Goal: Task Accomplishment & Management: Manage account settings

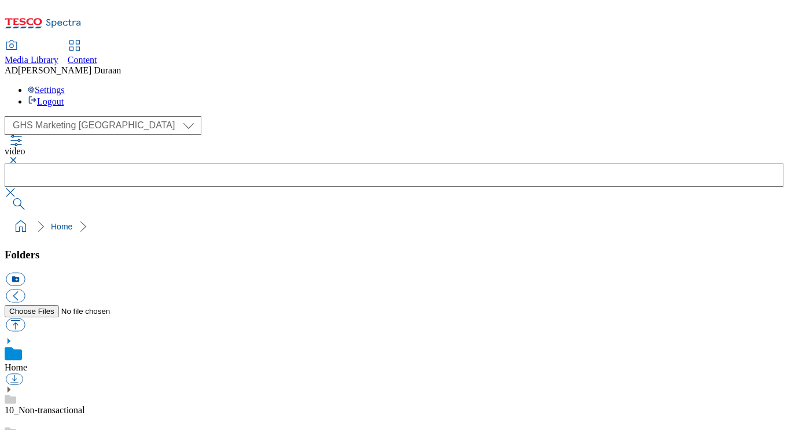
select select "flare-ghs-mktg"
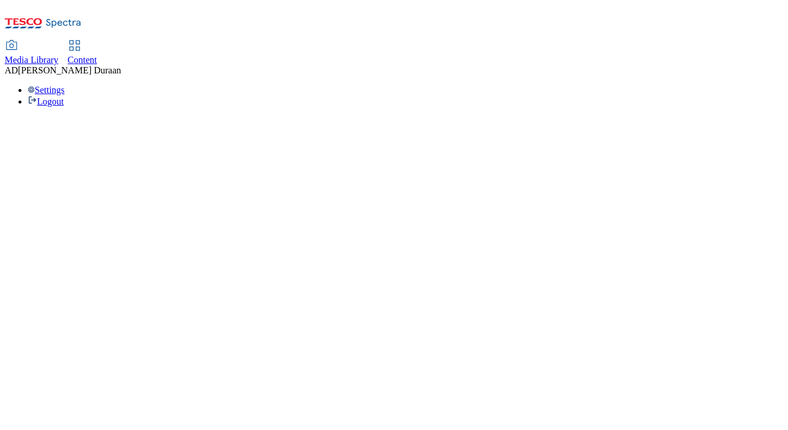
select select "ghs-[GEOGRAPHIC_DATA]"
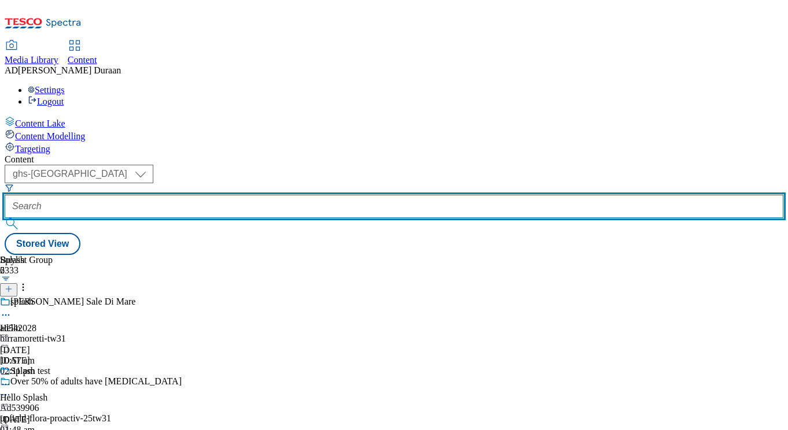
click at [267, 195] on input "text" at bounding box center [394, 206] width 779 height 23
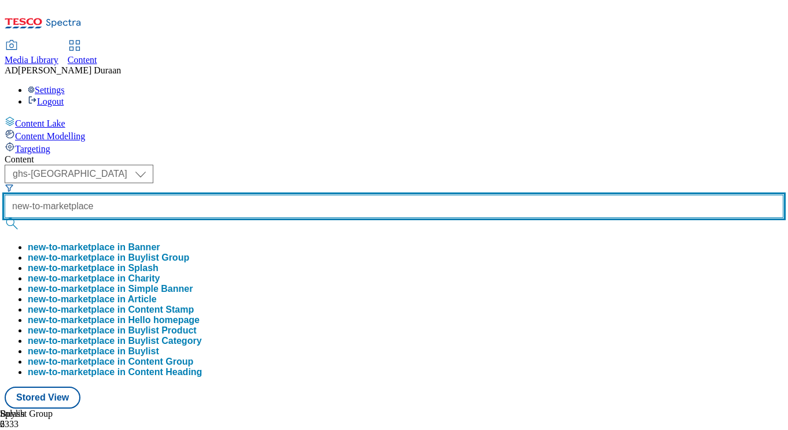
type input "new-to-marketplace"
click at [5, 218] on button "submit" at bounding box center [13, 224] width 16 height 12
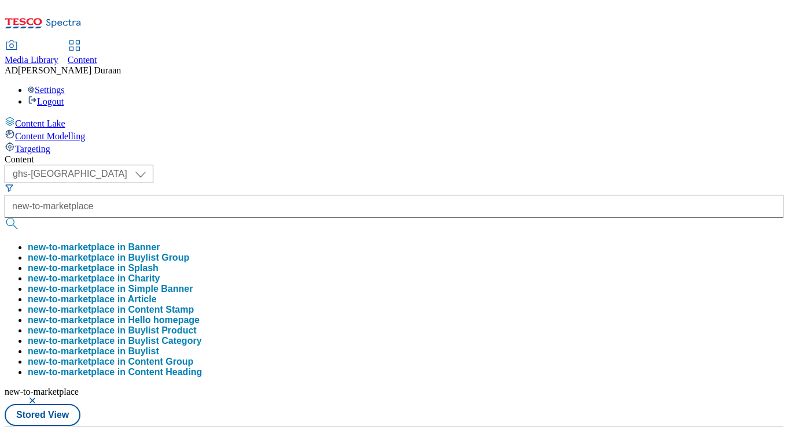
click at [337, 154] on div "Content" at bounding box center [394, 159] width 779 height 10
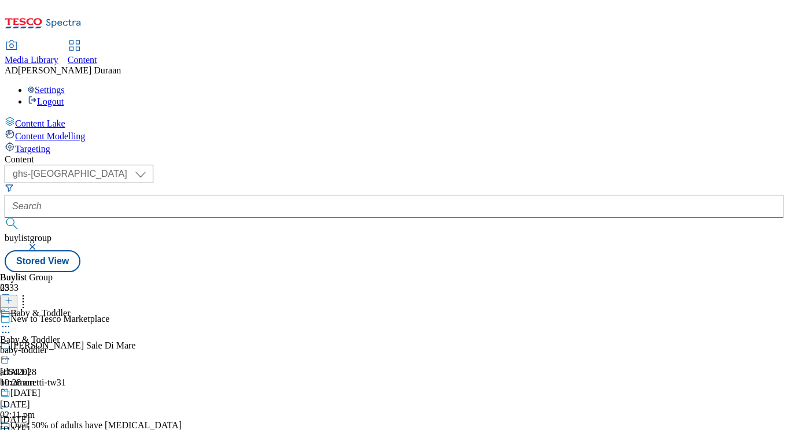
click at [91, 345] on div "baby-toddler" at bounding box center [45, 350] width 91 height 10
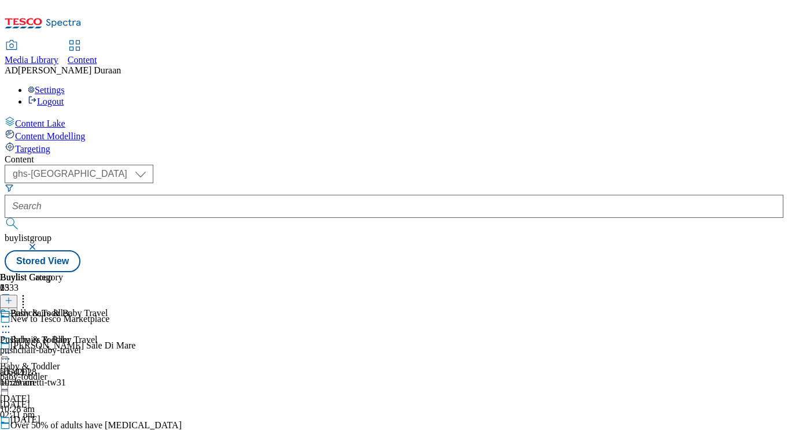
click at [108, 345] on div "pushchair-baby-travel" at bounding box center [54, 350] width 108 height 10
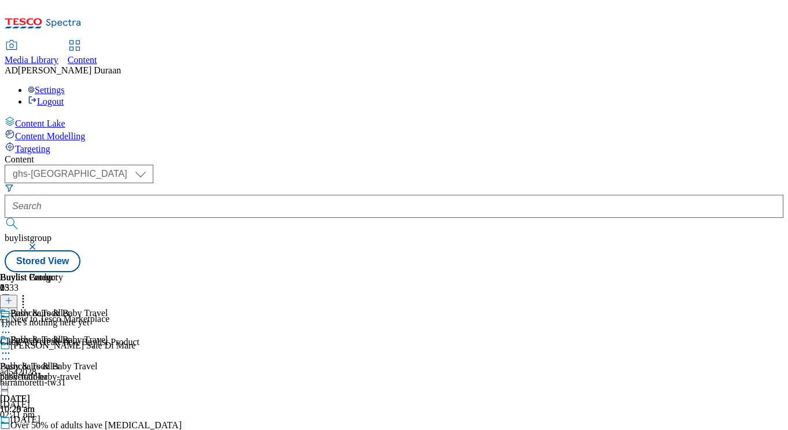
scroll to position [0, 239]
click at [12, 348] on icon at bounding box center [6, 354] width 12 height 12
click at [58, 384] on button "Copy" at bounding box center [40, 390] width 35 height 13
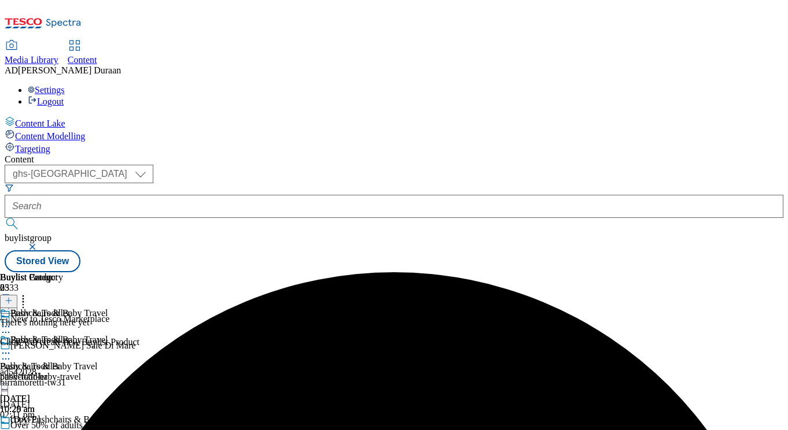
click at [12, 428] on icon at bounding box center [6, 434] width 12 height 12
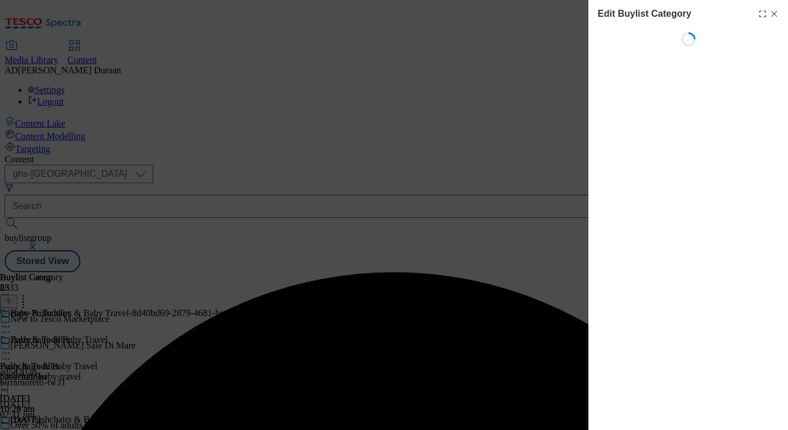
scroll to position [0, 25]
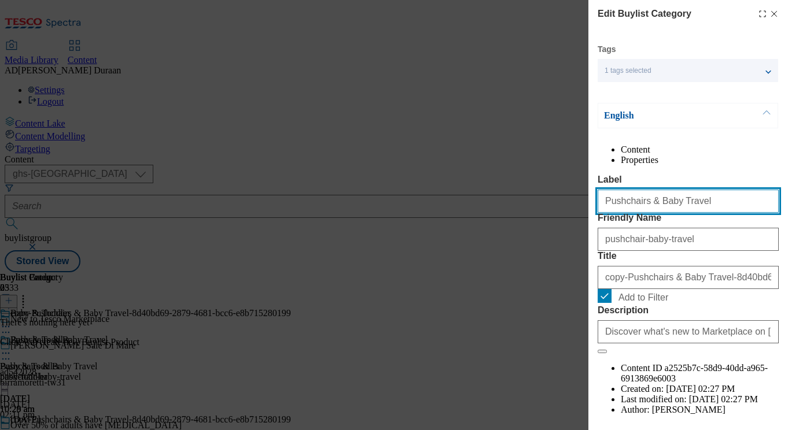
drag, startPoint x: 695, startPoint y: 227, endPoint x: 607, endPoint y: 226, distance: 87.9
click at [607, 213] on input "Pushchairs & Baby Travel" at bounding box center [688, 201] width 181 height 23
click at [701, 213] on input "Pushchairs & Baby Travel" at bounding box center [688, 201] width 181 height 23
drag, startPoint x: 548, startPoint y: 227, endPoint x: 562, endPoint y: 229, distance: 14.6
click at [550, 227] on div "Edit Buylist Category Tags 1 tags selected buylist category English Content Pro…" at bounding box center [394, 215] width 788 height 430
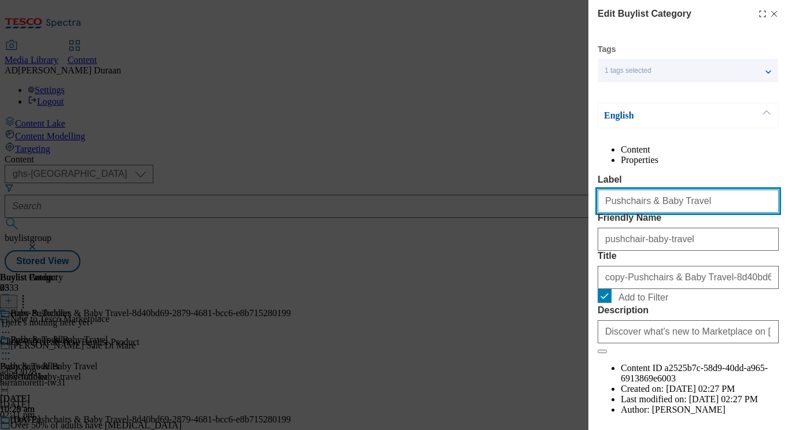
paste input "Nursery furniture and accessories"
type input "Nursery furniture and accessories"
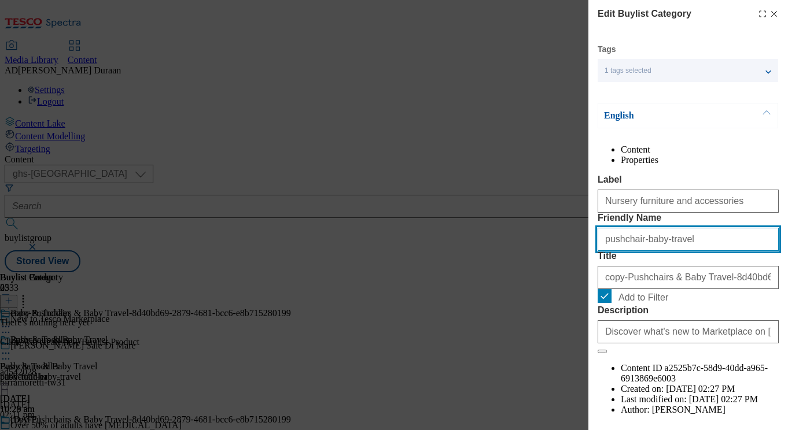
drag, startPoint x: 682, startPoint y: 286, endPoint x: 581, endPoint y: 285, distance: 101.3
click at [575, 284] on div "Edit Buylist Category Tags 1 tags selected buylist category English Content Pro…" at bounding box center [394, 215] width 788 height 430
paste input "Nursery furniture and accessories"
type input "Nursery furniture and accessories"
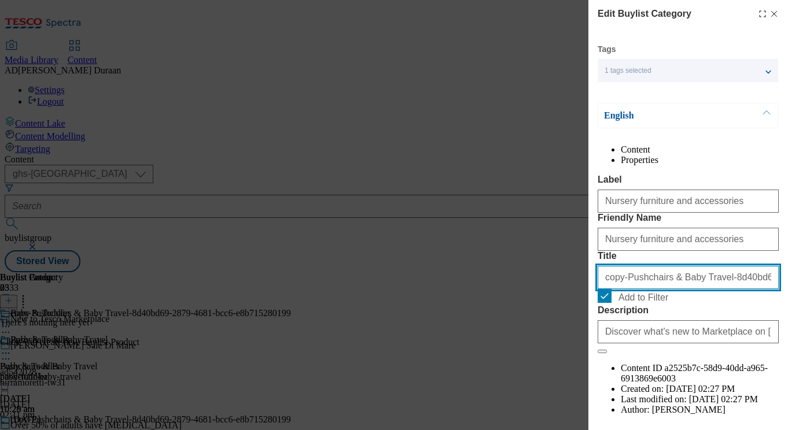
click at [661, 289] on input "copy-Pushchairs & Baby Travel-8d40bd69-2879-4681-bcc6-e8b715280199" at bounding box center [688, 277] width 181 height 23
paste input "Nursery furniture and accessories"
type input "Nursery furniture and accessories"
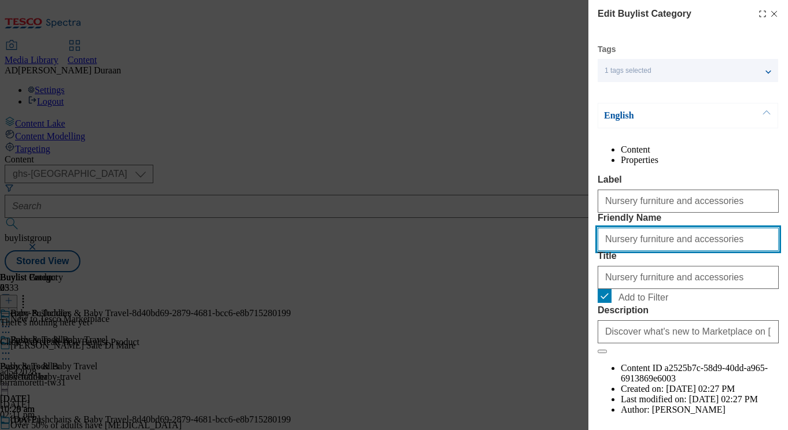
click at [587, 281] on div "Edit Buylist Category Tags 1 tags selected buylist category English Content Pro…" at bounding box center [394, 215] width 788 height 430
type input "nursery-furniture-accessories"
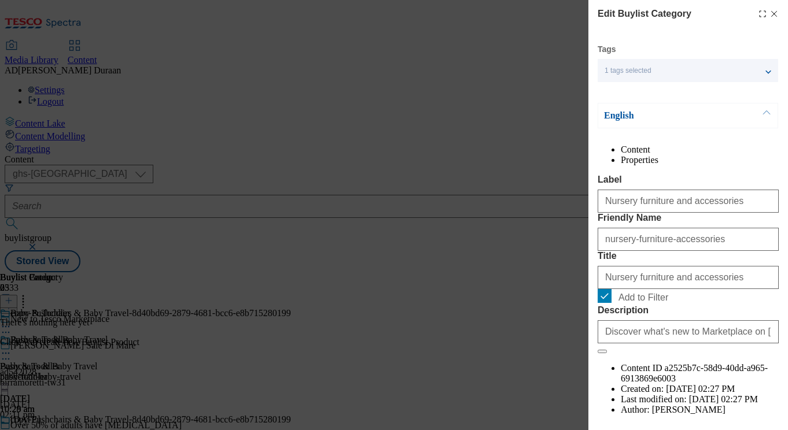
click at [659, 190] on div "Content Properties Label Nursery furniture and accessories Friendly Name nurser…" at bounding box center [688, 291] width 181 height 292
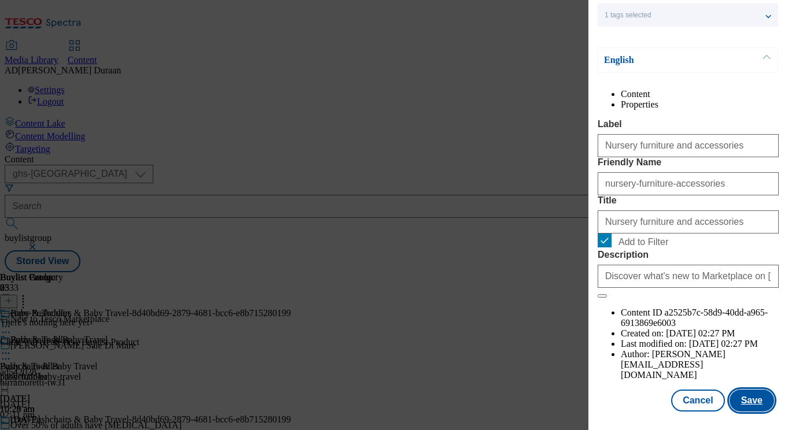
click at [760, 403] on button "Save" at bounding box center [751, 401] width 45 height 22
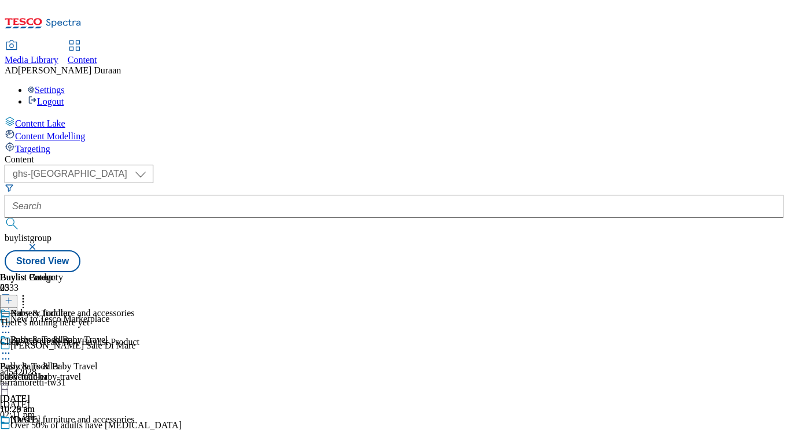
scroll to position [95, 0]
click at [12, 428] on icon at bounding box center [6, 434] width 12 height 12
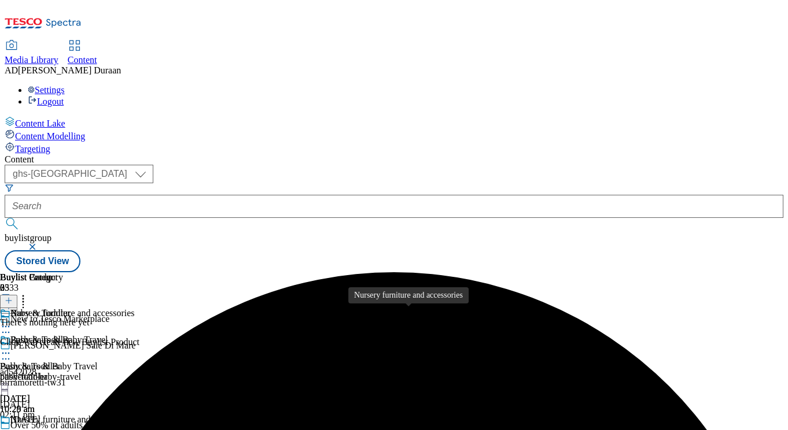
scroll to position [110, 0]
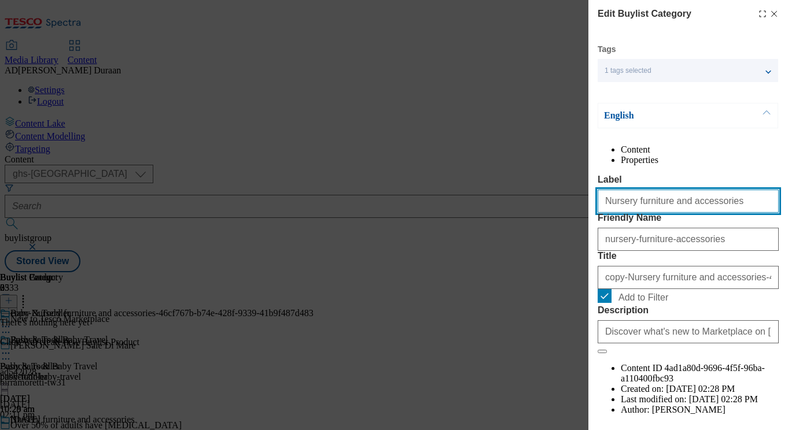
drag, startPoint x: 721, startPoint y: 227, endPoint x: 556, endPoint y: 222, distance: 165.5
click at [493, 220] on div "Edit Buylist Category Tags 1 tags selected buylist category English Content Pro…" at bounding box center [394, 215] width 788 height 430
paste input "Baby bottles and feeding"
type input "Baby bottles and feeding"
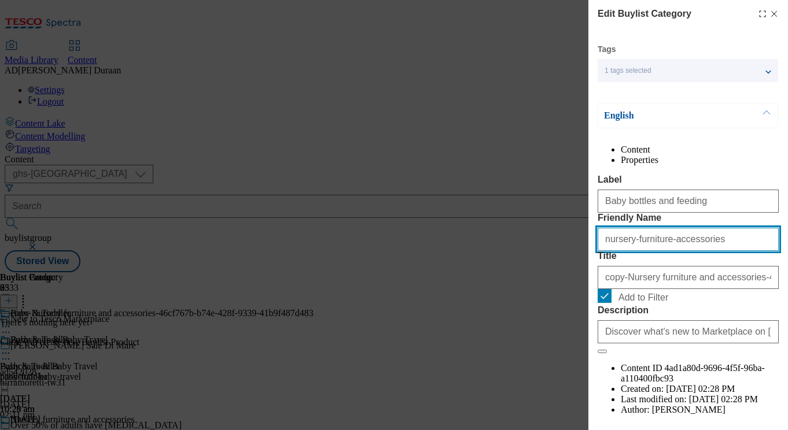
drag, startPoint x: 717, startPoint y: 288, endPoint x: 634, endPoint y: 290, distance: 82.8
click at [515, 277] on div "Edit Buylist Category Tags 1 tags selected buylist category English Content Pro…" at bounding box center [394, 215] width 788 height 430
paste input "Baby bottles and feeding"
type input "Baby bottles and feeding"
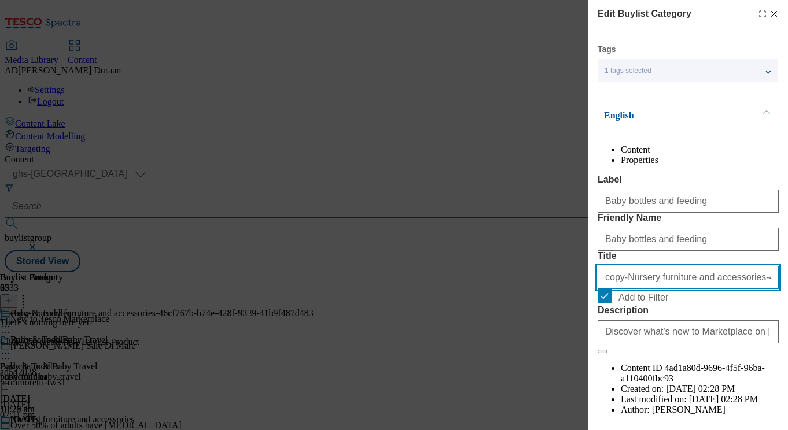
click at [705, 289] on input "copy-Nursery furniture and accessories-46cf767b-b74e-428f-9339-41b9f487d483" at bounding box center [688, 277] width 181 height 23
paste input "Baby bottles and feeding"
type input "Baby bottles and feeding"
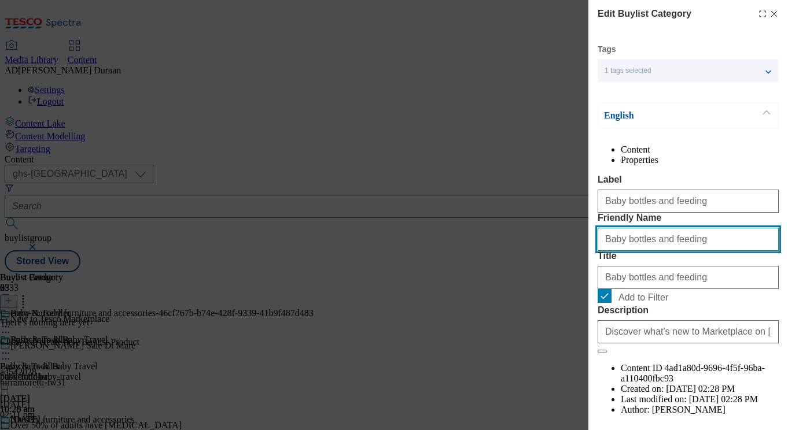
click at [587, 281] on div "Edit Buylist Category Tags 1 tags selected buylist category English Content Pro…" at bounding box center [394, 215] width 788 height 430
type input "baby-bottles-feeding"
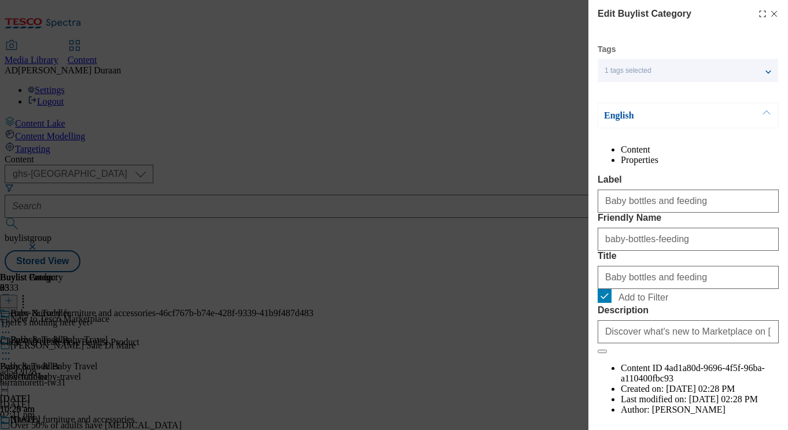
click at [650, 193] on div "Content Properties Label Baby bottles and feeding Friendly Name baby-bottles-fe…" at bounding box center [688, 291] width 181 height 292
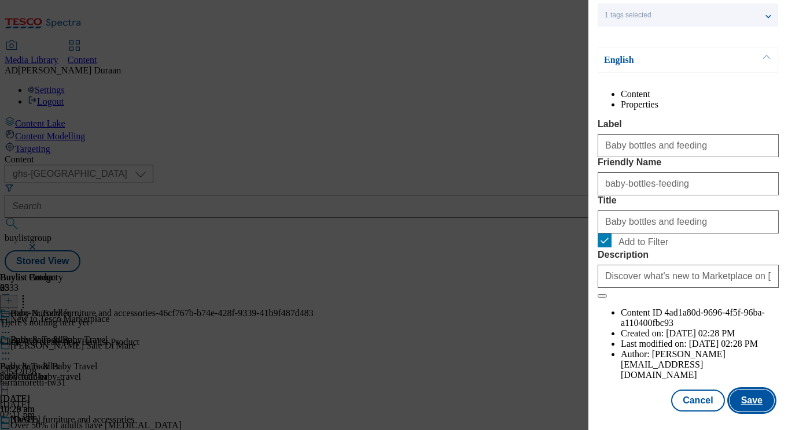
click at [752, 401] on button "Save" at bounding box center [751, 401] width 45 height 22
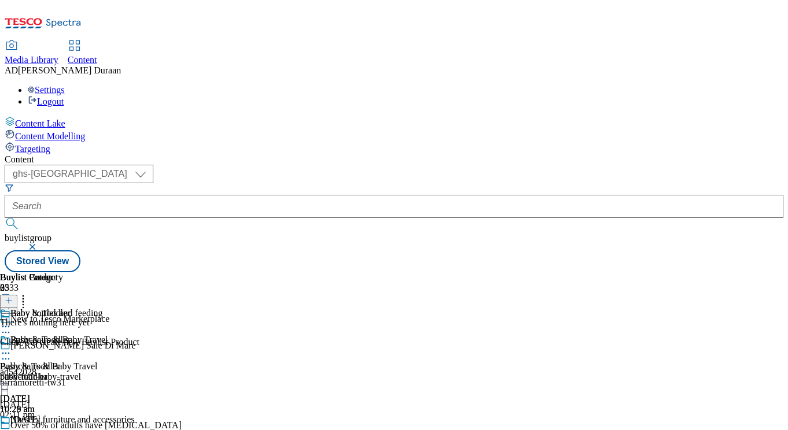
scroll to position [0, 88]
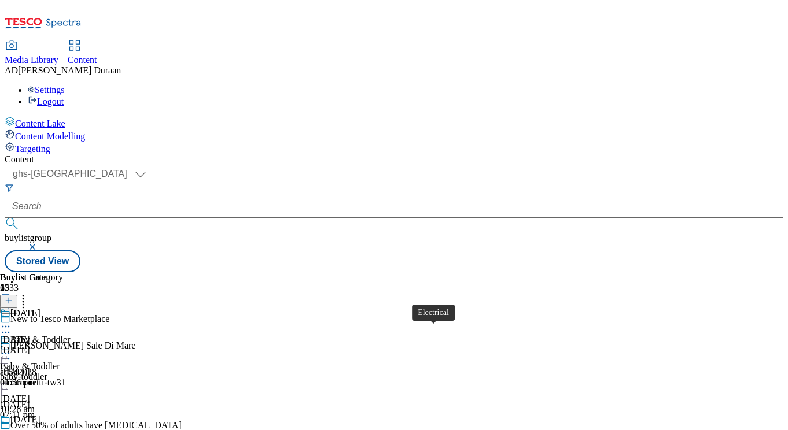
click at [92, 308] on div "TVs & Home Cinema TVs & Home Cinema tvs-home-cinema [DATE] 10:14 am" at bounding box center [46, 348] width 92 height 80
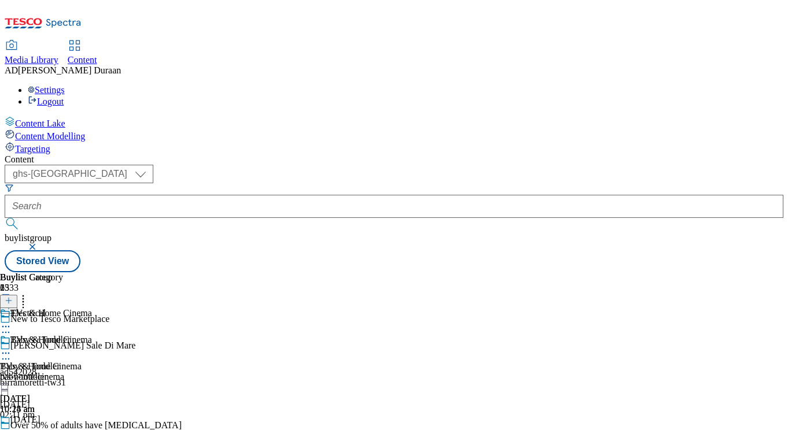
scroll to position [0, 239]
click at [12, 348] on icon at bounding box center [6, 354] width 12 height 12
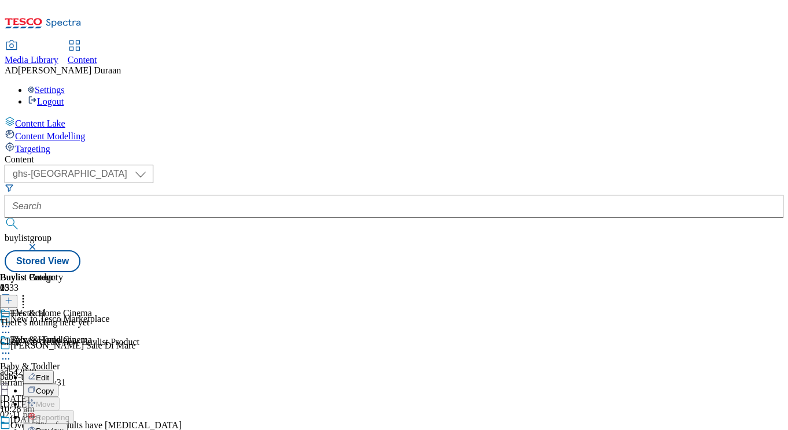
click at [58, 384] on button "Copy" at bounding box center [40, 390] width 35 height 13
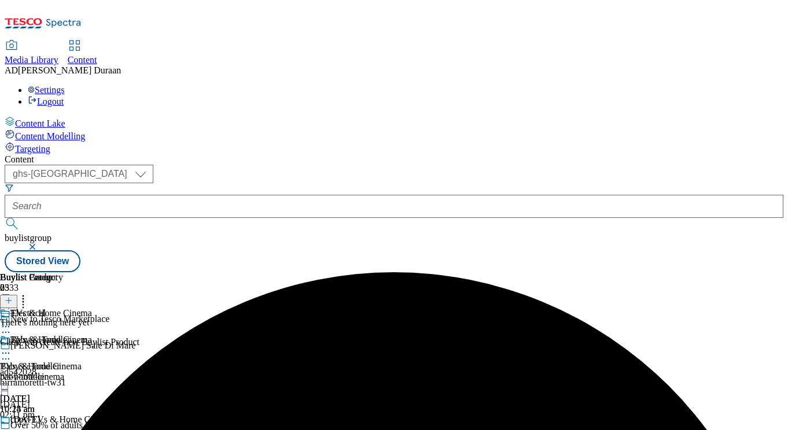
scroll to position [79, 0]
click at [12, 428] on icon at bounding box center [6, 434] width 12 height 12
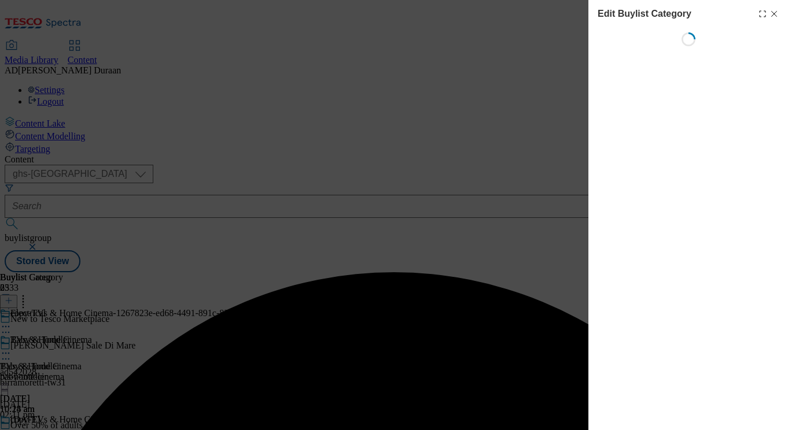
scroll to position [0, 25]
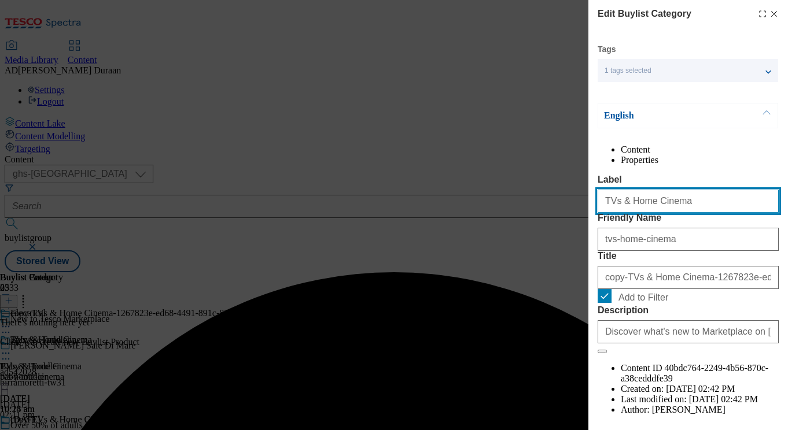
drag, startPoint x: 679, startPoint y: 226, endPoint x: 631, endPoint y: 226, distance: 48.0
click at [591, 223] on div "Edit Buylist Category Tags 1 tags selected buylist category English Content Pro…" at bounding box center [688, 207] width 200 height 414
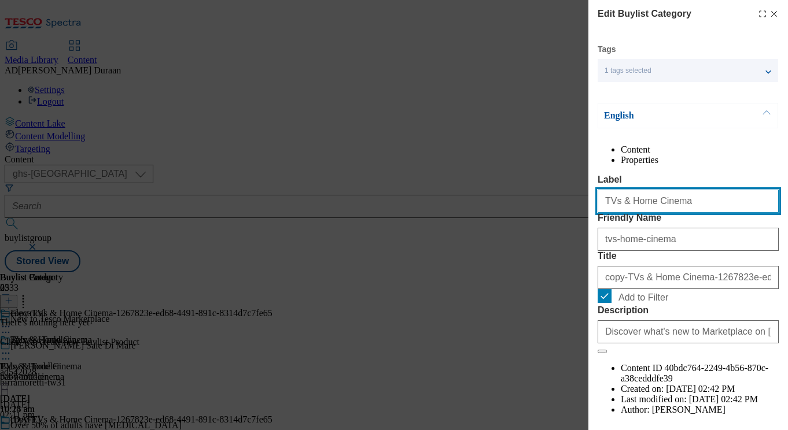
paste input "Laptops and computing"
type input "Laptops and computing"
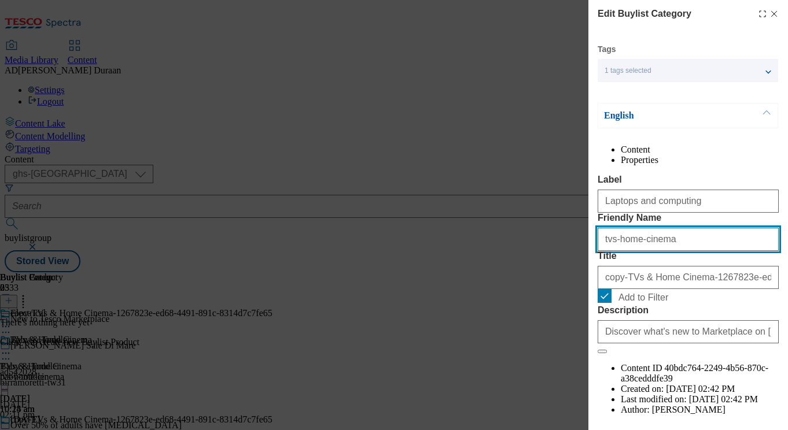
drag, startPoint x: 537, startPoint y: 282, endPoint x: 603, endPoint y: 283, distance: 66.0
click at [546, 282] on div "Edit Buylist Category Tags 1 tags selected buylist category English Content Pro…" at bounding box center [394, 215] width 788 height 430
paste input "Laptops and computing"
type input "Laptops and computing"
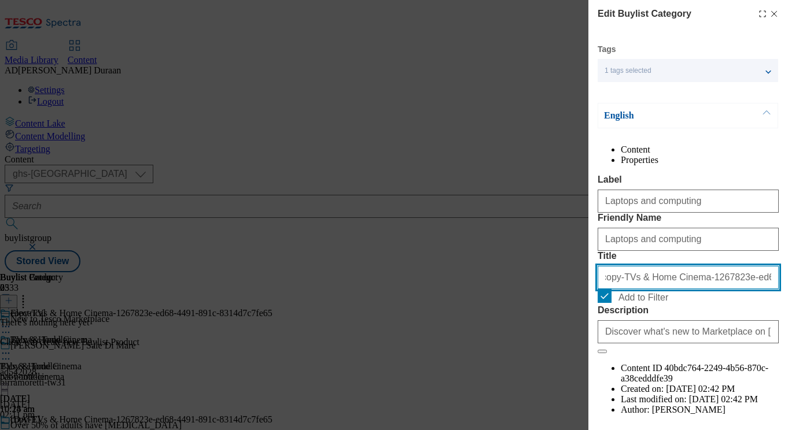
click at [680, 289] on input "copy-TVs & Home Cinema-1267823e-ed68-4491-891c-8314d7c7fe65" at bounding box center [688, 277] width 181 height 23
click at [710, 289] on input "copy-TVs & Home Cinema-1267823e-ed68-4491-891c-8314d7c7fe65" at bounding box center [688, 277] width 181 height 23
paste input "Laptops and computing"
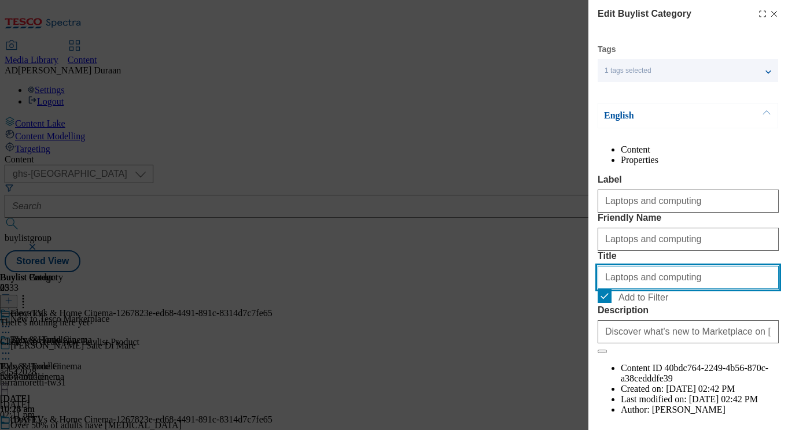
type input "Laptops and computing"
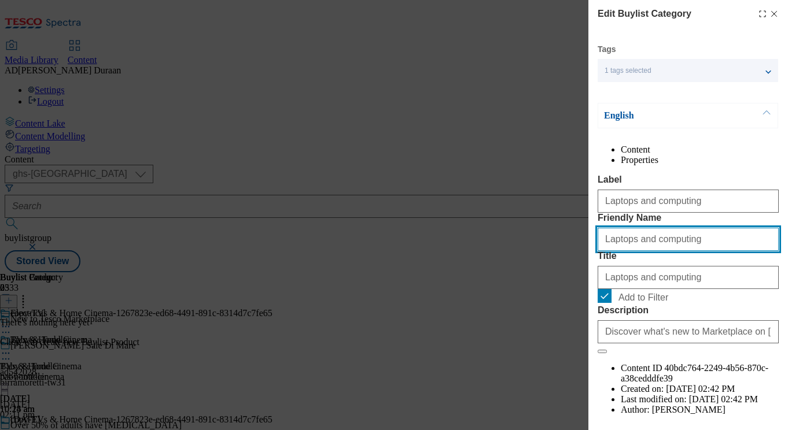
drag, startPoint x: 607, startPoint y: 284, endPoint x: 568, endPoint y: 279, distance: 39.7
click at [568, 279] on div "Edit Buylist Category Tags 1 tags selected buylist category English Content Pro…" at bounding box center [394, 215] width 788 height 430
type input "laptops-computing"
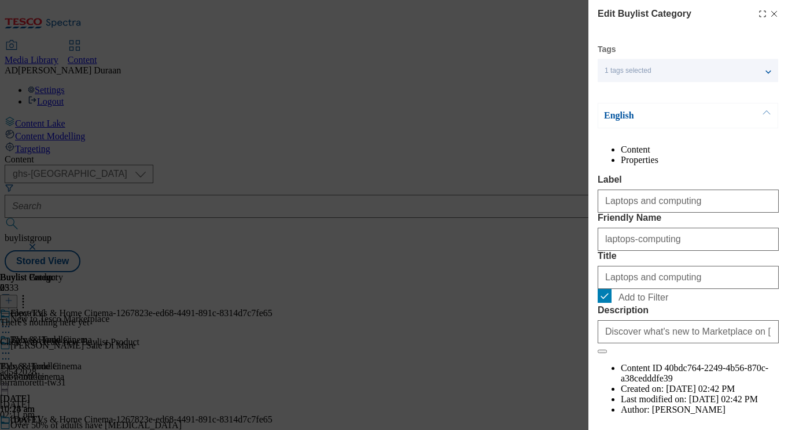
click at [711, 183] on div "Content Properties Label Laptops and computing Friendly Name laptops-computing …" at bounding box center [688, 291] width 181 height 292
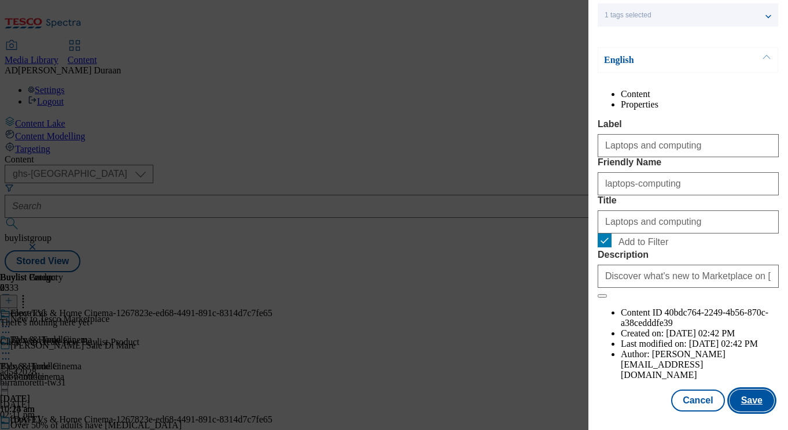
click at [760, 401] on button "Save" at bounding box center [751, 401] width 45 height 22
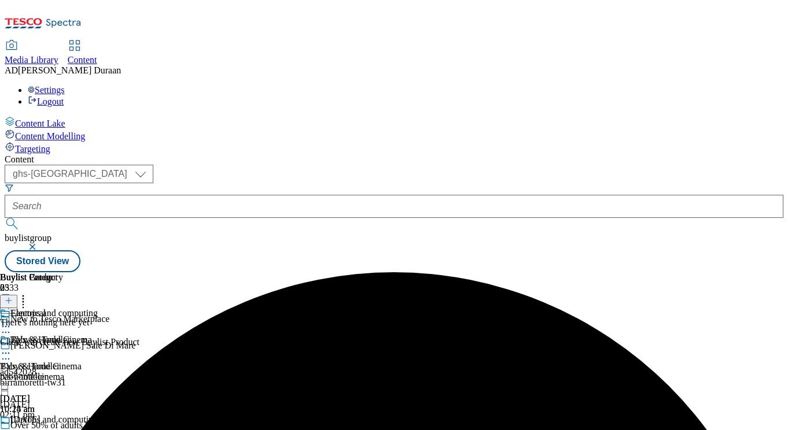
scroll to position [110, 0]
click at [12, 428] on icon at bounding box center [6, 434] width 12 height 12
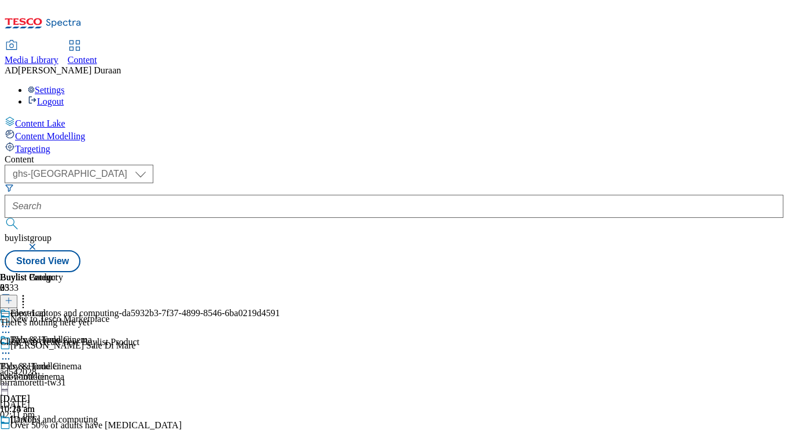
drag, startPoint x: 513, startPoint y: 313, endPoint x: 504, endPoint y: 314, distance: 8.1
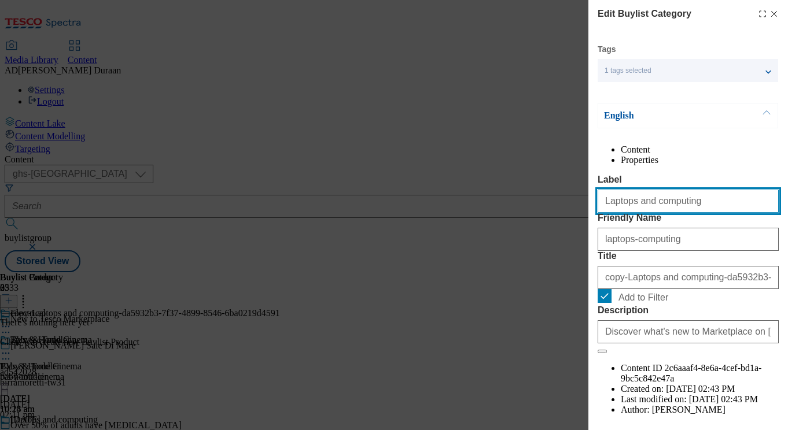
drag, startPoint x: 687, startPoint y: 230, endPoint x: 606, endPoint y: 223, distance: 81.2
click at [570, 220] on div "Edit Buylist Category Tags 1 tags selected buylist category English Content Pro…" at bounding box center [394, 215] width 788 height 430
paste input "Apple iPads"
type input "Apple iPads"
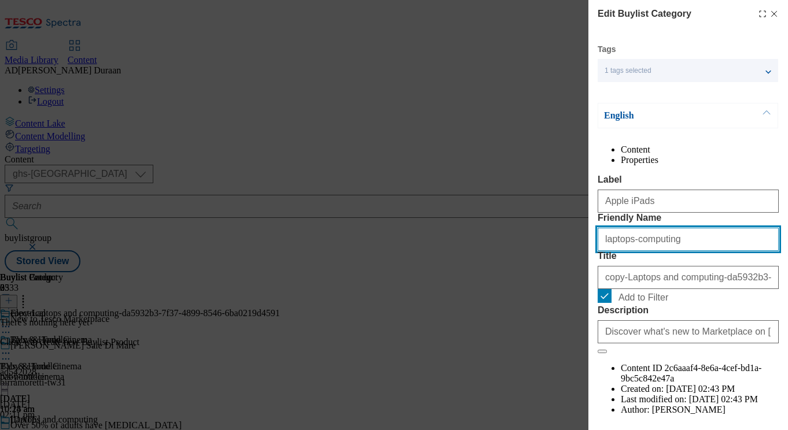
drag, startPoint x: 676, startPoint y: 284, endPoint x: 631, endPoint y: 282, distance: 45.8
click at [596, 279] on div "Edit Buylist Category Tags 1 tags selected buylist category English Content Pro…" at bounding box center [688, 207] width 200 height 414
paste input "Apple iPads"
type input "Apple iPads"
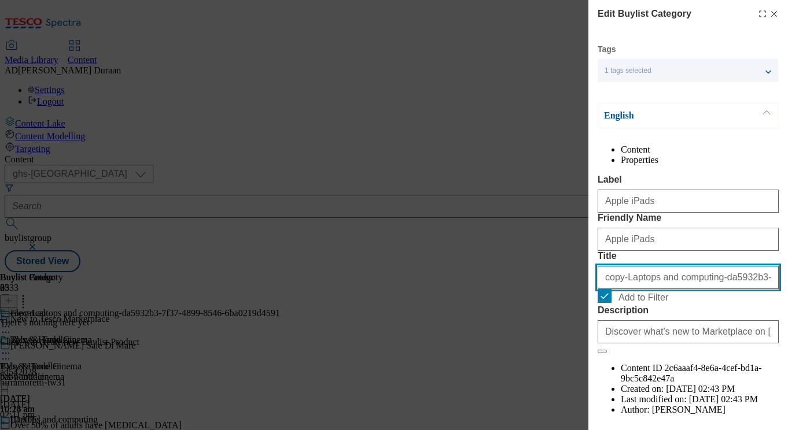
click at [650, 289] on input "copy-Laptops and computing-da5932b3-7f37-4899-8546-6ba0219d4591" at bounding box center [688, 277] width 181 height 23
paste input "Apple iPads"
type input "Apple iPads"
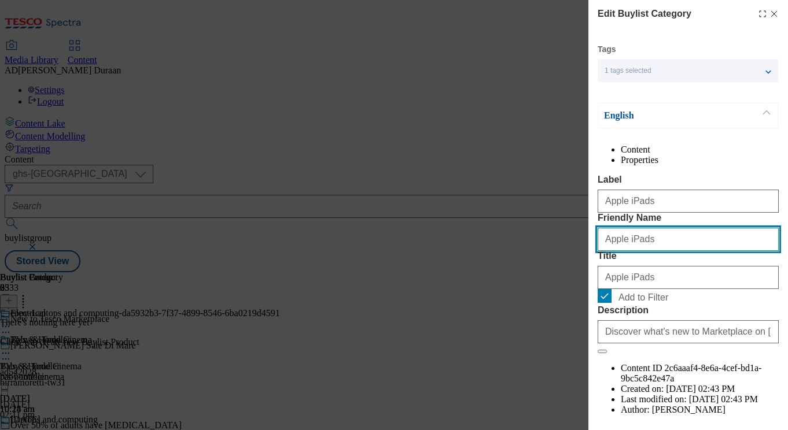
drag, startPoint x: 609, startPoint y: 284, endPoint x: 582, endPoint y: 281, distance: 27.4
click at [582, 281] on div "Edit Buylist Category Tags 1 tags selected buylist category English Content Pro…" at bounding box center [394, 215] width 788 height 430
type input "apple-ipads"
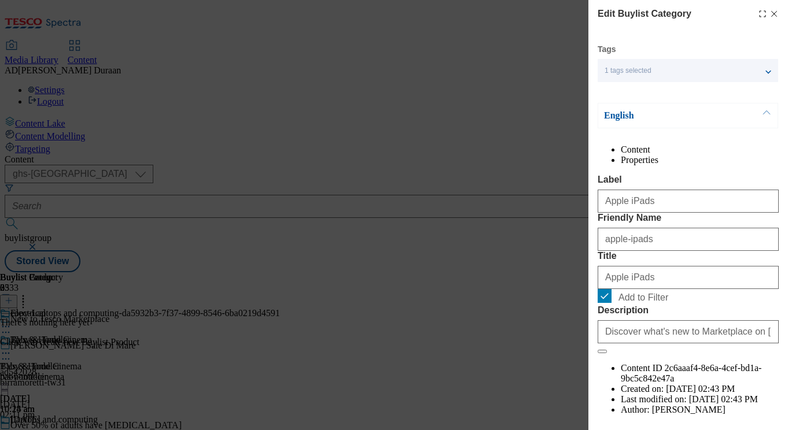
click at [651, 192] on div "Content Properties Label Apple iPads Friendly Name apple-ipads Title Apple iPad…" at bounding box center [688, 291] width 181 height 292
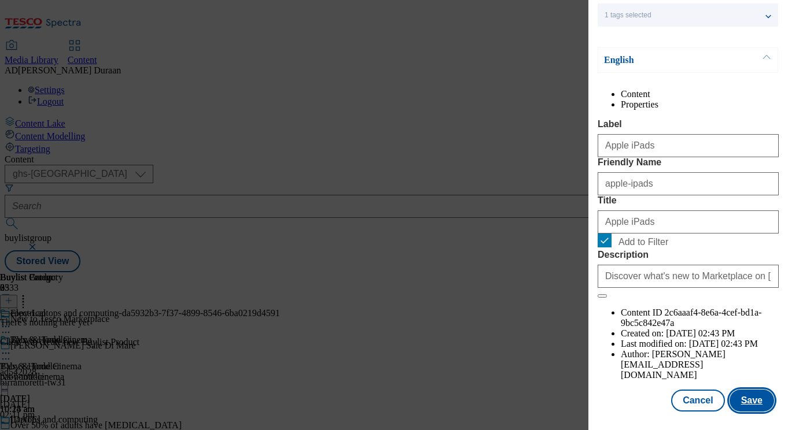
click at [750, 401] on button "Save" at bounding box center [751, 401] width 45 height 22
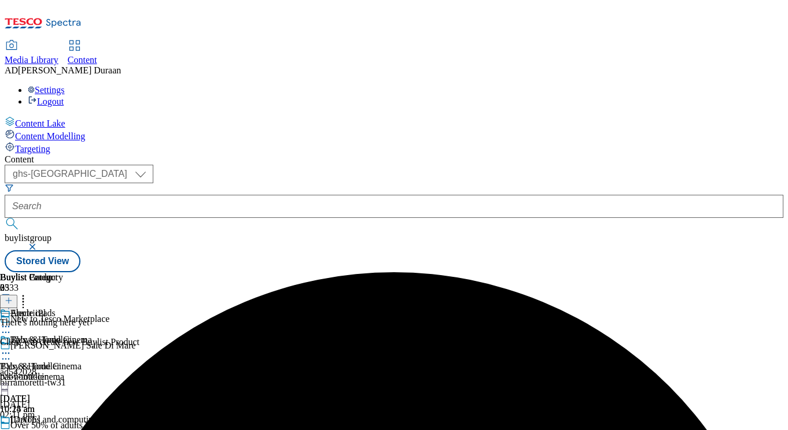
scroll to position [0, 198]
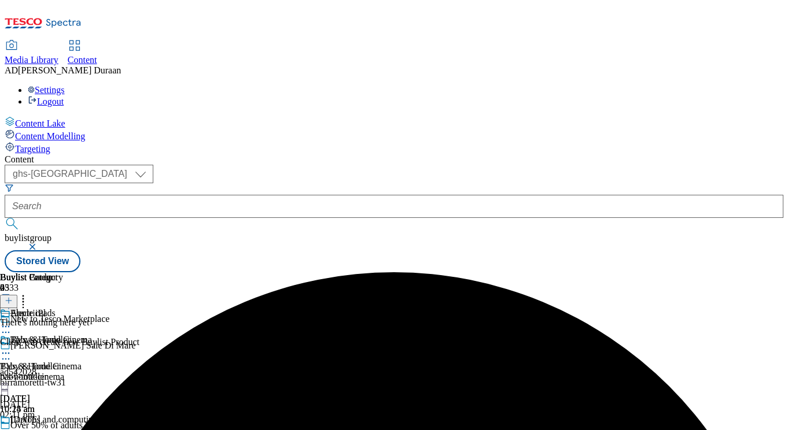
scroll to position [110, 0]
drag, startPoint x: 530, startPoint y: 341, endPoint x: 533, endPoint y: 336, distance: 6.0
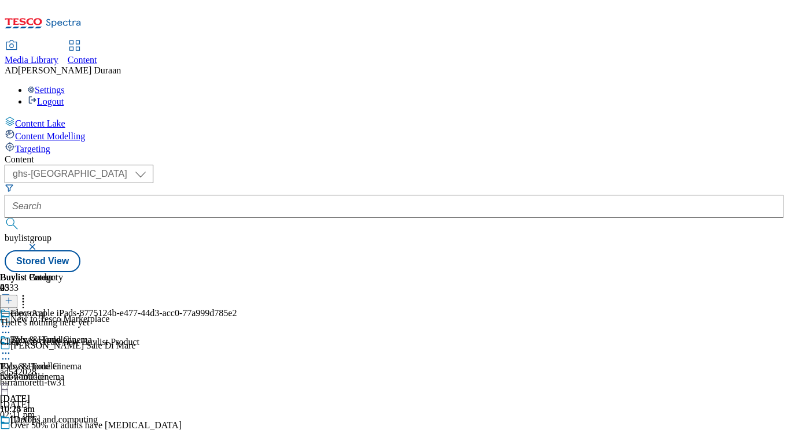
scroll to position [0, 75]
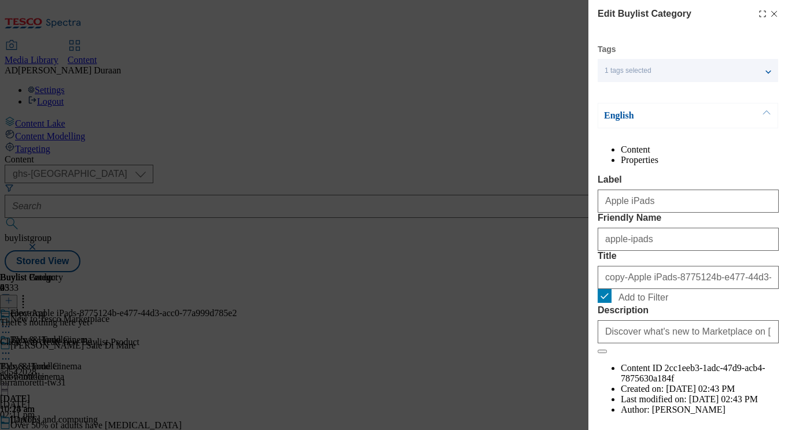
click at [773, 12] on icon "Modal" at bounding box center [773, 13] width 9 height 9
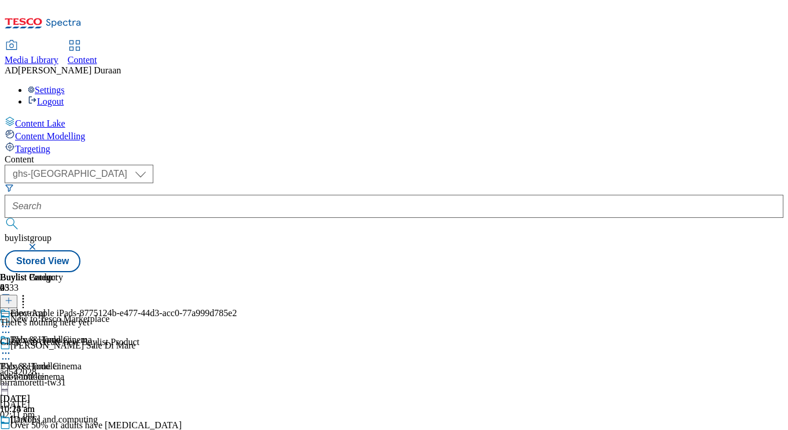
scroll to position [109, 0]
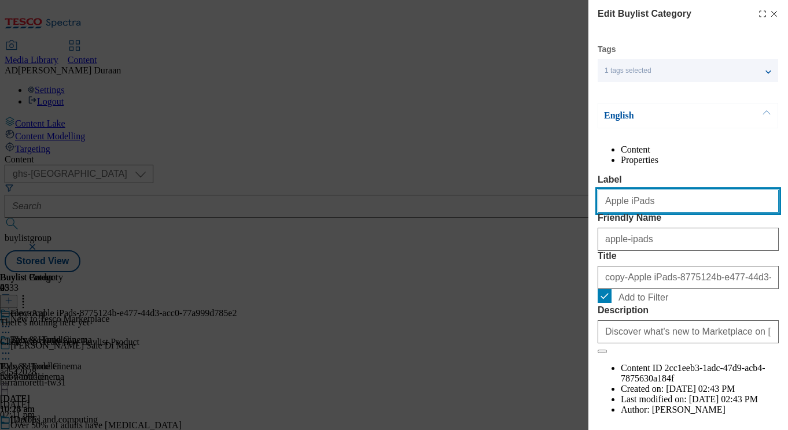
drag, startPoint x: 614, startPoint y: 222, endPoint x: 659, endPoint y: 233, distance: 46.3
click at [522, 219] on div "Edit Buylist Category Tags 1 tags selected buylist category English Content Pro…" at bounding box center [394, 215] width 788 height 430
paste input "Smart home"
type input "Smart home"
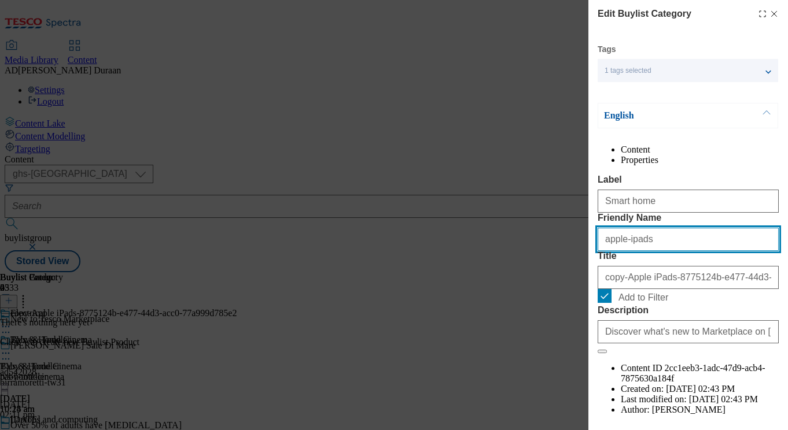
drag, startPoint x: 655, startPoint y: 288, endPoint x: 614, endPoint y: 287, distance: 41.1
click at [557, 281] on div "Edit Buylist Category Tags 1 tags selected buylist category English Content Pro…" at bounding box center [394, 215] width 788 height 430
paste input "Smart home"
type input "Smart home"
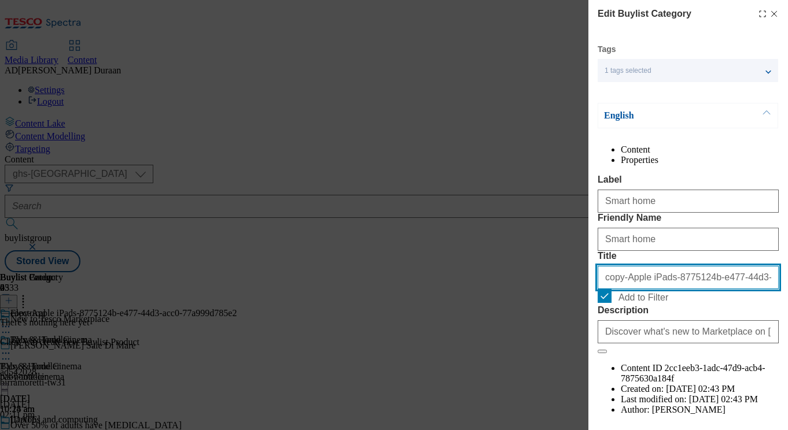
click at [673, 289] on input "copy-Apple iPads-8775124b-e477-44d3-acc0-77a999d785e2" at bounding box center [688, 277] width 181 height 23
paste input "Smart home"
type input "Smart home"
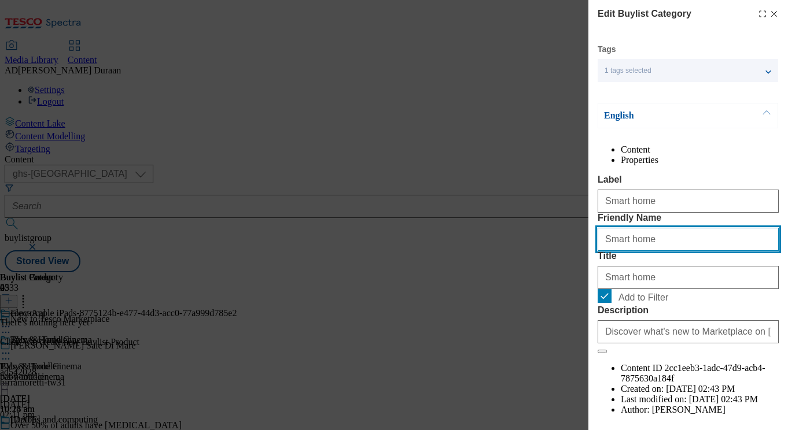
drag, startPoint x: 608, startPoint y: 283, endPoint x: 580, endPoint y: 279, distance: 28.6
click at [580, 279] on div "Edit Buylist Category Tags 1 tags selected buylist category English Content Pro…" at bounding box center [394, 215] width 788 height 430
type input "smart-home"
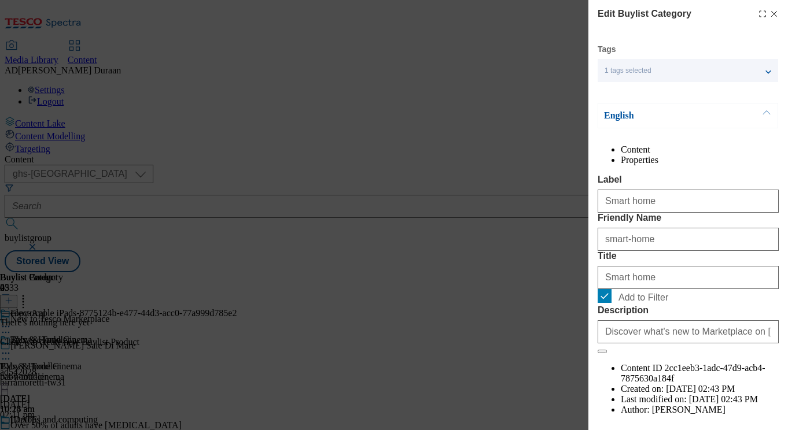
click at [666, 186] on div "Content Properties Label Smart home Friendly Name smart-home Title Smart home A…" at bounding box center [688, 291] width 181 height 292
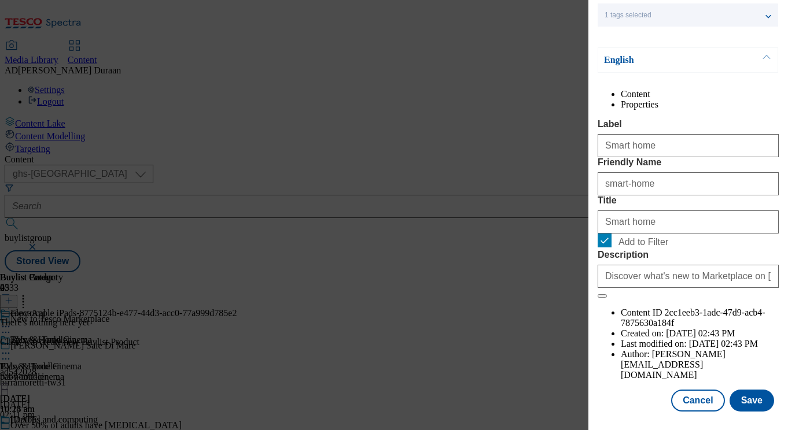
scroll to position [78, 0]
click at [761, 403] on button "Save" at bounding box center [751, 401] width 45 height 22
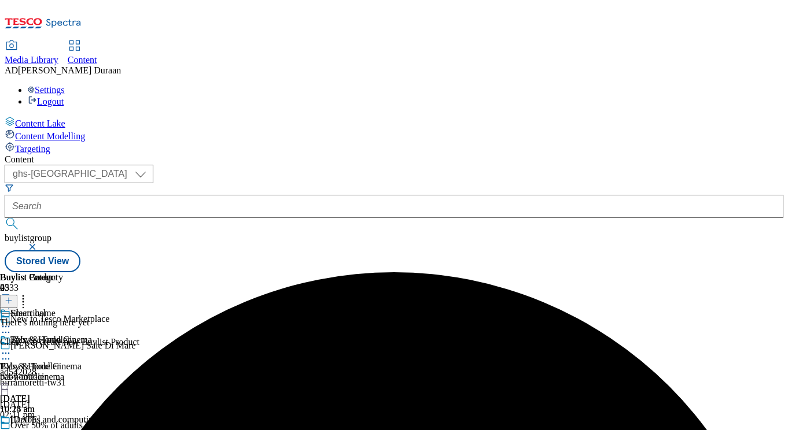
scroll to position [110, 0]
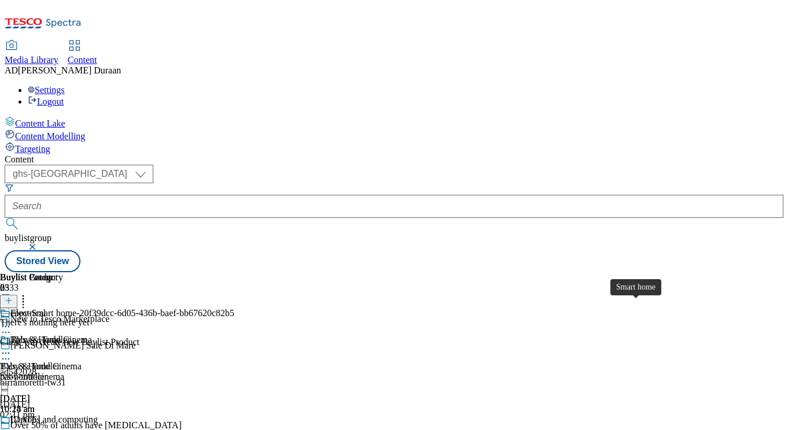
scroll to position [110, 0]
drag, startPoint x: 727, startPoint y: 319, endPoint x: 705, endPoint y: 323, distance: 22.4
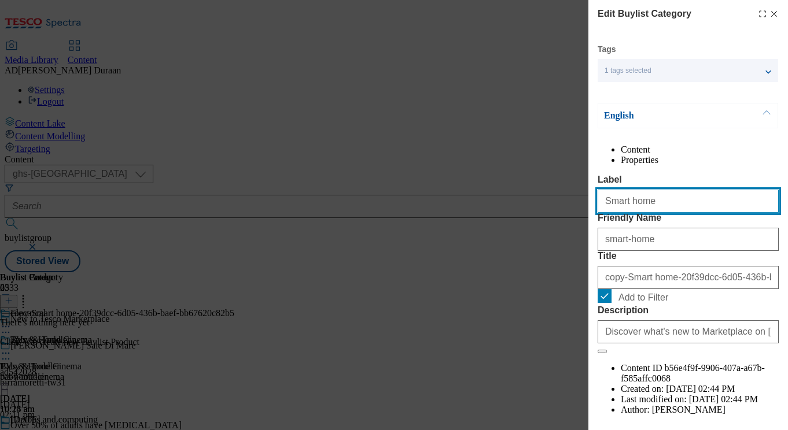
drag, startPoint x: 647, startPoint y: 224, endPoint x: 612, endPoint y: 218, distance: 35.9
click at [580, 213] on div "Edit Buylist Category Tags 1 tags selected buylist category English Content Pro…" at bounding box center [394, 215] width 788 height 430
paste input "Video games and gaming accessories"
type input "Video games and gaming accessories"
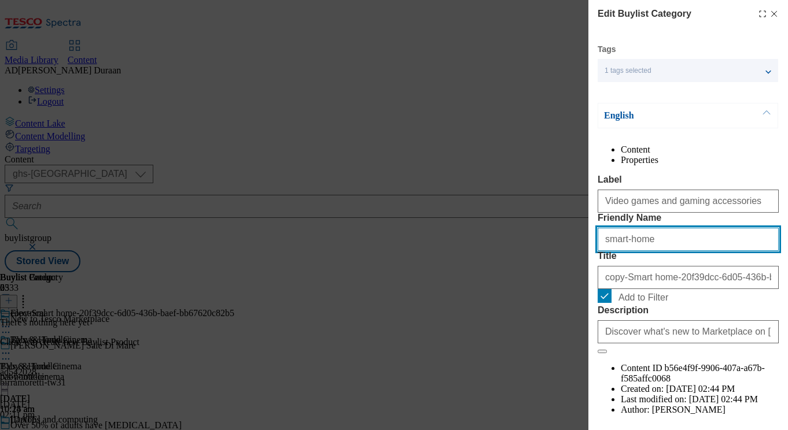
drag, startPoint x: 651, startPoint y: 285, endPoint x: 620, endPoint y: 285, distance: 31.2
click at [585, 278] on div "Edit Buylist Category Tags 1 tags selected buylist category English Content Pro…" at bounding box center [394, 215] width 788 height 430
paste input "Video games and gaming accessories"
type input "Video games and gaming accessories"
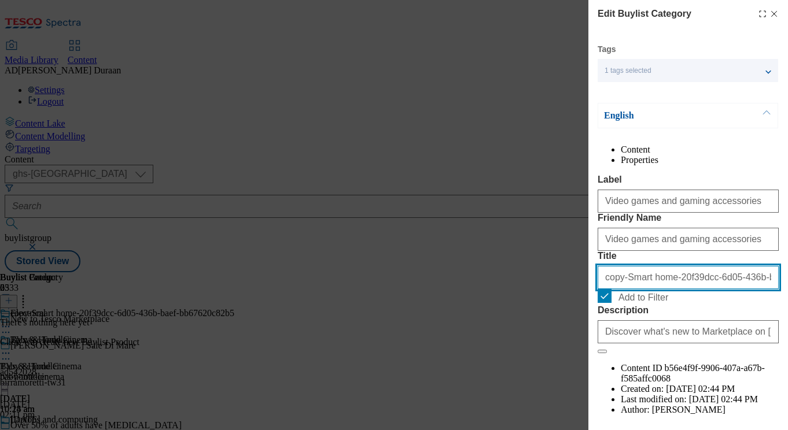
click at [673, 289] on input "copy-Smart home-20f39dcc-6d05-436b-baef-bb67620c82b5" at bounding box center [688, 277] width 181 height 23
paste input "Video games and gaming accessories"
type input "Video games and gaming accessories"
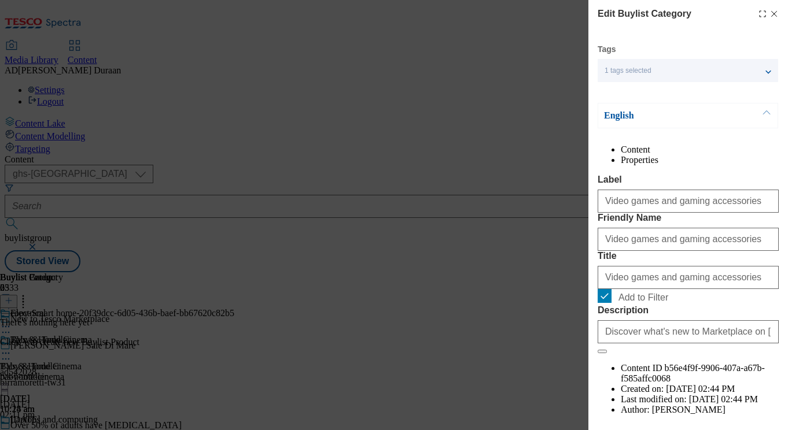
drag, startPoint x: 610, startPoint y: 300, endPoint x: 608, endPoint y: 288, distance: 12.9
click at [610, 300] on form "Label Video games and gaming accessories Friendly Name Video games and gaming a…" at bounding box center [688, 264] width 181 height 179
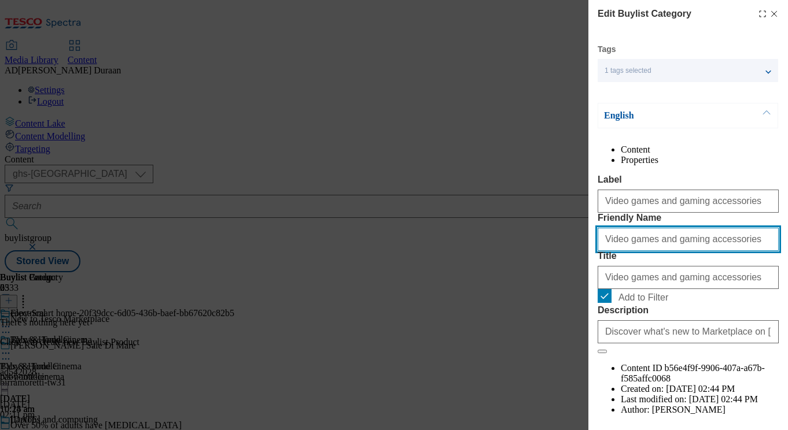
click at [581, 283] on div "Edit Buylist Category Tags 1 tags selected buylist category English Content Pro…" at bounding box center [394, 215] width 788 height 430
type input "video-games-gaming-accessories"
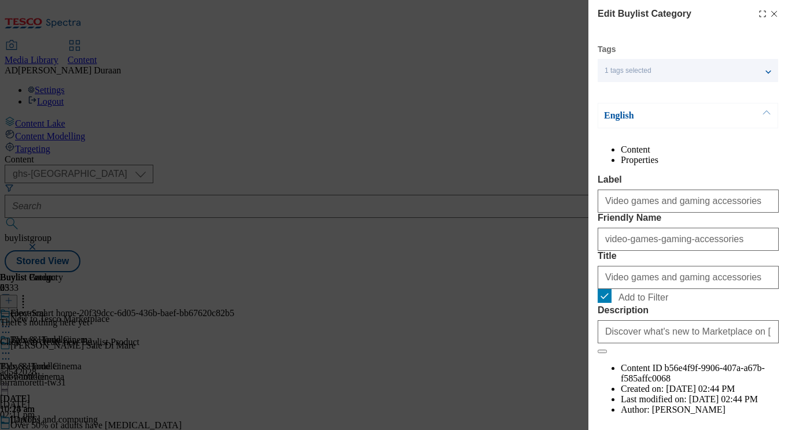
click at [674, 190] on div "Content Properties Label Video games and gaming accessories Friendly Name video…" at bounding box center [688, 291] width 181 height 292
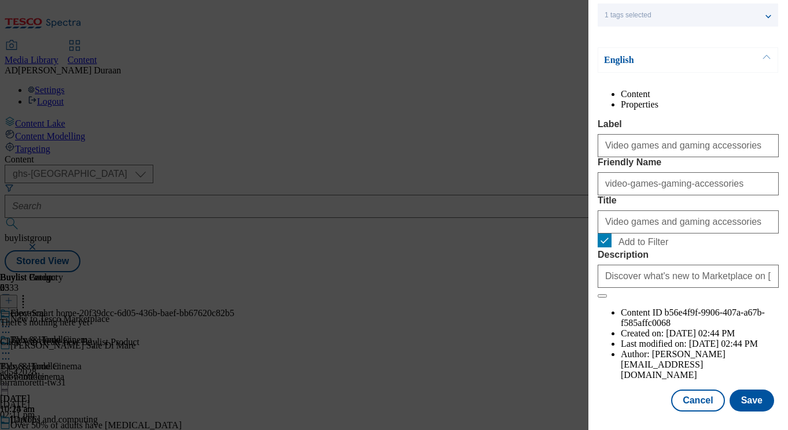
click at [631, 392] on div "Cancel Save" at bounding box center [688, 401] width 181 height 22
click at [758, 402] on button "Save" at bounding box center [751, 401] width 45 height 22
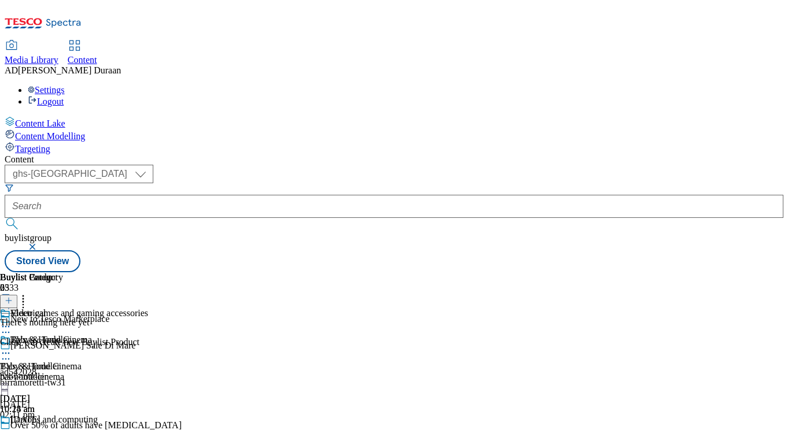
scroll to position [172, 0]
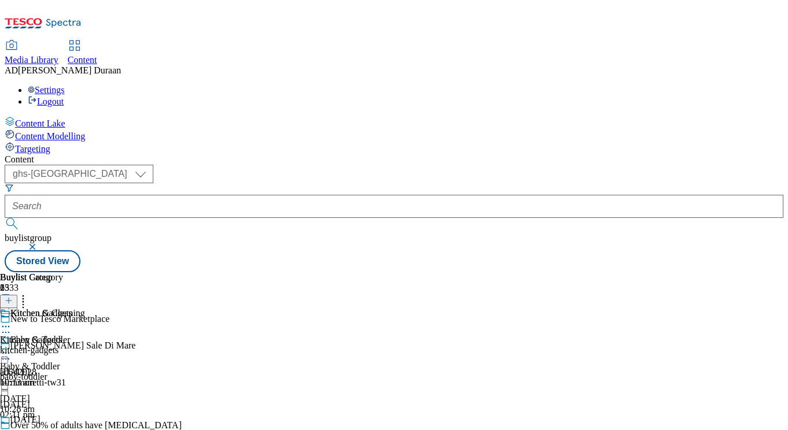
scroll to position [0, 25]
click at [12, 321] on icon at bounding box center [6, 327] width 12 height 12
click at [54, 344] on button "Edit" at bounding box center [38, 350] width 31 height 13
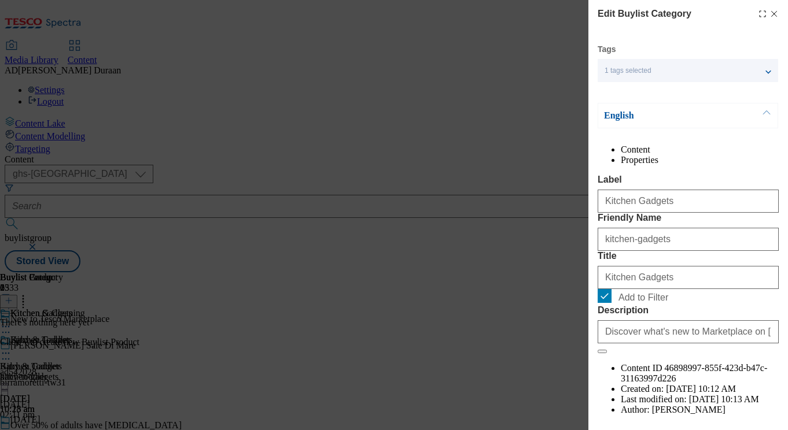
click at [776, 14] on icon "Modal" at bounding box center [773, 13] width 9 height 9
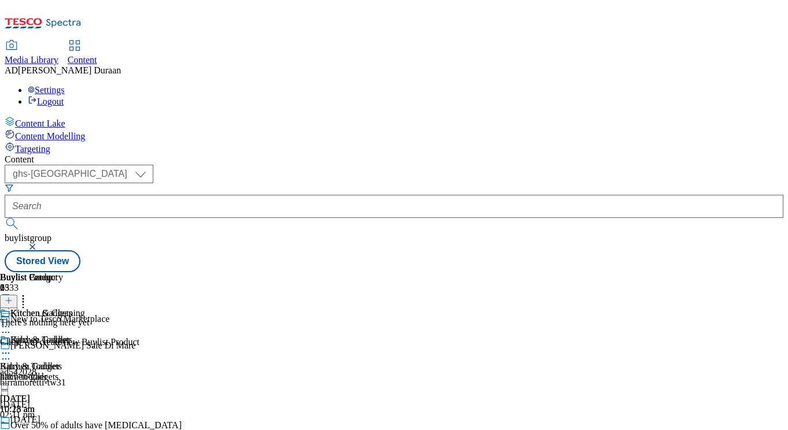
click at [10, 353] on circle at bounding box center [9, 354] width 2 height 2
click at [54, 387] on span "Copy" at bounding box center [45, 391] width 18 height 9
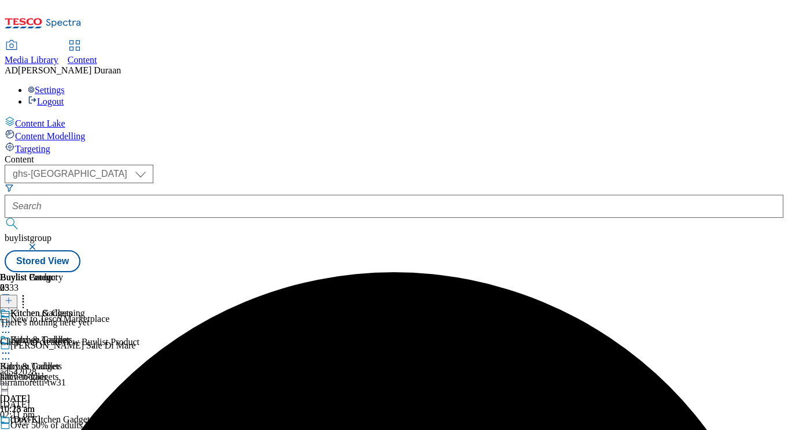
scroll to position [0, 239]
click at [12, 428] on icon at bounding box center [6, 434] width 12 height 12
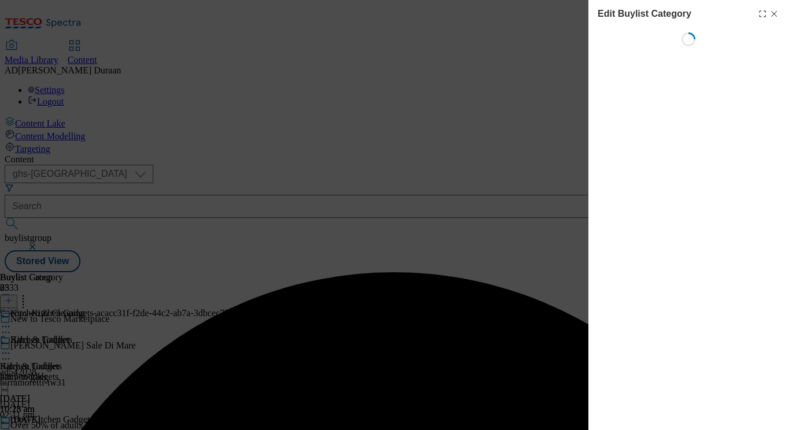
scroll to position [0, 25]
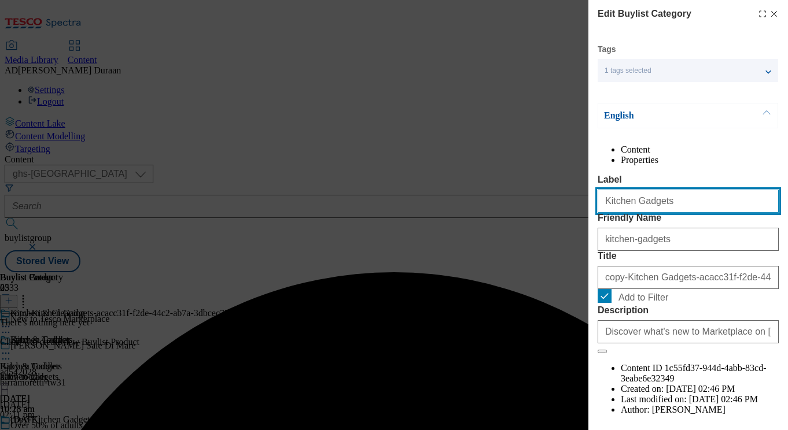
drag, startPoint x: 664, startPoint y: 226, endPoint x: 563, endPoint y: 222, distance: 101.3
click at [547, 220] on div "Edit Buylist Category Tags 1 tags selected buylist category English Content Pro…" at bounding box center [394, 215] width 788 height 430
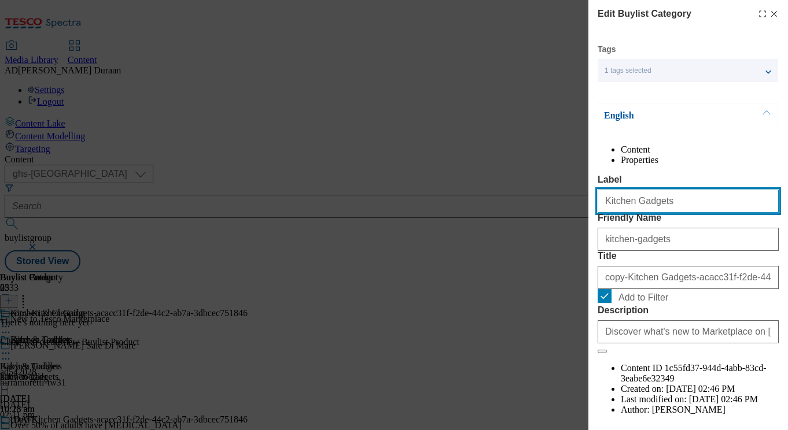
paste input "Irons and steamer"
type input "Irons and steamers"
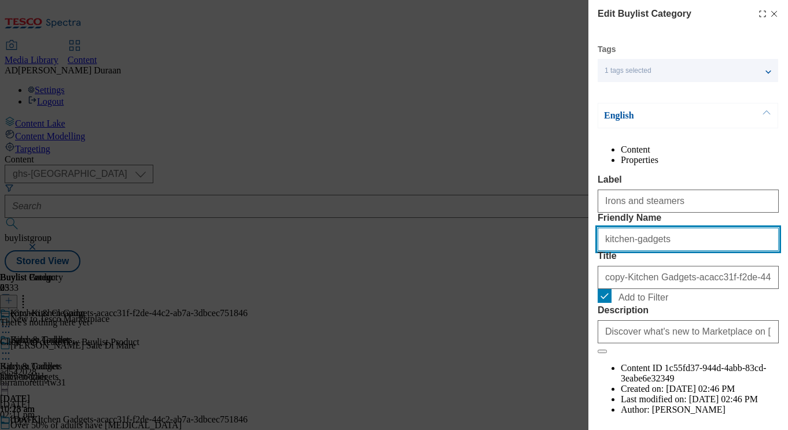
drag, startPoint x: 657, startPoint y: 285, endPoint x: 624, endPoint y: 282, distance: 33.7
click at [595, 279] on div "Edit Buylist Category Tags 1 tags selected buylist category English Content Pro…" at bounding box center [688, 207] width 200 height 414
paste input "Irons and steamer"
type input "Irons and steamers"
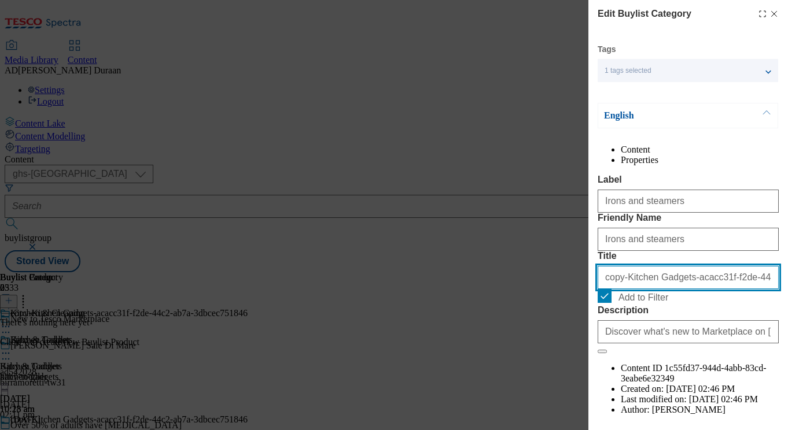
click at [679, 289] on input "copy-Kitchen Gadgets-acacc31f-f2de-44c2-ab7a-3dbcec751846" at bounding box center [688, 277] width 181 height 23
paste input "Irons and steamers"
type input "Irons and steamers"
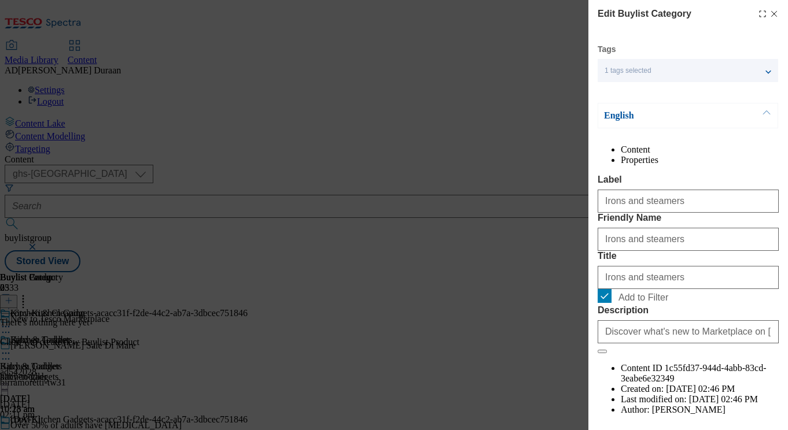
click at [709, 185] on label "Label" at bounding box center [688, 180] width 181 height 10
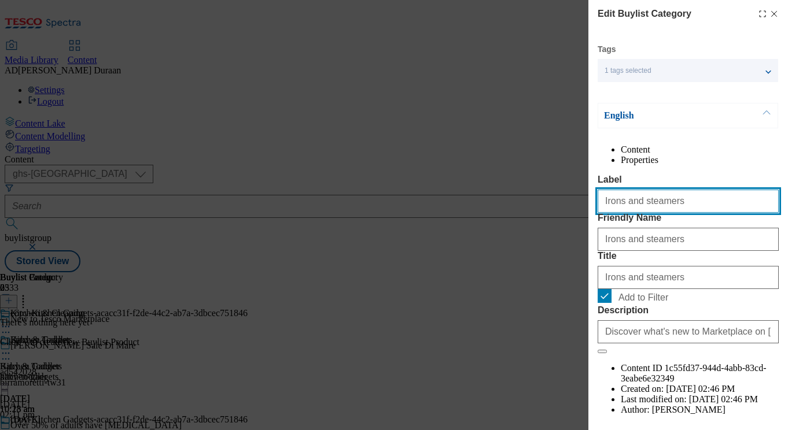
click at [709, 198] on input "Irons and steamers" at bounding box center [688, 201] width 181 height 23
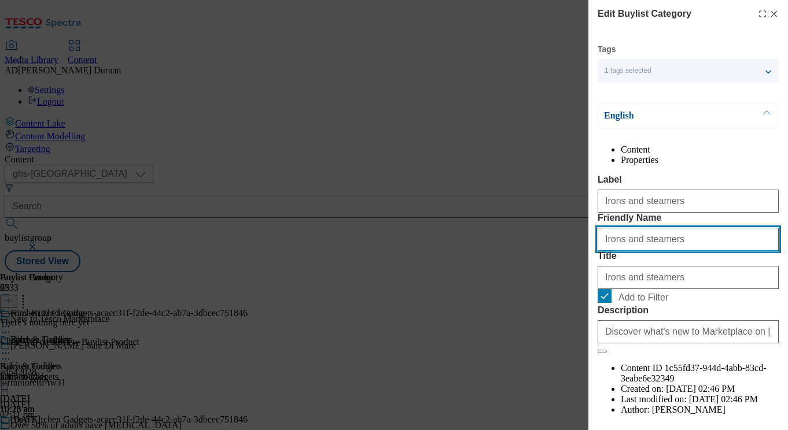
drag, startPoint x: 606, startPoint y: 283, endPoint x: 589, endPoint y: 282, distance: 16.8
click at [589, 282] on div "Edit Buylist Category Tags 1 tags selected buylist category English Content Pro…" at bounding box center [688, 207] width 200 height 414
type input "irons-steamers"
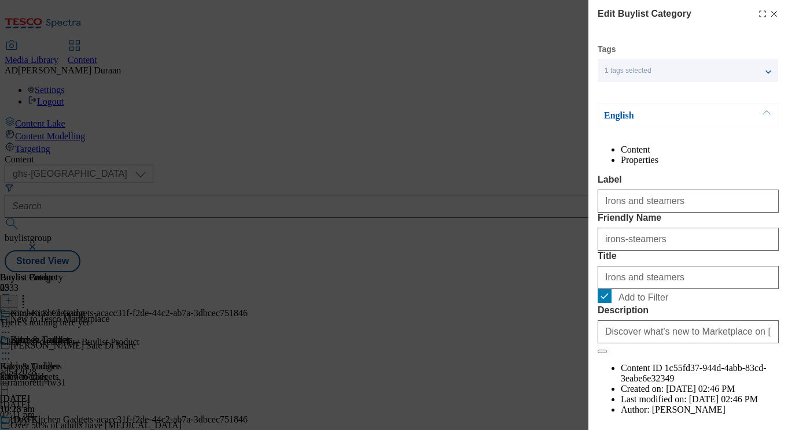
click at [697, 188] on div "Content Properties Label Irons and steamers Friendly Name irons-steamers Title …" at bounding box center [688, 291] width 181 height 292
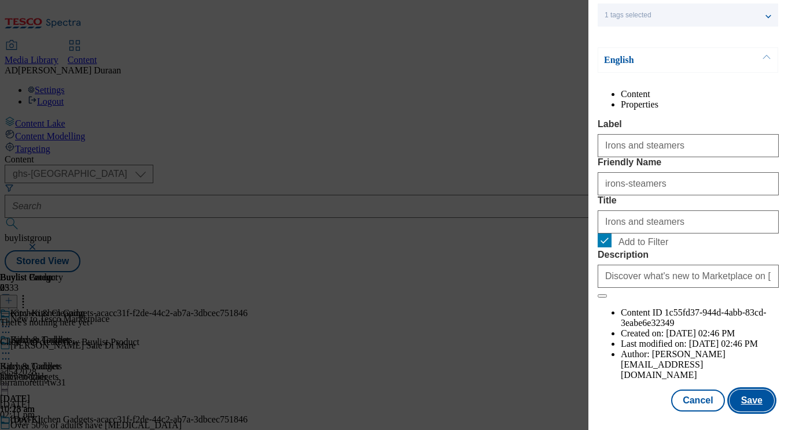
click at [759, 400] on button "Save" at bounding box center [751, 401] width 45 height 22
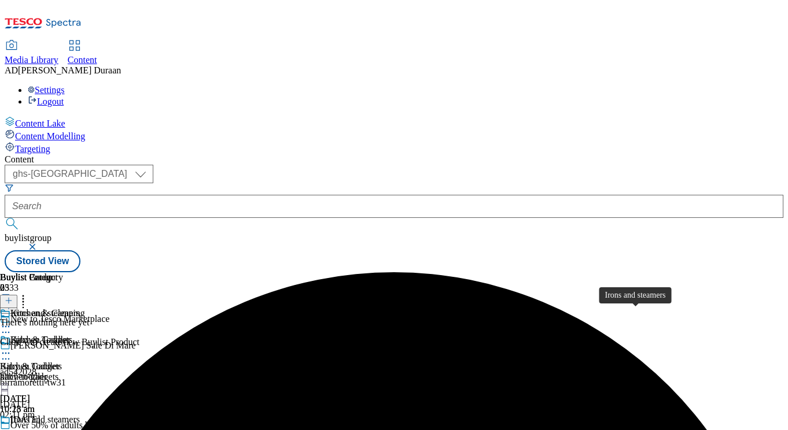
scroll to position [0, 95]
click at [10, 430] on circle at bounding box center [9, 434] width 2 height 2
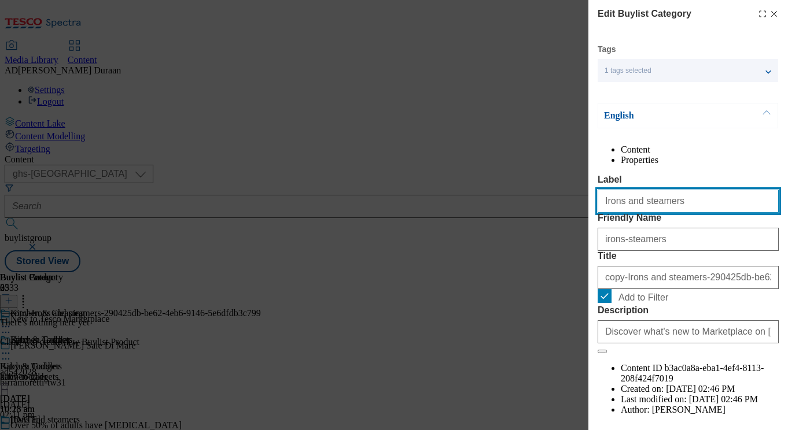
drag, startPoint x: 675, startPoint y: 230, endPoint x: 638, endPoint y: 226, distance: 36.7
click at [600, 213] on input "Irons and steamers" at bounding box center [688, 201] width 181 height 23
paste input "Vacuum cleaners and floorcare"
type input "Vacuum cleaners and floorcare"
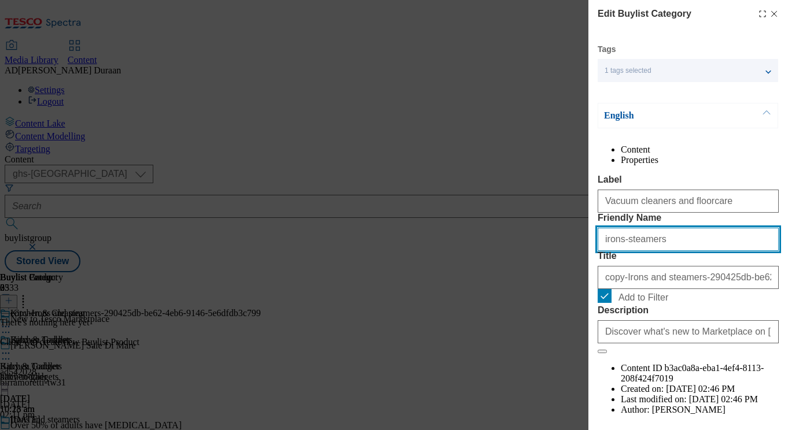
drag, startPoint x: 627, startPoint y: 281, endPoint x: 580, endPoint y: 280, distance: 46.9
click at [569, 278] on div "Edit Buylist Category Tags 1 tags selected buylist category English Content Pro…" at bounding box center [394, 215] width 788 height 430
paste input "Vacuum cleaners and floorcare"
type input "Vacuum cleaners and floorcare"
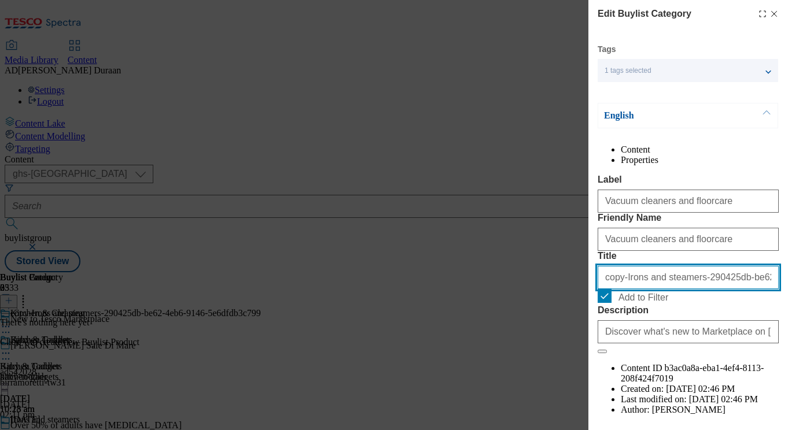
click at [693, 289] on input "copy-Irons and steamers-290425db-be62-4eb6-9146-5e6dfdb3c799" at bounding box center [688, 277] width 181 height 23
paste input "Vacuum cleaners and floorcare"
type input "Vacuum cleaners and floorcare"
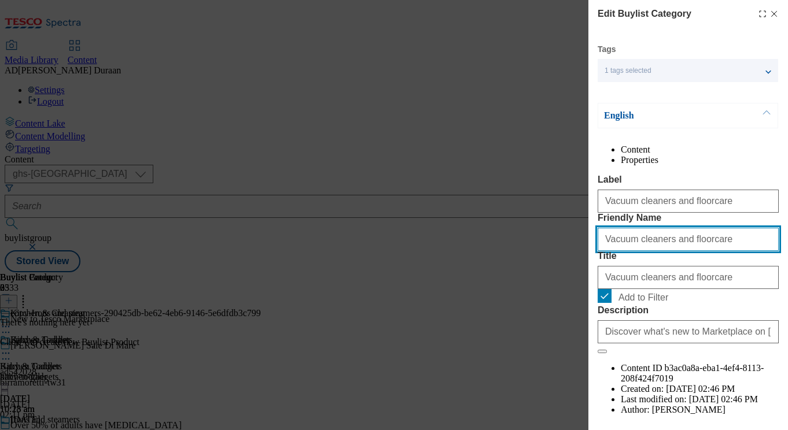
drag, startPoint x: 608, startPoint y: 285, endPoint x: 576, endPoint y: 280, distance: 32.2
click at [576, 280] on div "Edit Buylist Category Tags 1 tags selected buylist category English Content Pro…" at bounding box center [394, 215] width 788 height 430
type input "vacuum-cleaners-floorcare"
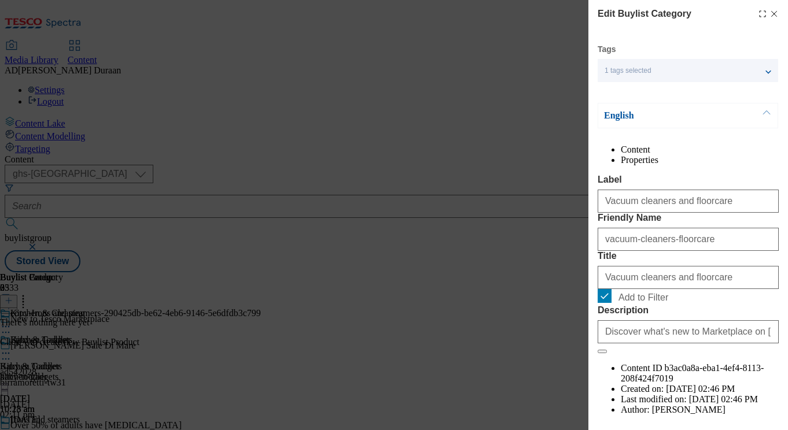
click at [644, 186] on div "Content Properties Label Vacuum cleaners and floorcare Friendly Name vacuum-cle…" at bounding box center [688, 291] width 181 height 292
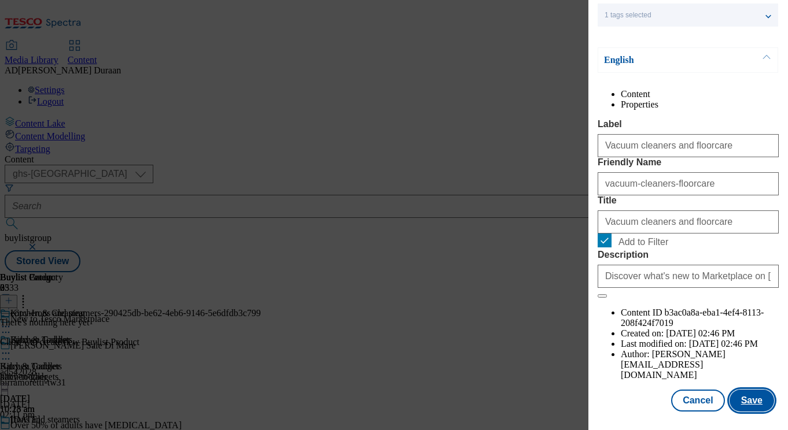
click at [757, 401] on button "Save" at bounding box center [751, 401] width 45 height 22
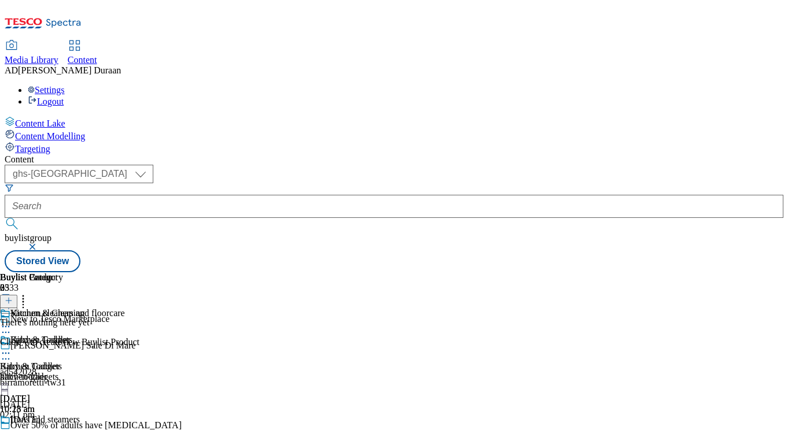
scroll to position [281, 0]
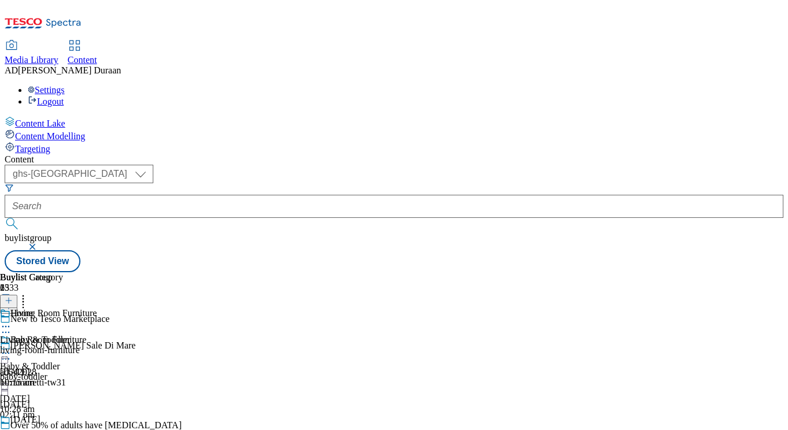
scroll to position [0, 25]
click at [97, 345] on div "living-room-furniture" at bounding box center [48, 350] width 97 height 10
click at [12, 348] on icon at bounding box center [6, 354] width 12 height 12
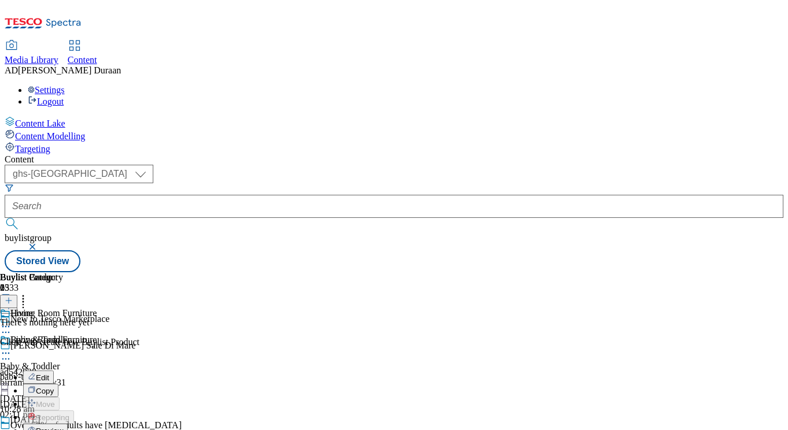
click at [54, 387] on span "Copy" at bounding box center [45, 391] width 18 height 9
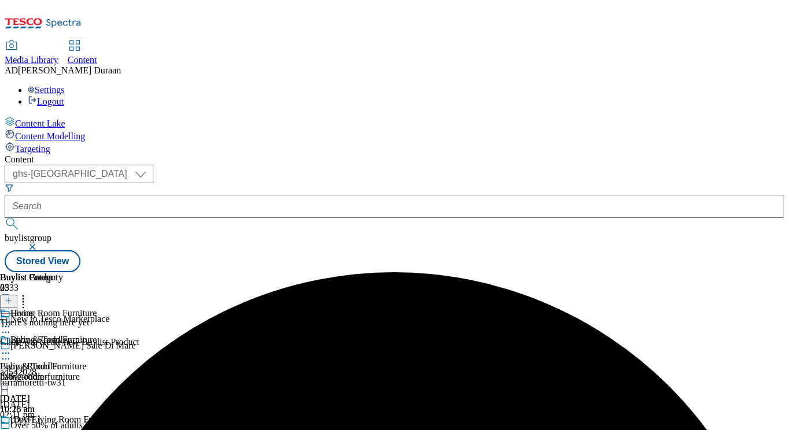
scroll to position [90, 0]
click at [4, 430] on circle at bounding box center [3, 434] width 2 height 2
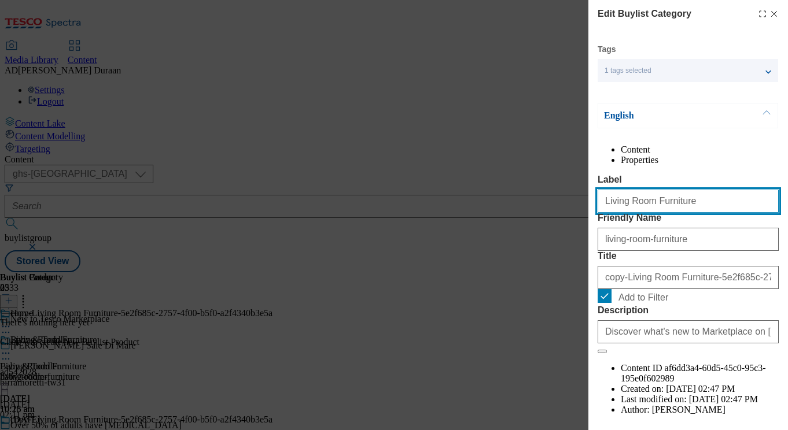
drag, startPoint x: 602, startPoint y: 222, endPoint x: 583, endPoint y: 222, distance: 18.5
click at [583, 222] on div "Edit Buylist Category Tags 1 tags selected buylist category English Content Pro…" at bounding box center [394, 215] width 788 height 430
paste input "Air fresheners and home fragrance"
type input "Air fresheners and home fragrance"
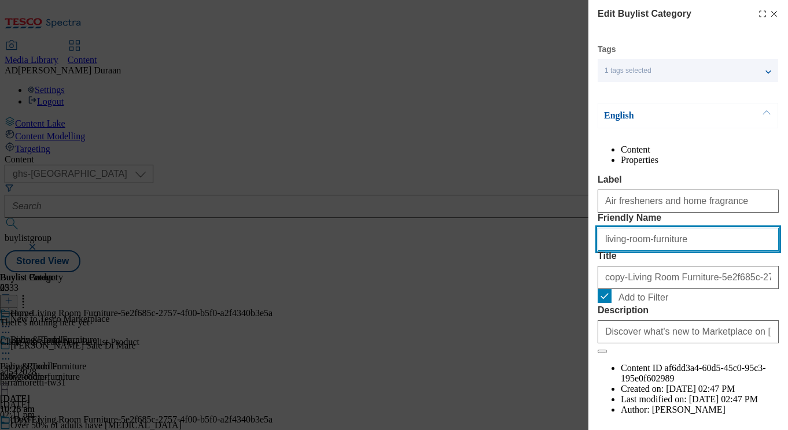
drag, startPoint x: 680, startPoint y: 283, endPoint x: 633, endPoint y: 283, distance: 46.9
click at [555, 278] on div "Edit Buylist Category Tags 1 tags selected buylist category English Content Pro…" at bounding box center [394, 215] width 788 height 430
paste input "Air fresheners and home fragrance"
type input "Air fresheners and home fragrance"
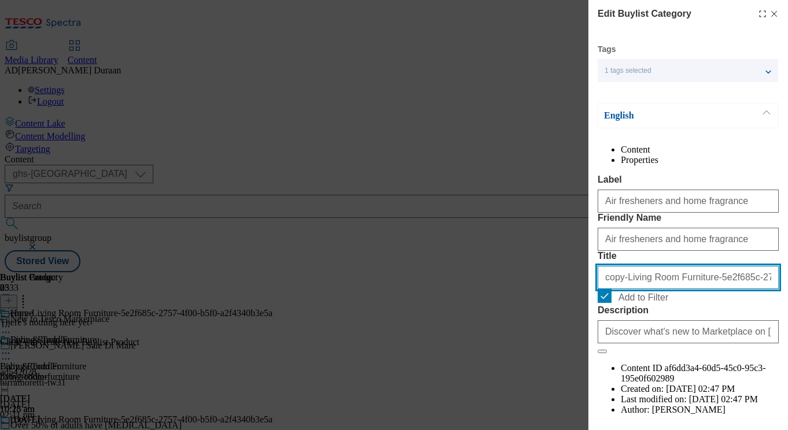
click at [706, 289] on input "copy-Living Room Furniture-5e2f685c-2757-4f00-b5f0-a2f4340b3e5a" at bounding box center [688, 277] width 181 height 23
paste input "Air fresheners and home fragrance"
type input "Air fresheners and home fragrance"
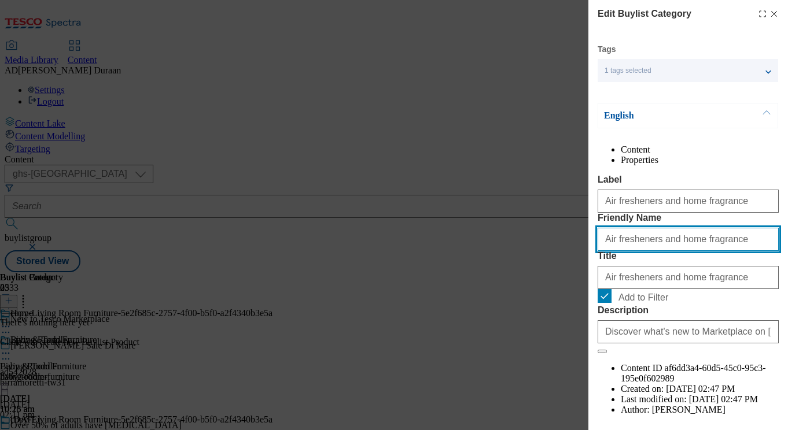
drag, startPoint x: 607, startPoint y: 285, endPoint x: 592, endPoint y: 283, distance: 15.7
click at [592, 283] on div "Edit Buylist Category Tags 1 tags selected buylist category English Content Pro…" at bounding box center [688, 207] width 200 height 414
type input "air-fresheners-home-fragrance"
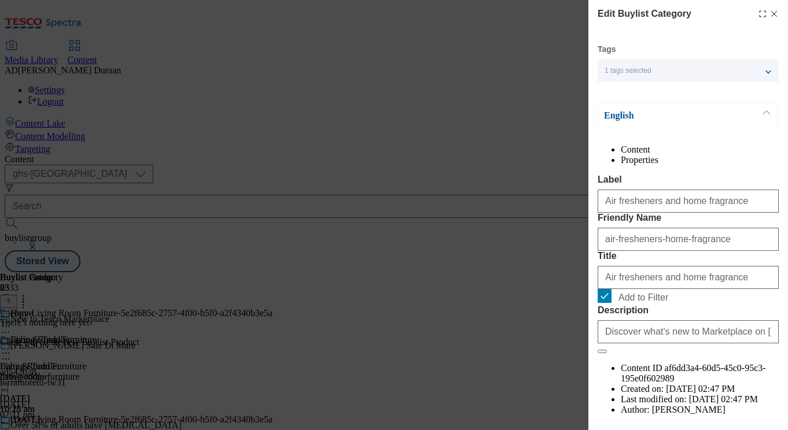
click at [701, 196] on div "Content Properties Label Air fresheners and home fragrance Friendly Name air-fr…" at bounding box center [688, 291] width 181 height 292
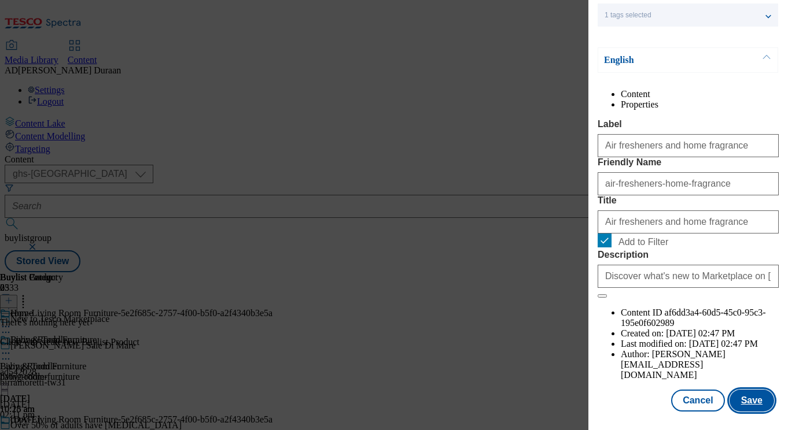
click at [752, 403] on button "Save" at bounding box center [751, 401] width 45 height 22
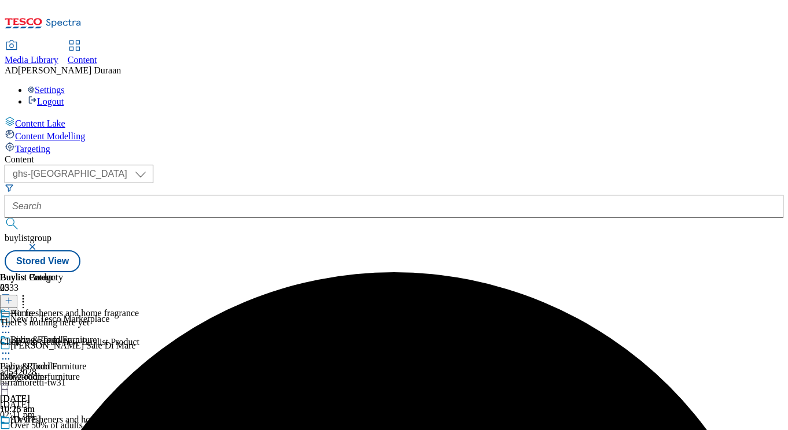
scroll to position [0, 99]
click at [12, 428] on icon at bounding box center [6, 434] width 12 height 12
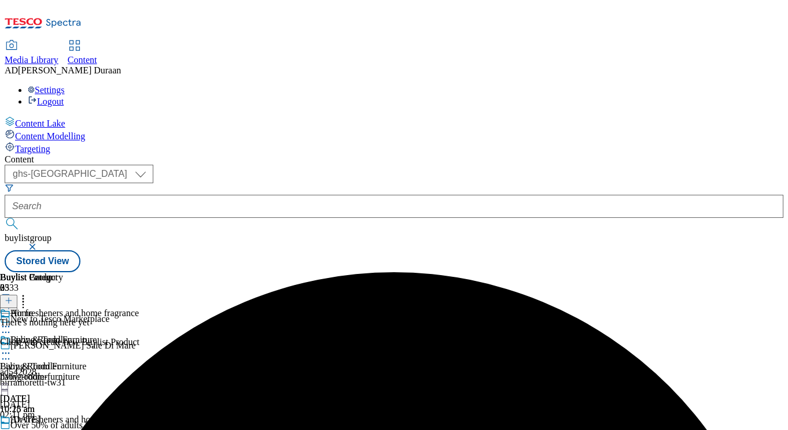
scroll to position [110, 0]
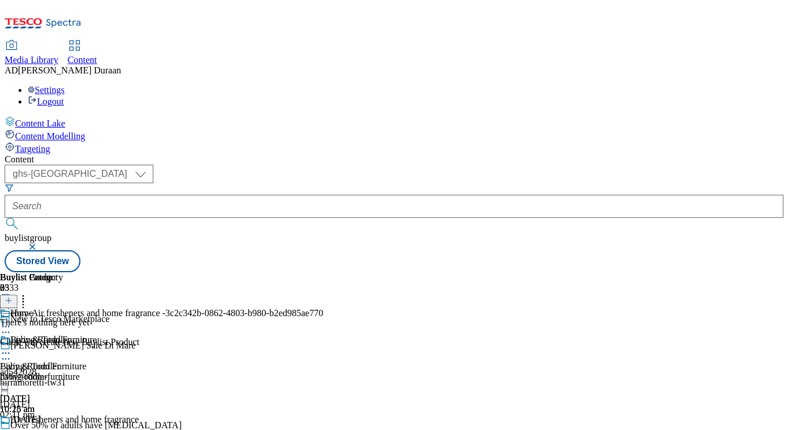
drag, startPoint x: 515, startPoint y: 310, endPoint x: 500, endPoint y: 314, distance: 16.0
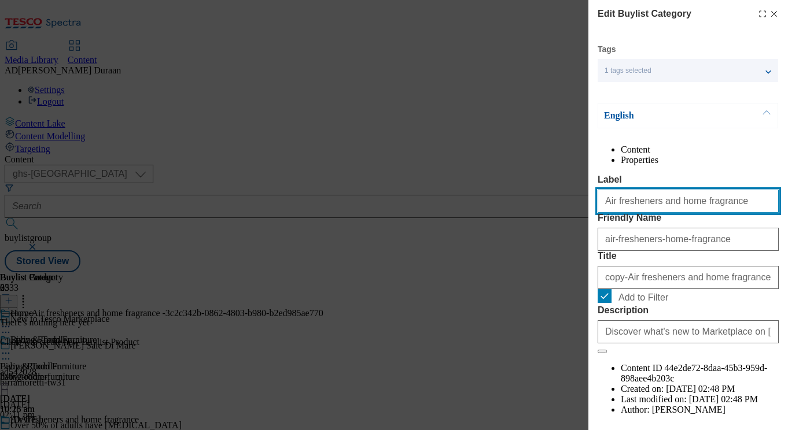
drag, startPoint x: 711, startPoint y: 227, endPoint x: 589, endPoint y: 220, distance: 121.7
click at [473, 209] on div "Edit Buylist Category Tags 1 tags selected buylist category English Content Pro…" at bounding box center [394, 215] width 788 height 430
paste input "Bed frames"
type input "Bed frames"
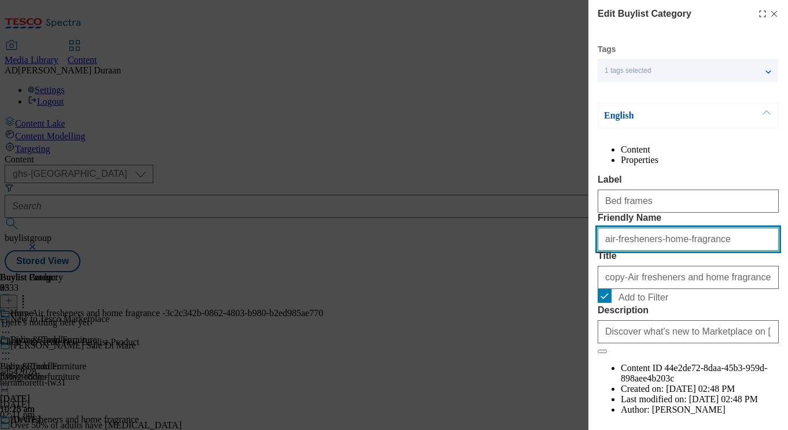
drag, startPoint x: 577, startPoint y: 279, endPoint x: 550, endPoint y: 280, distance: 27.2
click at [526, 278] on div "Edit Buylist Category Tags 1 tags selected buylist category English Content Pro…" at bounding box center [394, 215] width 788 height 430
paste input "Bed frames"
type input "Bed frames"
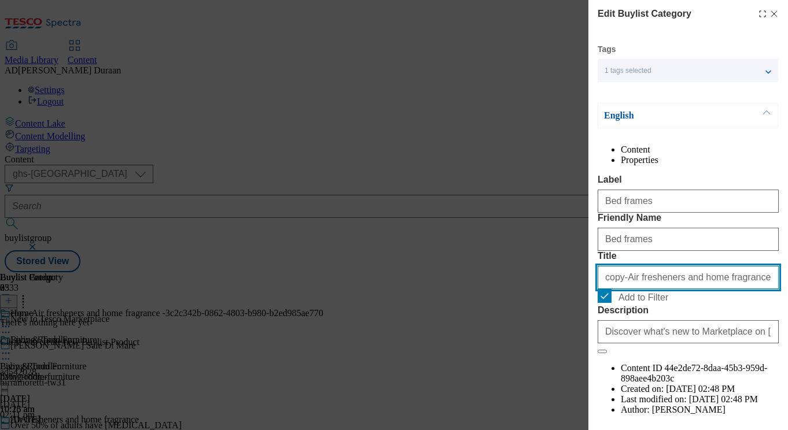
click at [657, 289] on input "copy-Air fresheners and home fragrance -3c2c342b-0862-4803-b980-b2ed985ae770" at bounding box center [688, 277] width 181 height 23
paste input "Bed frames"
type input "Bed frames"
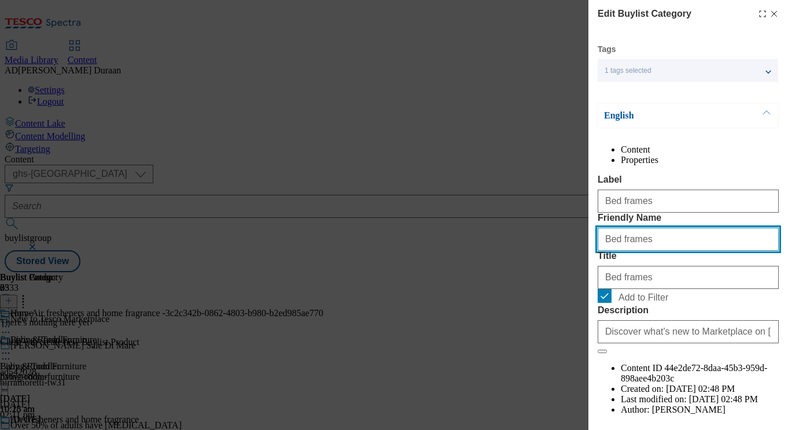
drag, startPoint x: 607, startPoint y: 282, endPoint x: 570, endPoint y: 279, distance: 37.7
click at [570, 279] on div "Edit Buylist Category Tags 1 tags selected buylist category English Content Pro…" at bounding box center [394, 215] width 788 height 430
type input "bed-frames"
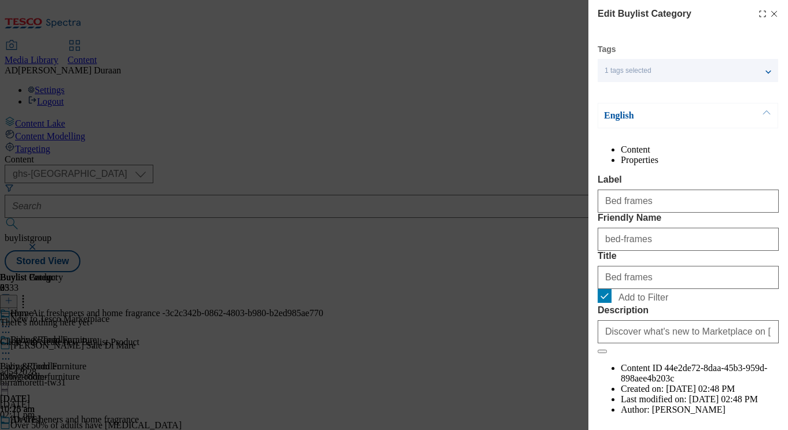
click at [668, 185] on div "Content Properties Label Bed frames Friendly Name bed-frames Title Bed frames A…" at bounding box center [688, 291] width 181 height 292
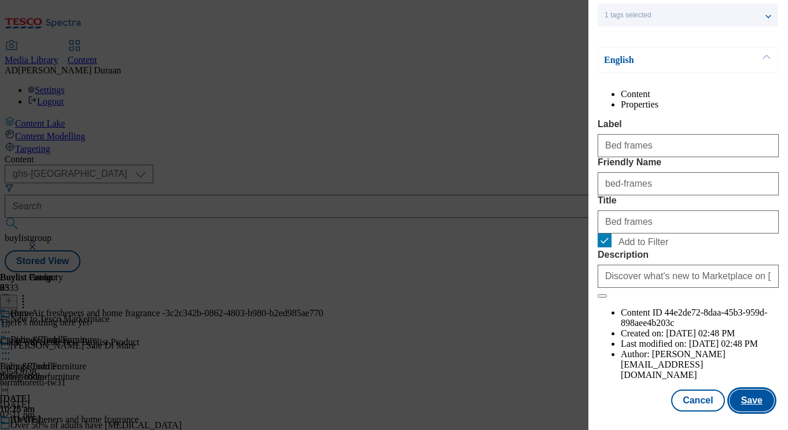
click at [758, 399] on button "Save" at bounding box center [751, 401] width 45 height 22
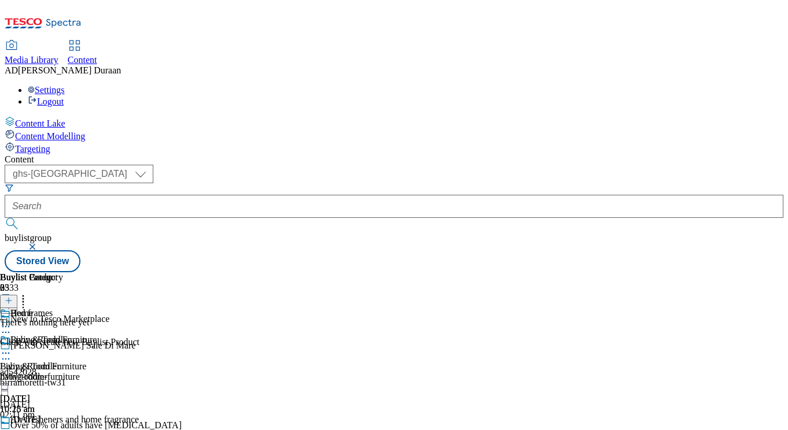
scroll to position [0, 153]
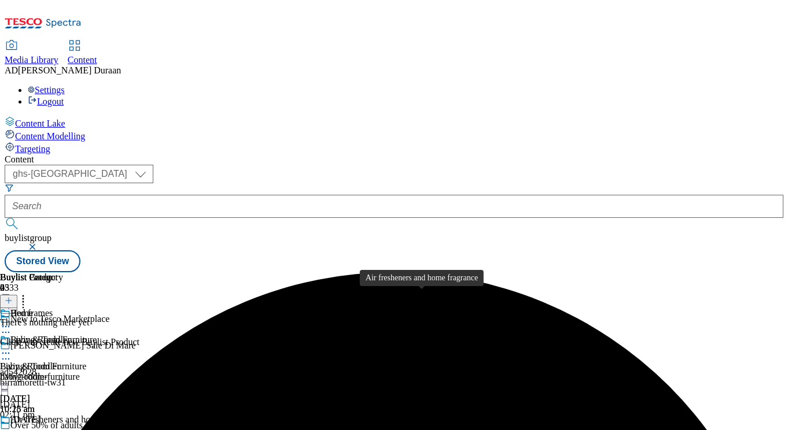
scroll to position [110, 0]
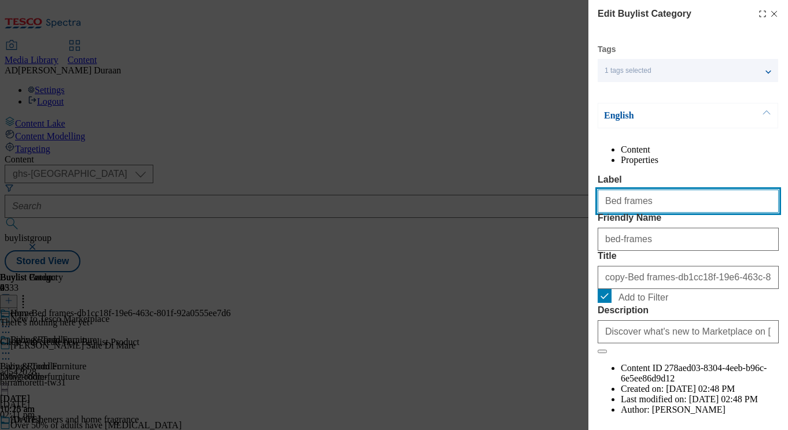
drag, startPoint x: 646, startPoint y: 224, endPoint x: 608, endPoint y: 224, distance: 37.6
click at [579, 222] on div "Edit Buylist Category Tags 1 tags selected buylist category English Content Pro…" at bounding box center [394, 215] width 788 height 430
paste input "ding"
type input "Bedding"
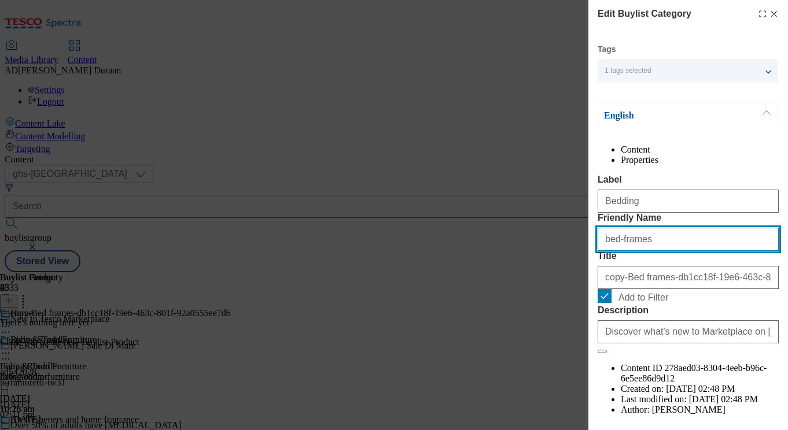
drag, startPoint x: 648, startPoint y: 287, endPoint x: 579, endPoint y: 282, distance: 69.6
click at [571, 282] on div "Edit Buylist Category Tags 1 tags selected buylist category English Content Pro…" at bounding box center [394, 215] width 788 height 430
paste input "Bedding"
type input "Bedding"
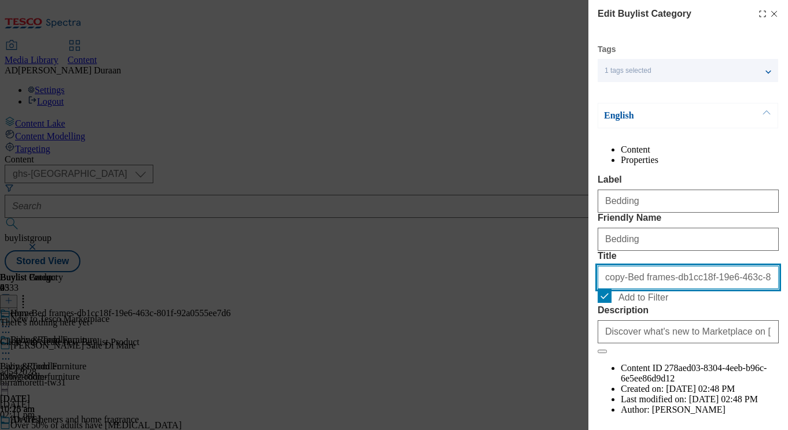
click at [620, 289] on input "copy-Bed frames-db1cc18f-19e6-463c-801f-92a0555ee7d6" at bounding box center [688, 277] width 181 height 23
paste input "Bedding"
type input "Bedding"
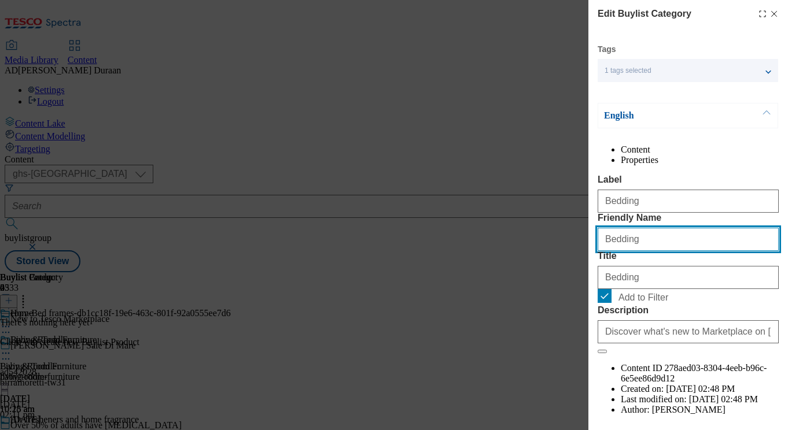
drag, startPoint x: 609, startPoint y: 283, endPoint x: 574, endPoint y: 282, distance: 34.2
click at [574, 282] on div "Edit Buylist Category Tags 1 tags selected buylist category English Content Pro…" at bounding box center [394, 215] width 788 height 430
type input "bedding"
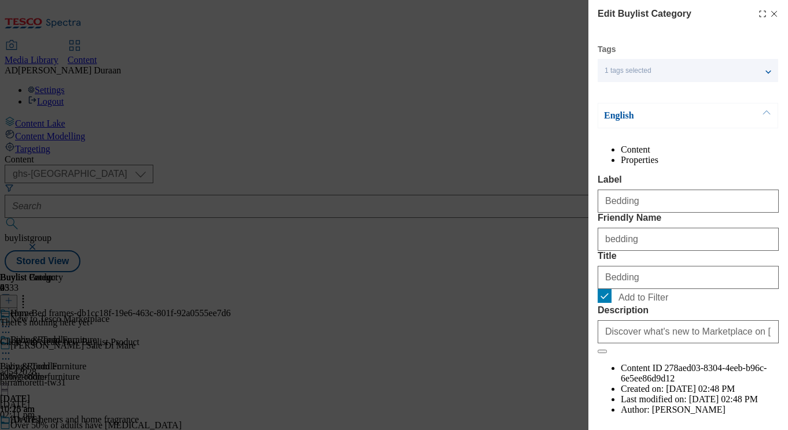
drag, startPoint x: 669, startPoint y: 187, endPoint x: 675, endPoint y: 263, distance: 75.4
click at [669, 187] on div "Content Properties Label Bedding Friendly Name bedding Title Bedding Add to Fil…" at bounding box center [688, 291] width 181 height 292
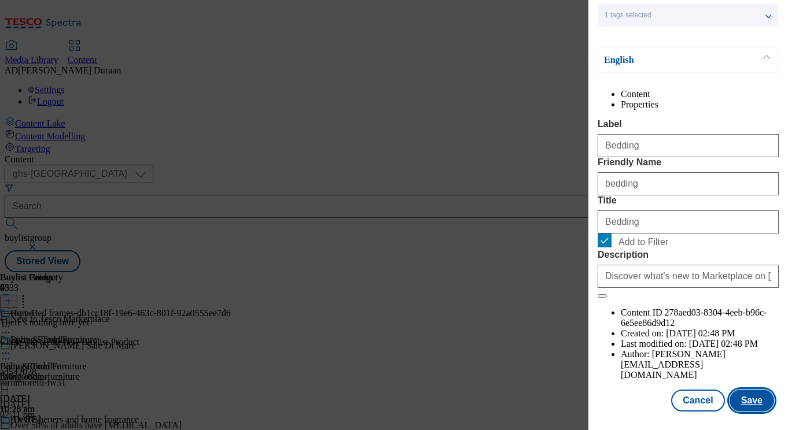
click at [758, 401] on button "Save" at bounding box center [751, 401] width 45 height 22
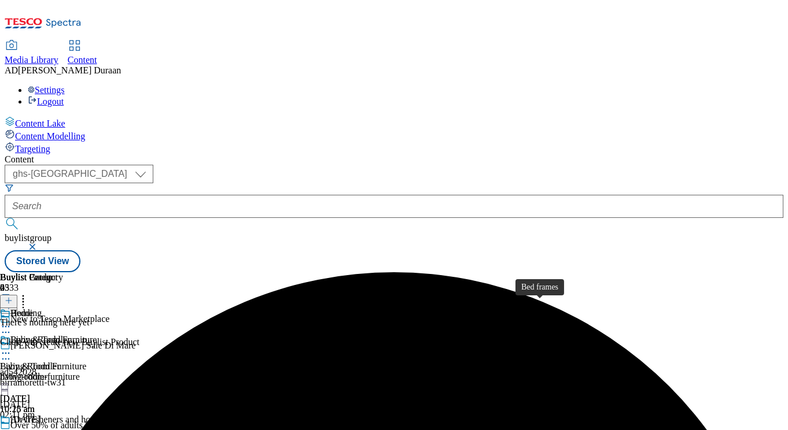
scroll to position [110, 0]
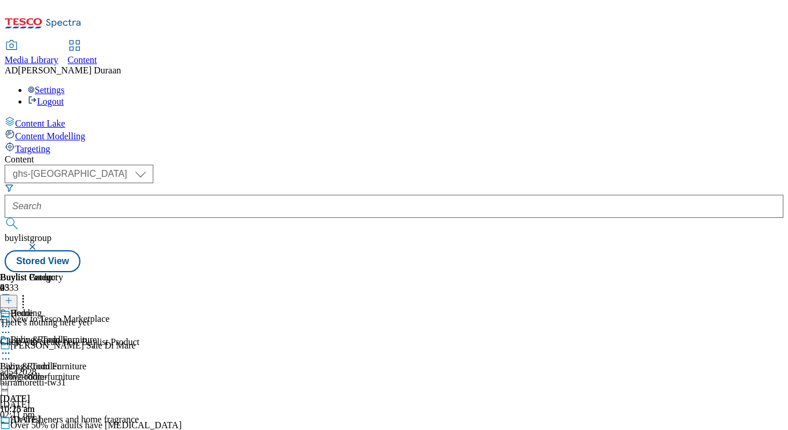
drag, startPoint x: 446, startPoint y: 331, endPoint x: 505, endPoint y: 330, distance: 59.0
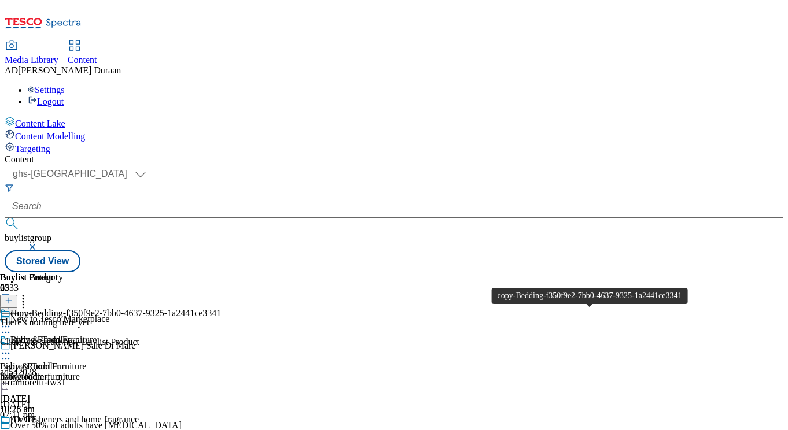
scroll to position [0, 192]
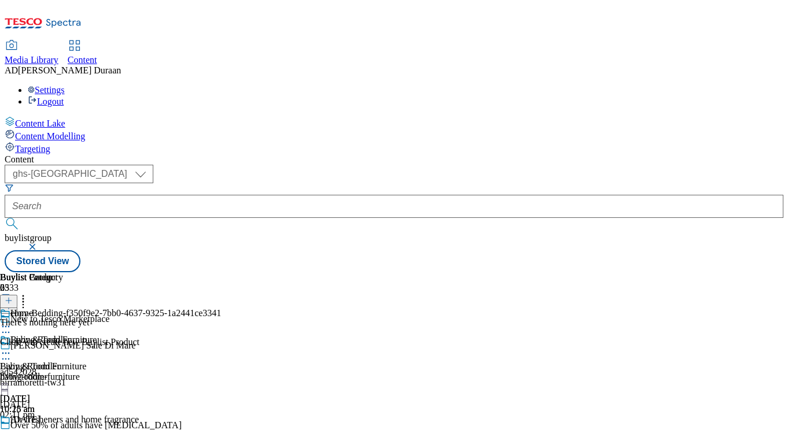
drag, startPoint x: 563, startPoint y: 320, endPoint x: 551, endPoint y: 323, distance: 12.6
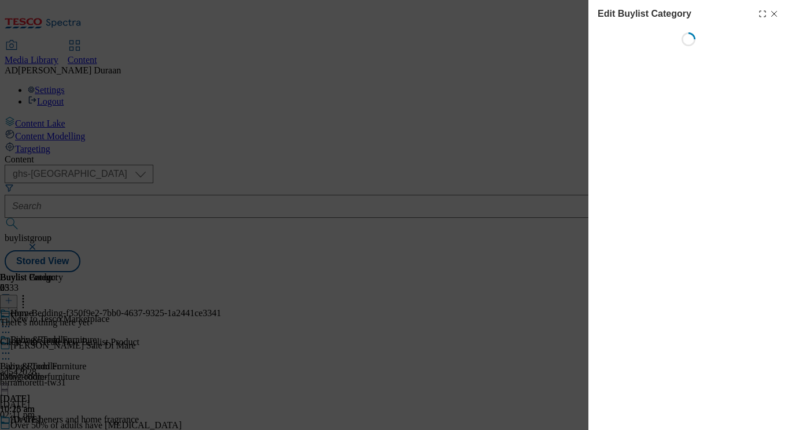
scroll to position [0, 0]
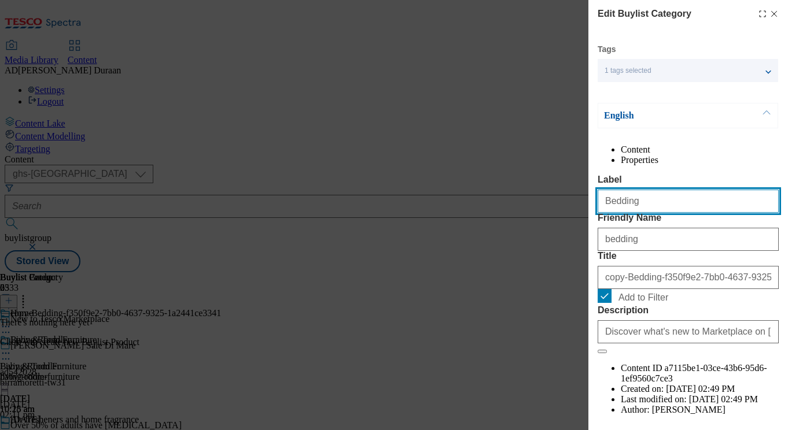
drag, startPoint x: 642, startPoint y: 228, endPoint x: 607, endPoint y: 227, distance: 34.2
click at [566, 223] on div "Edit Buylist Category Tags 1 tags selected buylist category English Content Pro…" at bounding box center [394, 215] width 788 height 430
paste input "Candles"
type input "Candles"
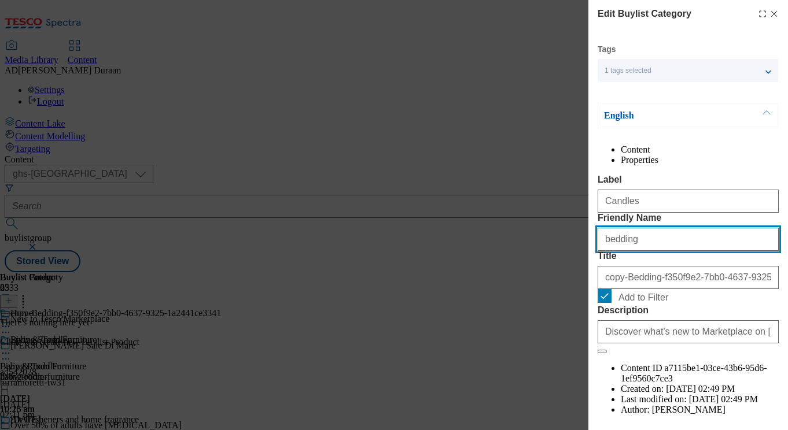
drag, startPoint x: 578, startPoint y: 286, endPoint x: 618, endPoint y: 289, distance: 39.4
click at [577, 286] on div "Edit Buylist Category Tags 1 tags selected buylist category English Content Pro…" at bounding box center [394, 215] width 788 height 430
paste input "Candles"
type input "Candles"
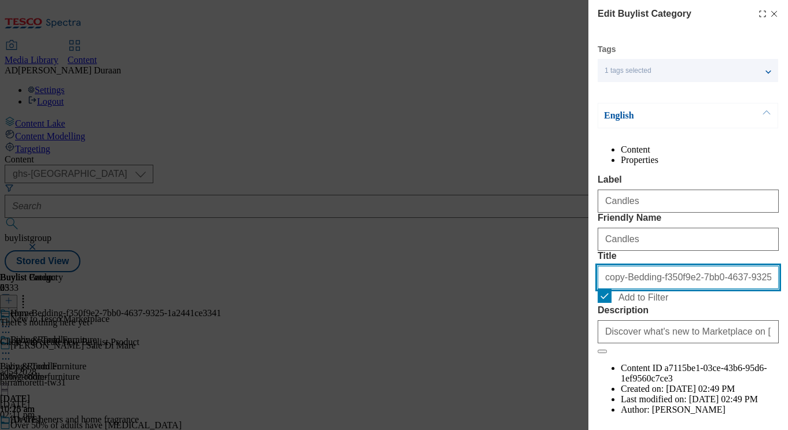
click at [631, 289] on input "copy-Bedding-f350f9e2-7bb0-4637-9325-1a2441ce3341" at bounding box center [688, 277] width 181 height 23
paste input "Candles"
type input "Candles"
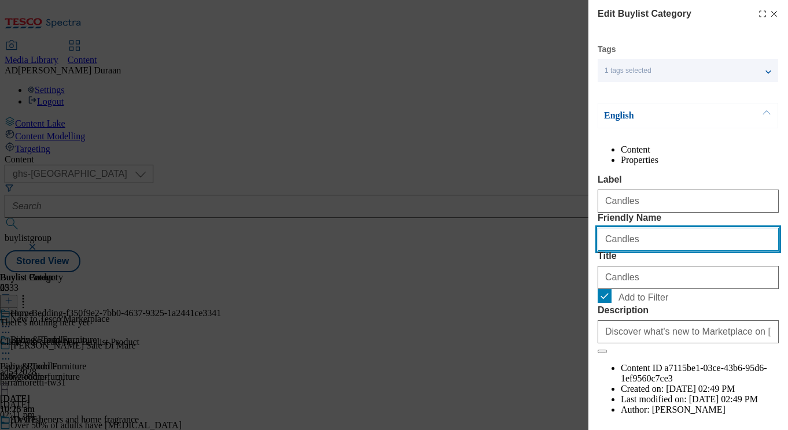
drag, startPoint x: 609, startPoint y: 283, endPoint x: 576, endPoint y: 282, distance: 33.0
click at [577, 282] on div "Edit Buylist Category Tags 1 tags selected buylist category English Content Pro…" at bounding box center [394, 215] width 788 height 430
type input "candles"
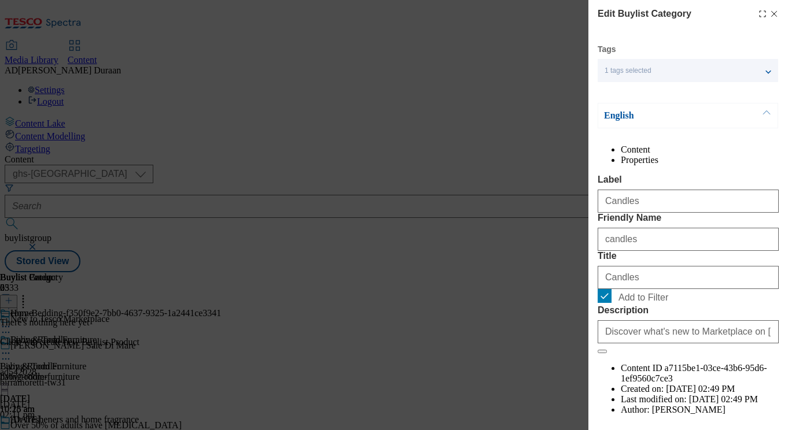
click at [727, 182] on div "Content Properties Label Candles Friendly Name candles Title Candles Add to Fil…" at bounding box center [688, 291] width 181 height 292
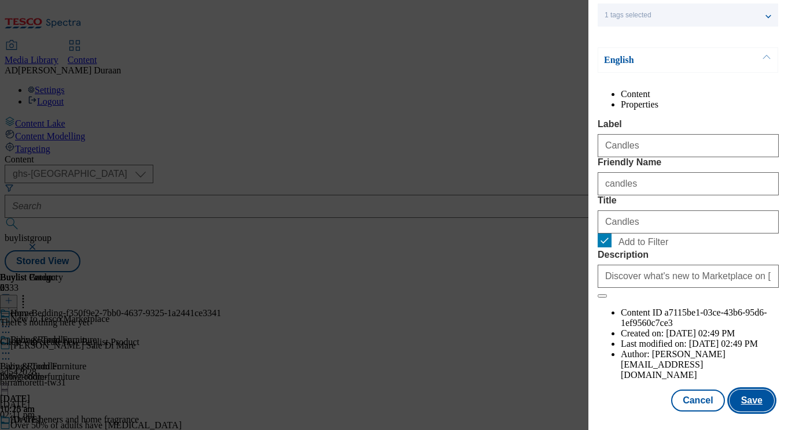
click at [757, 403] on button "Save" at bounding box center [751, 401] width 45 height 22
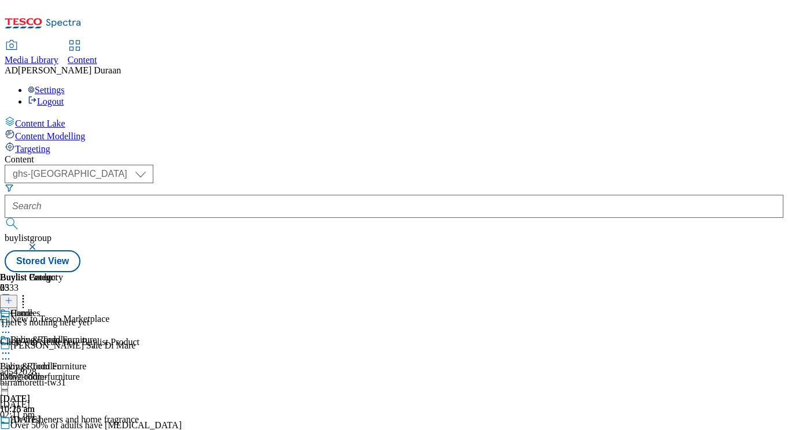
scroll to position [466, 0]
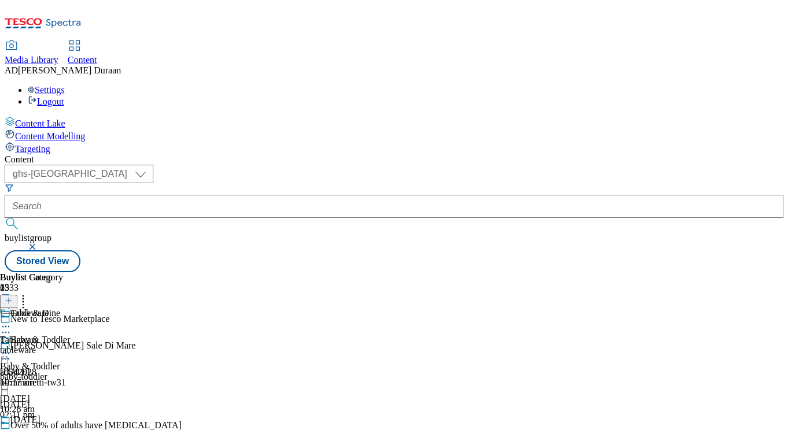
scroll to position [0, 25]
click at [63, 345] on div "tableware" at bounding box center [31, 350] width 63 height 10
click at [12, 348] on icon at bounding box center [6, 354] width 12 height 12
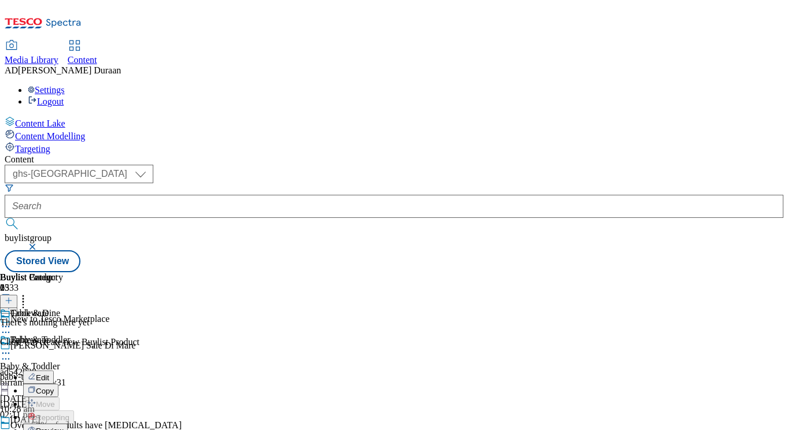
click at [54, 387] on span "Copy" at bounding box center [45, 391] width 18 height 9
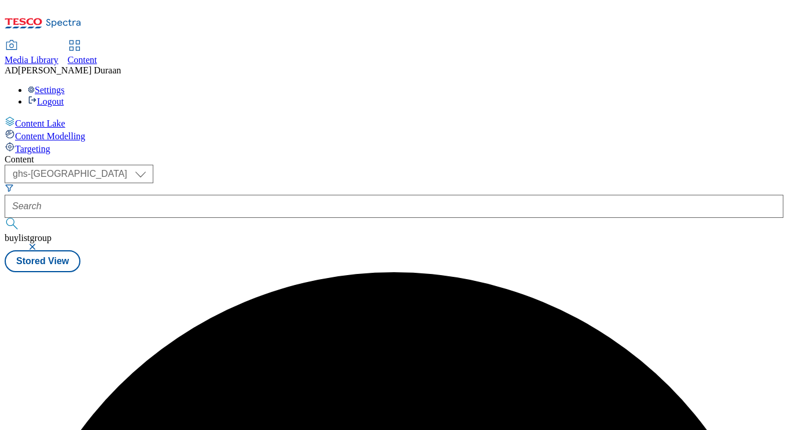
scroll to position [0, 0]
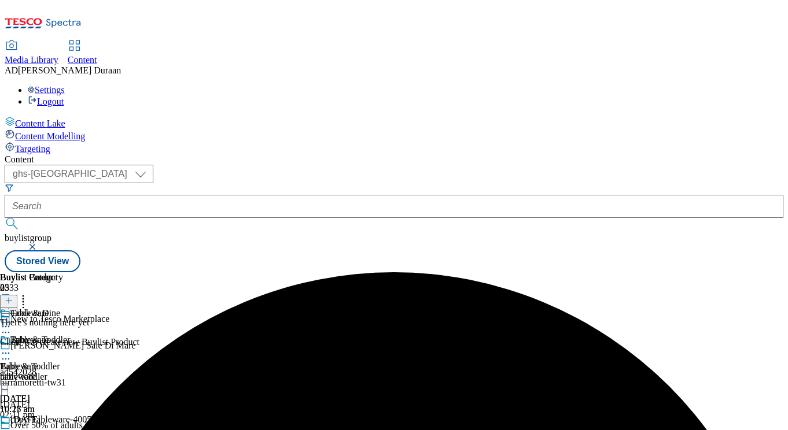
drag, startPoint x: 546, startPoint y: 201, endPoint x: 517, endPoint y: 207, distance: 29.4
click at [12, 428] on icon at bounding box center [6, 434] width 12 height 12
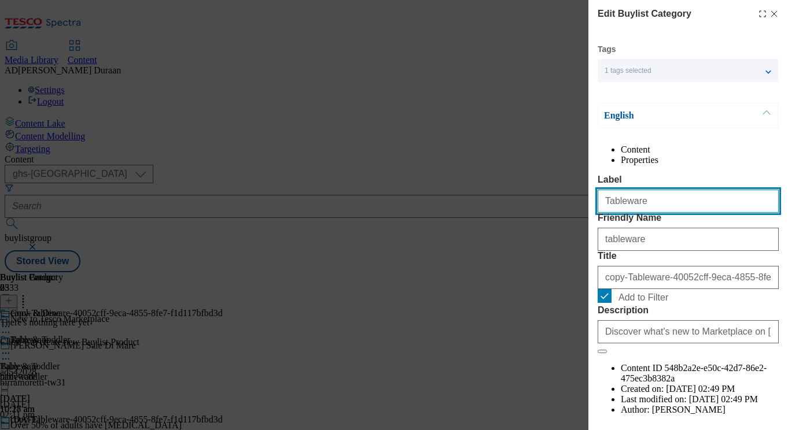
drag, startPoint x: 639, startPoint y: 226, endPoint x: 600, endPoint y: 228, distance: 38.8
click at [569, 226] on div "Edit Buylist Category Tags 1 tags selected buylist category English Content Pro…" at bounding box center [394, 215] width 788 height 430
paste input "Glass"
type input "Glassware"
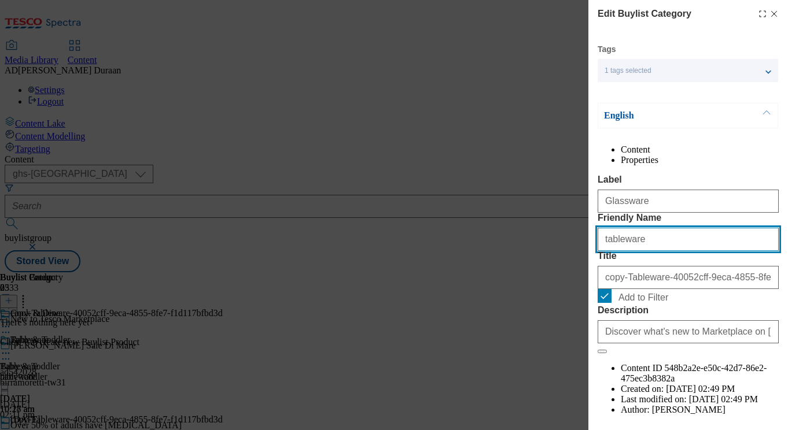
drag, startPoint x: 640, startPoint y: 284, endPoint x: 579, endPoint y: 283, distance: 60.8
click at [566, 281] on div "Edit Buylist Category Tags 1 tags selected buylist category English Content Pro…" at bounding box center [394, 215] width 788 height 430
paste input "Glass"
type input "Glassware"
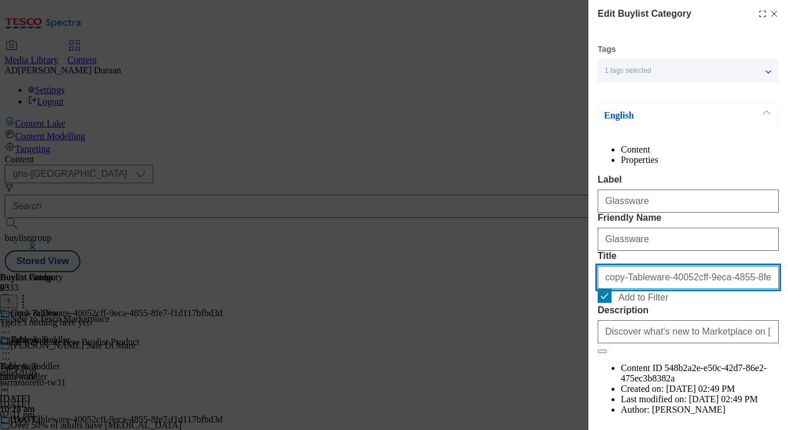
click at [661, 289] on input "copy-Tableware-40052cff-9eca-4855-8fe7-f1d117bfbd3d" at bounding box center [688, 277] width 181 height 23
paste input "Glassware"
type input "Glassware"
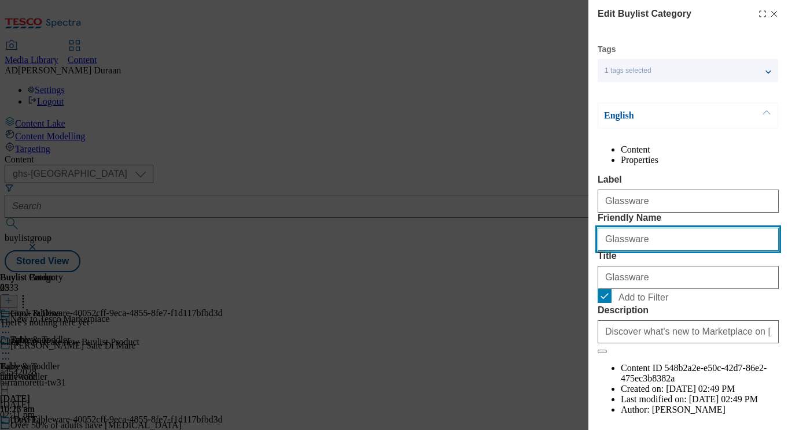
drag, startPoint x: 609, startPoint y: 282, endPoint x: 584, endPoint y: 283, distance: 24.9
click at [584, 283] on div "Edit Buylist Category Tags 1 tags selected buylist category English Content Pro…" at bounding box center [394, 215] width 788 height 430
type input "glassware"
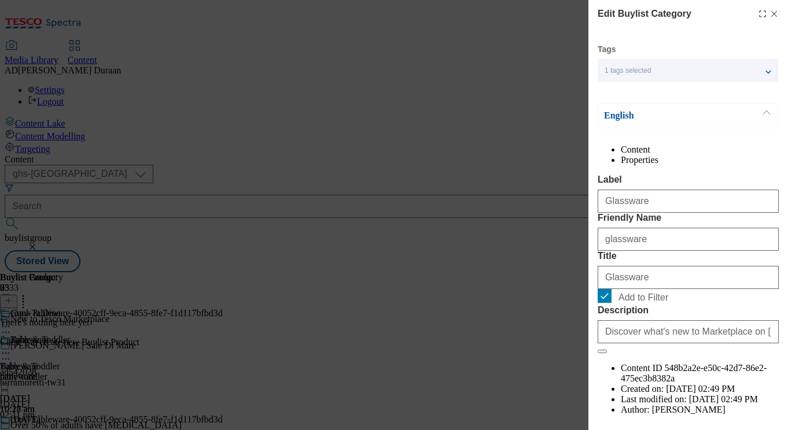
drag, startPoint x: 695, startPoint y: 193, endPoint x: 734, endPoint y: 329, distance: 140.8
click at [695, 193] on div "Content Properties Label Glassware Friendly Name glassware Title Glassware Add …" at bounding box center [688, 291] width 181 height 292
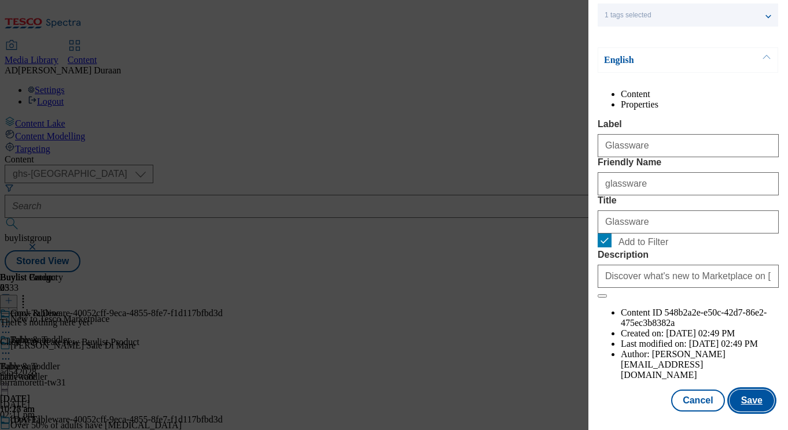
click at [760, 401] on button "Save" at bounding box center [751, 401] width 45 height 22
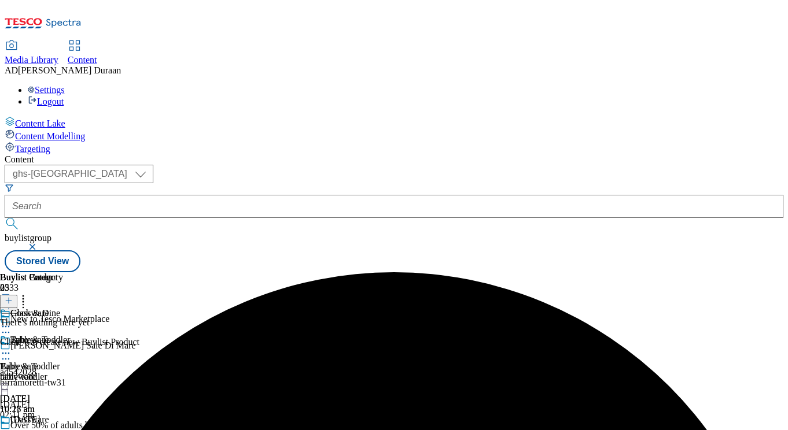
scroll to position [0, 239]
click at [12, 428] on icon at bounding box center [6, 434] width 12 height 12
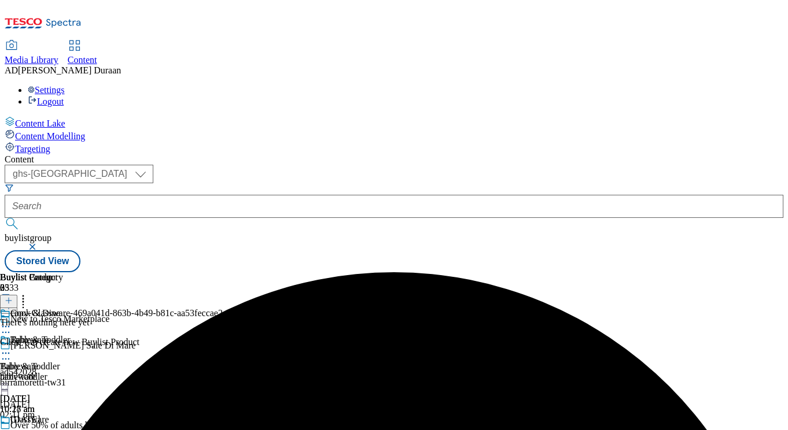
scroll to position [0, 239]
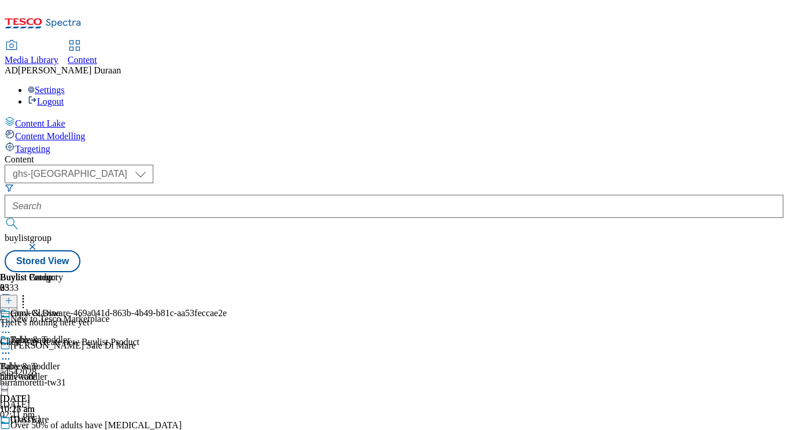
drag, startPoint x: 515, startPoint y: 312, endPoint x: 484, endPoint y: 307, distance: 31.7
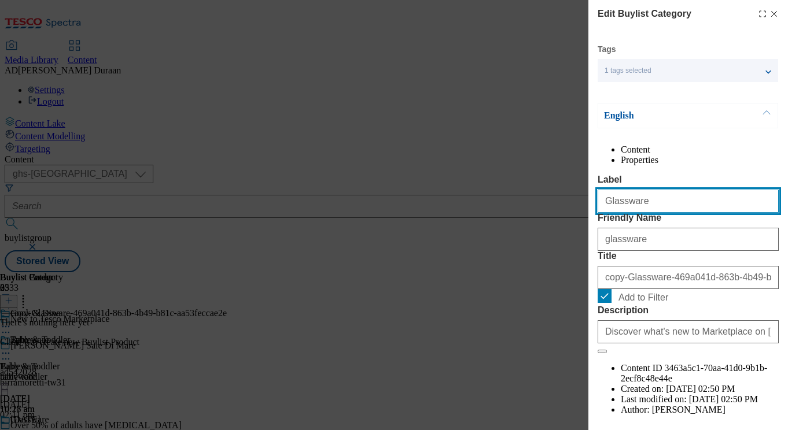
drag, startPoint x: 539, startPoint y: 221, endPoint x: 606, endPoint y: 226, distance: 67.3
click at [549, 222] on div "Edit Buylist Category Tags 1 tags selected buylist category English Content Pro…" at bounding box center [394, 215] width 788 height 430
paste input "Cook"
type input "Cookware"
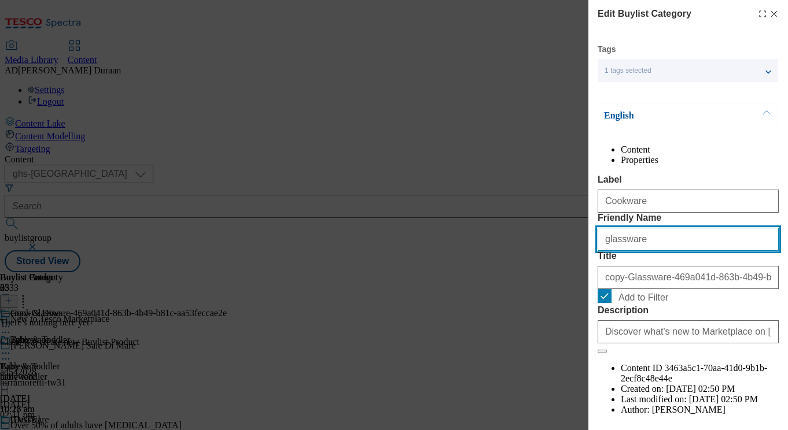
click at [587, 286] on div "Edit Buylist Category Tags 1 tags selected buylist category English Content Pro…" at bounding box center [394, 215] width 788 height 430
paste input "Cook"
type input "Cookware"
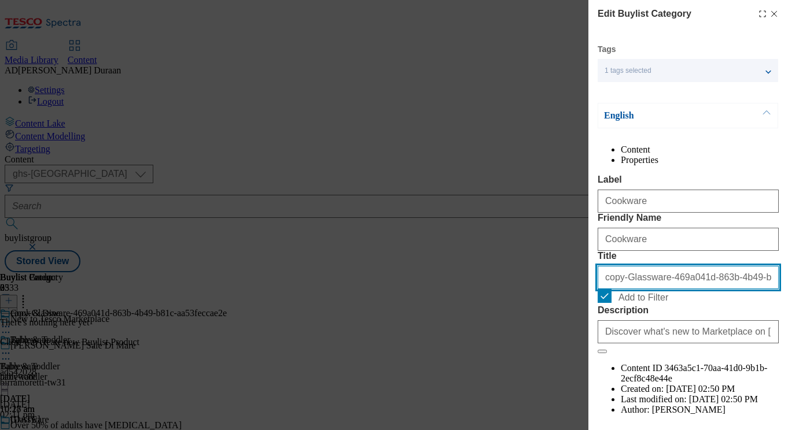
click at [635, 289] on input "copy-Glassware-469a041d-863b-4b49-b81c-aa53feccae2e" at bounding box center [688, 277] width 181 height 23
paste input "Cookware"
type input "Cookware"
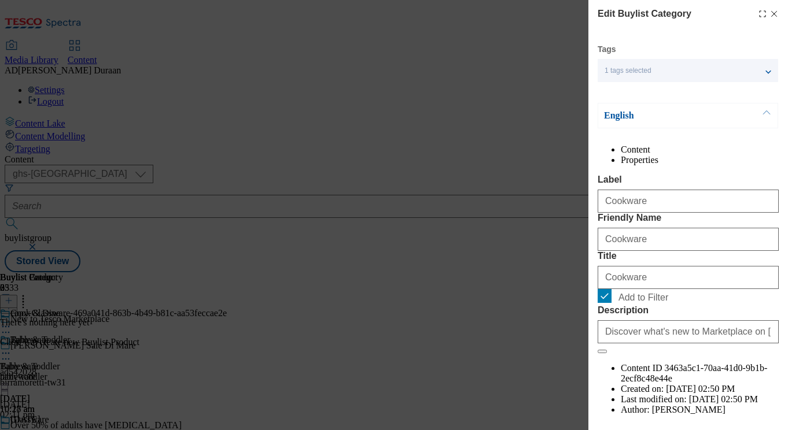
click at [684, 194] on div "Content Properties Label Cookware Friendly Name Cookware Title Cookware Add to …" at bounding box center [688, 291] width 181 height 292
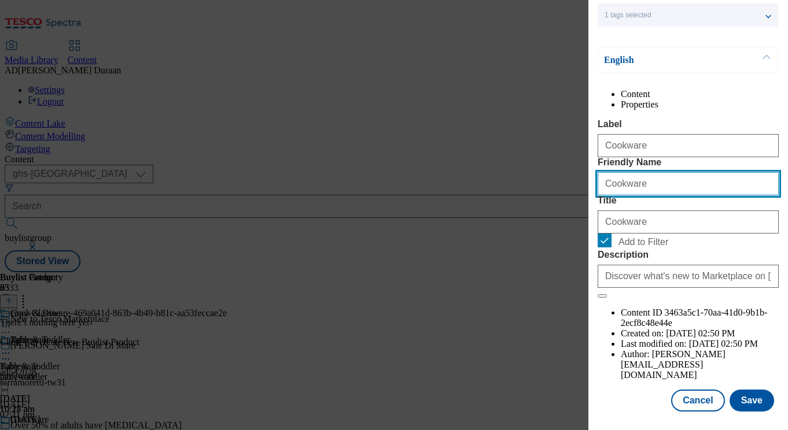
click at [583, 207] on div "Edit Buylist Category Tags 1 tags selected buylist category English Content Pro…" at bounding box center [394, 215] width 788 height 430
type input "cookware"
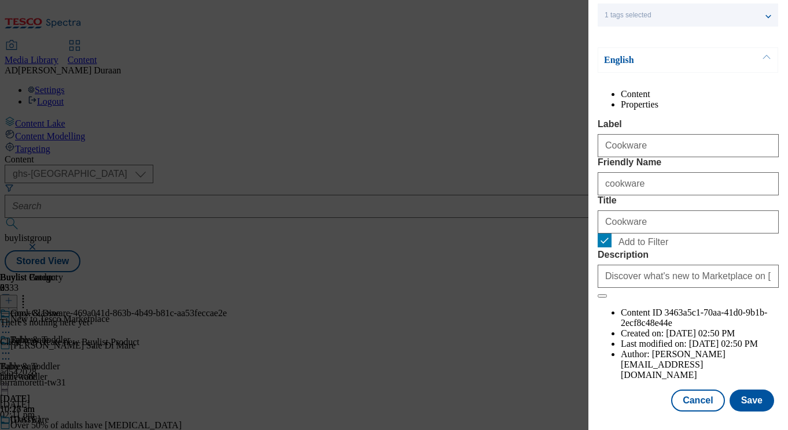
click at [697, 117] on div "Content Properties Label Cookware Friendly Name cookware Title Cookware Add to …" at bounding box center [688, 235] width 181 height 292
click at [750, 404] on button "Save" at bounding box center [751, 401] width 45 height 22
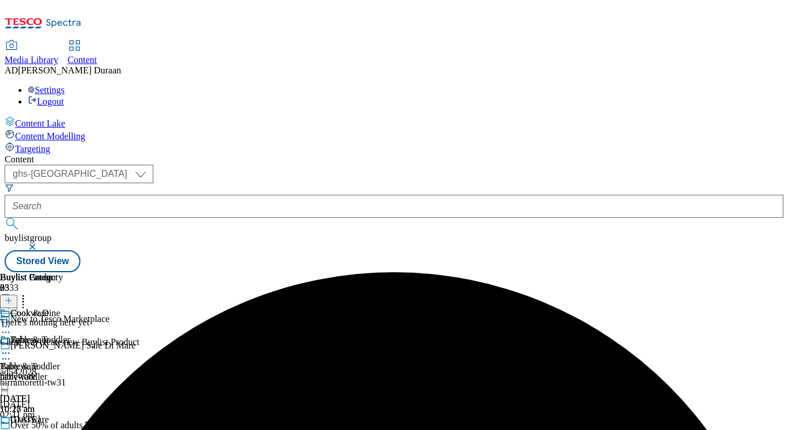
scroll to position [110, 0]
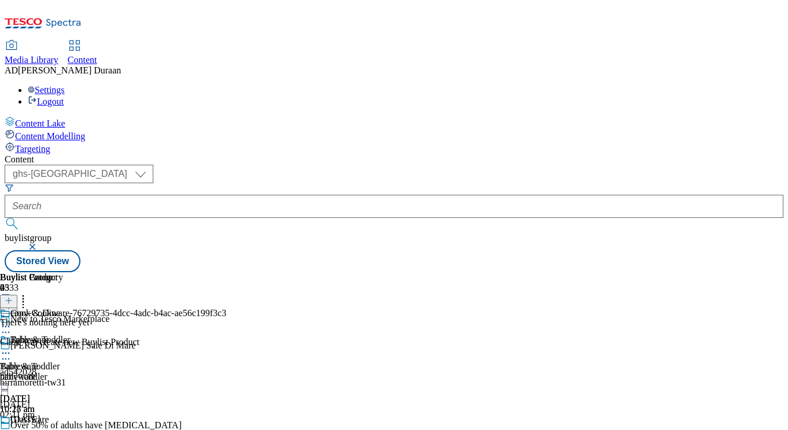
drag, startPoint x: 514, startPoint y: 316, endPoint x: 507, endPoint y: 322, distance: 8.7
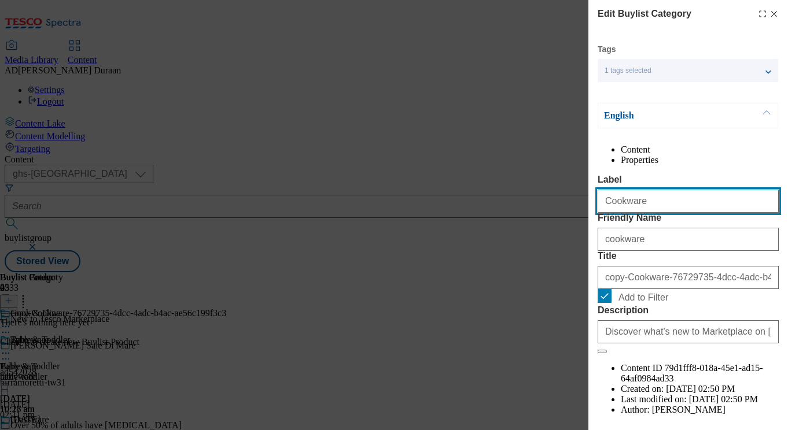
drag, startPoint x: 665, startPoint y: 221, endPoint x: 534, endPoint y: 220, distance: 130.7
click at [534, 220] on div "Edit Buylist Category Tags 1 tags selected buylist category English Content Pro…" at bounding box center [394, 215] width 788 height 430
drag, startPoint x: 658, startPoint y: 230, endPoint x: 549, endPoint y: 222, distance: 109.1
click at [535, 221] on div "Edit Buylist Category Tags 1 tags selected buylist category English Content Pro…" at bounding box center [394, 215] width 788 height 430
paste input "Kitchen essentials"
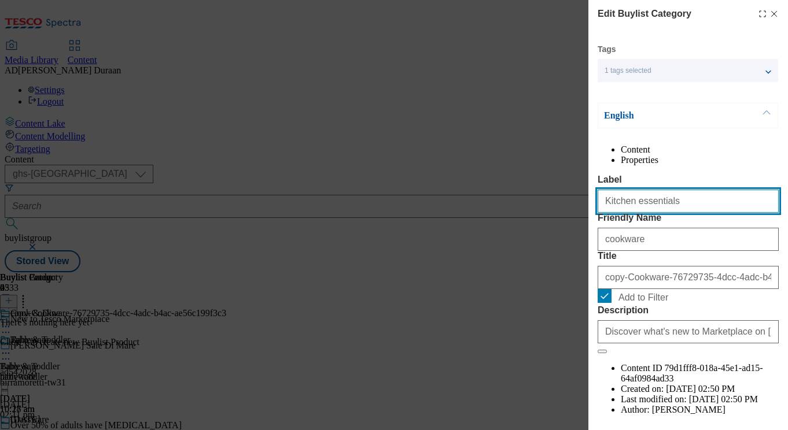
type input "Kitchen essentials"
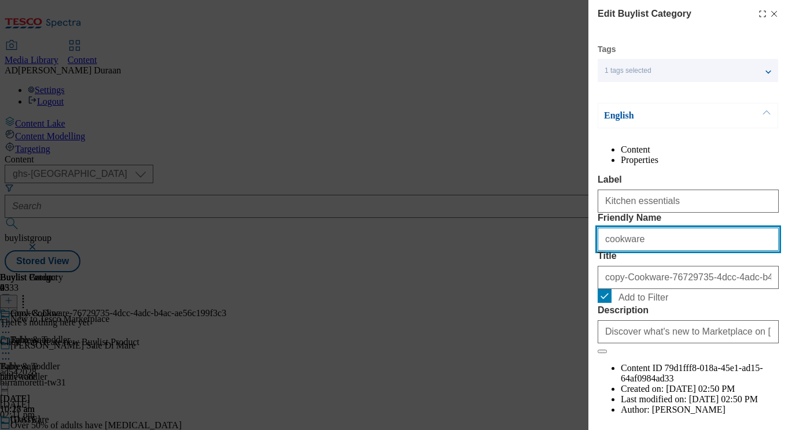
drag, startPoint x: 569, startPoint y: 285, endPoint x: 610, endPoint y: 290, distance: 41.3
click at [569, 285] on div "Edit Buylist Category Tags 1 tags selected buylist category English Content Pro…" at bounding box center [394, 215] width 788 height 430
paste input "Kitchen essentials"
type input "Kitchen essentials"
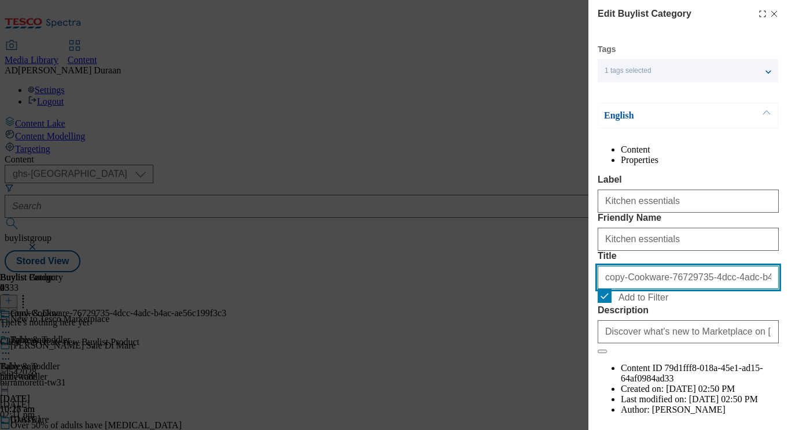
click at [644, 289] on input "copy-Cookware-76729735-4dcc-4adc-b4ac-ae56c199f3c3" at bounding box center [688, 277] width 181 height 23
paste input "Kitchen essentials"
type input "Kitchen essentials"
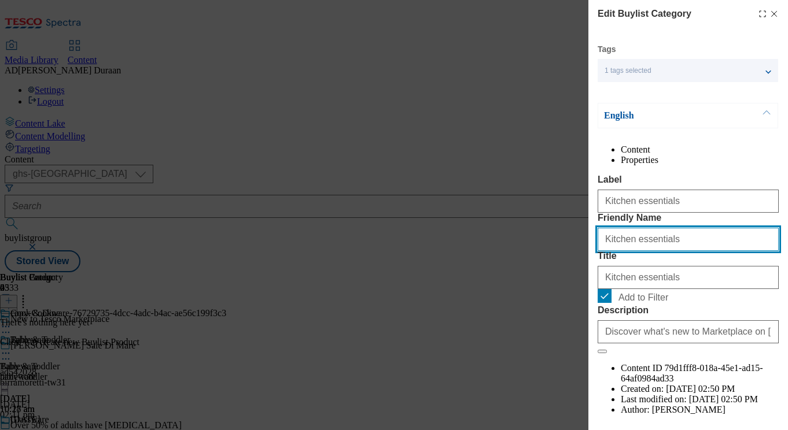
drag, startPoint x: 608, startPoint y: 283, endPoint x: 584, endPoint y: 282, distance: 24.4
click at [584, 282] on div "Edit Buylist Category Tags 1 tags selected buylist category English Content Pro…" at bounding box center [394, 215] width 788 height 430
type input "kitchen-essentials"
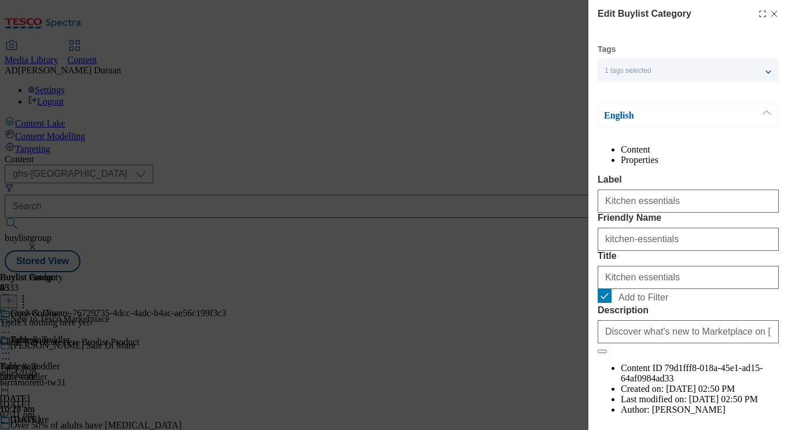
click at [651, 184] on div "Content Properties Label Kitchen essentials Friendly Name kitchen-essentials Ti…" at bounding box center [688, 291] width 181 height 292
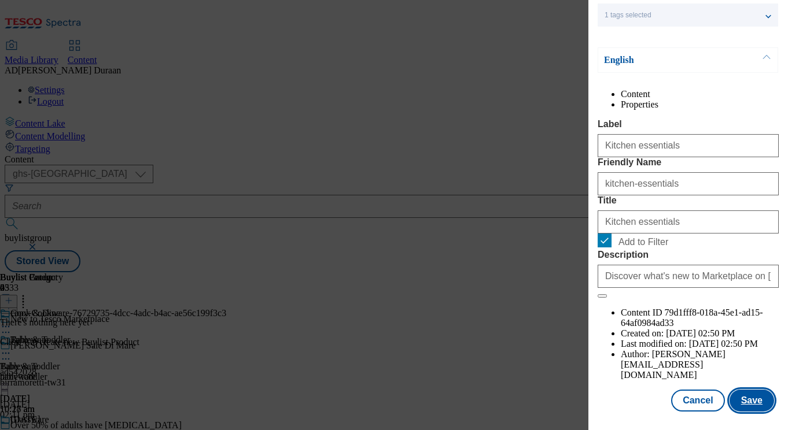
click at [748, 397] on button "Save" at bounding box center [751, 401] width 45 height 22
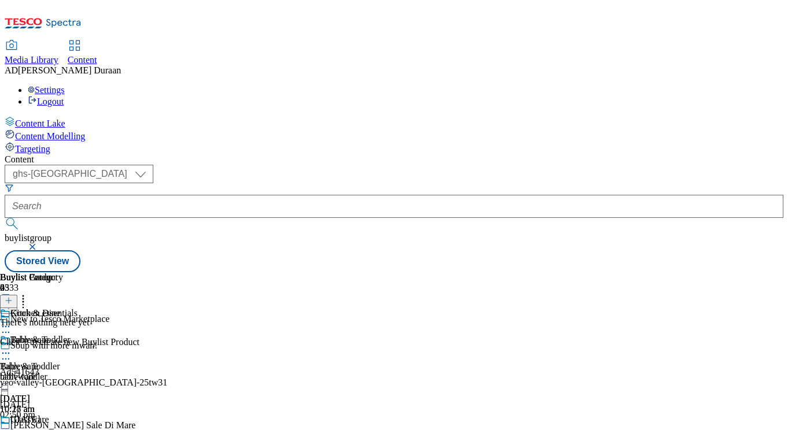
scroll to position [110, 0]
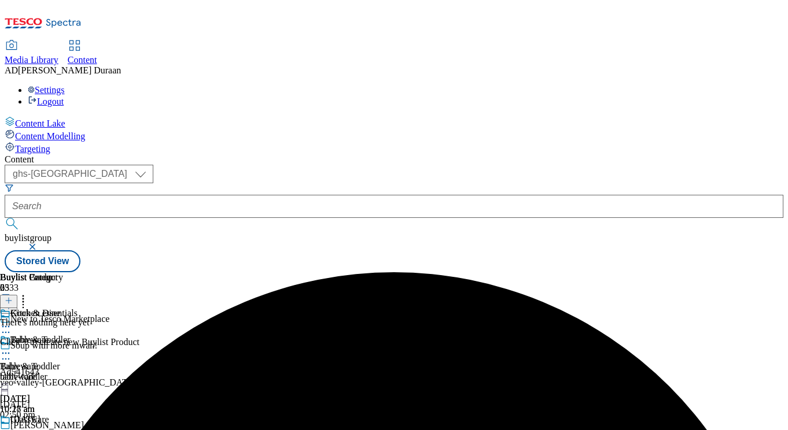
drag, startPoint x: 543, startPoint y: 331, endPoint x: 559, endPoint y: 327, distance: 16.6
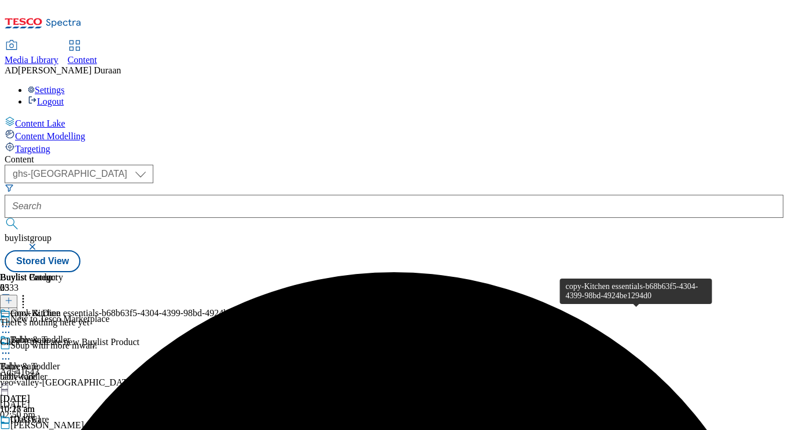
scroll to position [0, 239]
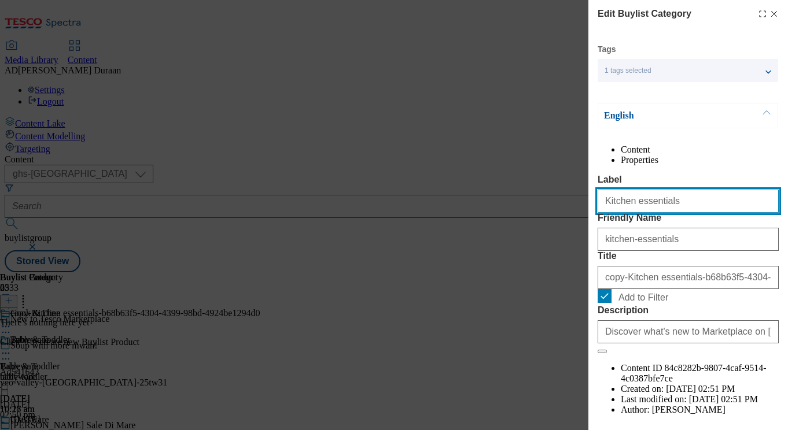
drag, startPoint x: 664, startPoint y: 227, endPoint x: 653, endPoint y: 224, distance: 11.4
click at [548, 218] on div "Edit Buylist Category Tags 1 tags selected buylist category English Content Pro…" at bounding box center [394, 215] width 788 height 430
paste input "and dining furniture"
type input "Kitchen and dining furniture"
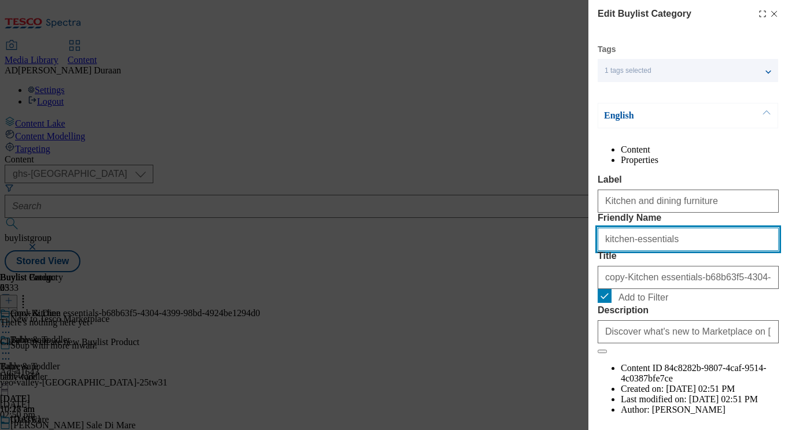
drag, startPoint x: 633, startPoint y: 279, endPoint x: 620, endPoint y: 283, distance: 13.8
click at [534, 275] on div "Edit Buylist Category Tags 1 tags selected buylist category English Content Pro…" at bounding box center [394, 215] width 788 height 430
paste input "Kitchen and dining furniture"
type input "Kitchen and dining furniture"
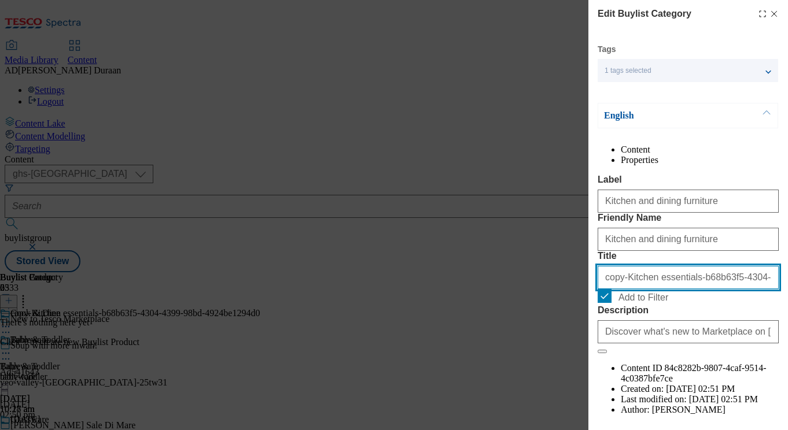
click at [665, 289] on input "copy-Kitchen essentials-b68b63f5-4304-4399-98bd-4924be1294d0" at bounding box center [688, 277] width 181 height 23
paste input "Kitchen and dining furniture"
type input "Kitchen and dining furniture"
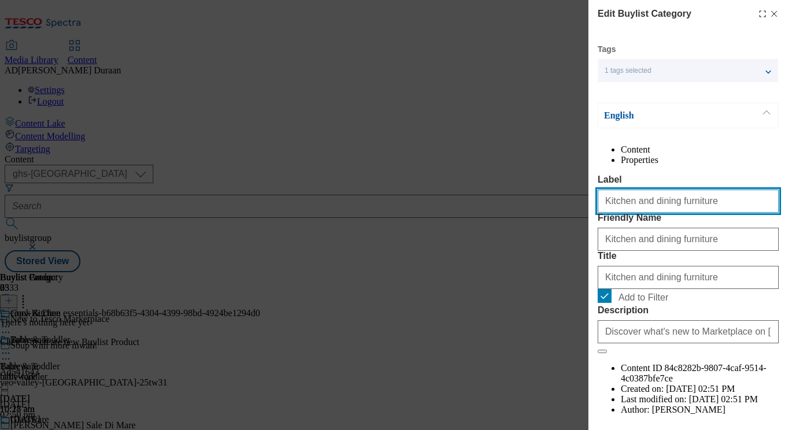
drag, startPoint x: 607, startPoint y: 224, endPoint x: 588, endPoint y: 222, distance: 19.7
click at [588, 222] on div "Edit Buylist Category Tags 1 tags selected buylist category English Content Pro…" at bounding box center [688, 207] width 200 height 414
drag, startPoint x: 692, startPoint y: 226, endPoint x: 546, endPoint y: 220, distance: 146.5
click at [537, 220] on div "Edit Buylist Category Tags 1 tags selected buylist category English Content Pro…" at bounding box center [394, 215] width 788 height 430
type input "kitchen-dining-furniture"
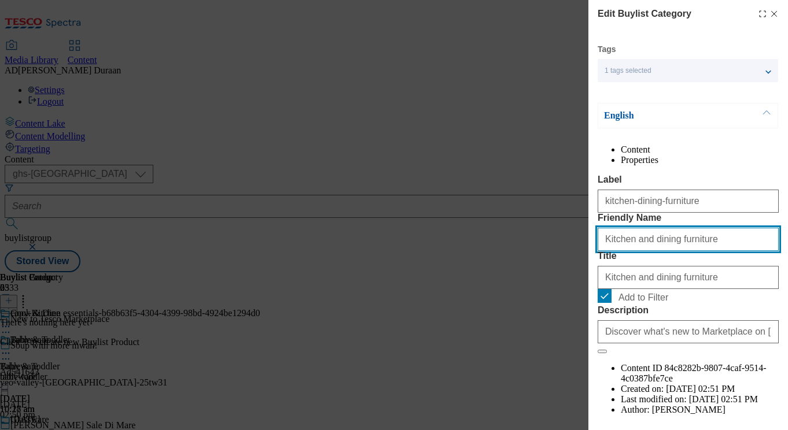
drag, startPoint x: 703, startPoint y: 285, endPoint x: 600, endPoint y: 281, distance: 103.6
click at [565, 280] on div "Edit Buylist Category Tags 1 tags selected buylist category English Content Pro…" at bounding box center [394, 215] width 788 height 430
paste input "kitchen-dining-"
type input "kitchen-dining-furniture"
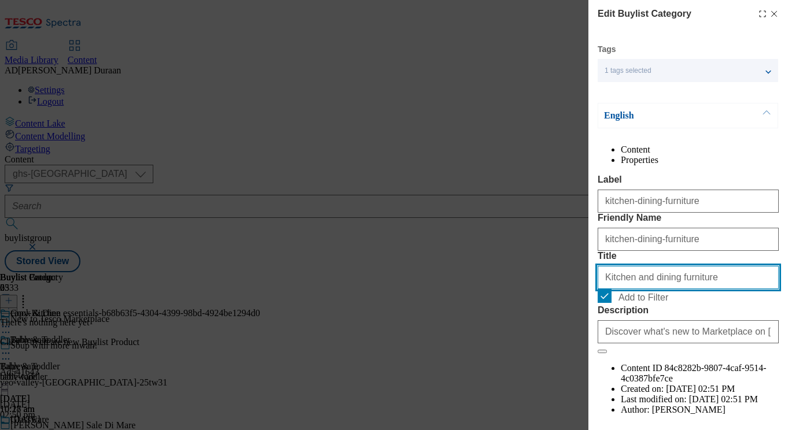
drag, startPoint x: 699, startPoint y: 342, endPoint x: 642, endPoint y: 342, distance: 56.7
click at [595, 338] on div "Edit Buylist Category Tags 1 tags selected buylist category English Content Pro…" at bounding box center [688, 207] width 200 height 414
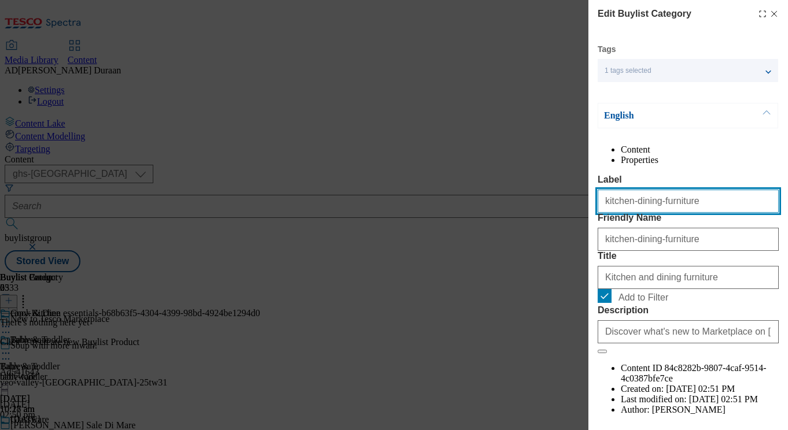
click at [639, 213] on input "kitchen-dining-furniture" at bounding box center [688, 201] width 181 height 23
click at [555, 222] on div "Edit Buylist Category Tags 1 tags selected buylist category English Content Pro…" at bounding box center [394, 215] width 788 height 430
paste input "Kitchen and dining"
type input "Kitchen and dining furniture"
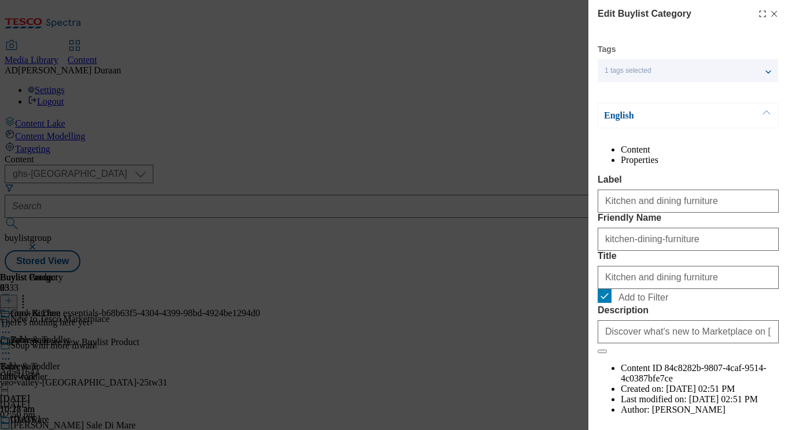
click at [667, 188] on div "Content Properties Label Kitchen and dining furniture Friendly Name kitchen-din…" at bounding box center [688, 291] width 181 height 292
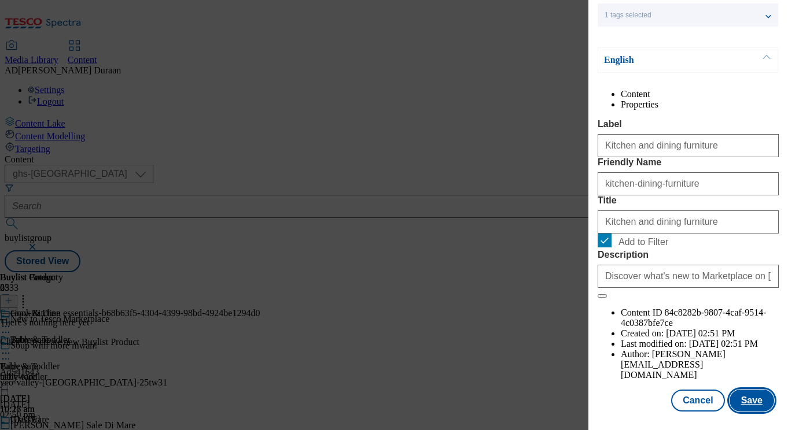
click at [756, 401] on button "Save" at bounding box center [751, 401] width 45 height 22
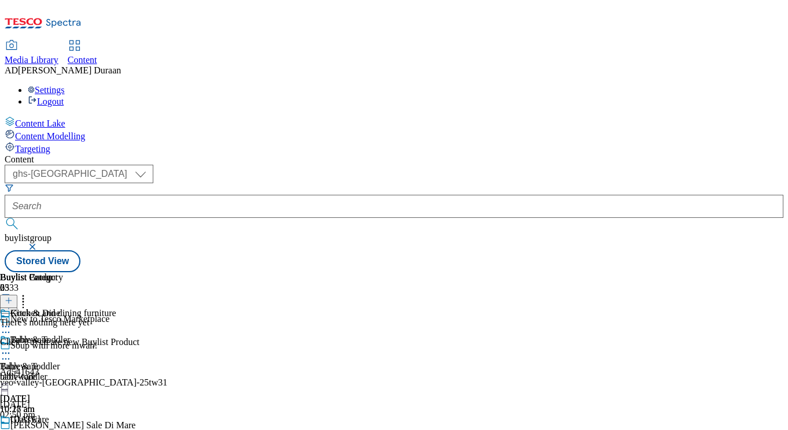
scroll to position [572, 0]
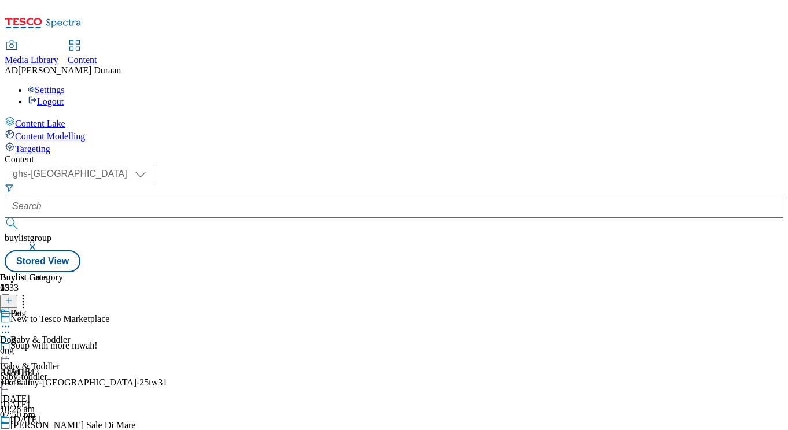
scroll to position [0, 25]
click at [63, 345] on div "dog" at bounding box center [31, 350] width 63 height 10
click at [12, 348] on icon at bounding box center [6, 354] width 12 height 12
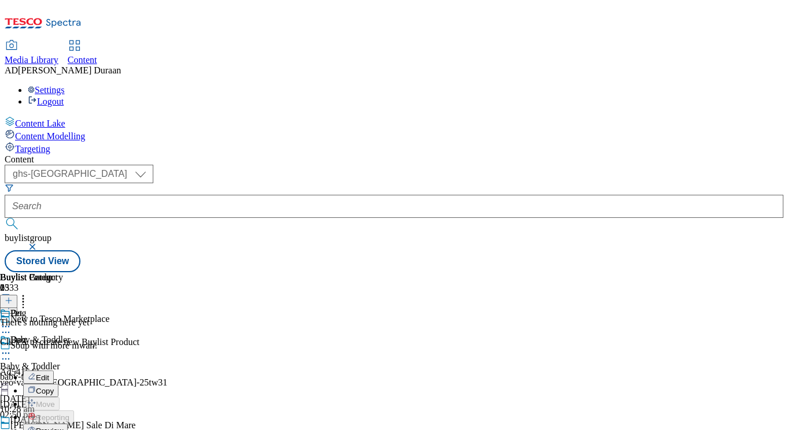
click at [54, 387] on span "Copy" at bounding box center [45, 391] width 18 height 9
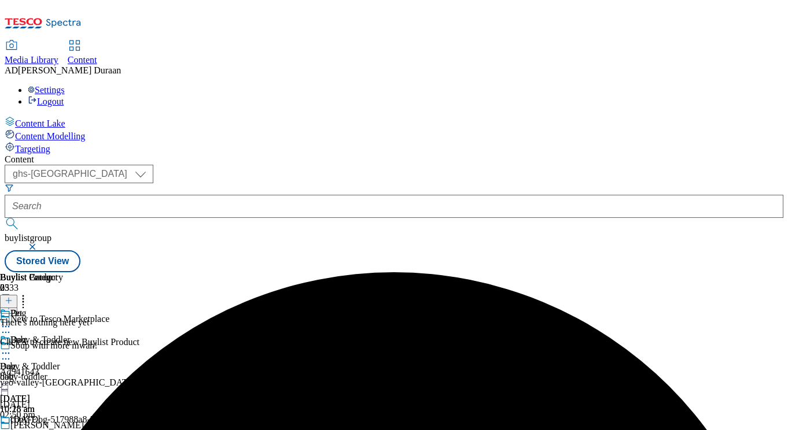
scroll to position [0, 239]
drag, startPoint x: 514, startPoint y: 301, endPoint x: 495, endPoint y: 304, distance: 19.4
click at [12, 428] on icon at bounding box center [6, 434] width 12 height 12
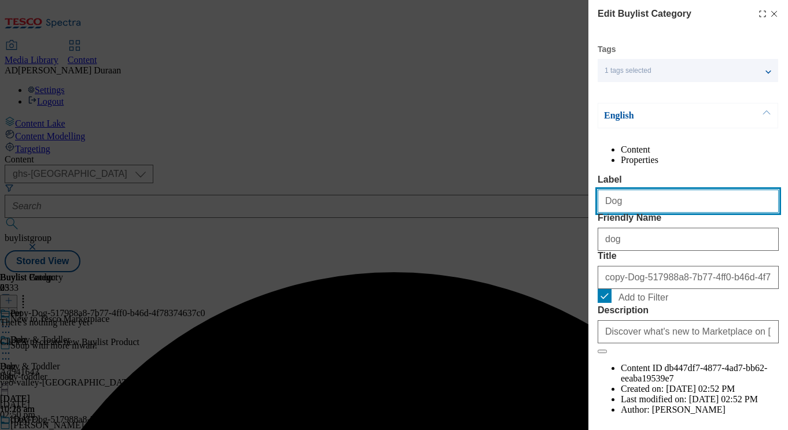
drag, startPoint x: 659, startPoint y: 232, endPoint x: 554, endPoint y: 226, distance: 106.0
click at [549, 226] on div "Edit Buylist Category Tags 1 tags selected buylist category English Content Pro…" at bounding box center [394, 215] width 788 height 430
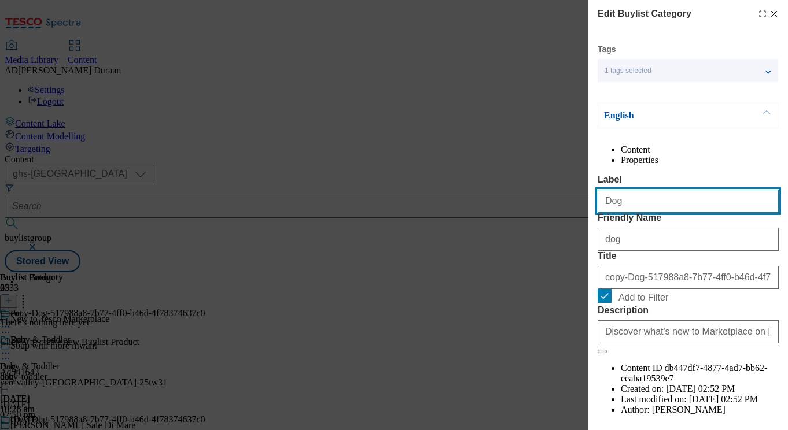
paste input "Cat toys and accessories"
type input "Cat toys and accessories"
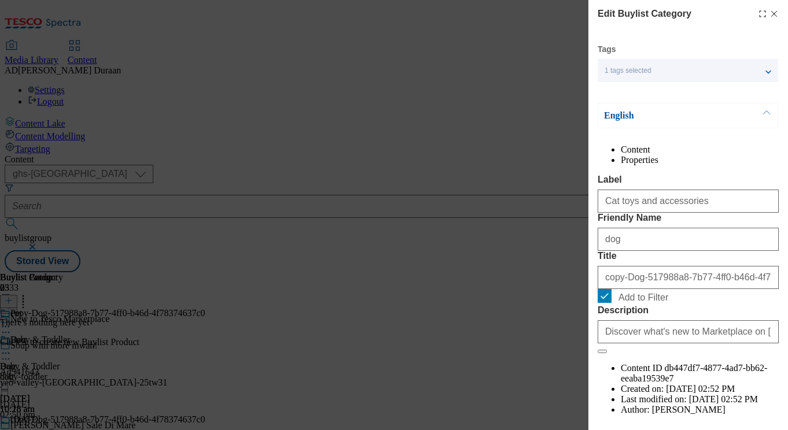
drag, startPoint x: 584, startPoint y: 282, endPoint x: 589, endPoint y: 280, distance: 6.2
click at [585, 281] on div "Edit Buylist Category Tags 1 tags selected buylist category English Content Pro…" at bounding box center [394, 215] width 788 height 430
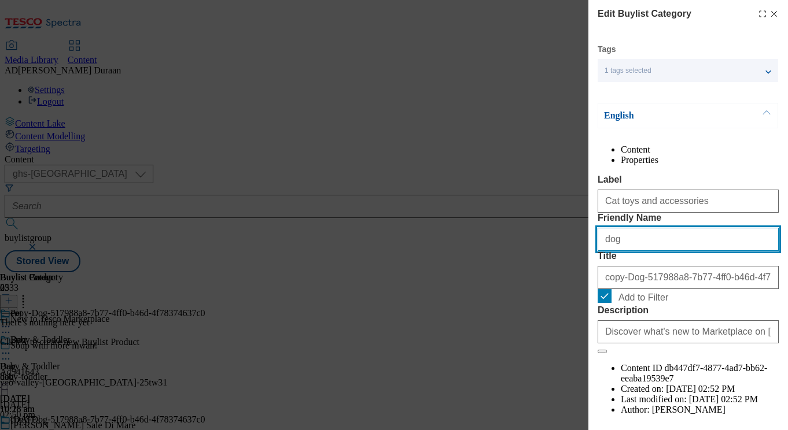
drag, startPoint x: 627, startPoint y: 288, endPoint x: 602, endPoint y: 283, distance: 25.2
click at [584, 285] on div "Edit Buylist Category Tags 1 tags selected buylist category English Content Pro…" at bounding box center [394, 215] width 788 height 430
paste input "Cat toys and accessories"
type input "Cat toys and accessories"
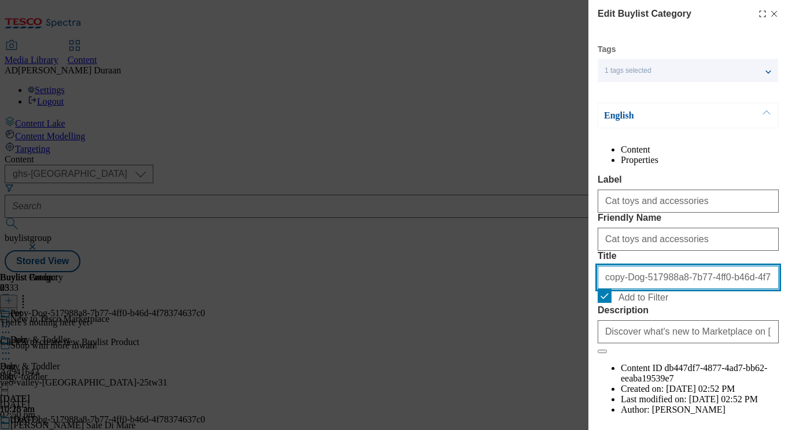
click at [630, 289] on input "copy-Dog-517988a8-7b77-4ff0-b46d-4f78374637c0" at bounding box center [688, 277] width 181 height 23
paste input "Cat toys and accessories"
type input "Cat toys and accessories"
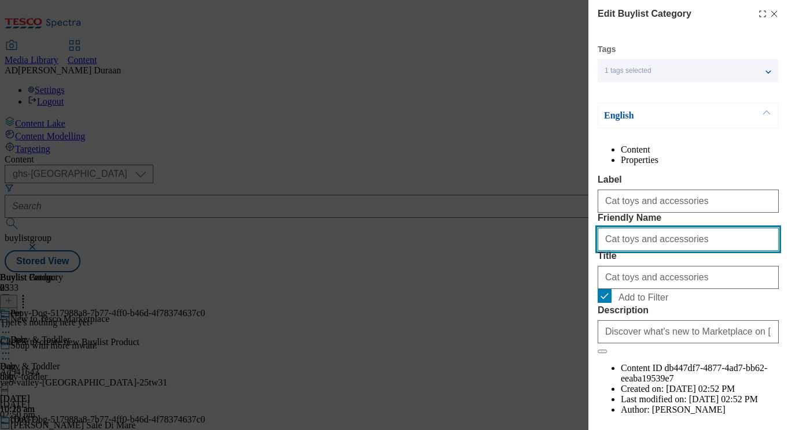
drag, startPoint x: 608, startPoint y: 286, endPoint x: 565, endPoint y: 283, distance: 42.9
click at [565, 283] on div "Edit Buylist Category Tags 1 tags selected buylist category English Content Pro…" at bounding box center [394, 215] width 788 height 430
type input "cat-toys-accessories"
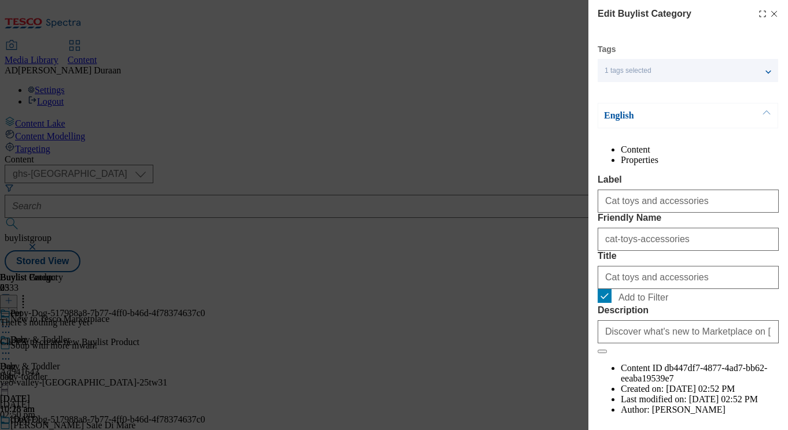
click at [670, 193] on div "Content Properties Label Cat toys and accessories Friendly Name cat-toys-access…" at bounding box center [688, 291] width 181 height 292
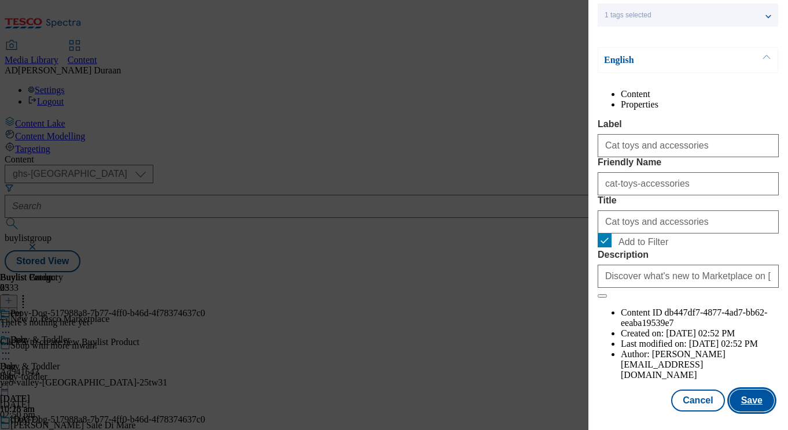
click at [758, 401] on button "Save" at bounding box center [751, 401] width 45 height 22
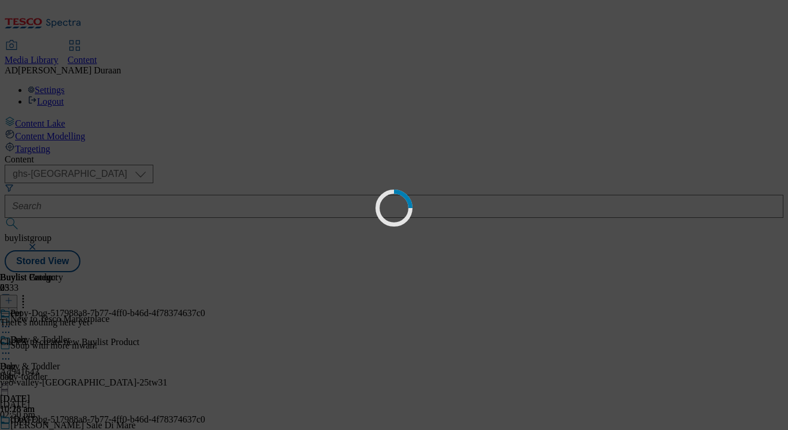
scroll to position [0, 0]
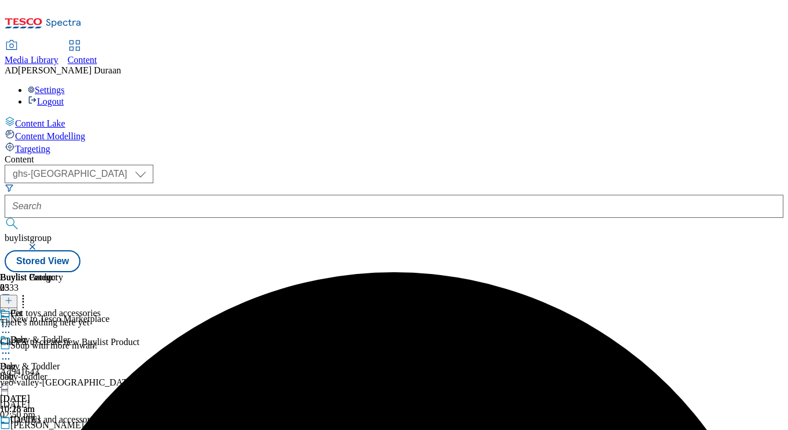
click at [101, 335] on div "Dog Dog dog [DATE] 10:18 am" at bounding box center [50, 375] width 101 height 80
click at [12, 348] on icon at bounding box center [6, 354] width 12 height 12
click at [49, 374] on span "Edit" at bounding box center [42, 378] width 13 height 9
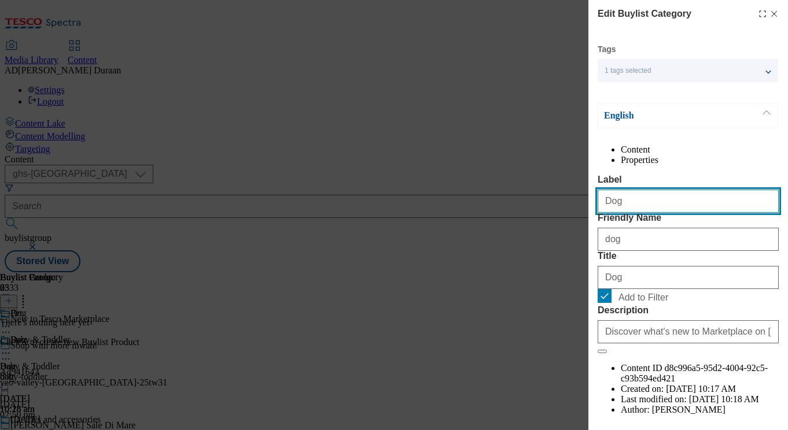
drag, startPoint x: 622, startPoint y: 227, endPoint x: 598, endPoint y: 228, distance: 24.3
click at [590, 227] on div "Edit Buylist Category Tags 1 tags selected buylist category English Content Pro…" at bounding box center [688, 207] width 200 height 414
paste input "toys and accessories"
type input "Dog toys and accessories"
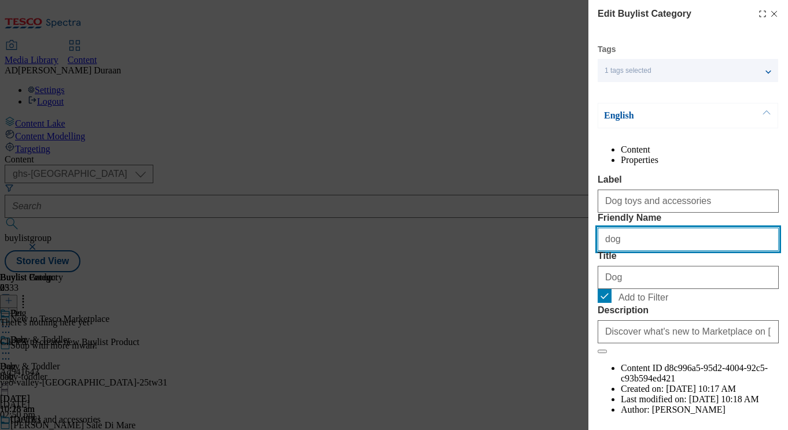
drag, startPoint x: 628, startPoint y: 288, endPoint x: 614, endPoint y: 284, distance: 13.8
click at [592, 283] on div "Edit Buylist Category Tags 1 tags selected buylist category English Content Pro…" at bounding box center [688, 207] width 200 height 414
paste input "Dog toys and accessories"
type input "Dog toys and accessories"
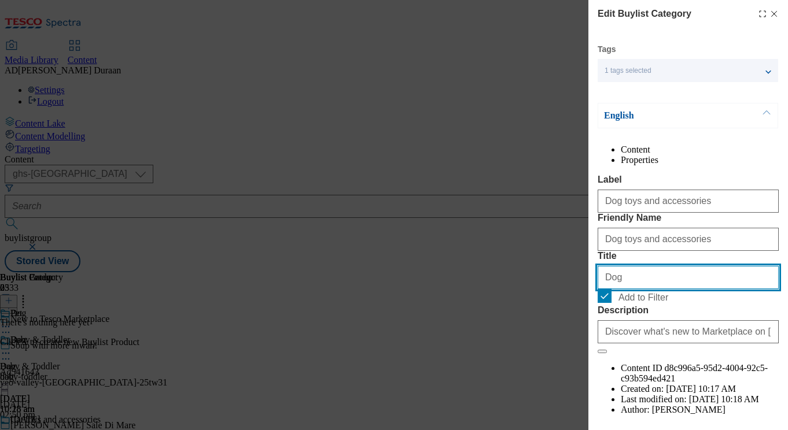
drag, startPoint x: 621, startPoint y: 342, endPoint x: 602, endPoint y: 342, distance: 18.5
click at [602, 289] on input "Dog" at bounding box center [688, 277] width 181 height 23
paste input "toys and accessories"
type input "Dog toys and accessories"
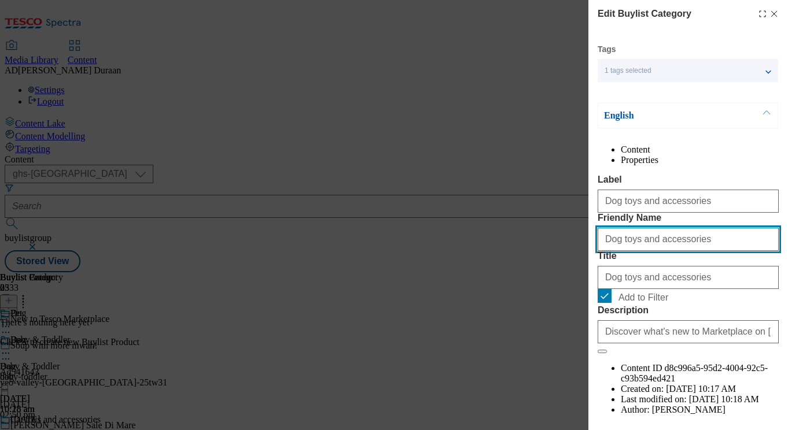
drag, startPoint x: 608, startPoint y: 283, endPoint x: 580, endPoint y: 279, distance: 28.6
click at [580, 279] on div "Edit Buylist Category Tags 1 tags selected buylist category English Content Pro…" at bounding box center [394, 215] width 788 height 430
type input "dog-toys-accessories"
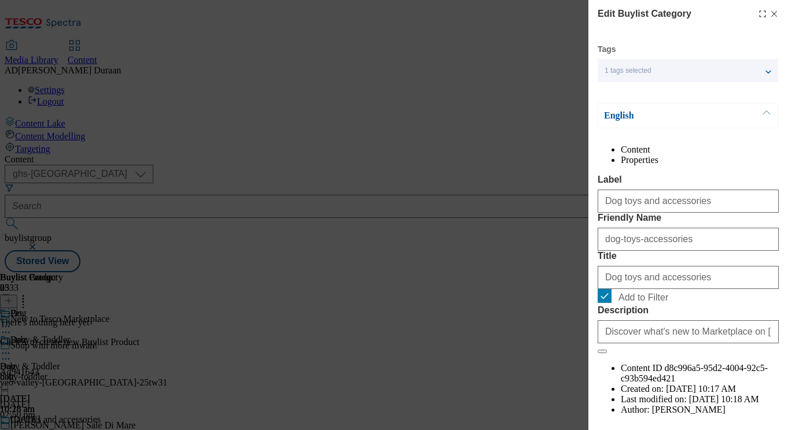
click at [664, 183] on div "Content Properties Label Dog toys and accessories Friendly Name dog-toys-access…" at bounding box center [688, 291] width 181 height 292
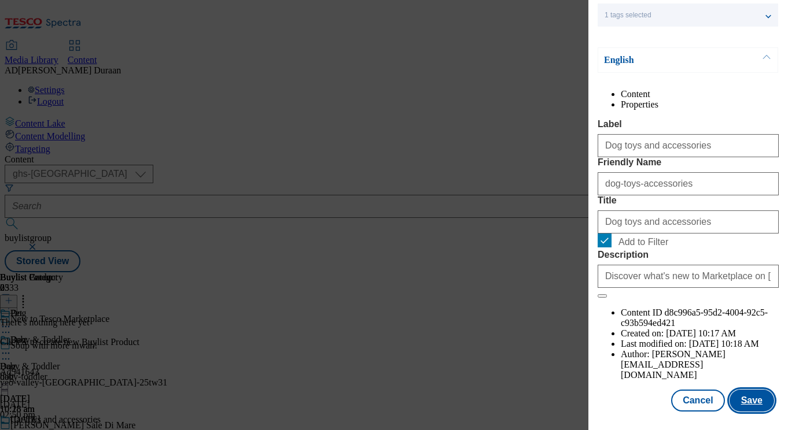
click at [756, 403] on button "Save" at bounding box center [751, 401] width 45 height 22
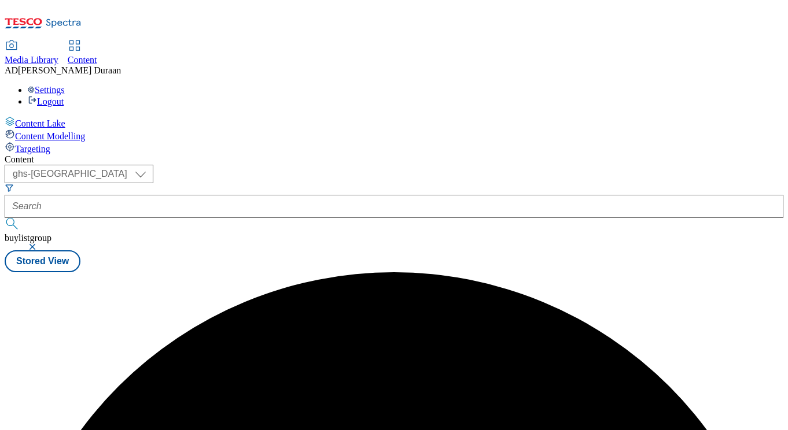
scroll to position [0, 0]
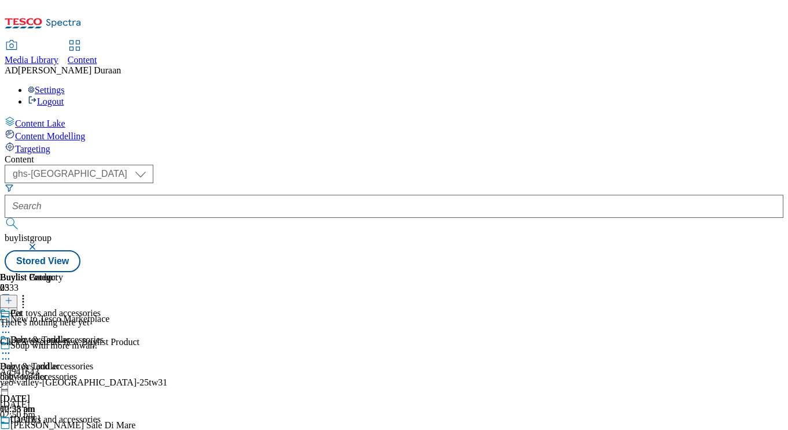
scroll to position [110, 0]
click at [4, 430] on circle at bounding box center [3, 434] width 2 height 2
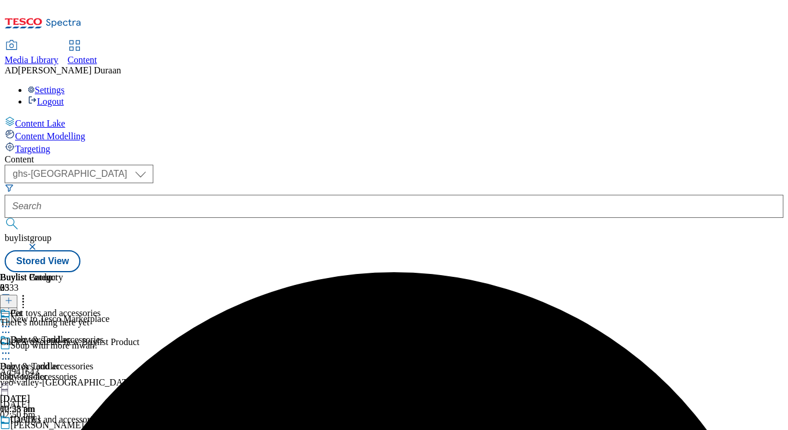
scroll to position [0, 0]
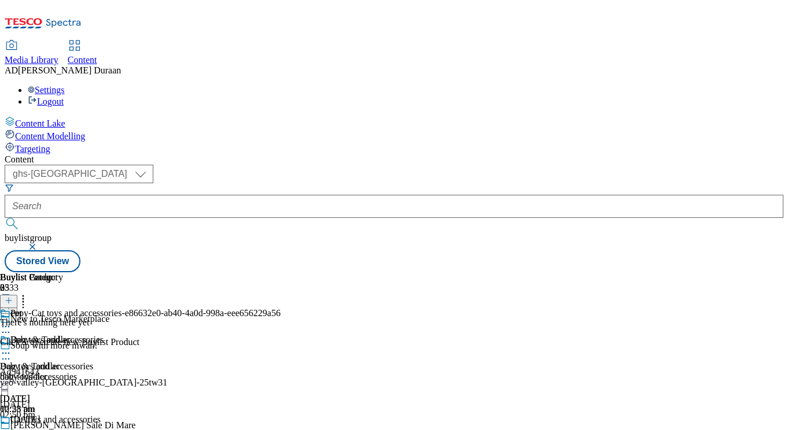
drag, startPoint x: 547, startPoint y: 311, endPoint x: 539, endPoint y: 308, distance: 9.0
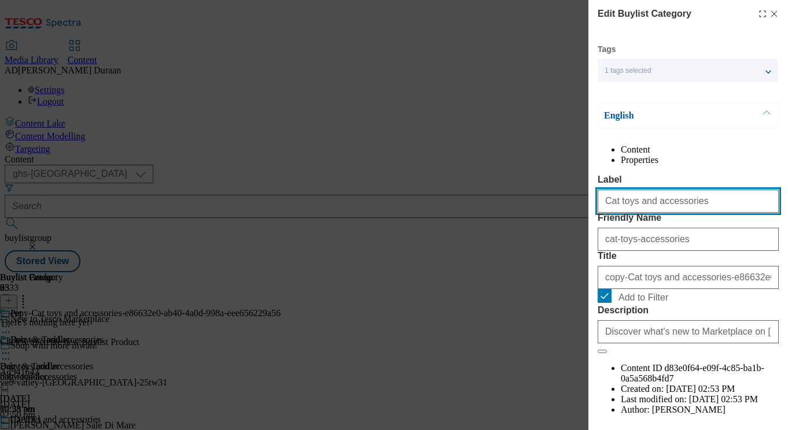
drag, startPoint x: 690, startPoint y: 229, endPoint x: 600, endPoint y: 216, distance: 91.1
click at [600, 213] on input "Cat toys and accessories" at bounding box center [688, 201] width 181 height 23
paste input "Small animal"
type input "Small animals"
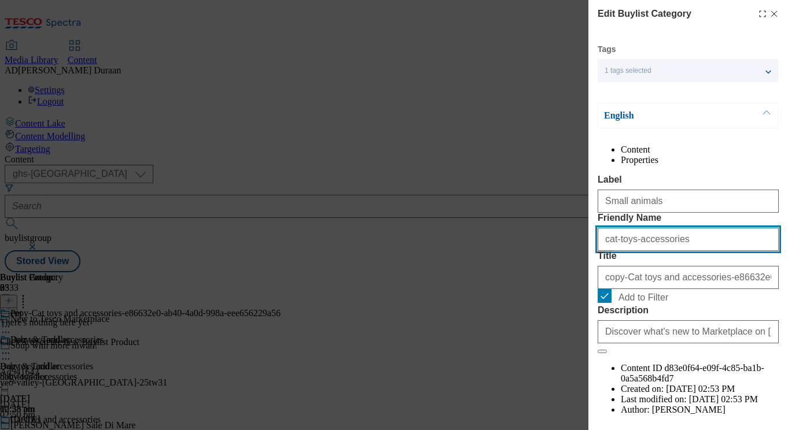
drag, startPoint x: 688, startPoint y: 286, endPoint x: 606, endPoint y: 284, distance: 82.2
click at [546, 281] on div "Edit Buylist Category Tags 1 tags selected buylist category English Content Pro…" at bounding box center [394, 215] width 788 height 430
paste input "Small animal"
type input "Small animals"
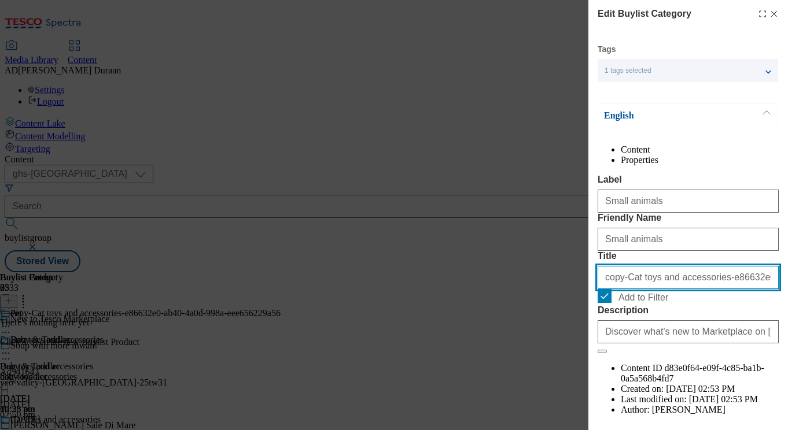
click at [642, 289] on input "copy-Cat toys and accessories-e86632e0-ab40-4a0d-998a-eee656229a56" at bounding box center [688, 277] width 181 height 23
paste input "Small animals"
type input "Small animals"
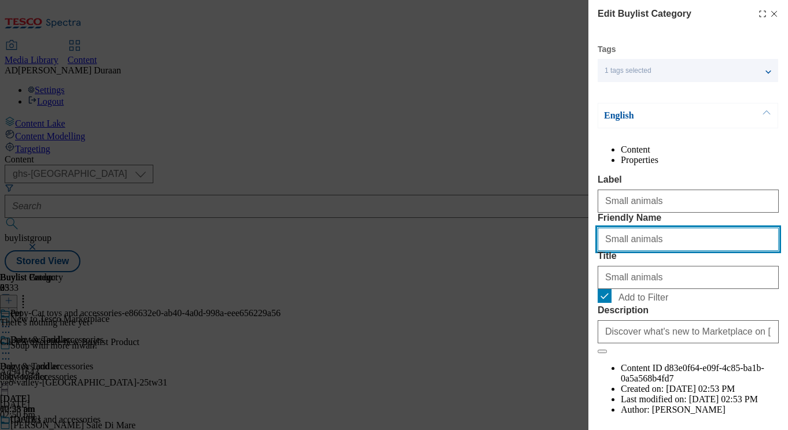
drag, startPoint x: 607, startPoint y: 285, endPoint x: 591, endPoint y: 284, distance: 16.2
click at [591, 284] on div "Edit Buylist Category Tags 1 tags selected buylist category English Content Pro…" at bounding box center [688, 207] width 200 height 414
type input "small-animals"
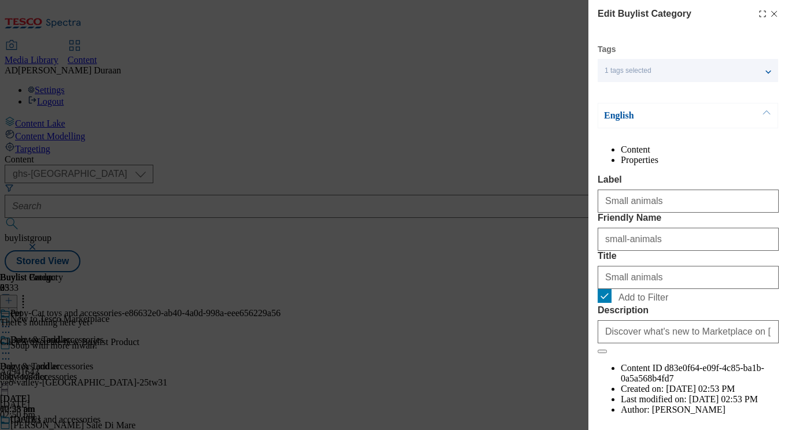
drag, startPoint x: 695, startPoint y: 189, endPoint x: 713, endPoint y: 251, distance: 65.0
click at [695, 189] on div "Content Properties Label Small animals Friendly Name small-animals Title Small …" at bounding box center [688, 291] width 181 height 292
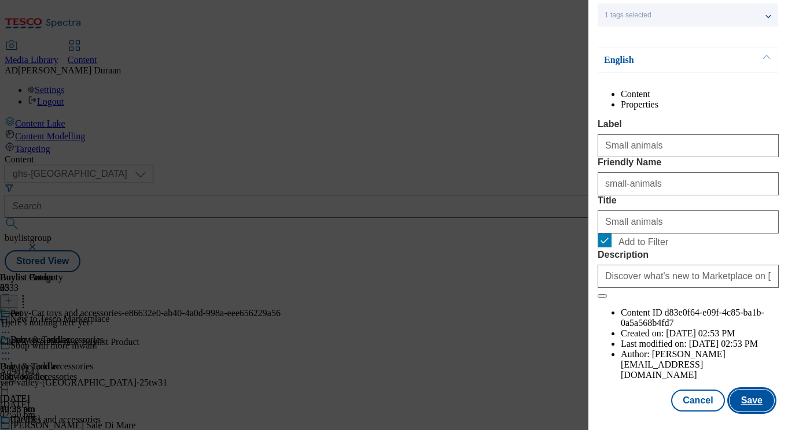
click at [755, 402] on button "Save" at bounding box center [751, 401] width 45 height 22
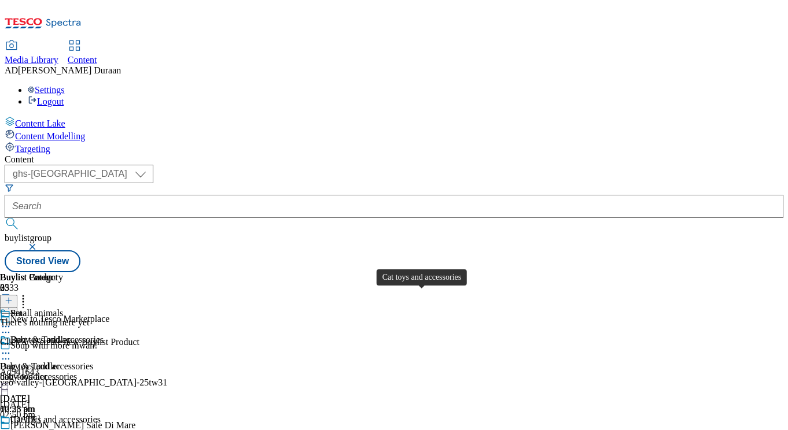
scroll to position [110, 0]
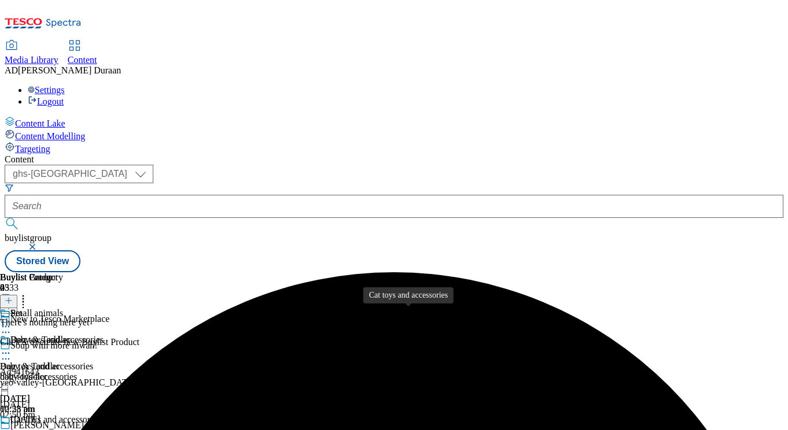
scroll to position [110, 0]
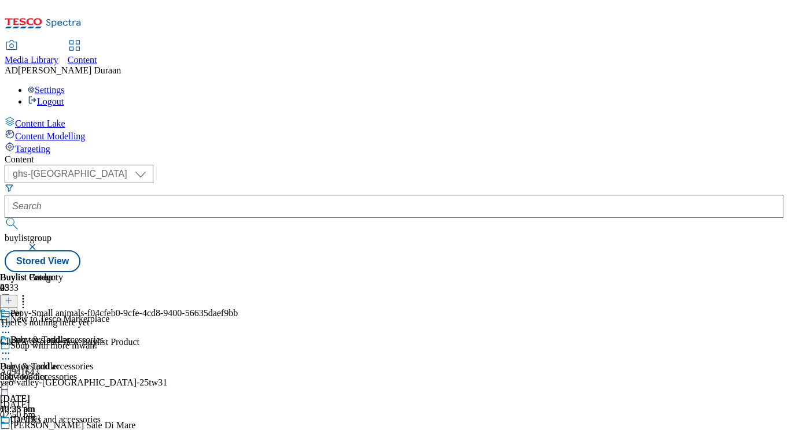
scroll to position [0, 239]
drag, startPoint x: 518, startPoint y: 320, endPoint x: 504, endPoint y: 322, distance: 14.0
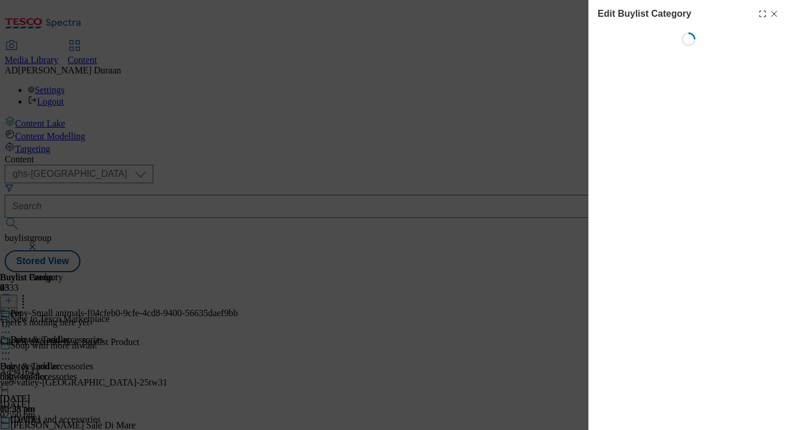
scroll to position [0, 0]
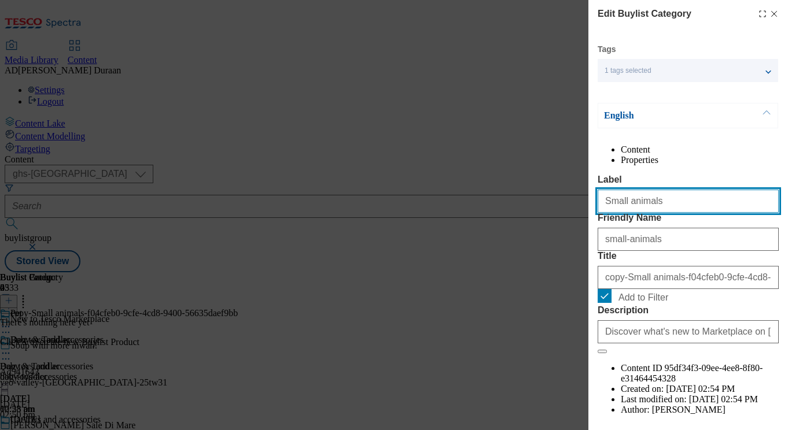
drag, startPoint x: 665, startPoint y: 231, endPoint x: 610, endPoint y: 231, distance: 55.0
click at [558, 227] on div "Edit Buylist Category Tags 1 tags selected buylist category English Content Pro…" at bounding box center [394, 215] width 788 height 430
paste input "Large"
type input "Large animals"
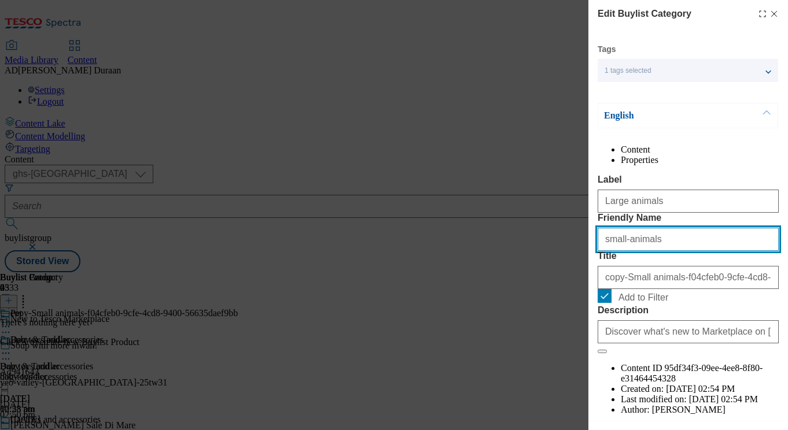
drag, startPoint x: 664, startPoint y: 286, endPoint x: 611, endPoint y: 285, distance: 53.2
click at [584, 286] on div "Edit Buylist Category Tags 1 tags selected buylist category English Content Pro…" at bounding box center [394, 215] width 788 height 430
paste input "Large"
type input "Large animals"
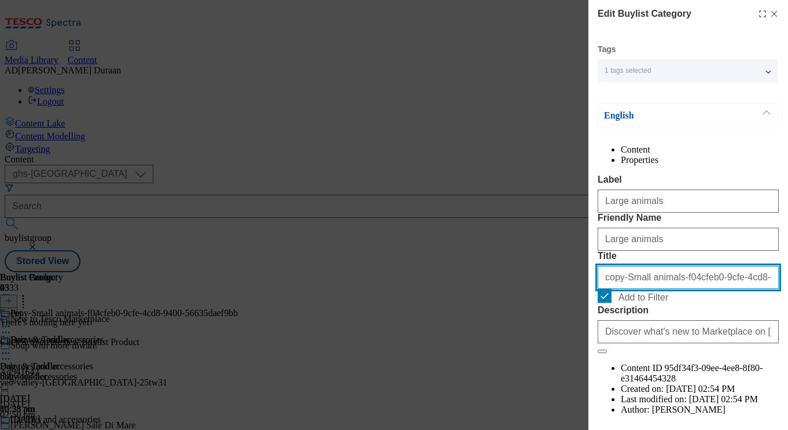
click at [664, 289] on input "copy-Small animals-f04cfeb0-9cfe-4cd8-9400-56635daef9bb" at bounding box center [688, 277] width 181 height 23
paste input "Large animals"
type input "Large animals"
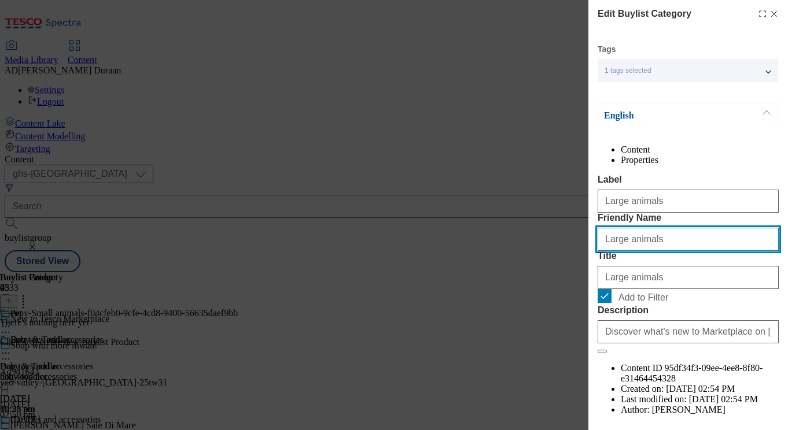
drag, startPoint x: 609, startPoint y: 282, endPoint x: 591, endPoint y: 282, distance: 18.5
click at [591, 282] on div "Edit Buylist Category Tags 1 tags selected buylist category English Content Pro…" at bounding box center [688, 207] width 200 height 414
type input "large-animals"
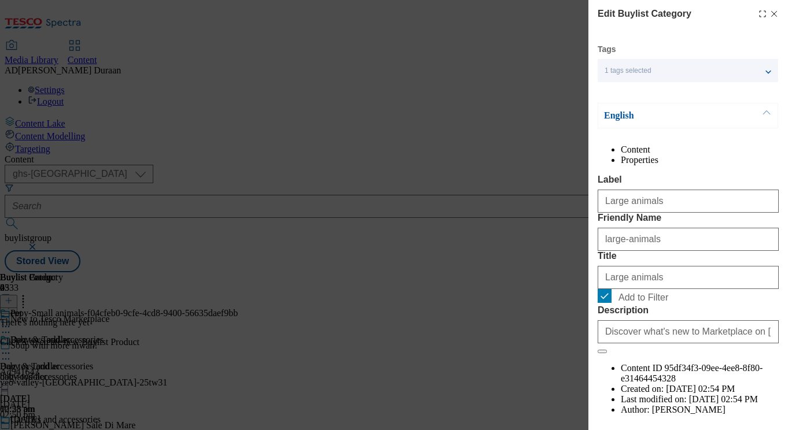
click at [652, 191] on div "Content Properties Label Large animals Friendly Name large-animals Title Large …" at bounding box center [688, 291] width 181 height 292
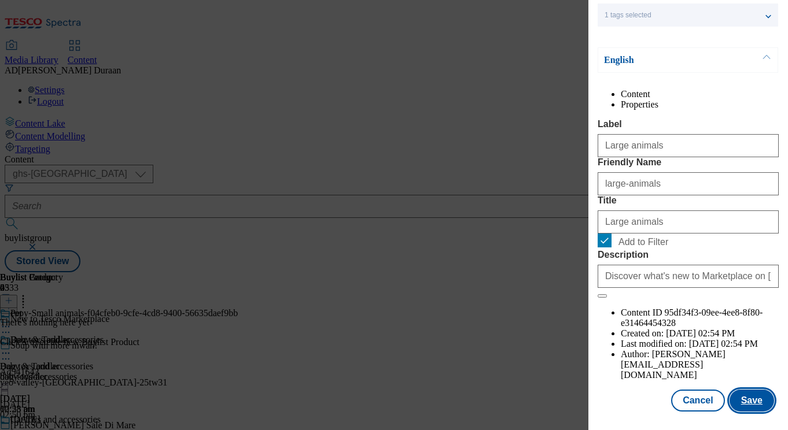
click at [756, 406] on button "Save" at bounding box center [751, 401] width 45 height 22
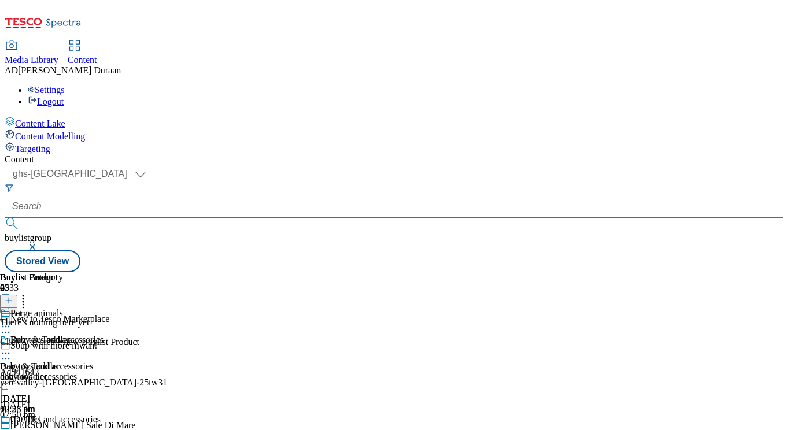
scroll to position [110, 0]
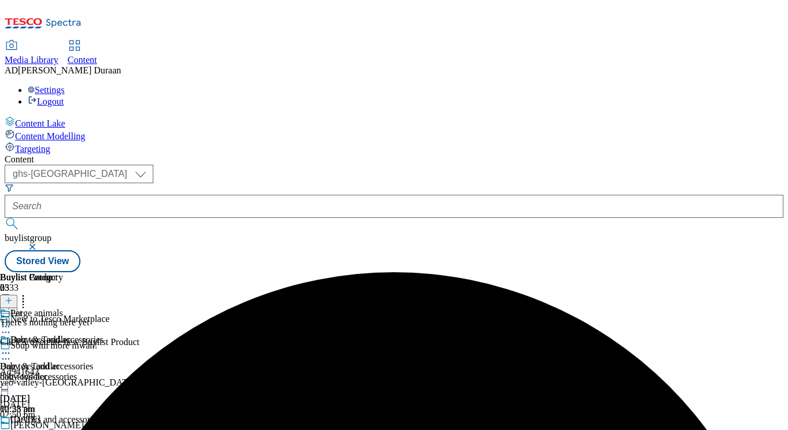
drag, startPoint x: 542, startPoint y: 317, endPoint x: 520, endPoint y: 320, distance: 22.3
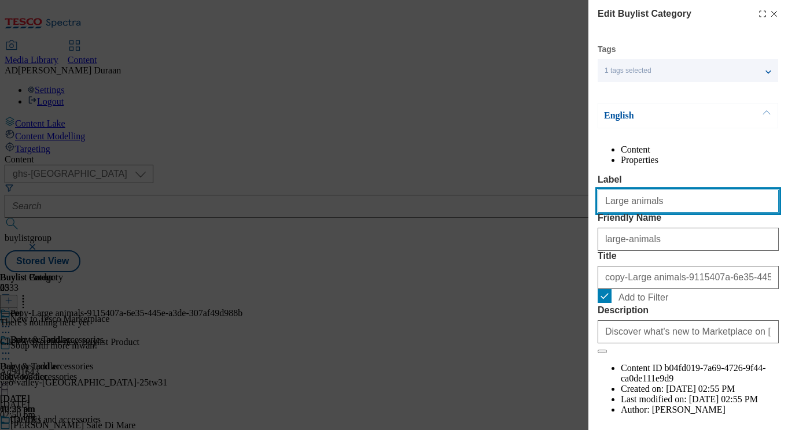
drag, startPoint x: 658, startPoint y: 231, endPoint x: 639, endPoint y: 227, distance: 20.0
click at [563, 224] on div "Edit Buylist Category Tags 1 tags selected buylist category English Content Pro…" at bounding box center [394, 215] width 788 height 430
paste input "Dog food"
type input "Dog food"
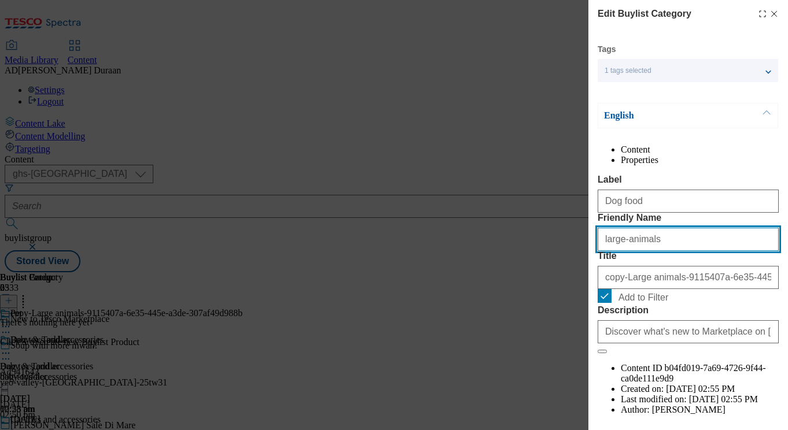
drag, startPoint x: 650, startPoint y: 285, endPoint x: 595, endPoint y: 282, distance: 55.0
click at [563, 281] on div "Edit Buylist Category Tags 1 tags selected buylist category English Content Pro…" at bounding box center [394, 215] width 788 height 430
paste input "Dog food"
type input "Dog food"
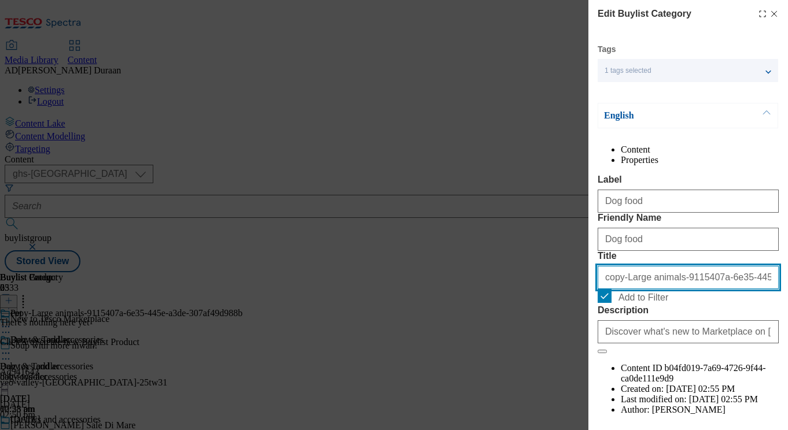
click at [637, 289] on input "copy-Large animals-9115407a-6e35-445e-a3de-307af49d988b" at bounding box center [688, 277] width 181 height 23
paste input "Dog food"
type input "Dog food"
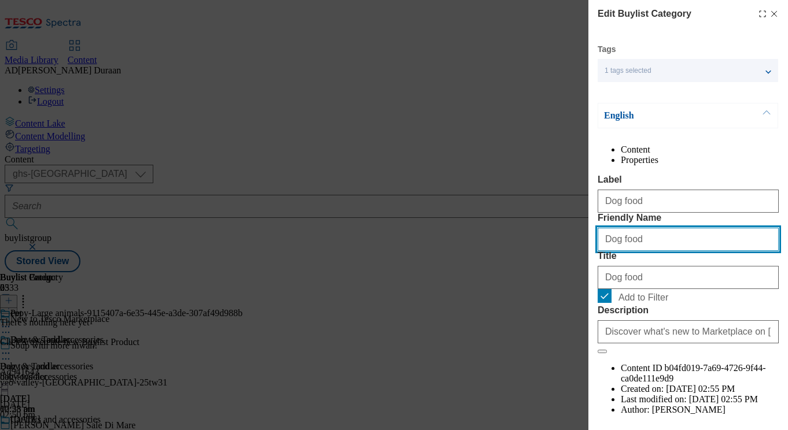
drag, startPoint x: 609, startPoint y: 282, endPoint x: 578, endPoint y: 281, distance: 31.3
click at [578, 281] on div "Edit Buylist Category Tags 1 tags selected buylist category English Content Pro…" at bounding box center [394, 215] width 788 height 430
type input "dog-food"
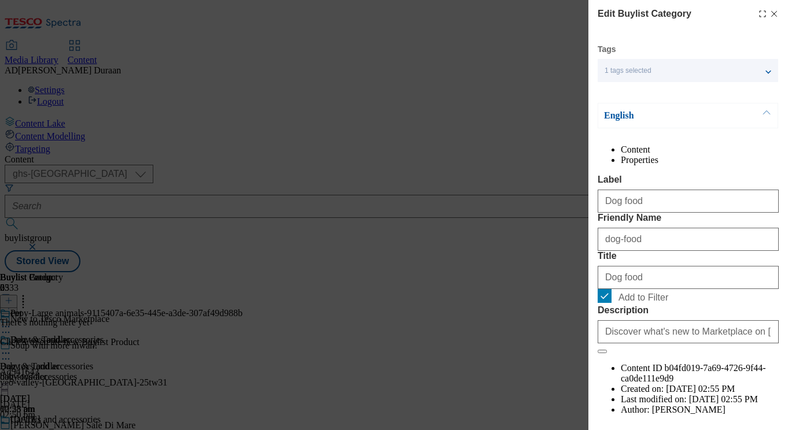
click at [673, 183] on div "Content Properties Label Dog food Friendly Name dog-food Title Dog food Add to …" at bounding box center [688, 291] width 181 height 292
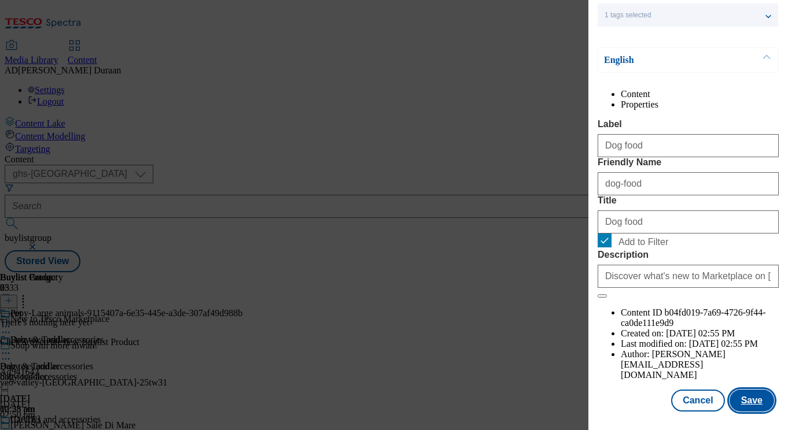
click at [753, 400] on button "Save" at bounding box center [751, 401] width 45 height 22
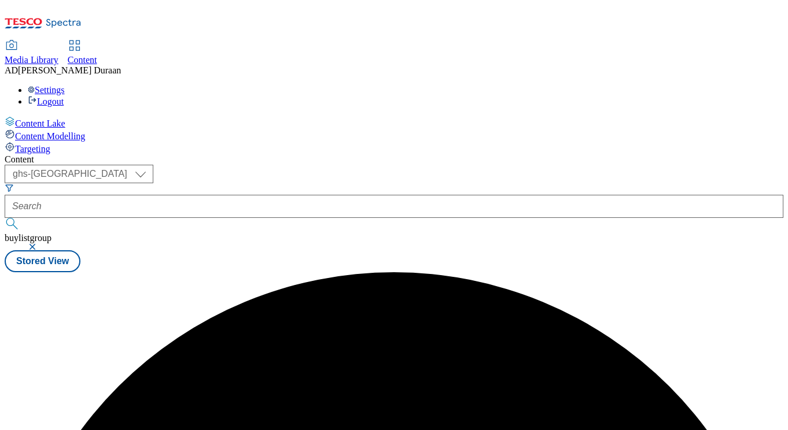
scroll to position [0, 0]
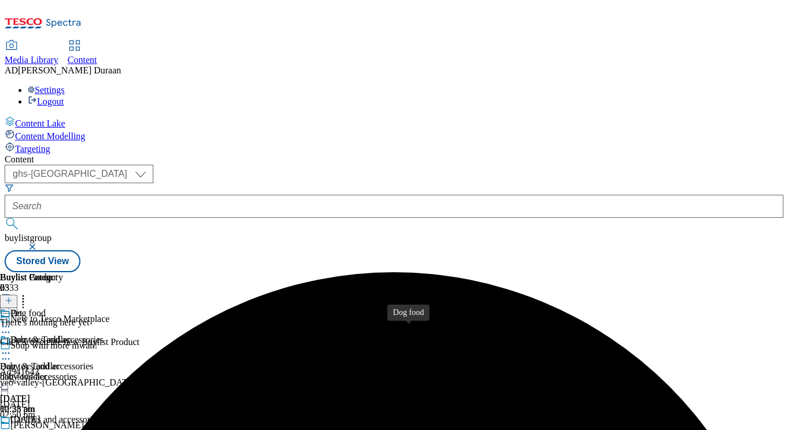
drag, startPoint x: 414, startPoint y: 343, endPoint x: 554, endPoint y: 320, distance: 141.9
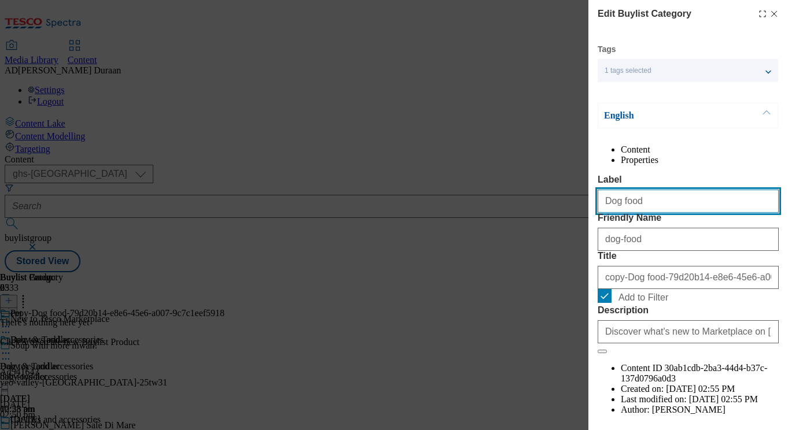
drag, startPoint x: 616, startPoint y: 225, endPoint x: 535, endPoint y: 218, distance: 81.3
click at [539, 219] on div "Edit Buylist Category Tags 1 tags selected buylist category English Content Pro…" at bounding box center [394, 215] width 788 height 430
type input "Cat food"
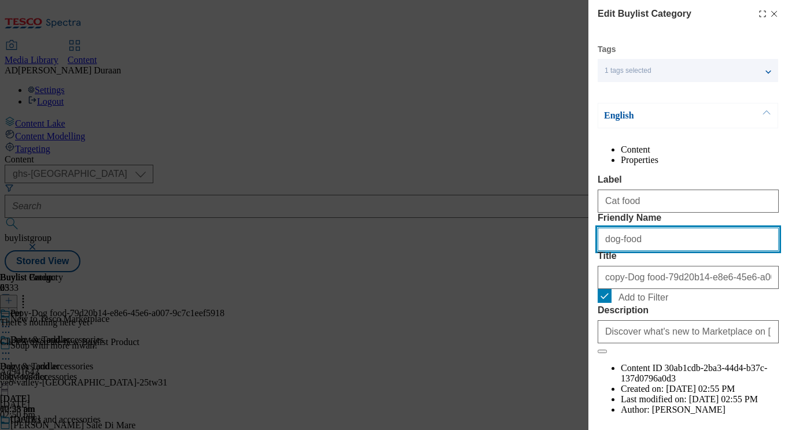
drag, startPoint x: 616, startPoint y: 284, endPoint x: 574, endPoint y: 281, distance: 41.2
click at [574, 281] on div "Edit Buylist Category Tags 1 tags selected buylist category English Content Pro…" at bounding box center [394, 215] width 788 height 430
type input "cat-food"
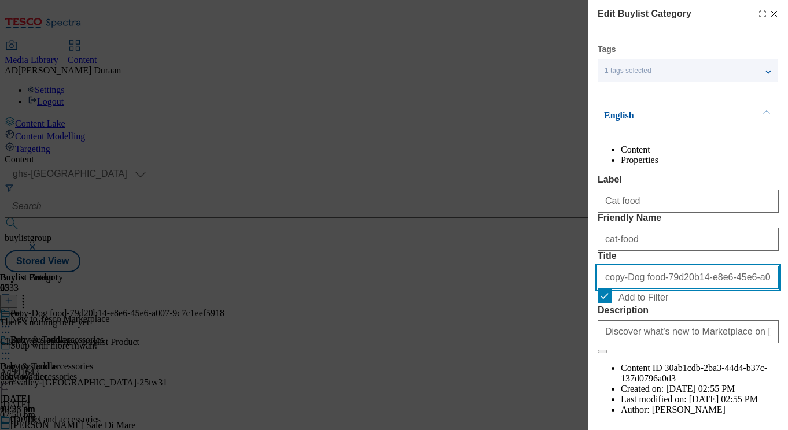
click at [691, 289] on input "copy-Dog food-79d20b14-e8e6-45e6-a007-9c7c1eef5918" at bounding box center [688, 277] width 181 height 23
type input "Cat food"
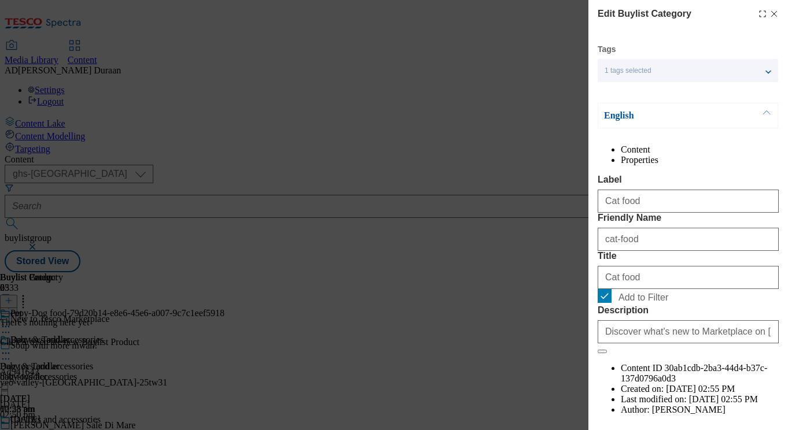
click at [732, 185] on label "Label" at bounding box center [688, 180] width 181 height 10
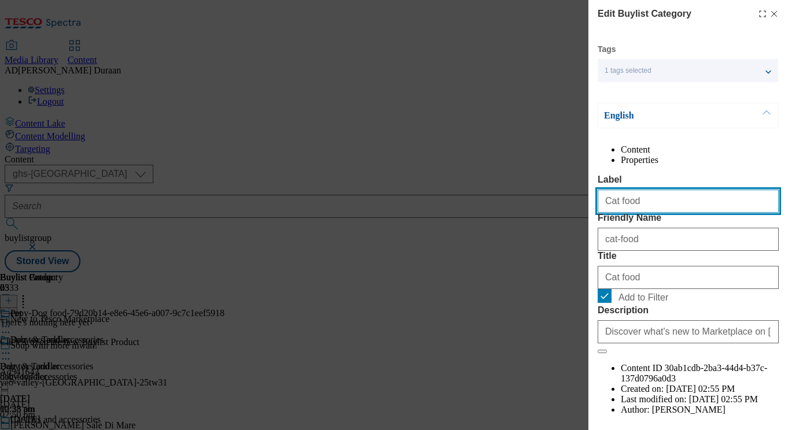
click at [732, 196] on input "Cat food" at bounding box center [688, 201] width 181 height 23
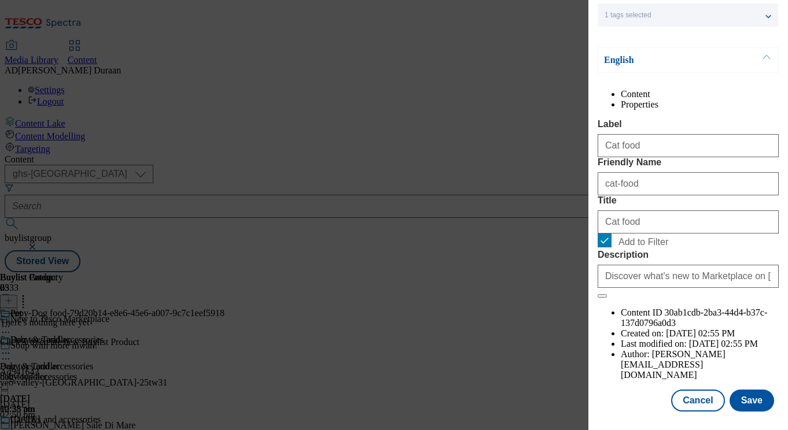
click at [629, 384] on div "Tags 1 tags selected buylist category English Content Properties Label Cat food…" at bounding box center [688, 199] width 181 height 423
click at [756, 402] on button "Save" at bounding box center [751, 401] width 45 height 22
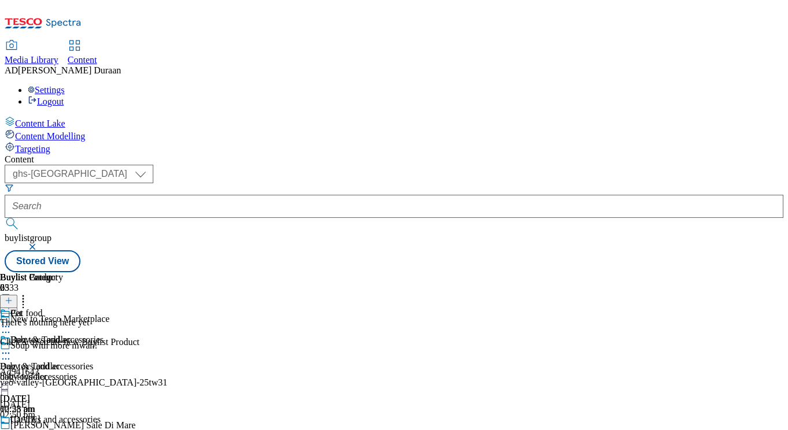
scroll to position [697, 0]
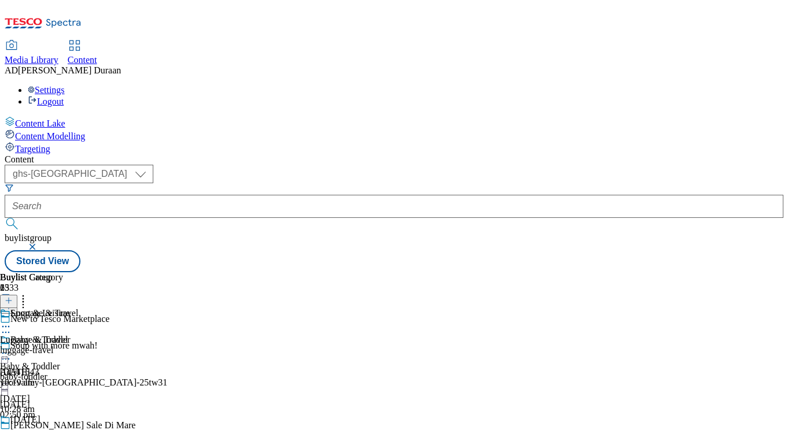
scroll to position [0, 25]
click at [78, 345] on div "luggage-travel" at bounding box center [39, 350] width 78 height 10
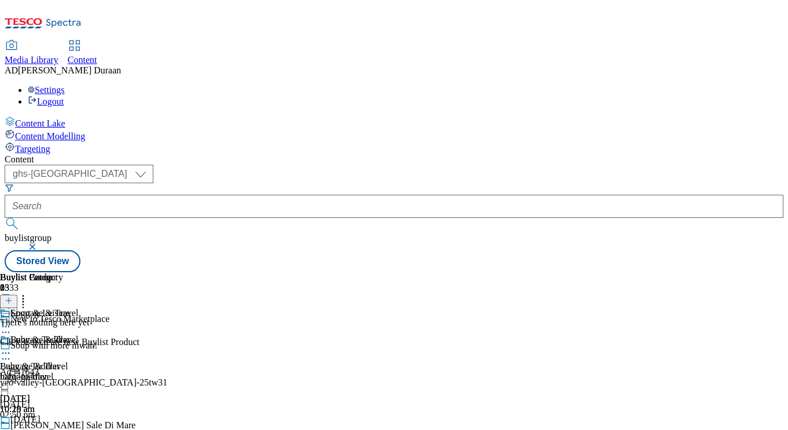
click at [12, 348] on icon at bounding box center [6, 354] width 12 height 12
click at [49, 374] on span "Edit" at bounding box center [42, 378] width 13 height 9
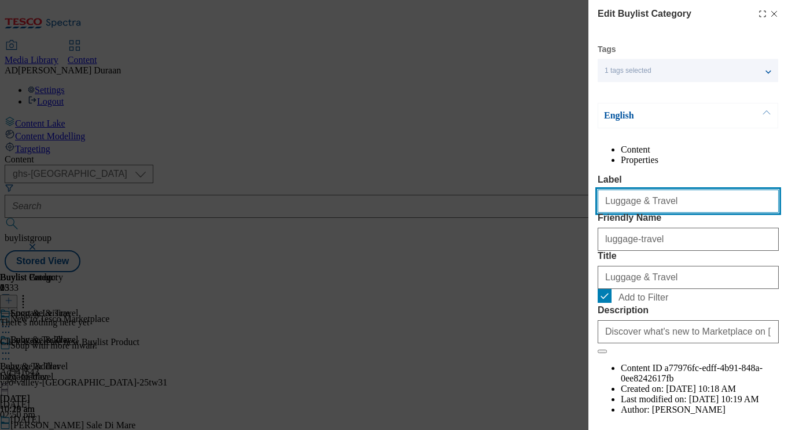
drag, startPoint x: 683, startPoint y: 227, endPoint x: 651, endPoint y: 230, distance: 31.4
click at [532, 218] on div "Edit Buylist Category Tags 1 tags selected buylist category English Content Pro…" at bounding box center [394, 215] width 788 height 430
paste input "and t"
type input "Luggage and travel"
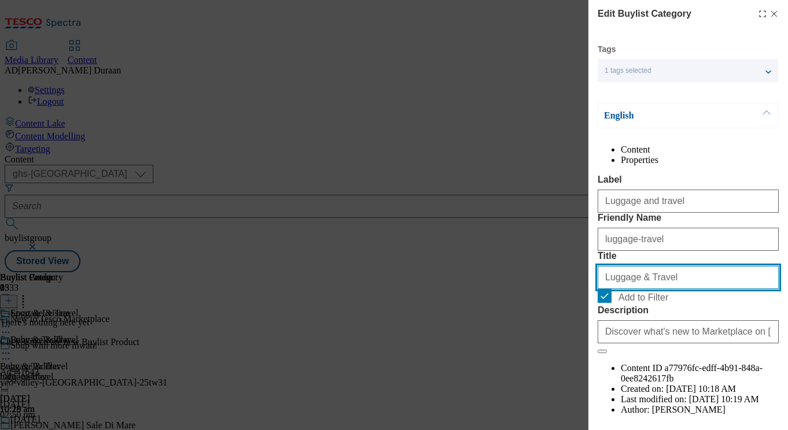
drag, startPoint x: 662, startPoint y: 345, endPoint x: 628, endPoint y: 345, distance: 34.1
click at [566, 338] on div "Edit Buylist Category Tags 1 tags selected buylist category English Content Pro…" at bounding box center [394, 215] width 788 height 430
paste input "and t"
type input "Luggage and travel"
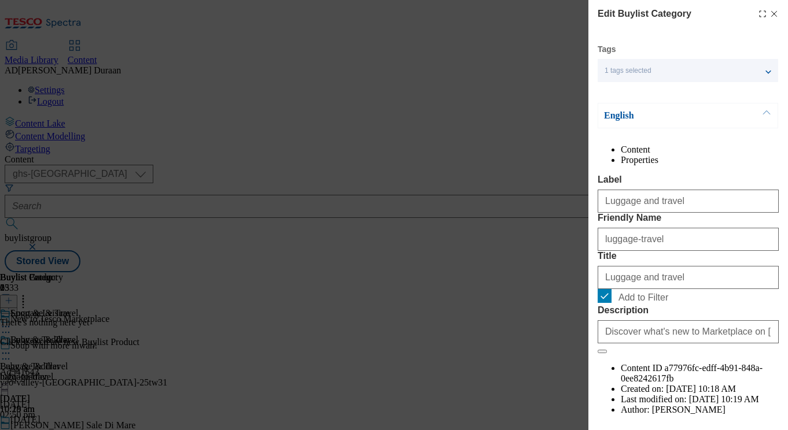
click at [730, 191] on div "Content Properties Label Luggage and travel Friendly Name luggage-travel Title …" at bounding box center [688, 291] width 181 height 292
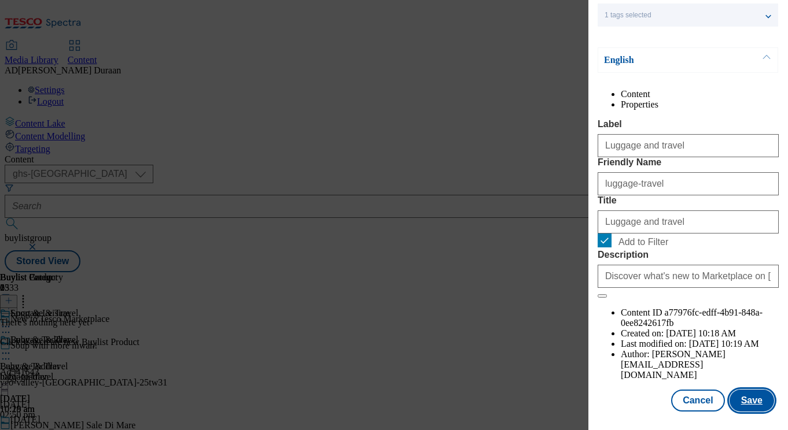
click at [747, 405] on button "Save" at bounding box center [751, 401] width 45 height 22
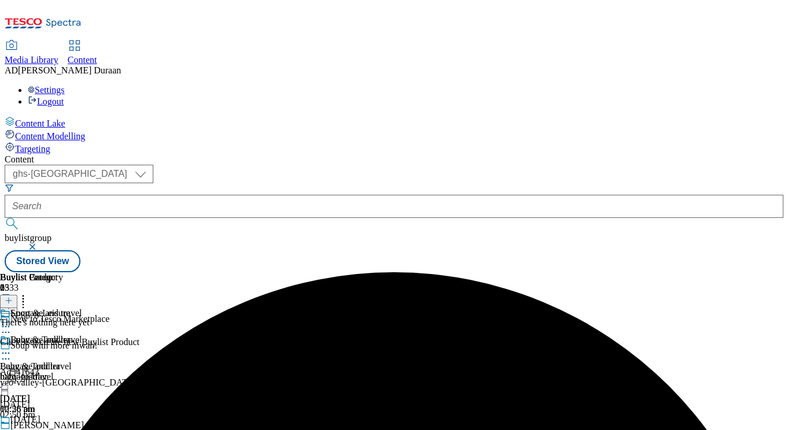
scroll to position [0, 239]
click at [12, 348] on icon at bounding box center [6, 354] width 12 height 12
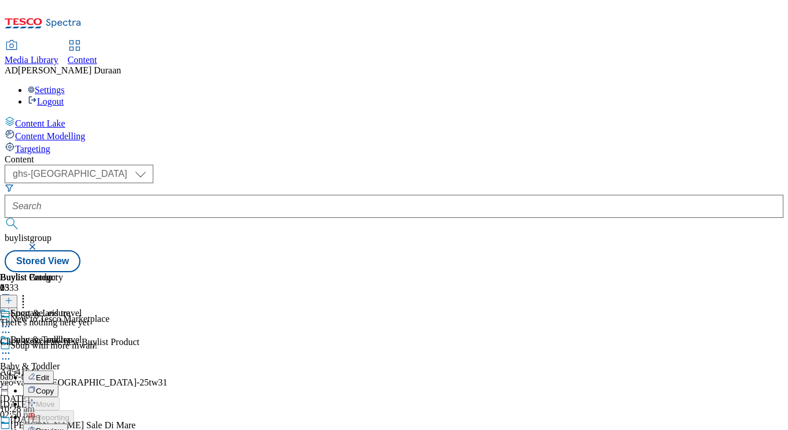
click at [54, 387] on span "Copy" at bounding box center [45, 391] width 18 height 9
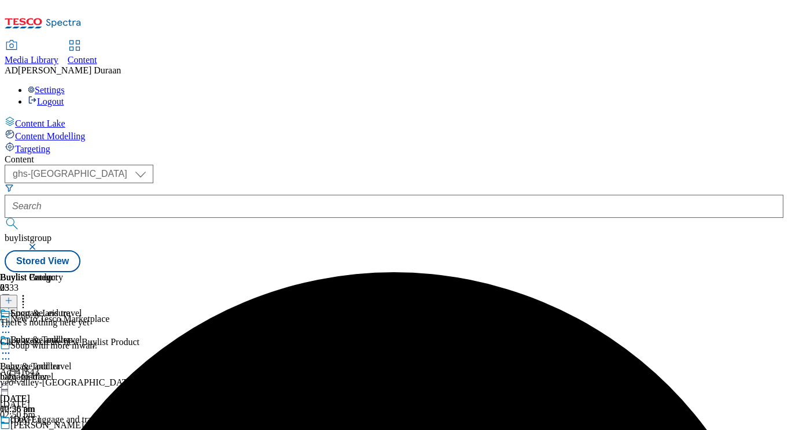
scroll to position [0, 95]
drag, startPoint x: 661, startPoint y: 302, endPoint x: 641, endPoint y: 305, distance: 20.0
click at [12, 428] on icon at bounding box center [6, 434] width 12 height 12
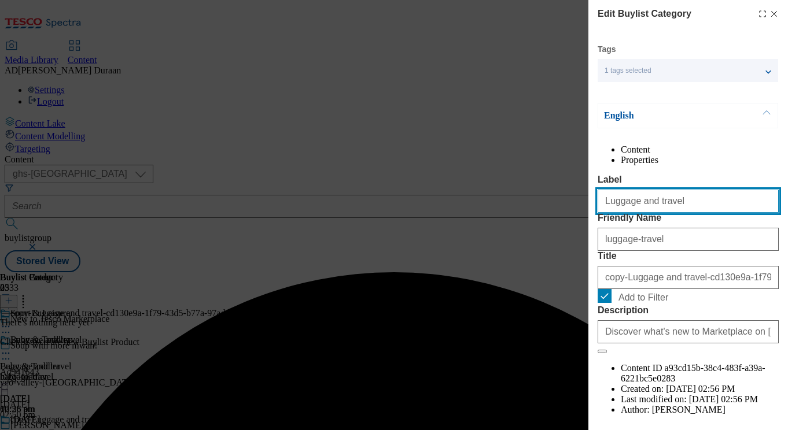
drag, startPoint x: 668, startPoint y: 225, endPoint x: 605, endPoint y: 224, distance: 63.1
click at [585, 224] on div "Edit Buylist Category Tags 1 tags selected buylist category English Content Pro…" at bounding box center [394, 215] width 788 height 430
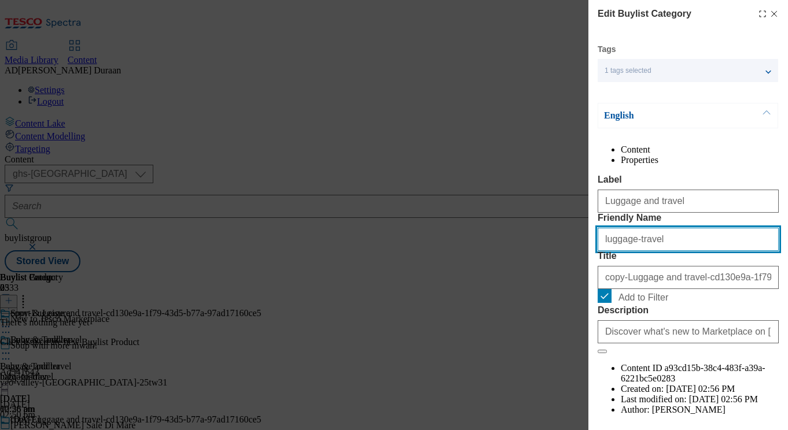
drag, startPoint x: 658, startPoint y: 286, endPoint x: 636, endPoint y: 285, distance: 21.5
click at [600, 251] on input "luggage-travel" at bounding box center [688, 239] width 181 height 23
paste input "Luggage and"
type input "Luggage and travel"
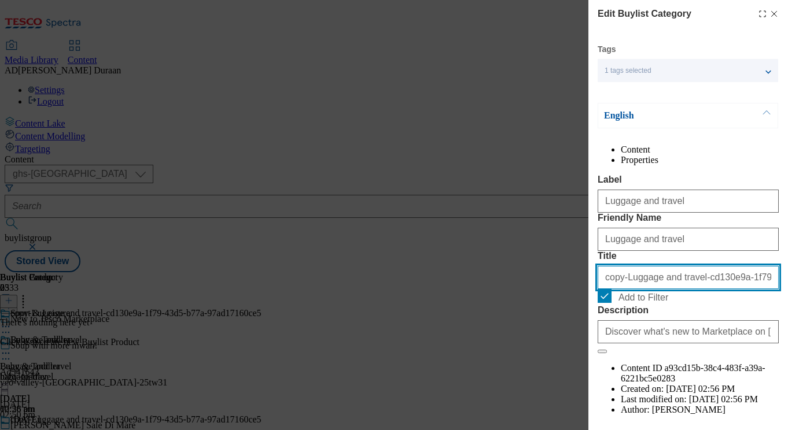
click at [631, 289] on input "copy-Luggage and travel-cd130e9a-1f79-43d5-b77a-97ad17160ce5" at bounding box center [688, 277] width 181 height 23
paste input "Luggage and travel"
type input "Luggage and travel"
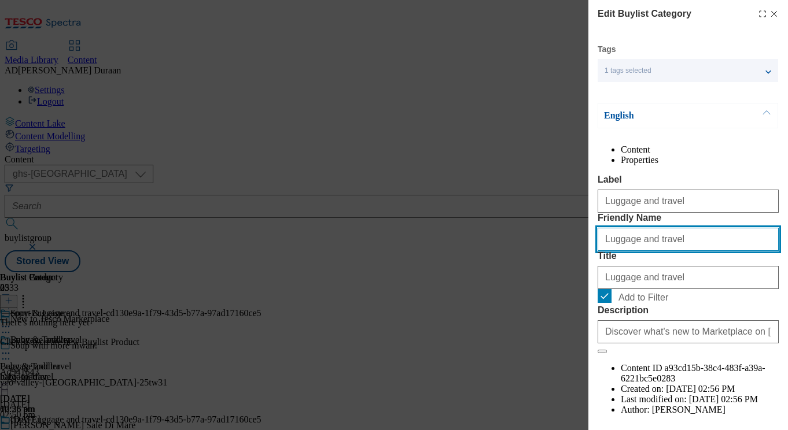
drag, startPoint x: 608, startPoint y: 282, endPoint x: 578, endPoint y: 281, distance: 29.6
click at [579, 281] on div "Edit Buylist Category Tags 1 tags selected buylist category English Content Pro…" at bounding box center [394, 215] width 788 height 430
type input "luggage-travel"
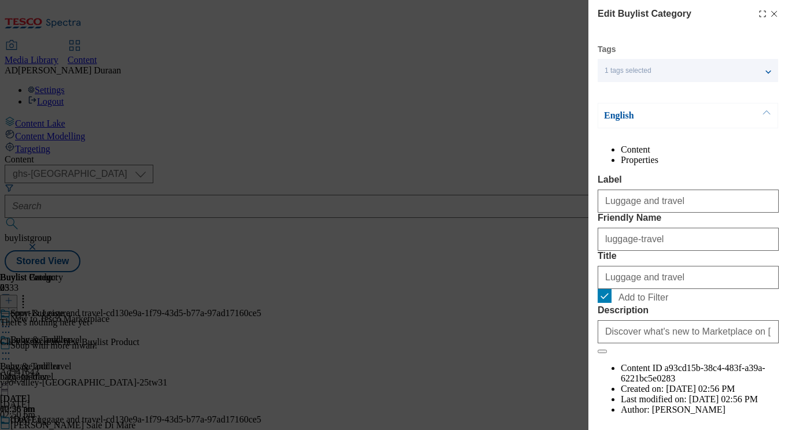
click at [699, 188] on div "Content Properties Label Luggage and travel Friendly Name luggage-travel Title …" at bounding box center [688, 291] width 181 height 292
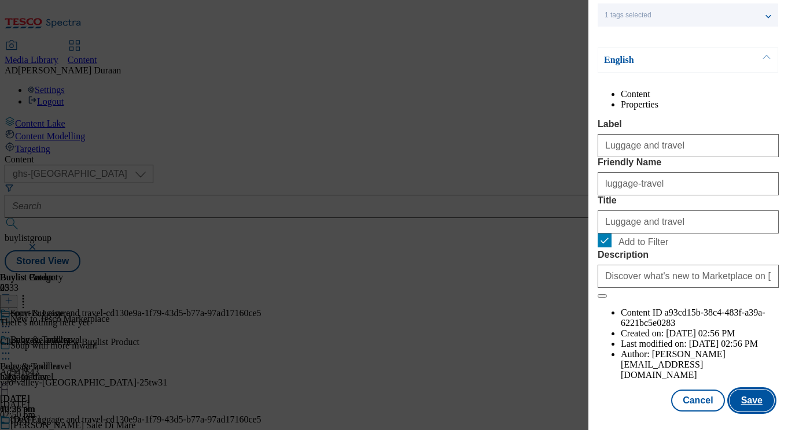
click at [752, 400] on button "Save" at bounding box center [751, 401] width 45 height 22
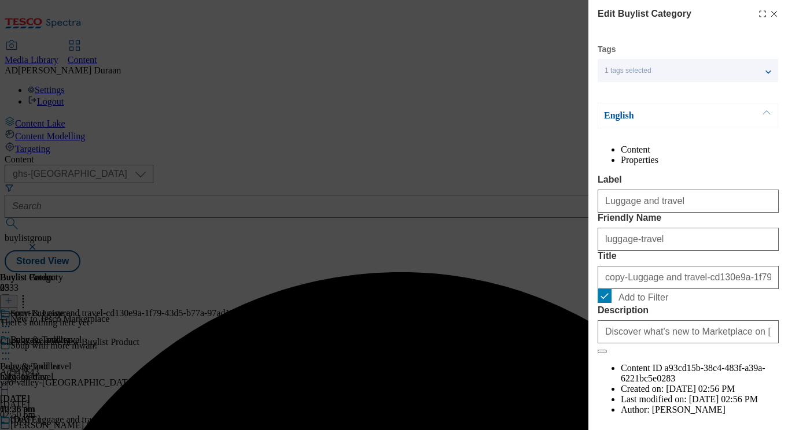
click at [723, 193] on div "Content Properties Label Luggage and travel Friendly Name luggage-travel Title …" at bounding box center [688, 291] width 181 height 292
click at [709, 210] on div "Luggage and travel" at bounding box center [688, 199] width 181 height 28
drag, startPoint x: 766, startPoint y: 32, endPoint x: 727, endPoint y: 31, distance: 39.3
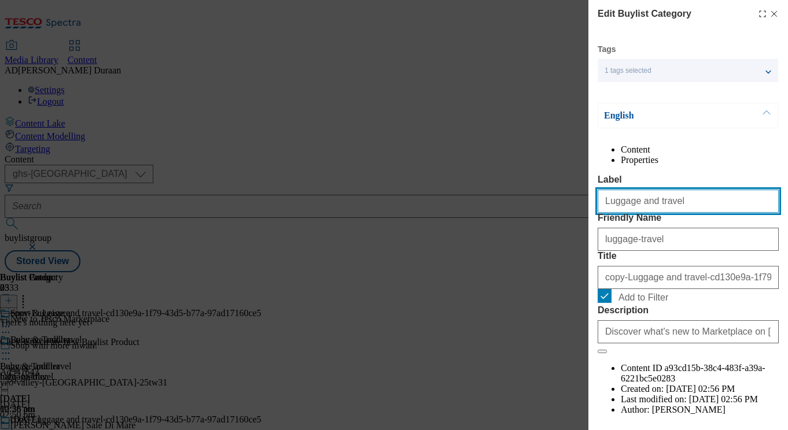
drag, startPoint x: 686, startPoint y: 230, endPoint x: 651, endPoint y: 226, distance: 34.3
click at [526, 218] on div "Edit Buylist Category Tags 1 tags selected buylist category English Content Pro…" at bounding box center [394, 215] width 788 height 430
paste input "Cycling and scooters"
type input "Cycling and scooters"
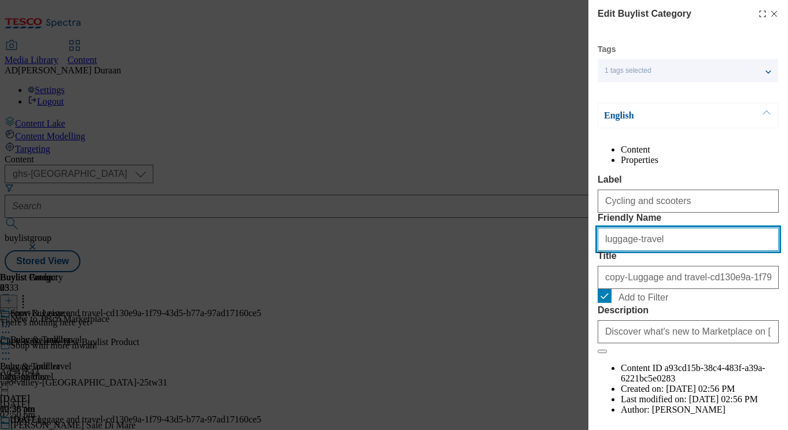
drag, startPoint x: 651, startPoint y: 286, endPoint x: 647, endPoint y: 290, distance: 6.1
click at [572, 283] on div "Edit Buylist Category Tags 1 tags selected buylist category English Content Pro…" at bounding box center [394, 215] width 788 height 430
paste input "Cycling and scooters"
type input "Cycling and scooters"
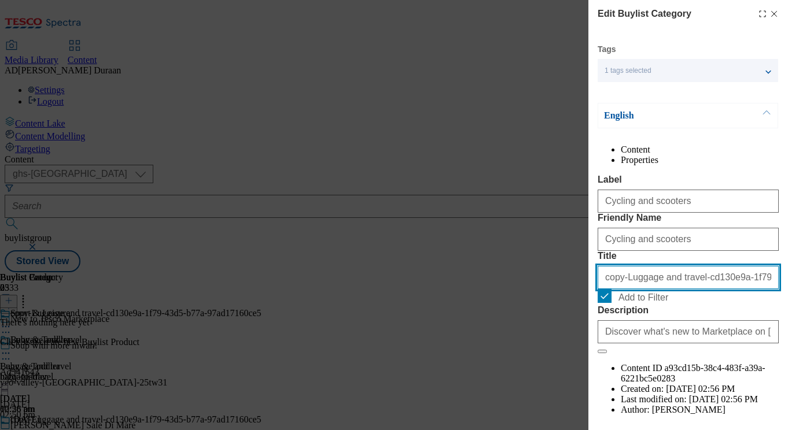
click at [671, 289] on input "copy-Luggage and travel-cd130e9a-1f79-43d5-b77a-97ad17160ce5" at bounding box center [688, 277] width 181 height 23
paste input "Cycling and scooters"
type input "Cycling and scooters"
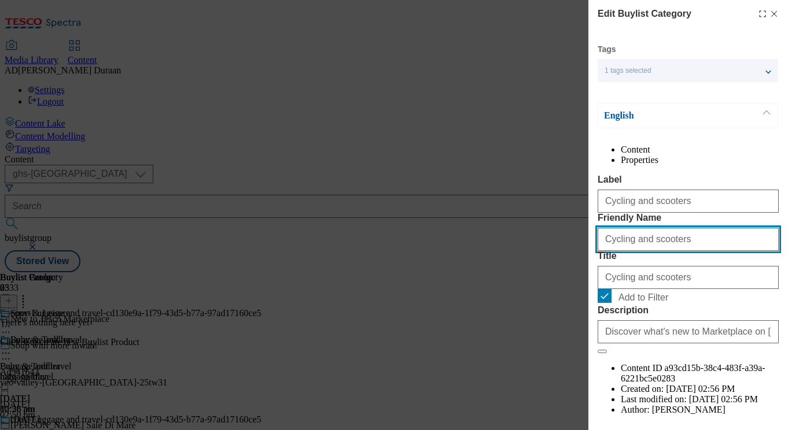
drag, startPoint x: 608, startPoint y: 283, endPoint x: 595, endPoint y: 282, distance: 12.7
click at [595, 282] on div "Edit Buylist Category Tags 1 tags selected buylist category English Content Pro…" at bounding box center [688, 207] width 200 height 414
type input "cycling-scooters"
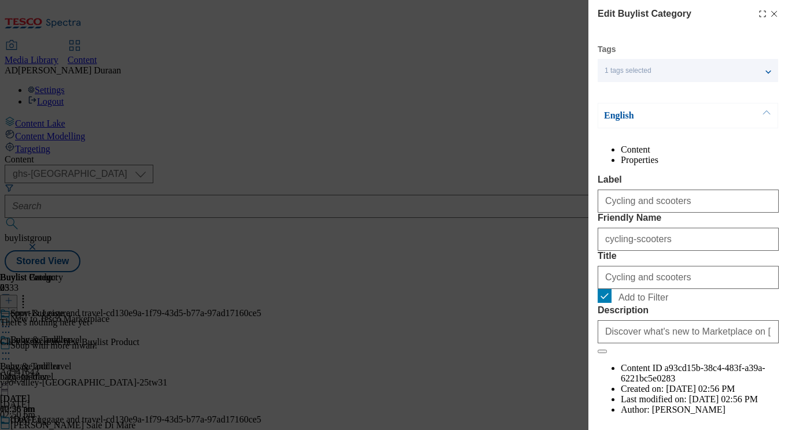
click at [683, 192] on div "Content Properties Label Cycling and scooters Friendly Name cycling-scooters Ti…" at bounding box center [688, 291] width 181 height 292
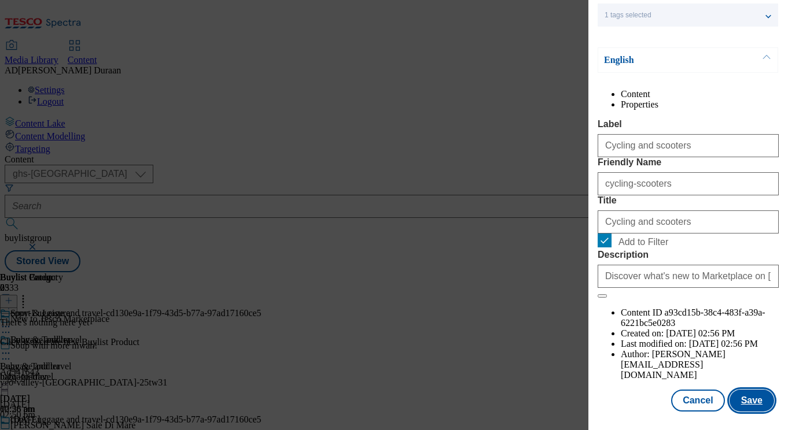
click at [757, 400] on button "Save" at bounding box center [751, 401] width 45 height 22
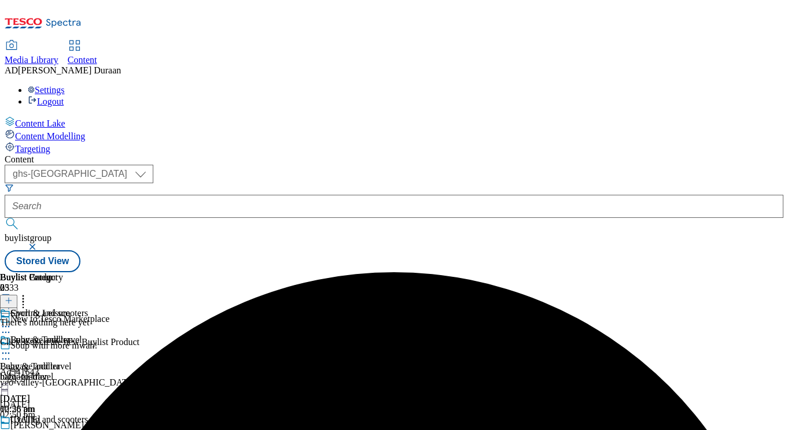
scroll to position [33, 0]
click at [12, 428] on icon at bounding box center [6, 434] width 12 height 12
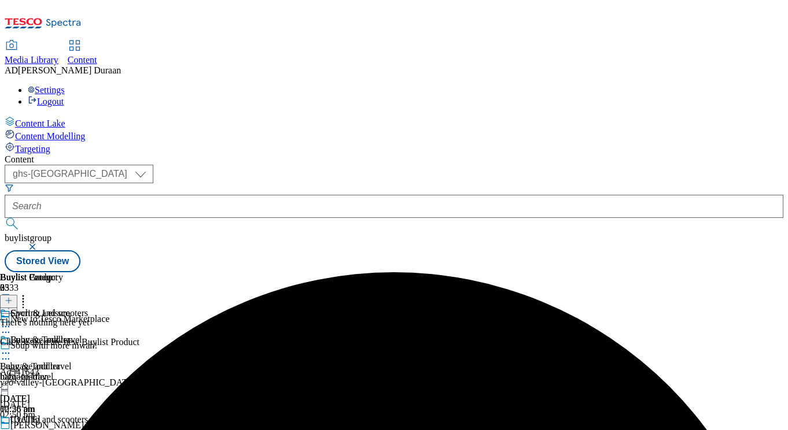
scroll to position [110, 0]
drag, startPoint x: 513, startPoint y: 312, endPoint x: 496, endPoint y: 314, distance: 16.8
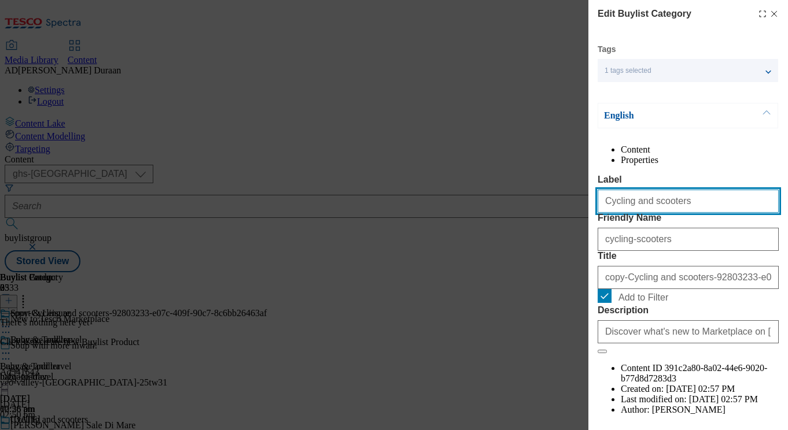
drag, startPoint x: 682, startPoint y: 230, endPoint x: 605, endPoint y: 229, distance: 77.5
click at [557, 224] on div "Edit Buylist Category Tags 1 tags selected buylist category English Content Pro…" at bounding box center [394, 215] width 788 height 430
paste input "Fitnes"
type input "Fitness"
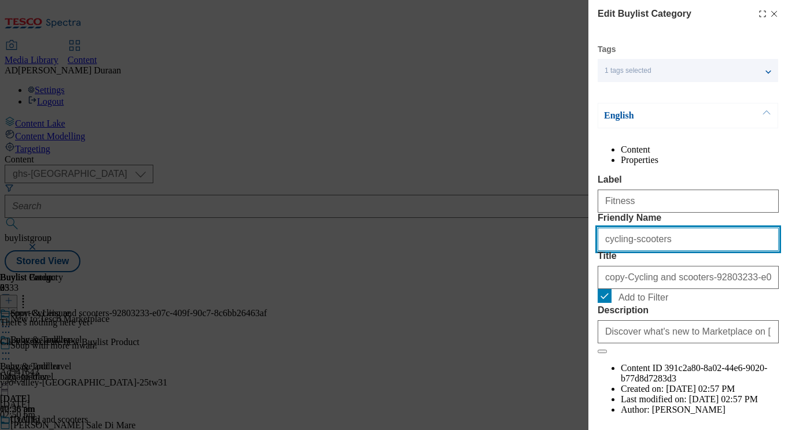
drag, startPoint x: 661, startPoint y: 287, endPoint x: 640, endPoint y: 288, distance: 20.8
click at [595, 283] on div "Edit Buylist Category Tags 1 tags selected buylist category English Content Pro…" at bounding box center [688, 207] width 200 height 414
paste input "Fitnes"
type input "Fitness"
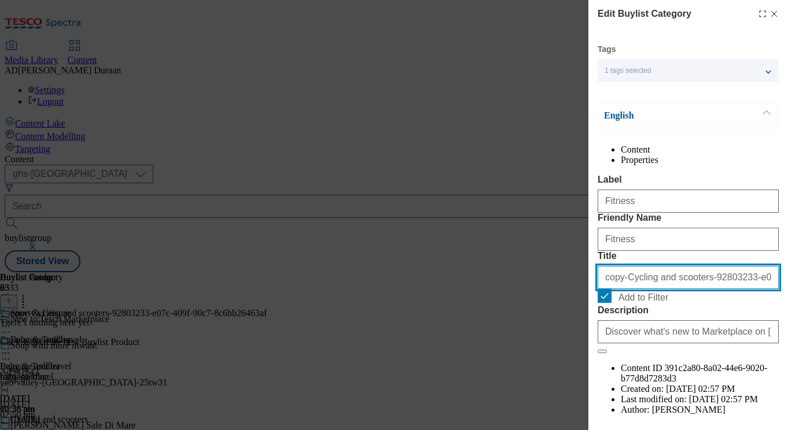
click at [622, 289] on input "copy-Cycling and scooters-92803233-e07c-409f-90c7-8c6bb26463af" at bounding box center [688, 277] width 181 height 23
paste input "Fitness"
type input "Fitness"
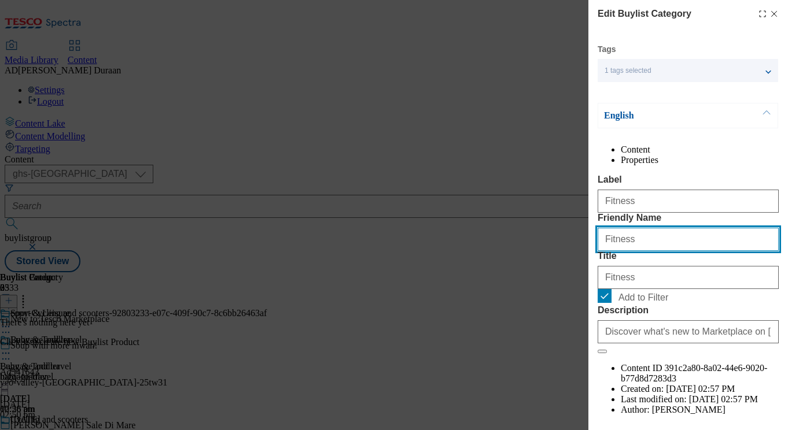
drag, startPoint x: 606, startPoint y: 283, endPoint x: 592, endPoint y: 282, distance: 14.5
click at [592, 282] on div "Edit Buylist Category Tags 1 tags selected buylist category English Content Pro…" at bounding box center [688, 207] width 200 height 414
type input "fitness"
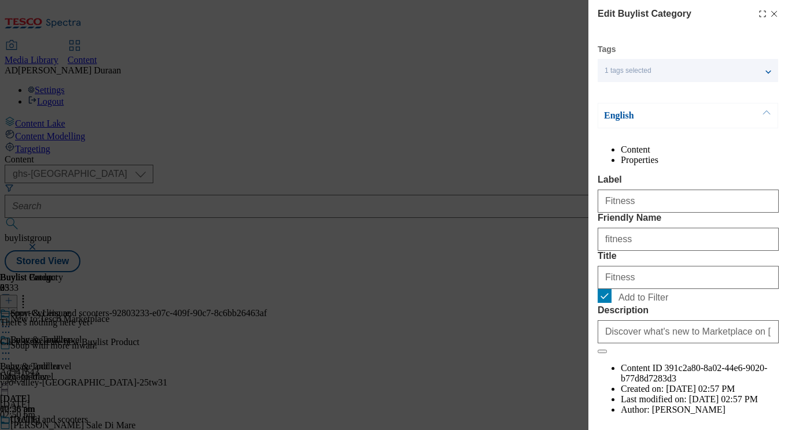
click at [717, 185] on label "Label" at bounding box center [688, 180] width 181 height 10
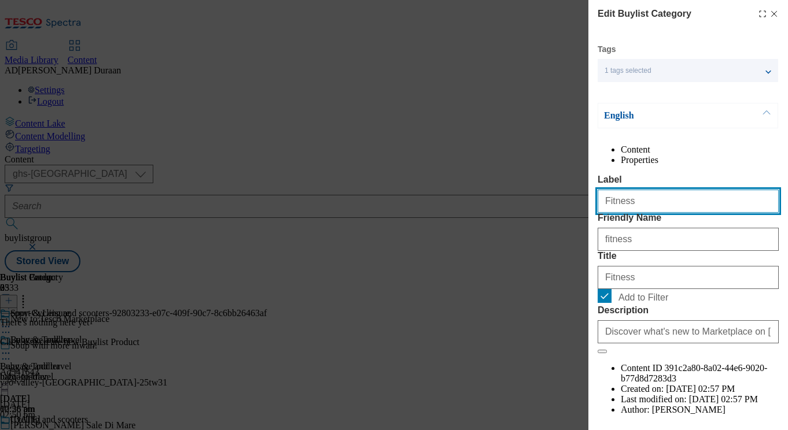
click at [717, 197] on input "Fitness" at bounding box center [688, 201] width 181 height 23
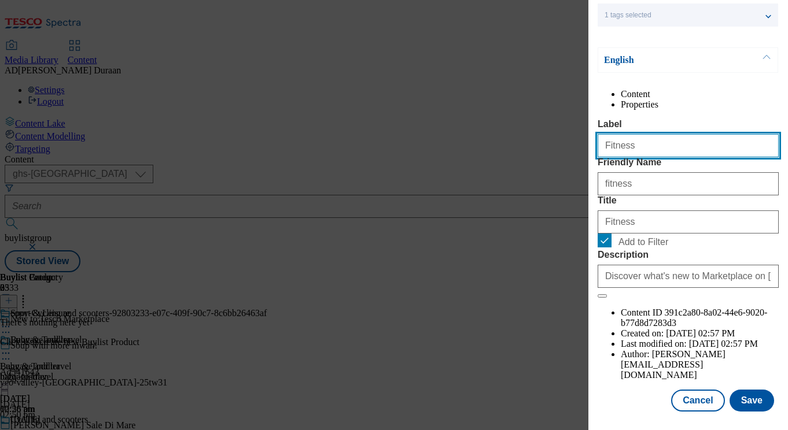
scroll to position [78, 0]
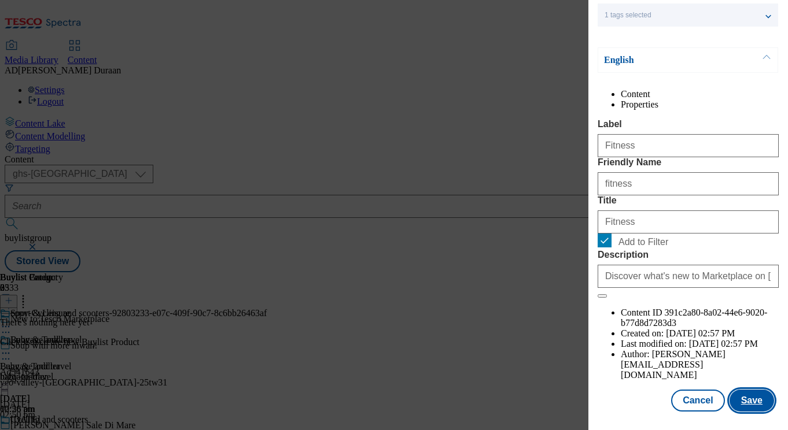
click at [762, 403] on button "Save" at bounding box center [751, 401] width 45 height 22
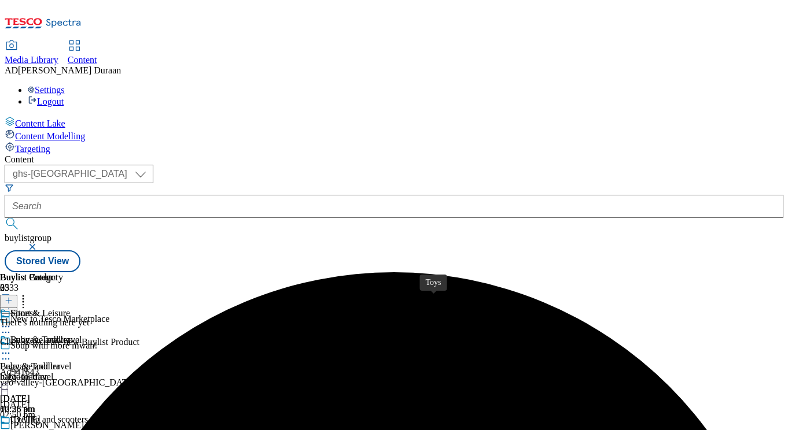
scroll to position [53, 0]
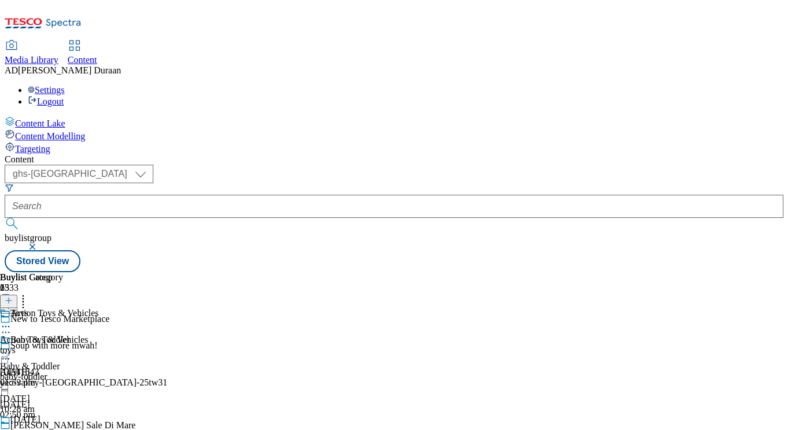
scroll to position [0, 25]
click at [99, 345] on div "toys" at bounding box center [49, 350] width 99 height 10
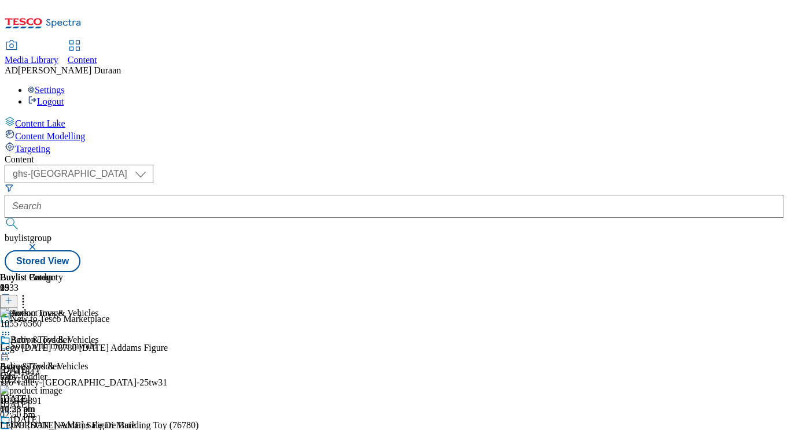
scroll to position [0, 239]
click at [7, 353] on circle at bounding box center [6, 354] width 2 height 2
click at [49, 374] on span "Edit" at bounding box center [42, 378] width 13 height 9
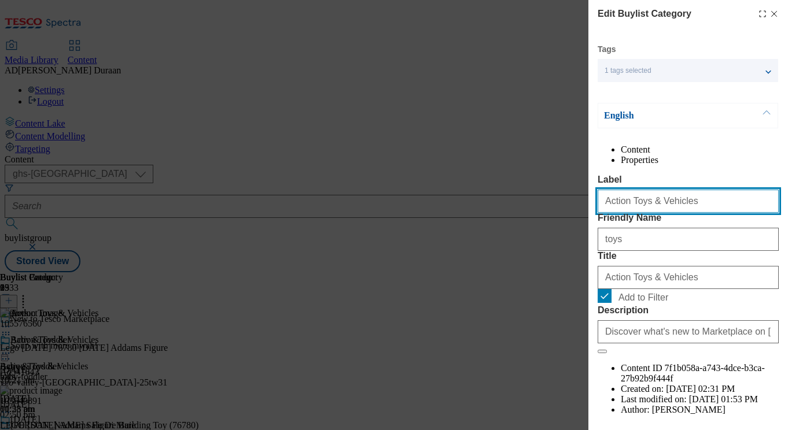
drag, startPoint x: 680, startPoint y: 230, endPoint x: 616, endPoint y: 226, distance: 64.3
click at [589, 225] on div "Edit Buylist Category Tags 1 tags selected buylist category English Content Pro…" at bounding box center [688, 207] width 200 height 414
paste input "toys and v"
type input "Action toys and vehicles"
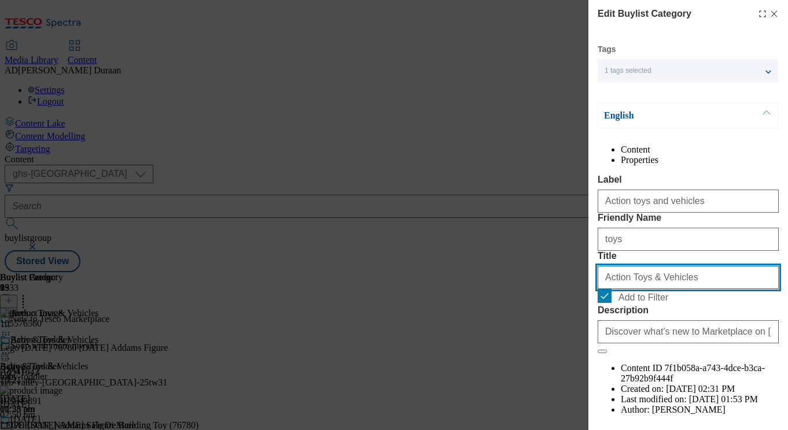
drag, startPoint x: 563, startPoint y: 337, endPoint x: 579, endPoint y: 338, distance: 15.7
click at [565, 337] on div "Edit Buylist Category Tags 1 tags selected buylist category English Content Pro…" at bounding box center [394, 215] width 788 height 430
paste input "toys and v"
type input "Action toys and vehicles"
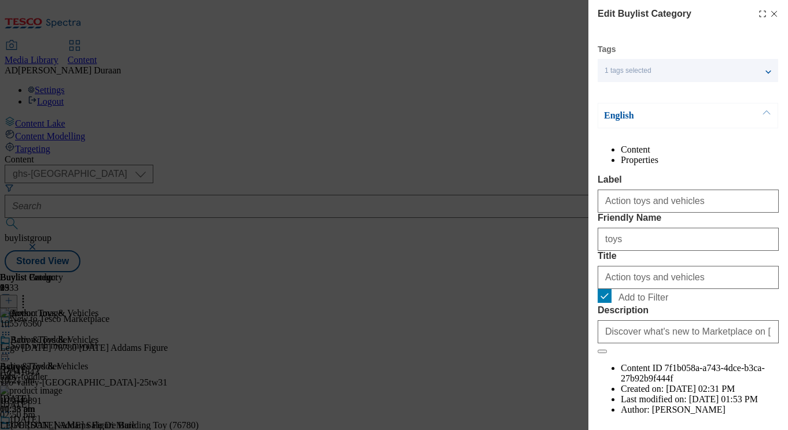
click at [688, 194] on div "Content Properties Label Action toys and vehicles Friendly Name toys Title Acti…" at bounding box center [688, 291] width 181 height 292
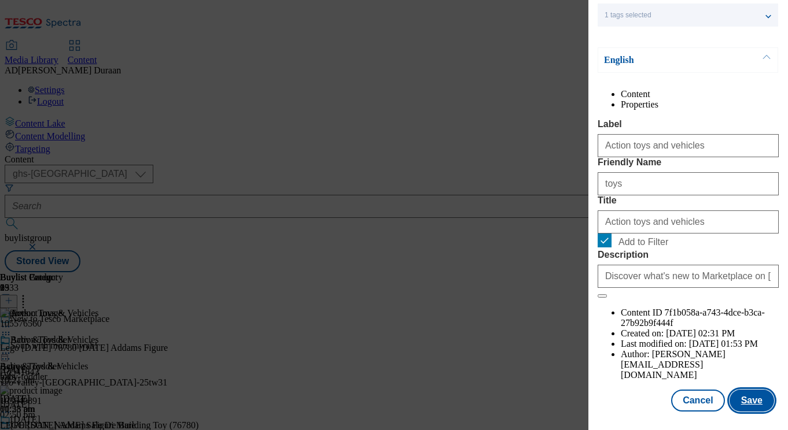
click at [757, 399] on button "Save" at bounding box center [751, 401] width 45 height 22
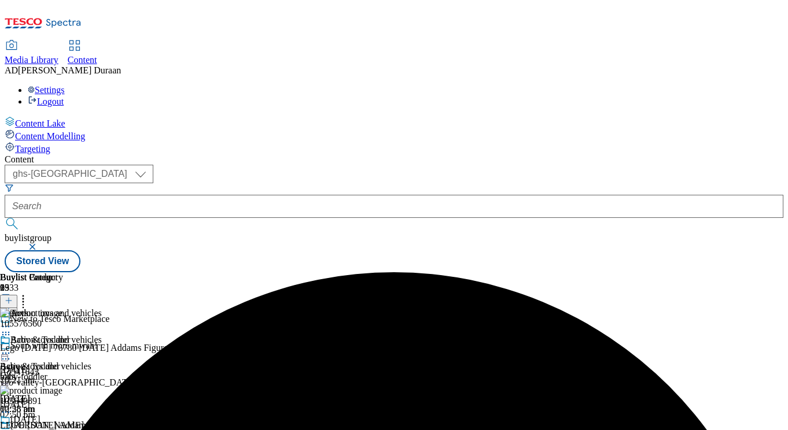
scroll to position [0, 239]
click at [12, 348] on icon at bounding box center [6, 354] width 12 height 12
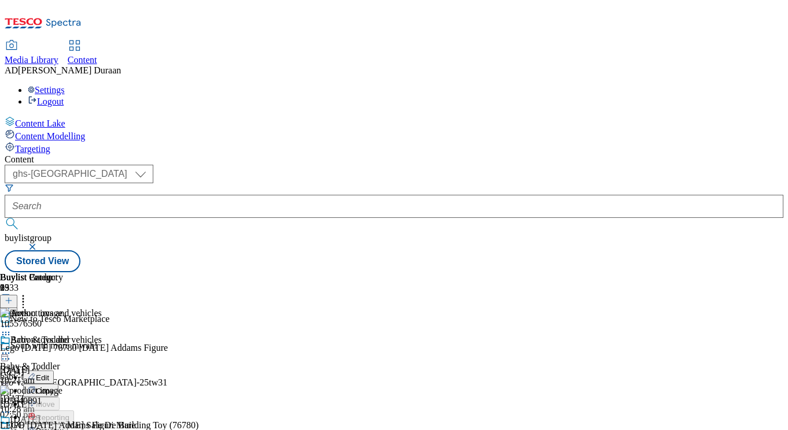
click at [54, 387] on span "Copy" at bounding box center [45, 391] width 18 height 9
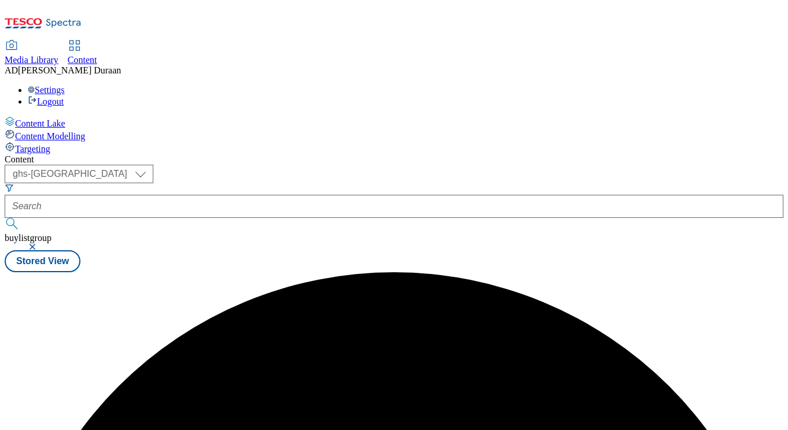
scroll to position [0, 0]
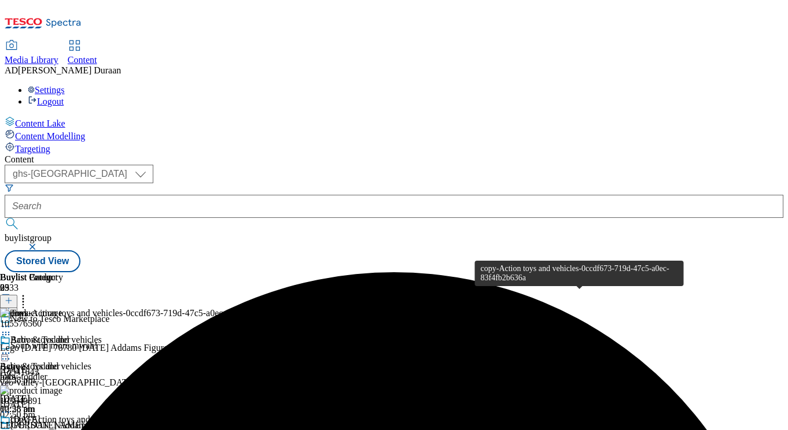
scroll to position [0, 239]
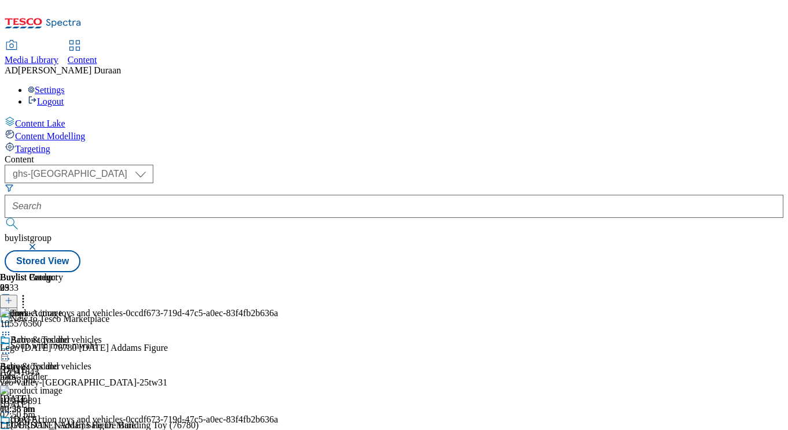
click at [29, 293] on icon at bounding box center [23, 299] width 12 height 12
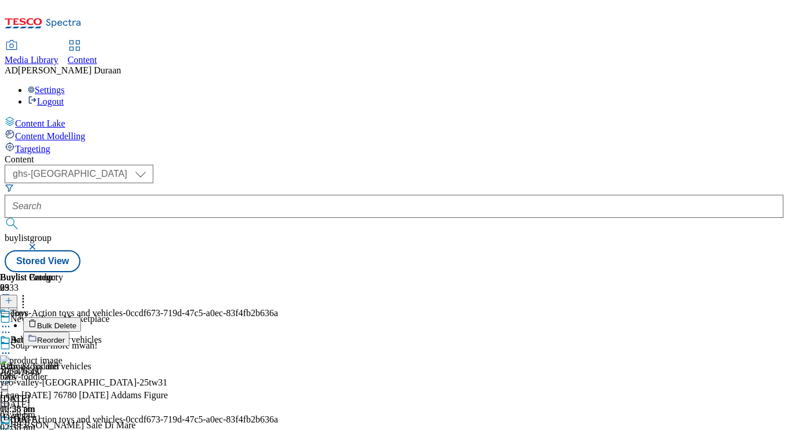
click at [76, 322] on span "Bulk Delete" at bounding box center [56, 326] width 39 height 9
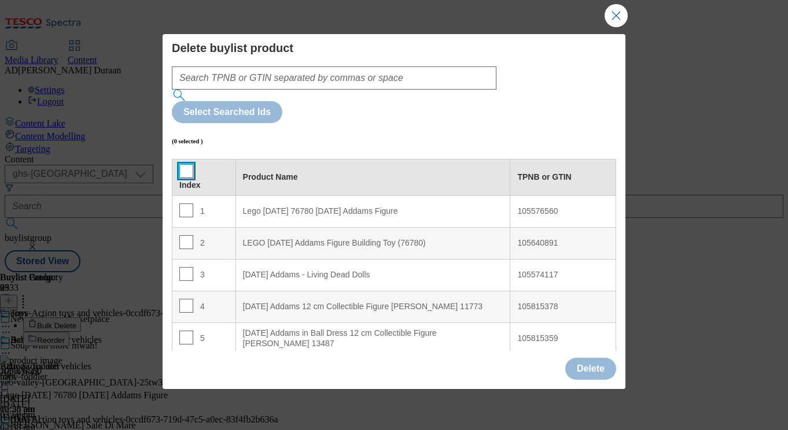
drag, startPoint x: 189, startPoint y: 123, endPoint x: 391, endPoint y: 246, distance: 237.3
click at [189, 164] on input "Modal" at bounding box center [186, 171] width 14 height 14
checkbox input "true"
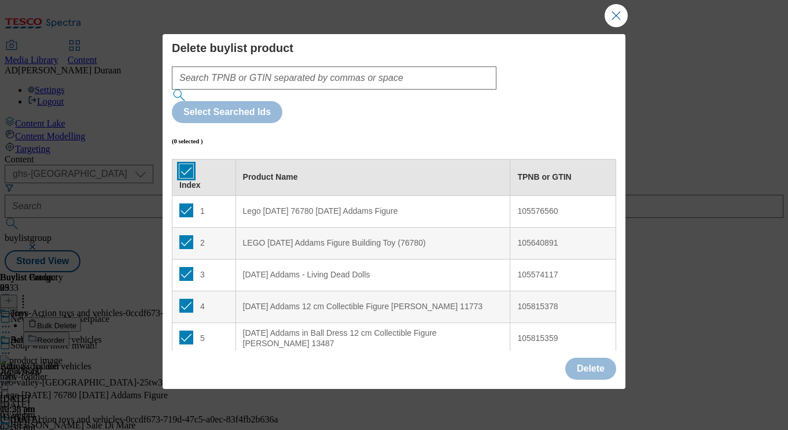
checkbox input "true"
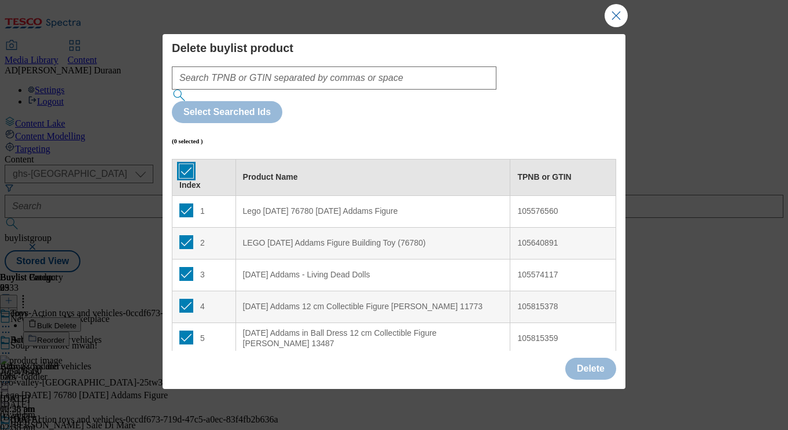
checkbox input "true"
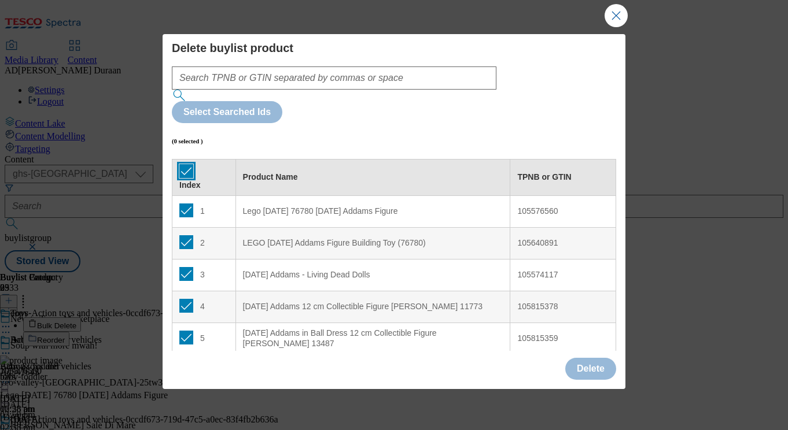
checkbox input "true"
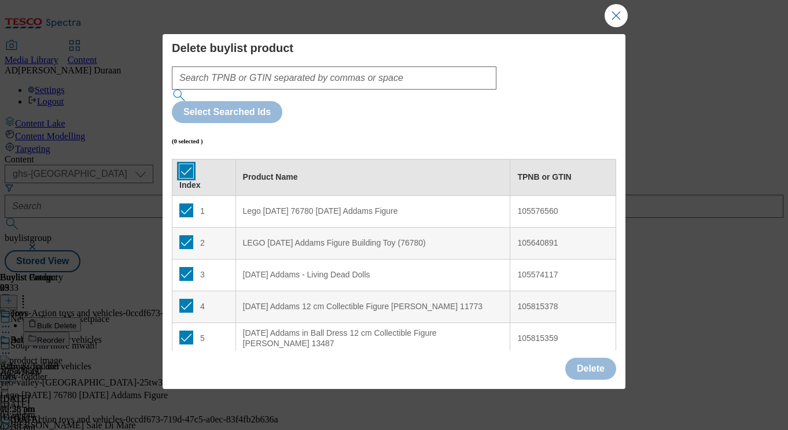
checkbox input "true"
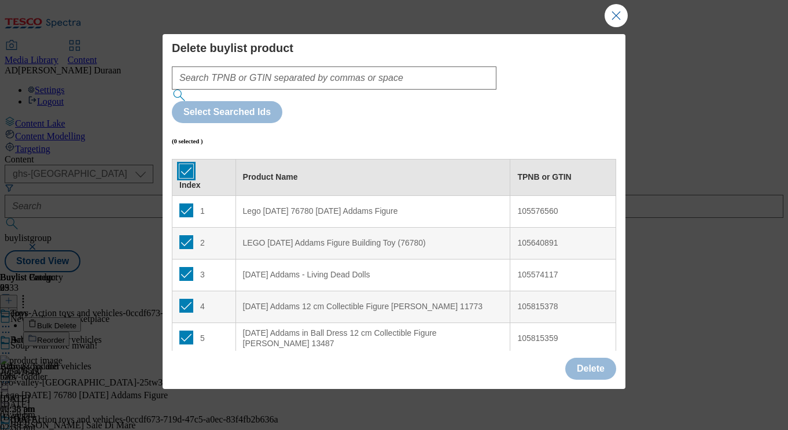
checkbox input "true"
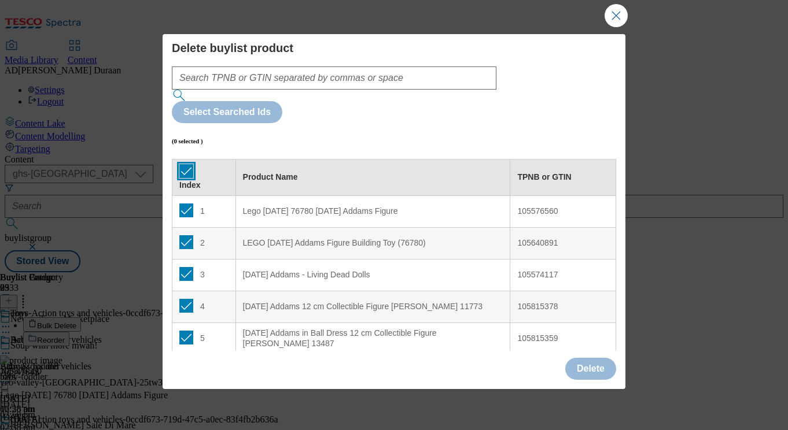
checkbox input "true"
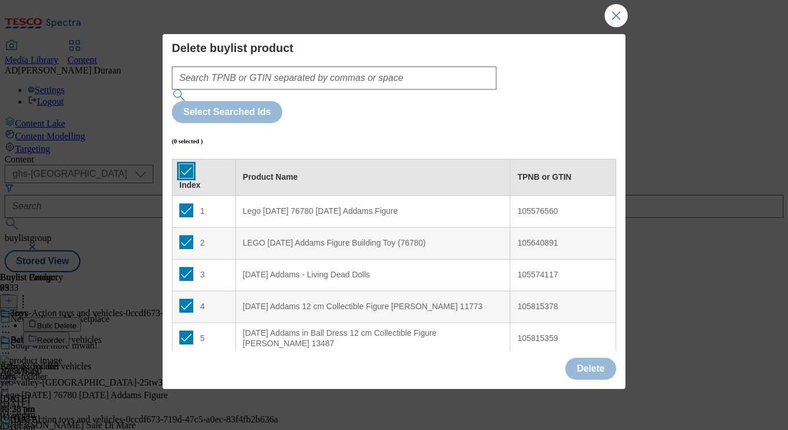
checkbox input "true"
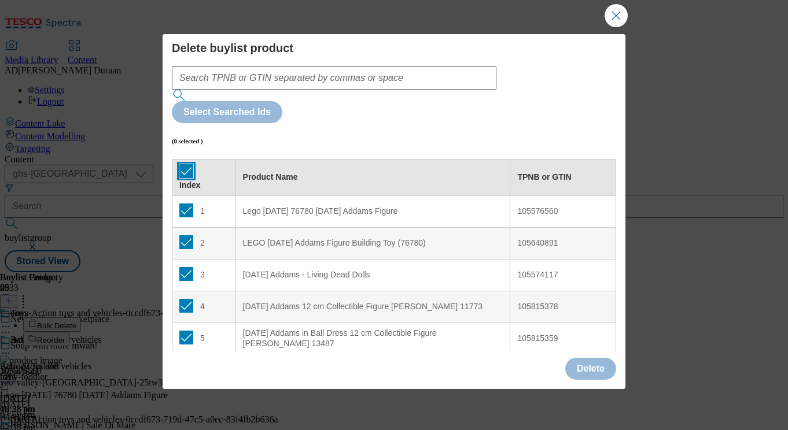
checkbox input "true"
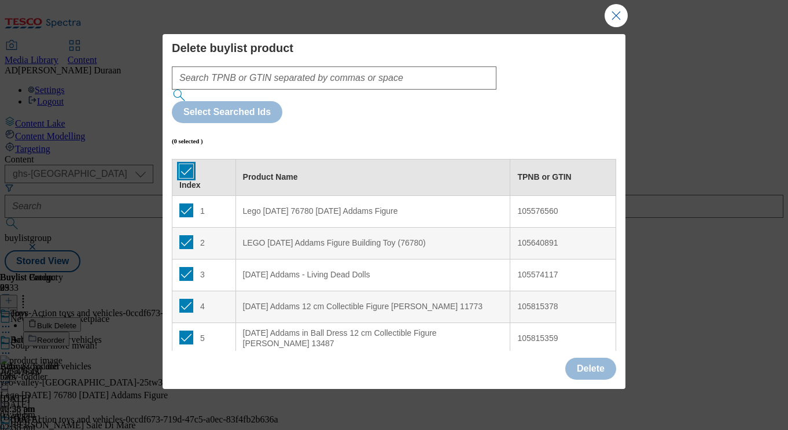
checkbox input "true"
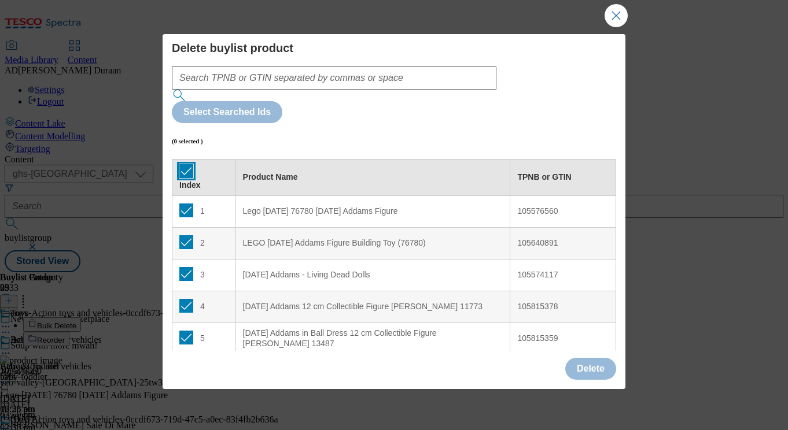
checkbox input "true"
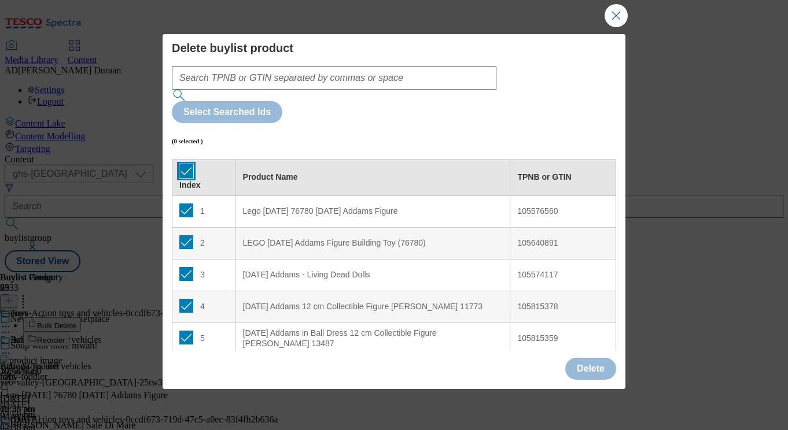
checkbox input "true"
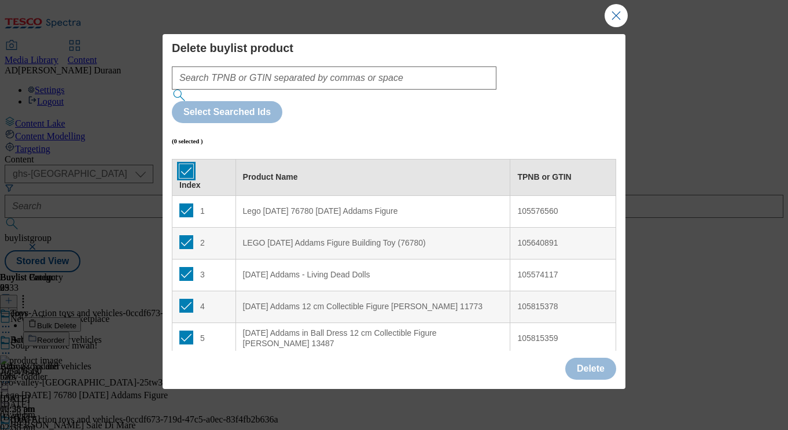
checkbox input "true"
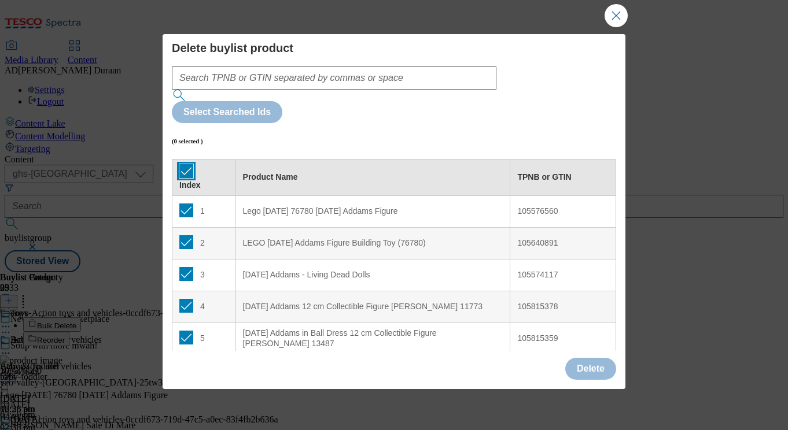
checkbox input "true"
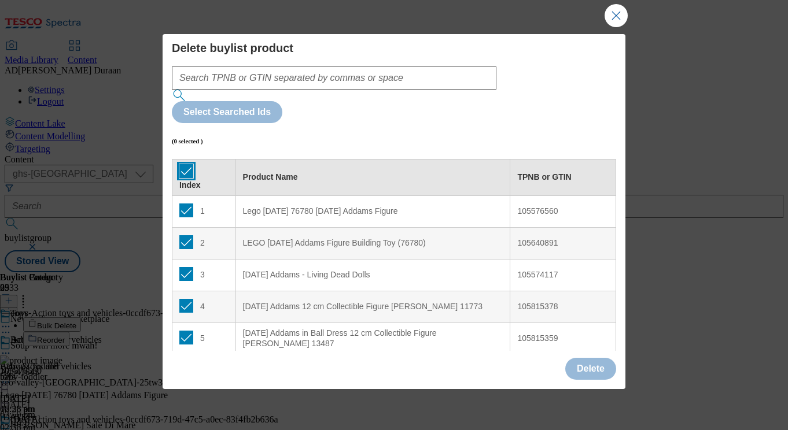
checkbox input "true"
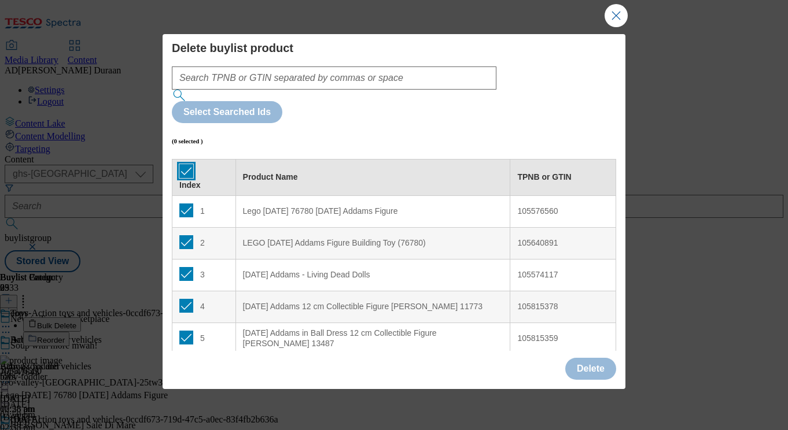
checkbox input "true"
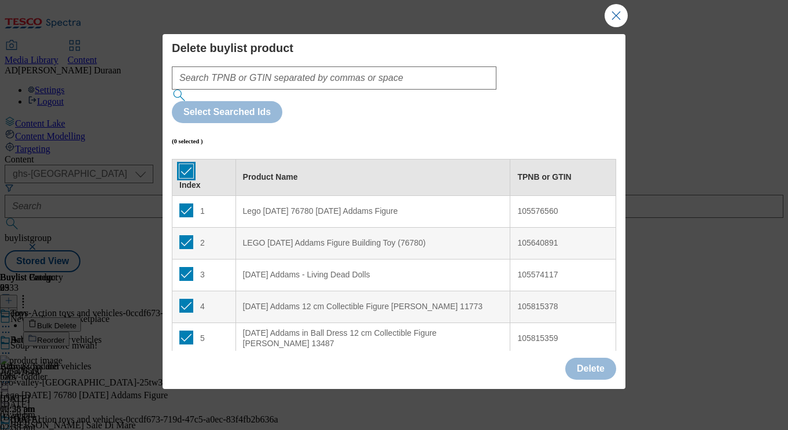
checkbox input "true"
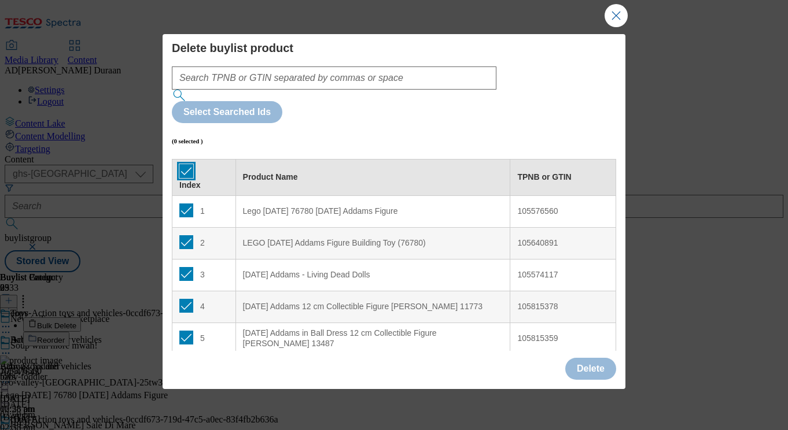
checkbox input "true"
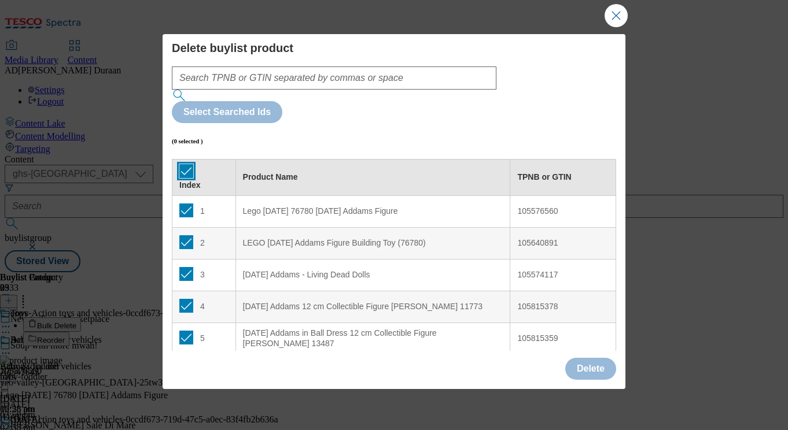
checkbox input "true"
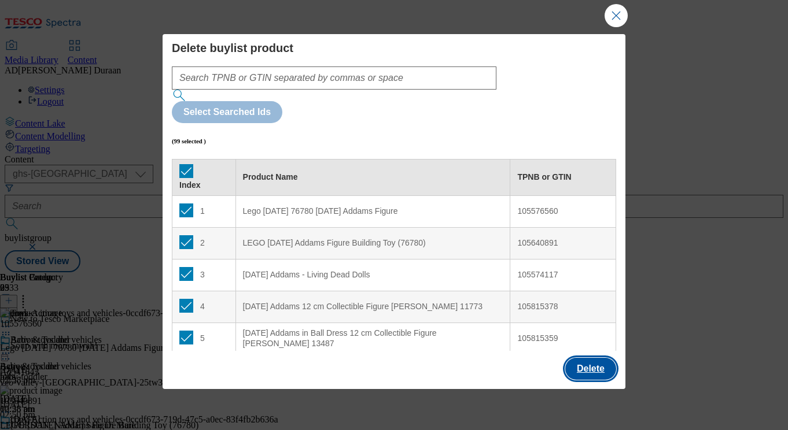
click at [599, 365] on button "Delete" at bounding box center [590, 369] width 51 height 22
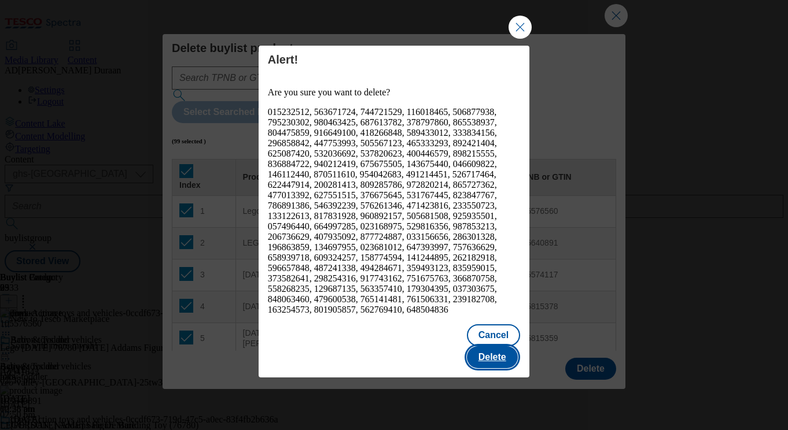
drag, startPoint x: 491, startPoint y: 310, endPoint x: 559, endPoint y: 326, distance: 70.2
click at [491, 347] on button "Delete" at bounding box center [492, 358] width 51 height 22
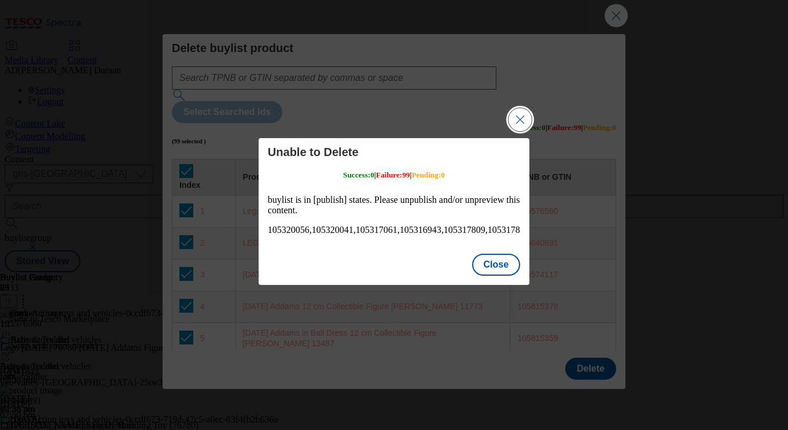
scroll to position [0, 0]
click at [486, 265] on button "Close" at bounding box center [496, 265] width 49 height 22
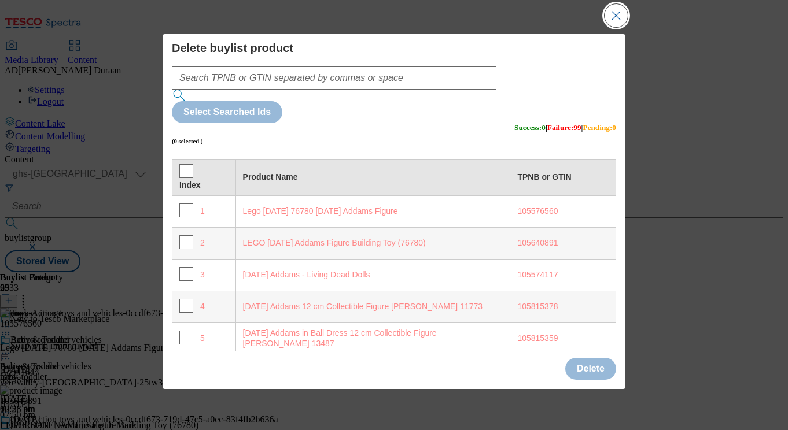
click at [619, 19] on button "Close Modal" at bounding box center [616, 15] width 23 height 23
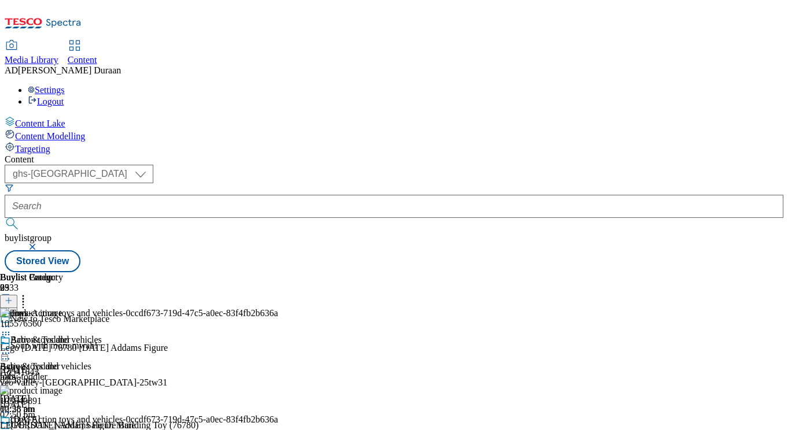
scroll to position [0, 239]
click at [12, 428] on icon at bounding box center [6, 434] width 12 height 12
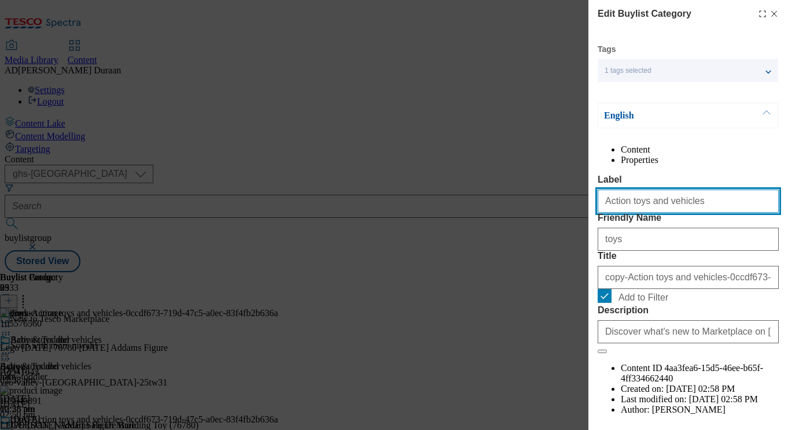
drag, startPoint x: 657, startPoint y: 223, endPoint x: 608, endPoint y: 222, distance: 49.2
click at [579, 220] on div "Edit Buylist Category Tags 1 tags selected buylist category English Content Pro…" at bounding box center [394, 215] width 788 height 430
paste input "Soft toys and plush"
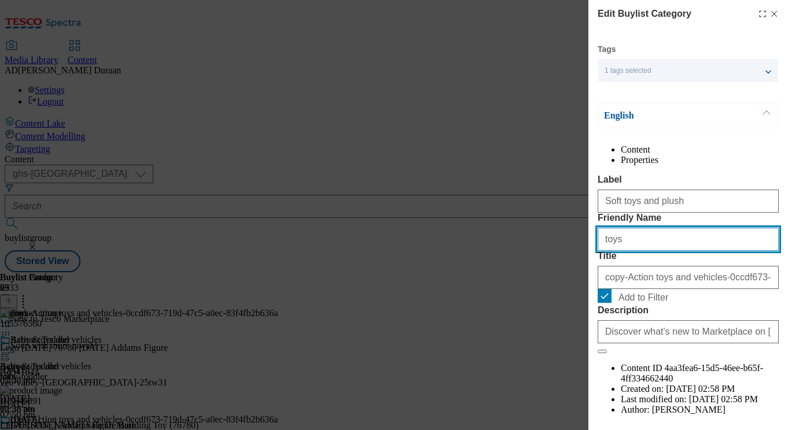
drag, startPoint x: 601, startPoint y: 282, endPoint x: 592, endPoint y: 283, distance: 8.8
click at [550, 281] on div "Edit Buylist Category Tags 1 tags selected buylist category English Content Pro…" at bounding box center [394, 215] width 788 height 430
paste input "Soft toys and plush"
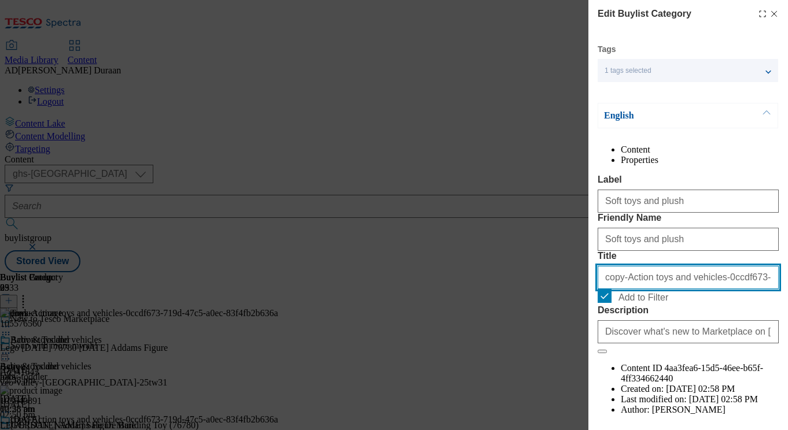
click at [640, 289] on input "copy-Action toys and vehicles-0ccdf673-719d-47c5-a0ec-83f4fb2b636a" at bounding box center [688, 277] width 181 height 23
paste input "Soft toys and plush"
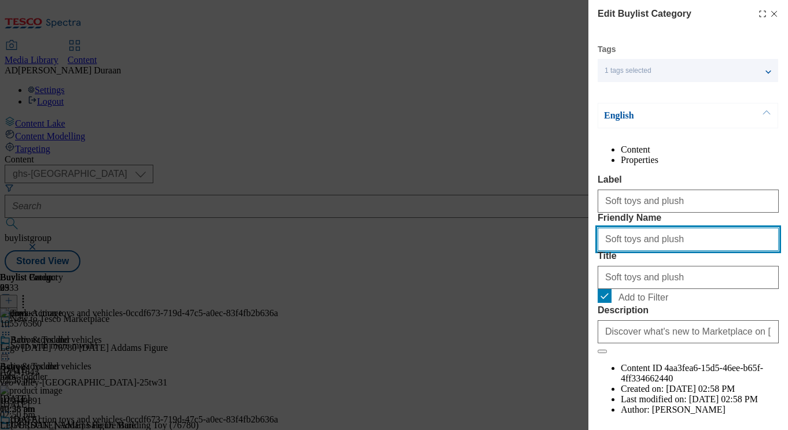
drag, startPoint x: 607, startPoint y: 286, endPoint x: 562, endPoint y: 284, distance: 45.2
click at [562, 284] on div "Edit Buylist Category Tags 1 tags selected buylist category English Content Pro…" at bounding box center [394, 215] width 788 height 430
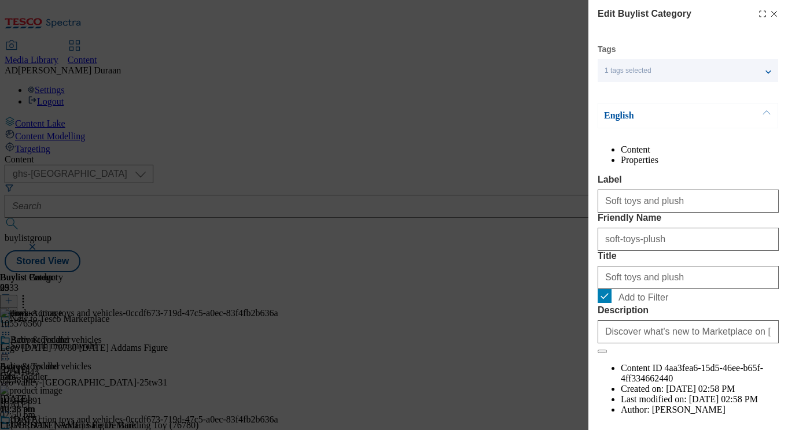
click at [693, 191] on div "Content Properties Label Soft toys and plush Friendly Name soft-toys-plush Titl…" at bounding box center [688, 291] width 181 height 292
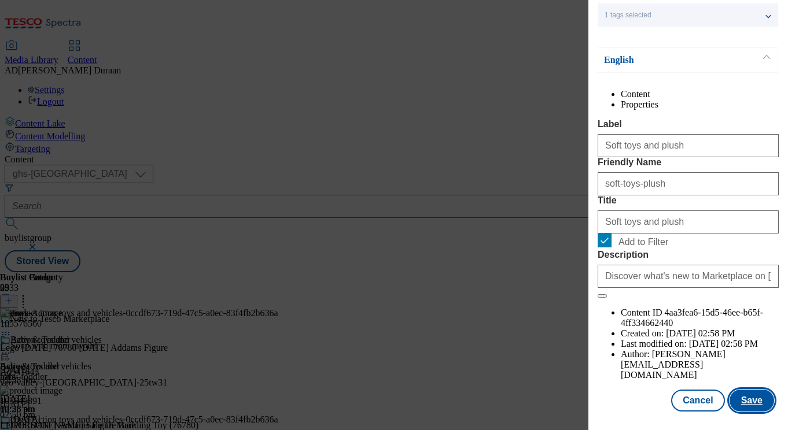
click at [760, 404] on button "Save" at bounding box center [751, 401] width 45 height 22
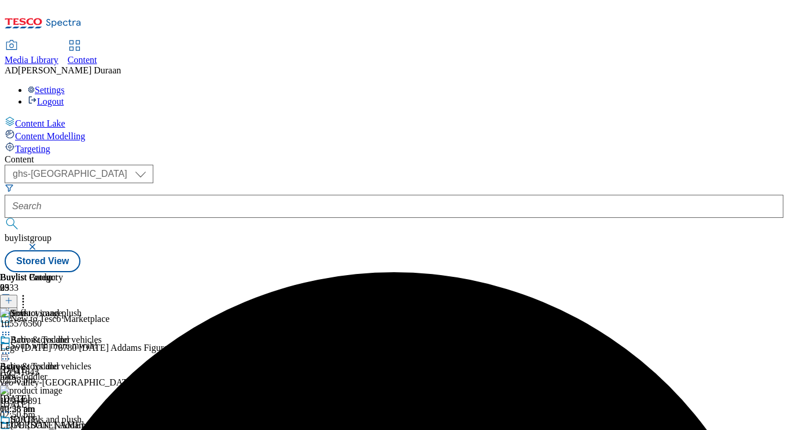
scroll to position [0, 239]
click at [12, 428] on icon at bounding box center [6, 434] width 12 height 12
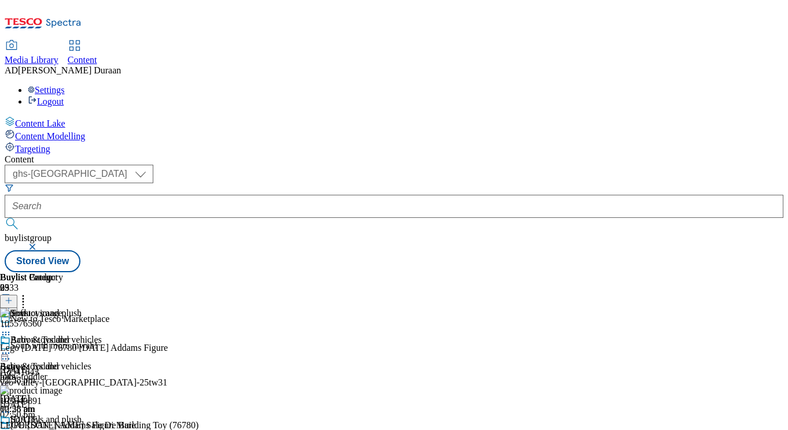
scroll to position [110, 0]
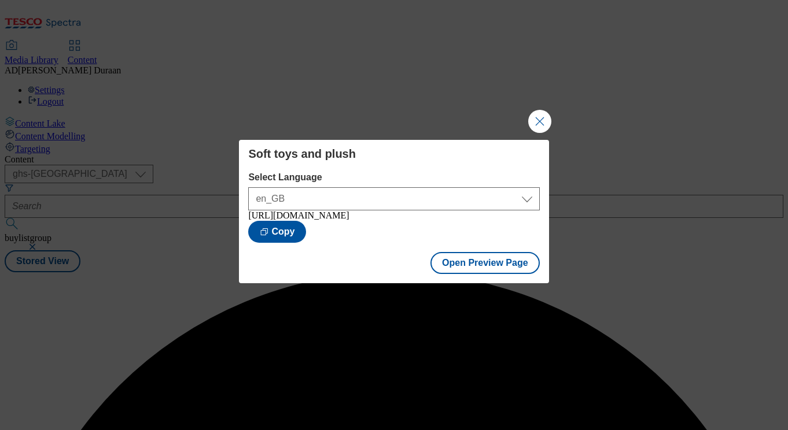
scroll to position [0, 0]
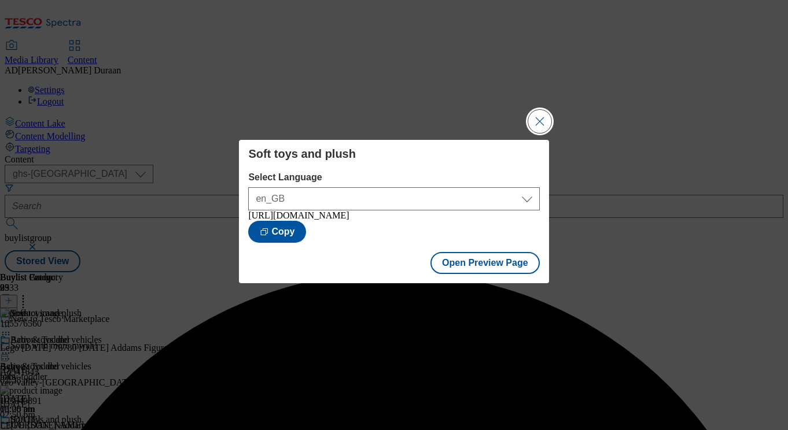
click at [534, 110] on button "Close Modal" at bounding box center [539, 121] width 23 height 23
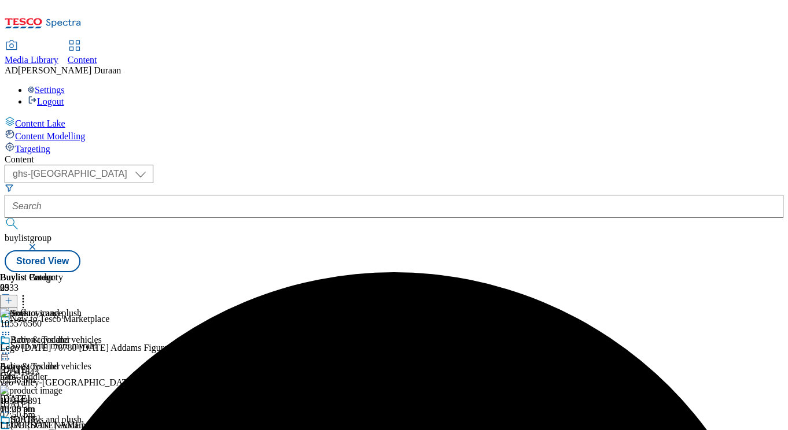
scroll to position [0, 239]
click at [12, 428] on icon at bounding box center [6, 434] width 12 height 12
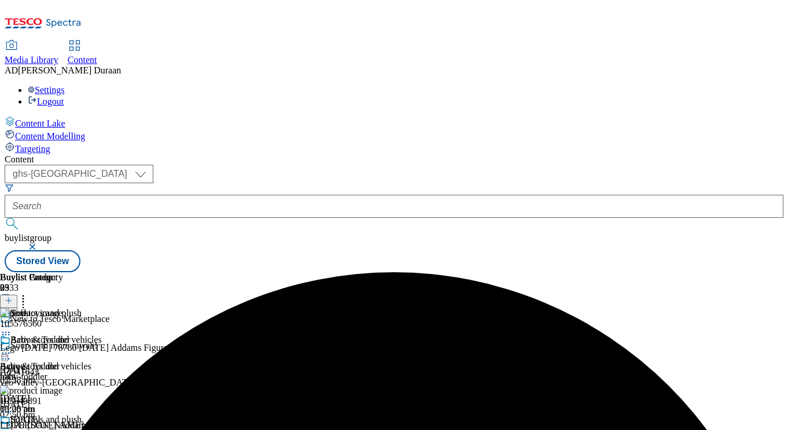
scroll to position [0, 239]
click at [29, 293] on icon at bounding box center [23, 299] width 12 height 12
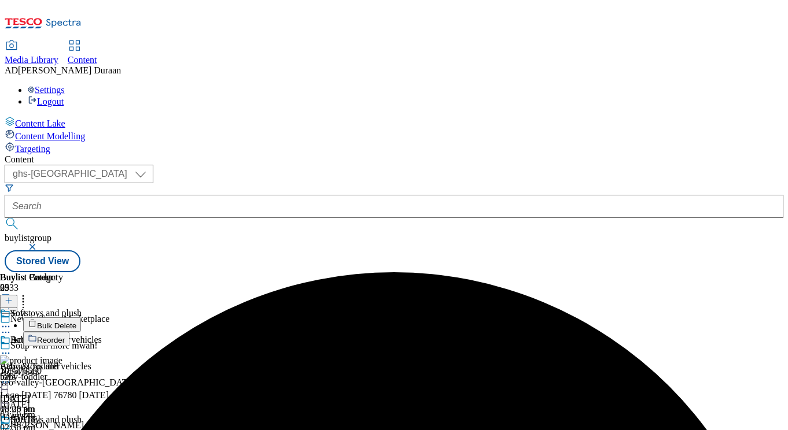
click at [76, 322] on span "Bulk Delete" at bounding box center [56, 326] width 39 height 9
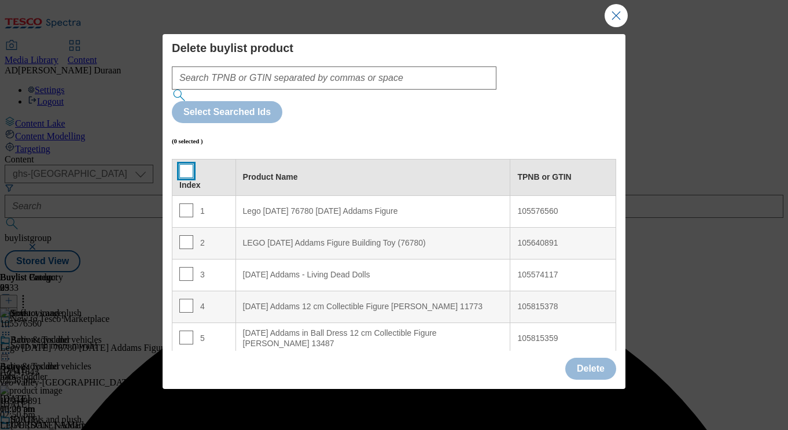
click at [187, 164] on input "Modal" at bounding box center [186, 171] width 14 height 14
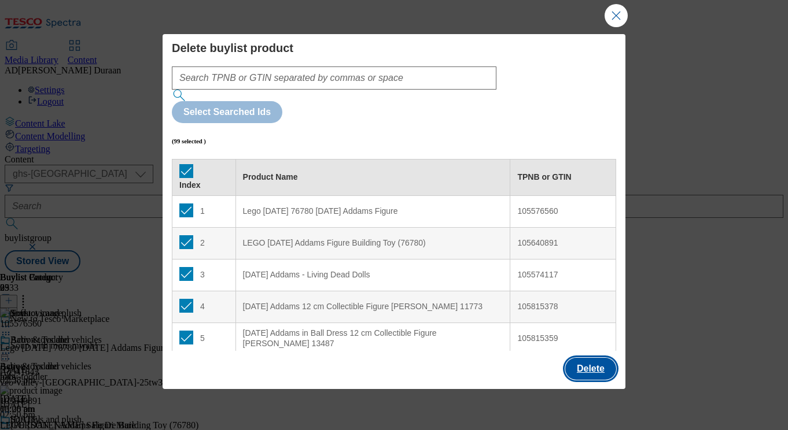
click at [594, 365] on button "Delete" at bounding box center [590, 369] width 51 height 22
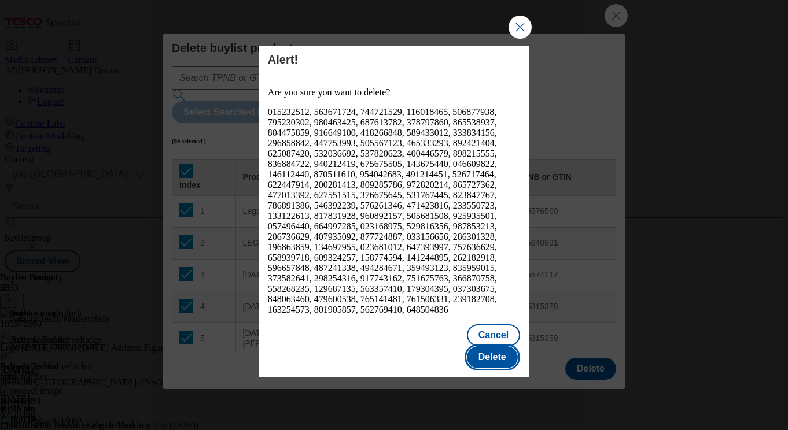
click at [494, 347] on button "Delete" at bounding box center [492, 358] width 51 height 22
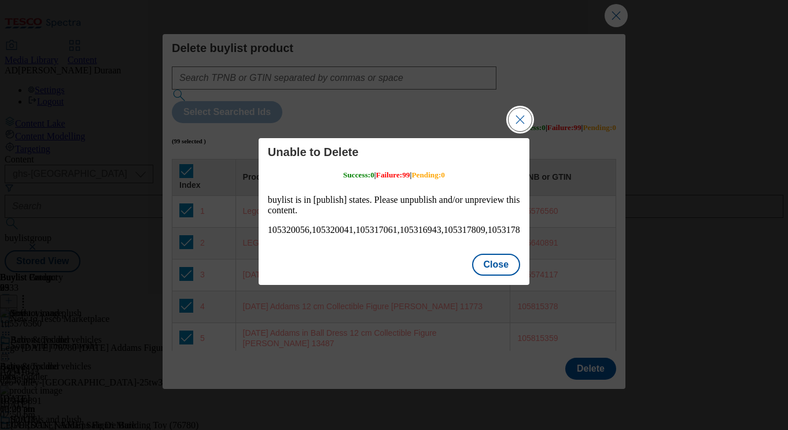
scroll to position [0, 0]
click at [521, 120] on button "Close Modal" at bounding box center [519, 119] width 23 height 23
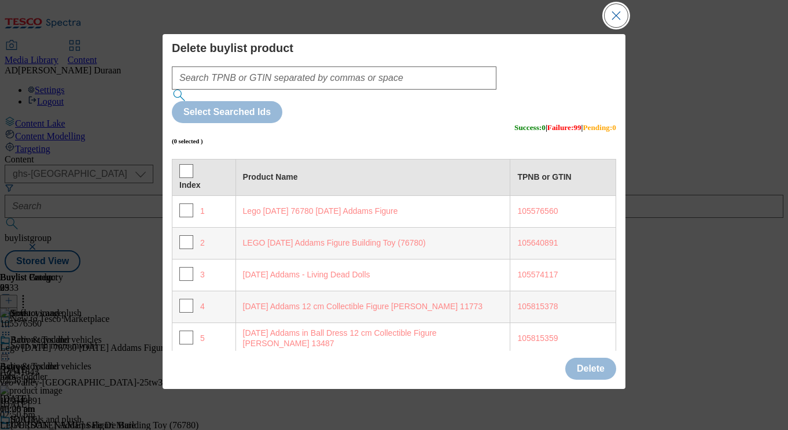
drag, startPoint x: 614, startPoint y: 17, endPoint x: 622, endPoint y: 129, distance: 112.5
click at [615, 17] on button "Close Modal" at bounding box center [616, 15] width 23 height 23
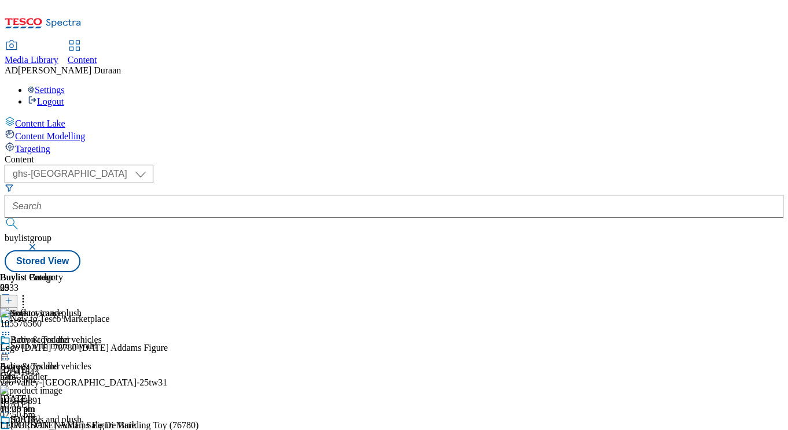
scroll to position [110, 0]
click at [12, 428] on icon at bounding box center [6, 434] width 12 height 12
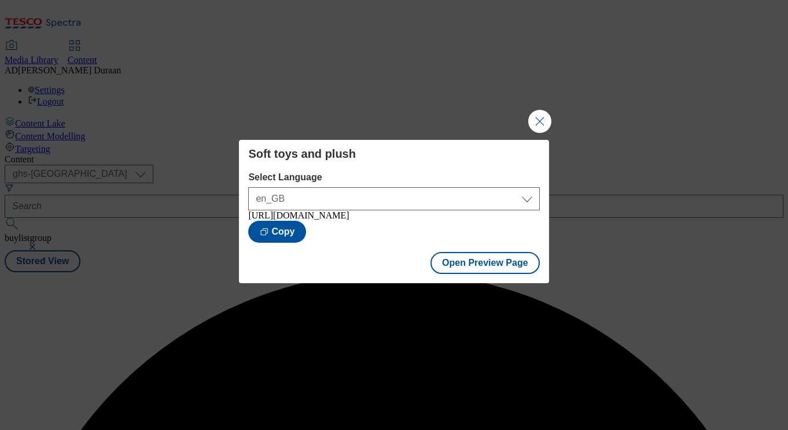
scroll to position [0, 0]
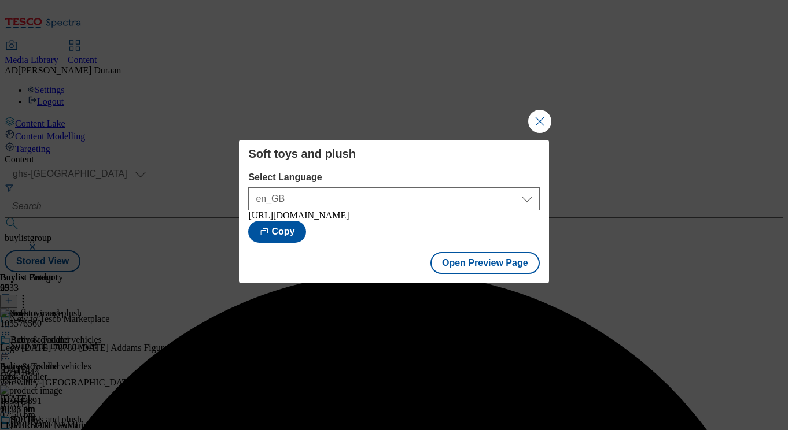
drag, startPoint x: 537, startPoint y: 107, endPoint x: 548, endPoint y: 141, distance: 35.3
click at [538, 110] on button "Close Modal" at bounding box center [539, 121] width 23 height 23
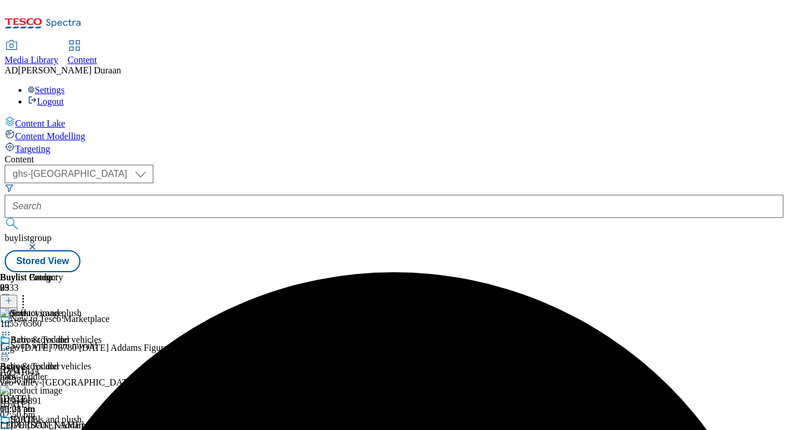
scroll to position [87, 0]
click at [12, 428] on icon at bounding box center [6, 434] width 12 height 12
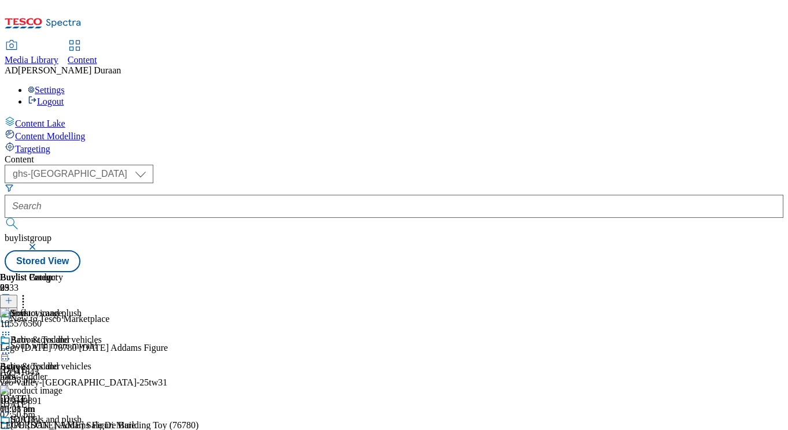
scroll to position [110, 0]
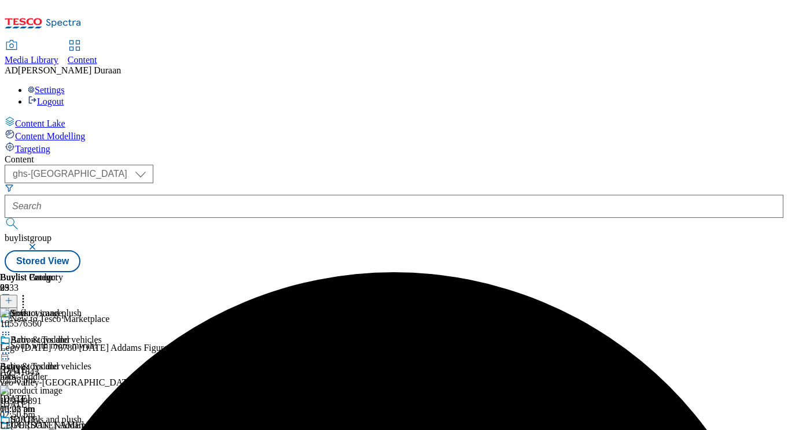
scroll to position [0, 239]
click at [12, 428] on icon at bounding box center [6, 434] width 12 height 12
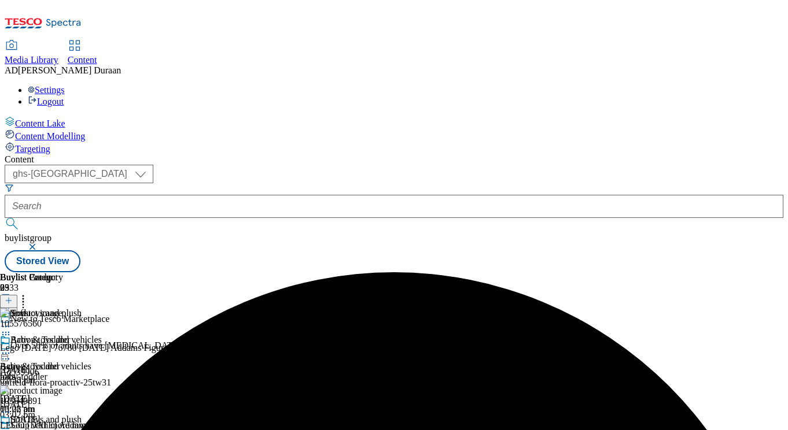
click at [12, 428] on icon at bounding box center [6, 434] width 12 height 12
click at [24, 296] on circle at bounding box center [24, 297] width 2 height 2
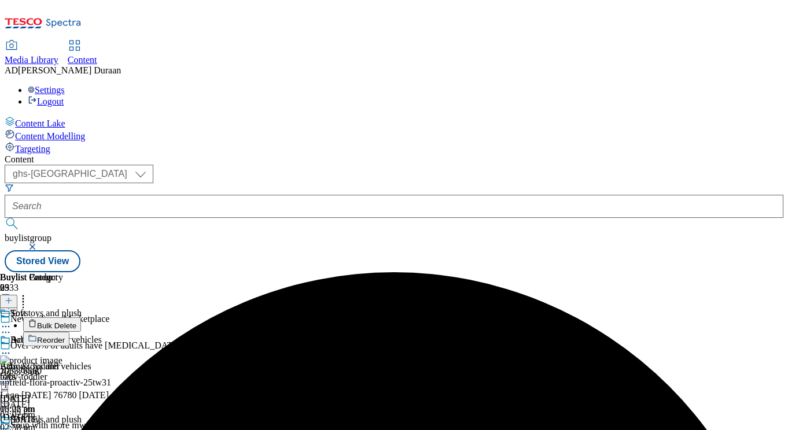
click at [76, 322] on span "Bulk Delete" at bounding box center [56, 326] width 39 height 9
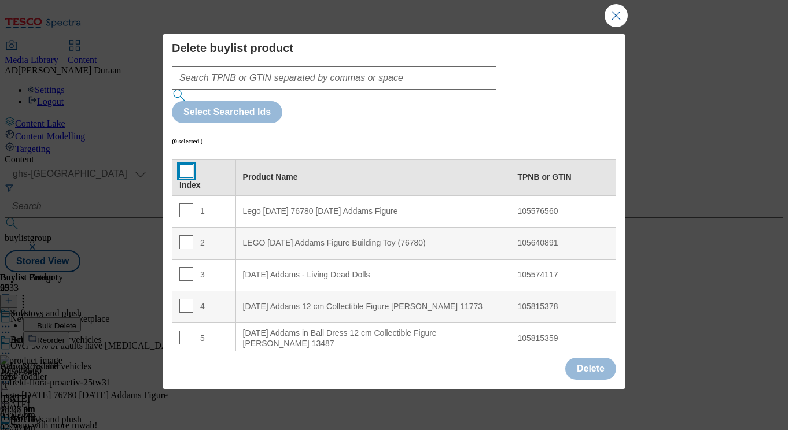
drag, startPoint x: 185, startPoint y: 119, endPoint x: 356, endPoint y: 222, distance: 200.3
click at [189, 164] on input "Modal" at bounding box center [186, 171] width 14 height 14
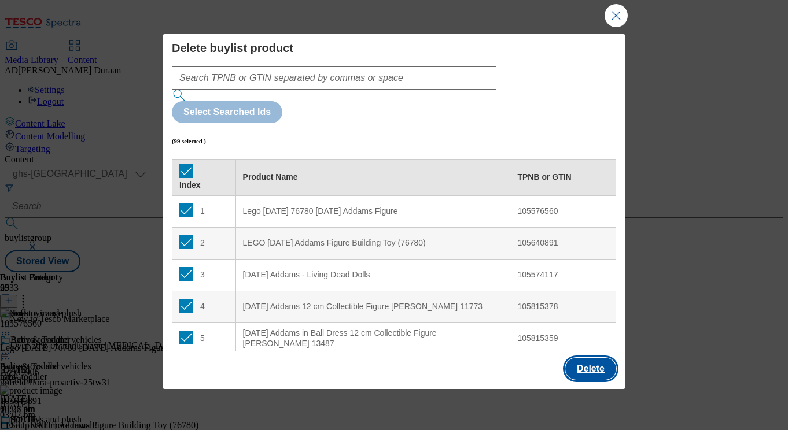
click at [588, 366] on button "Delete" at bounding box center [590, 369] width 51 height 22
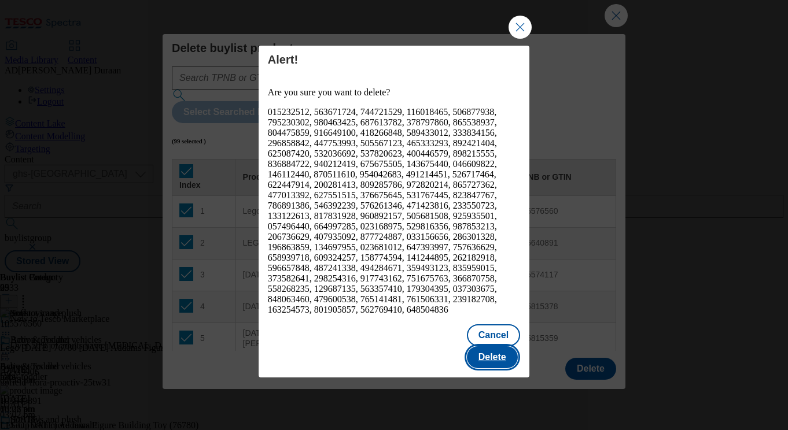
click at [492, 347] on button "Delete" at bounding box center [492, 358] width 51 height 22
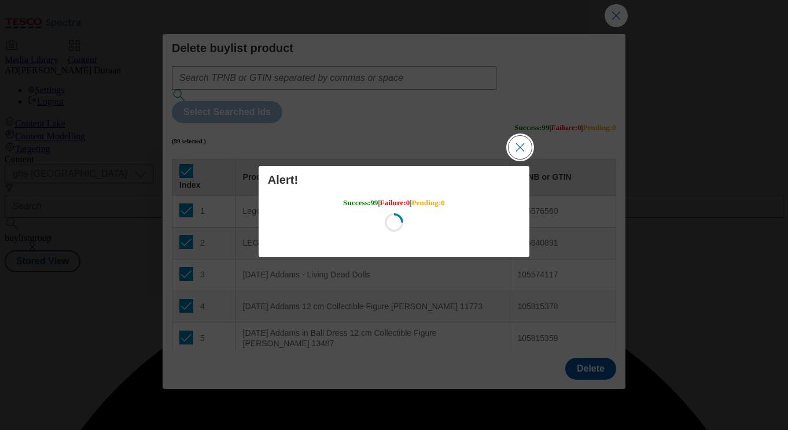
scroll to position [0, 0]
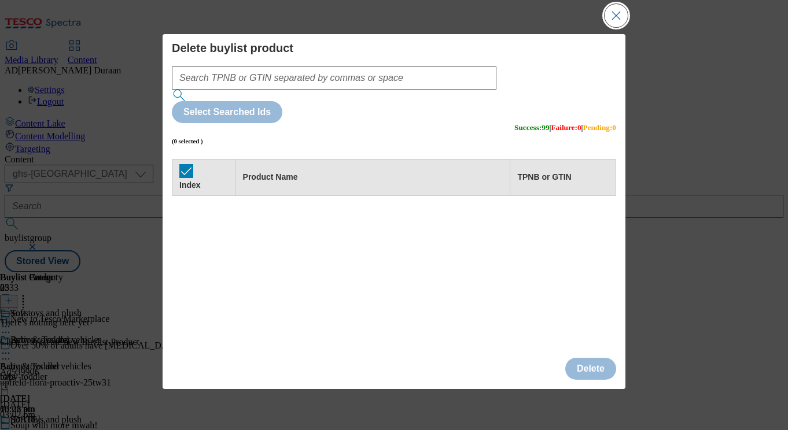
click at [616, 20] on button "Close Modal" at bounding box center [616, 15] width 23 height 23
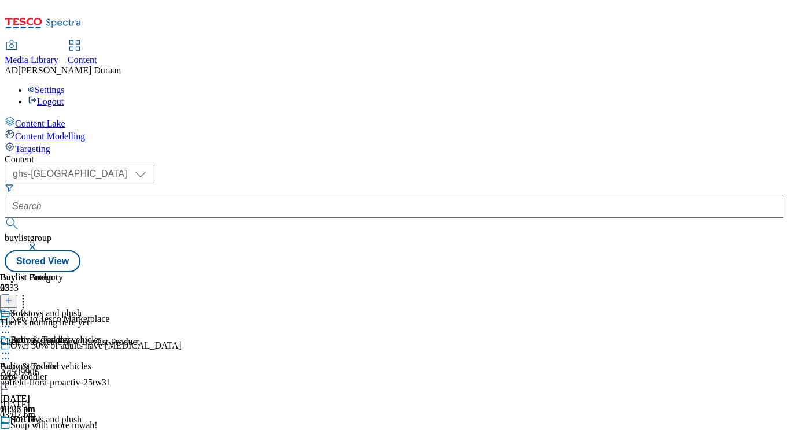
scroll to position [0, 239]
click at [12, 428] on icon at bounding box center [6, 434] width 12 height 12
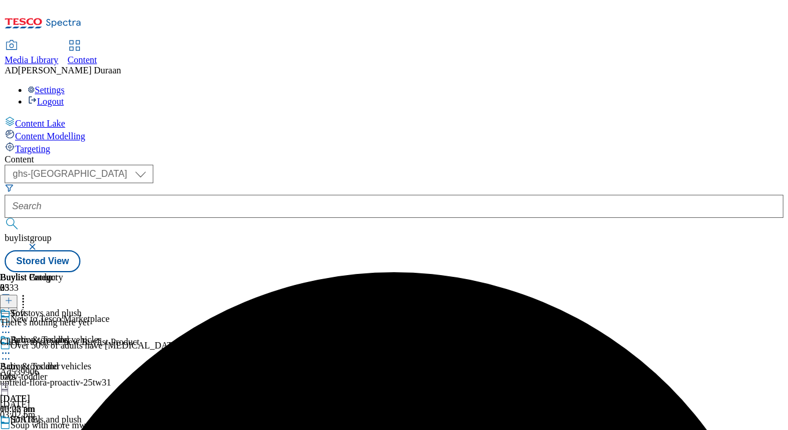
scroll to position [110, 0]
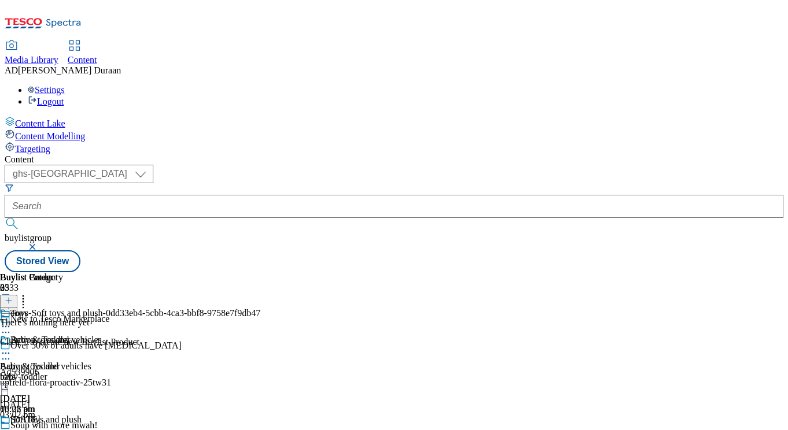
drag, startPoint x: 511, startPoint y: 309, endPoint x: 506, endPoint y: 300, distance: 10.1
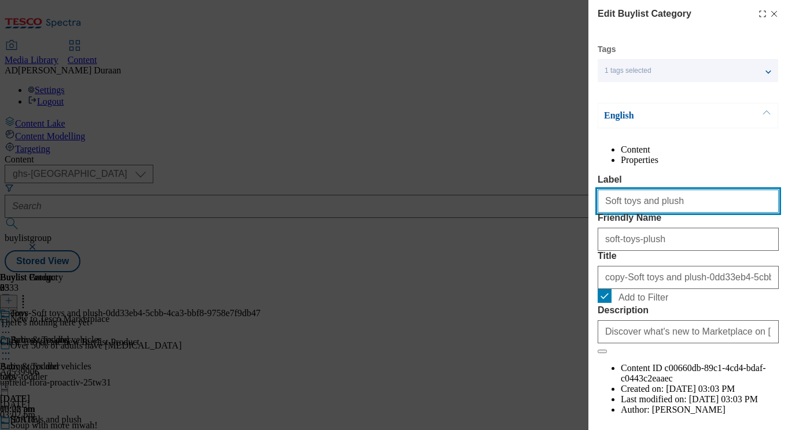
drag, startPoint x: 694, startPoint y: 226, endPoint x: 583, endPoint y: 229, distance: 111.7
click at [574, 229] on div "Edit Buylist Category Tags 1 tags selected buylist category English Content Pro…" at bounding box center [394, 215] width 788 height 430
paste input "Preschool"
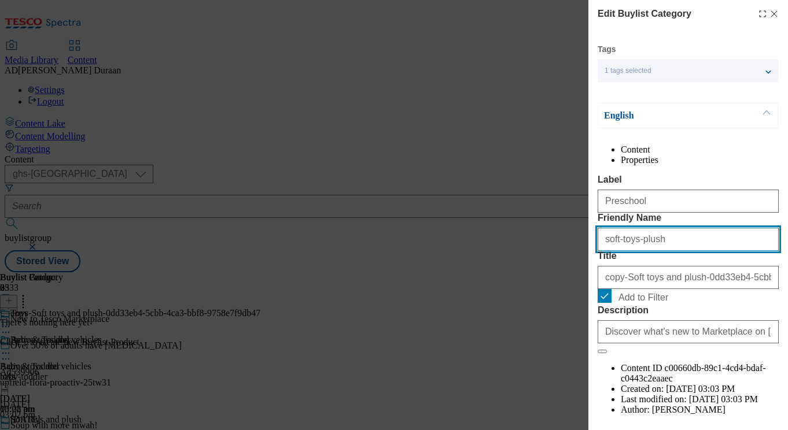
drag, startPoint x: 567, startPoint y: 283, endPoint x: 617, endPoint y: 286, distance: 49.3
click at [566, 282] on div "Edit Buylist Category Tags 1 tags selected buylist category English Content Pro…" at bounding box center [394, 215] width 788 height 430
paste input "Preschool"
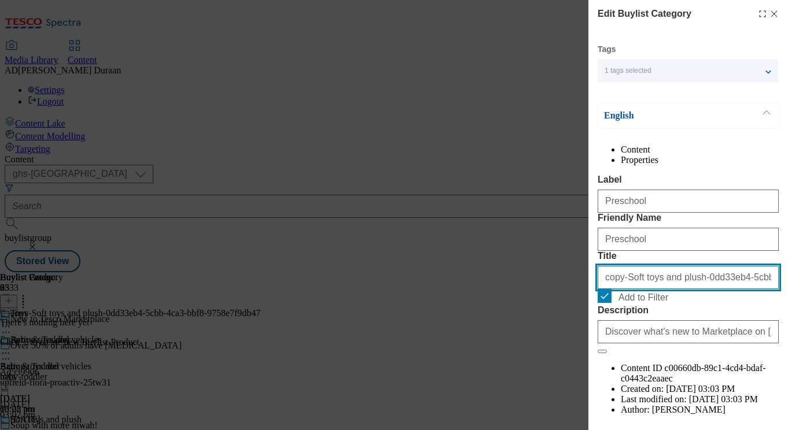
click at [639, 289] on input "copy-Soft toys and plush-0dd33eb4-5cbb-4ca3-bbf8-9758e7f9db47" at bounding box center [688, 277] width 181 height 23
paste input "Preschool"
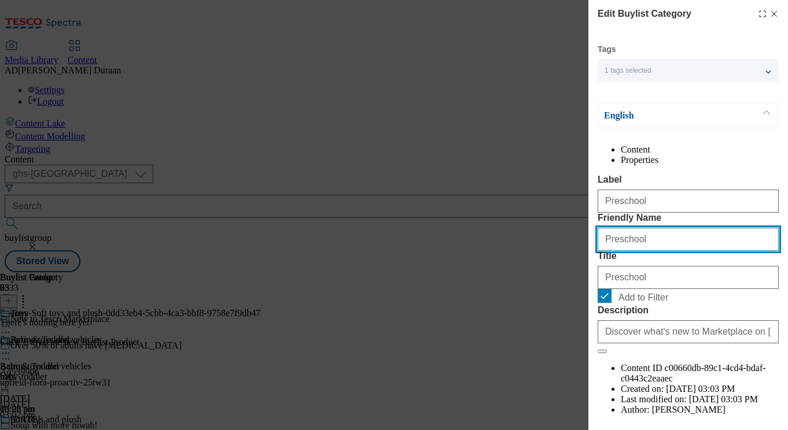
drag, startPoint x: 609, startPoint y: 282, endPoint x: 591, endPoint y: 281, distance: 18.0
click at [592, 282] on div "Edit Buylist Category Tags 1 tags selected buylist category English Content Pro…" at bounding box center [688, 207] width 200 height 414
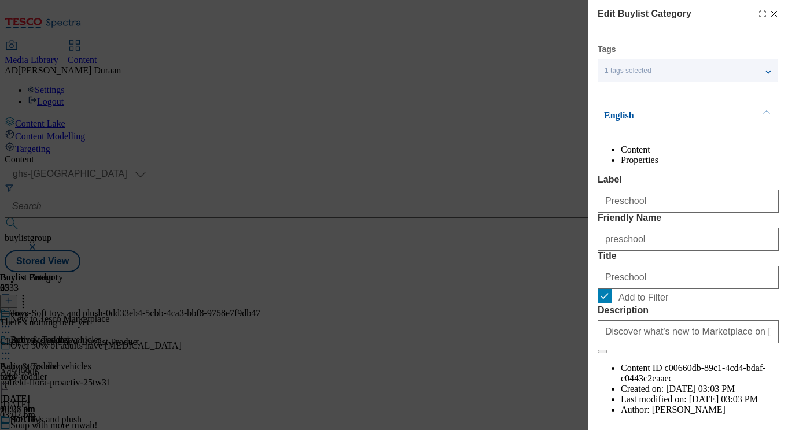
drag, startPoint x: 732, startPoint y: 186, endPoint x: 728, endPoint y: 230, distance: 44.1
click at [732, 186] on div "Content Properties Label Preschool Friendly Name preschool Title Preschool Add …" at bounding box center [688, 291] width 181 height 292
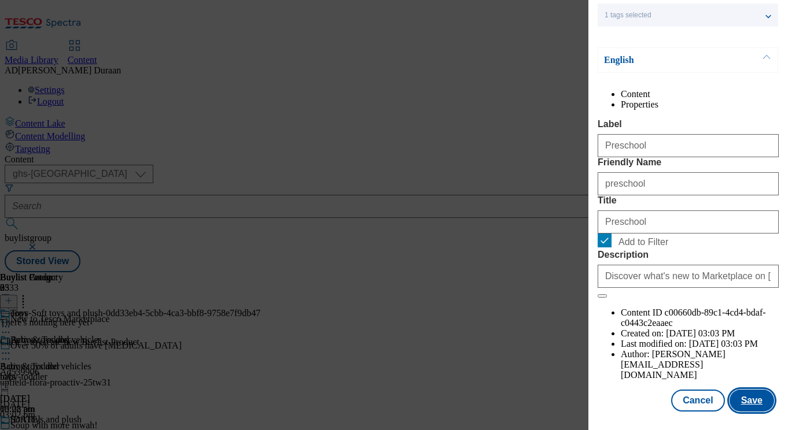
click at [761, 407] on button "Save" at bounding box center [751, 401] width 45 height 22
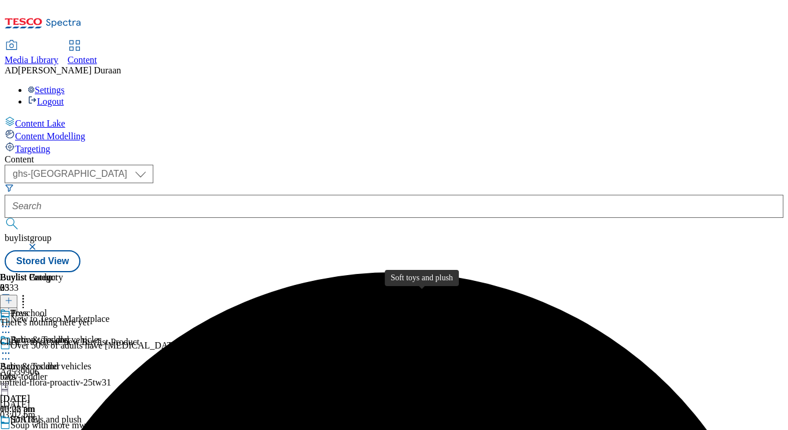
scroll to position [110, 0]
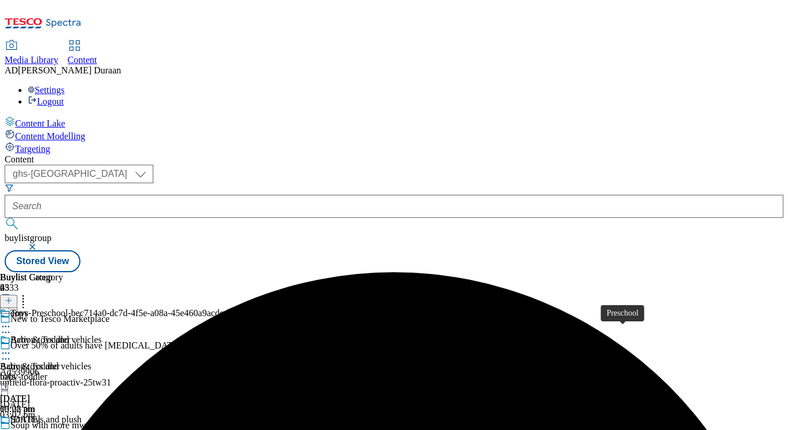
scroll to position [0, 239]
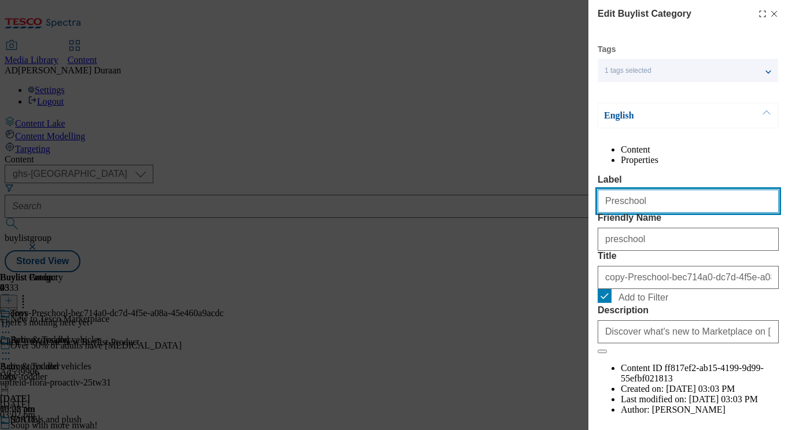
drag, startPoint x: 664, startPoint y: 233, endPoint x: 573, endPoint y: 229, distance: 90.9
click at [547, 229] on div "Edit Buylist Category Tags 1 tags selected buylist category English Content Pro…" at bounding box center [394, 215] width 788 height 430
paste input "Games"
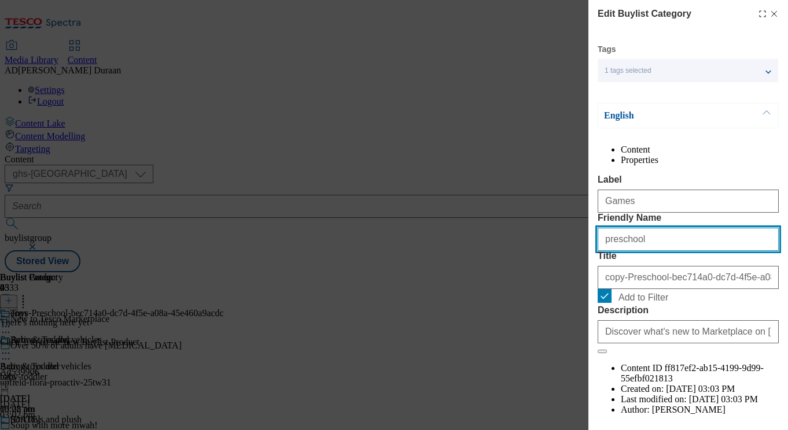
drag, startPoint x: 648, startPoint y: 285, endPoint x: 592, endPoint y: 288, distance: 56.8
click at [574, 287] on div "Edit Buylist Category Tags 1 tags selected buylist category English Content Pro…" at bounding box center [394, 215] width 788 height 430
paste input "Games"
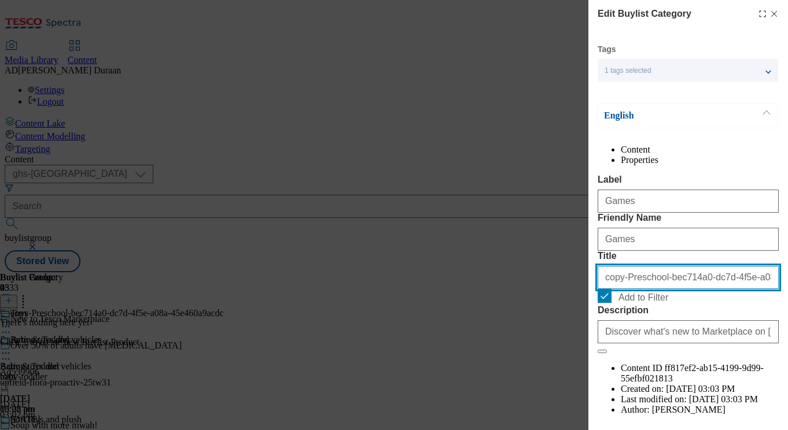
click at [665, 289] on input "copy-Preschool-bec714a0-dc7d-4f5e-a08a-45e460a9acdc" at bounding box center [688, 277] width 181 height 23
paste input "Games"
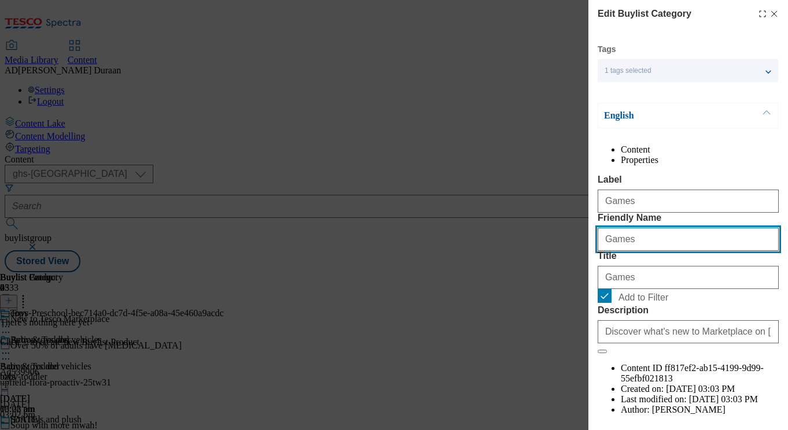
click at [591, 286] on div "Edit Buylist Category Tags 1 tags selected buylist category English Content Pro…" at bounding box center [688, 207] width 200 height 414
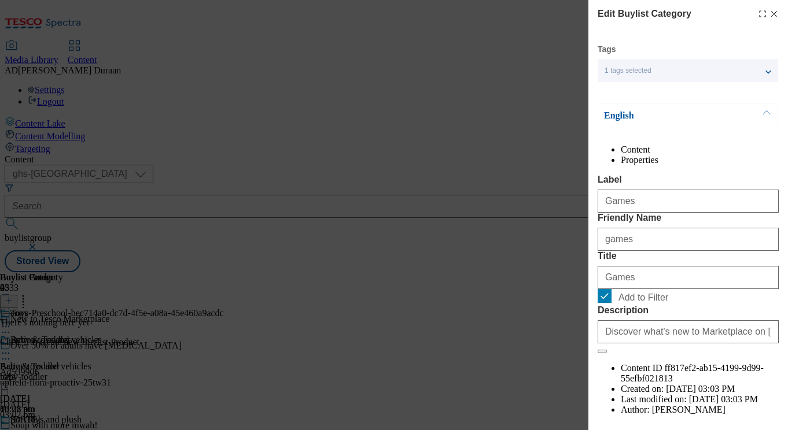
click at [713, 191] on div "Content Properties Label Games Friendly Name games Title Games Add to Filter De…" at bounding box center [688, 291] width 181 height 292
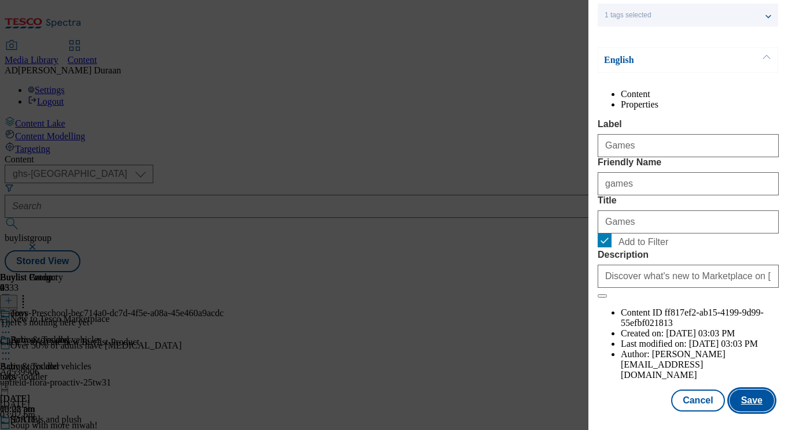
click at [753, 402] on button "Save" at bounding box center [751, 401] width 45 height 22
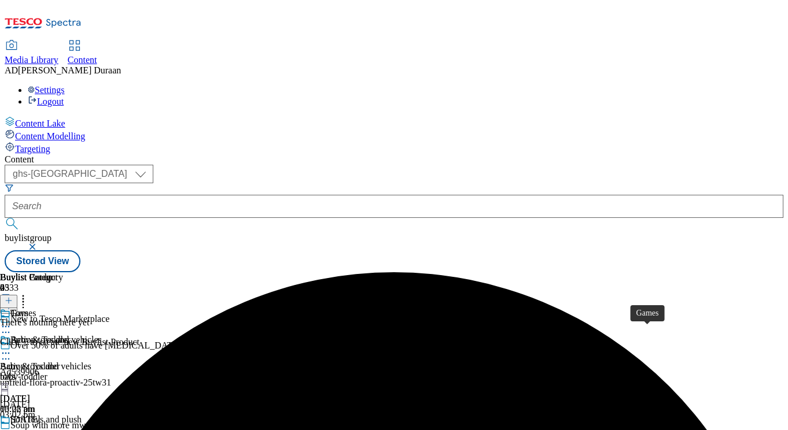
scroll to position [0, 143]
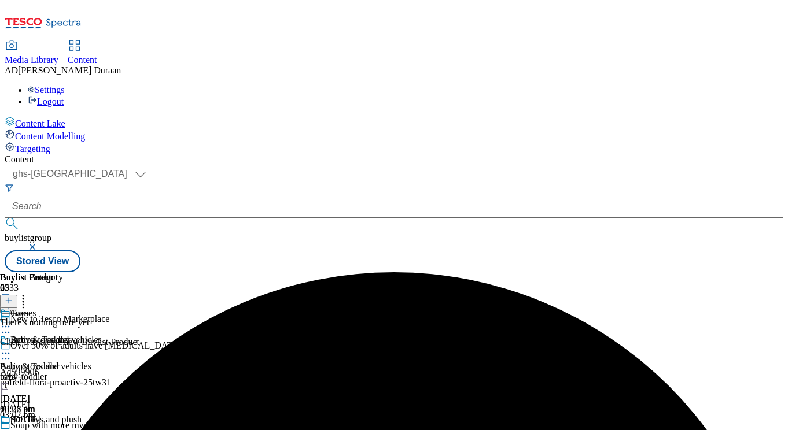
scroll to position [227, 0]
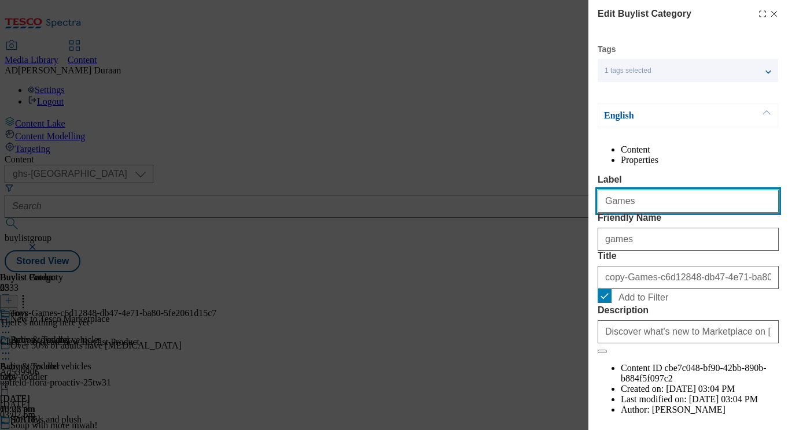
drag, startPoint x: 636, startPoint y: 230, endPoint x: 626, endPoint y: 226, distance: 11.4
click at [565, 224] on div "Edit Buylist Category Tags 1 tags selected buylist category English Content Pro…" at bounding box center [394, 215] width 788 height 430
paste input "Dolls and play set"
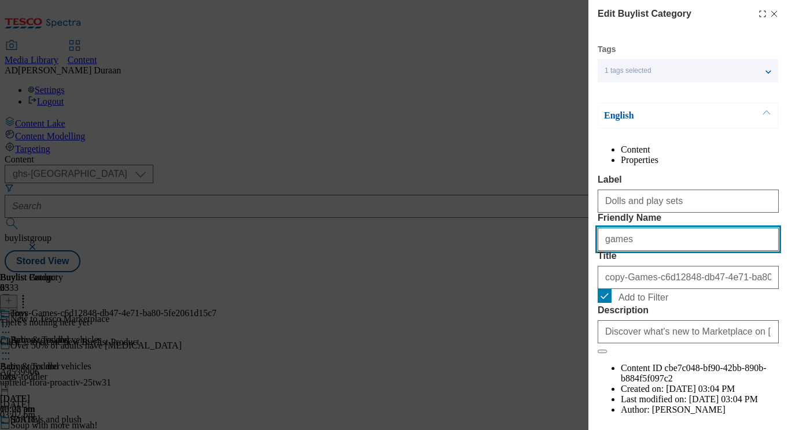
drag, startPoint x: 635, startPoint y: 288, endPoint x: 599, endPoint y: 283, distance: 35.6
click at [580, 283] on div "Edit Buylist Category Tags 1 tags selected buylist category English Content Pro…" at bounding box center [394, 215] width 788 height 430
paste input "Dolls and play set"
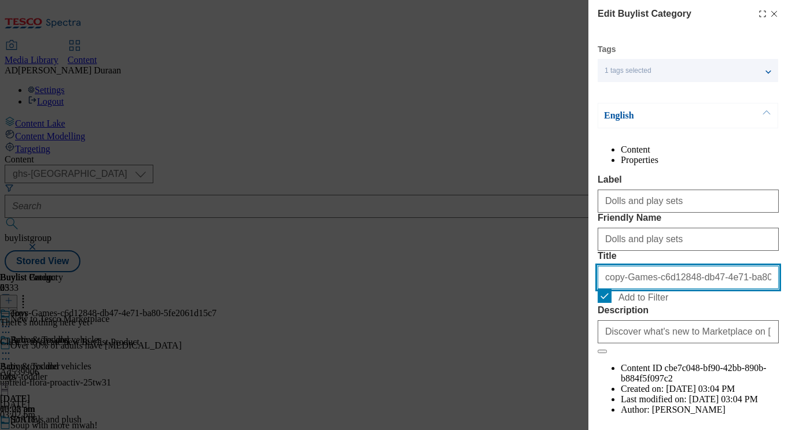
click at [640, 289] on input "copy-Games-c6d12848-db47-4e71-ba80-5fe2061d15c7" at bounding box center [688, 277] width 181 height 23
paste input "Dolls and play sets"
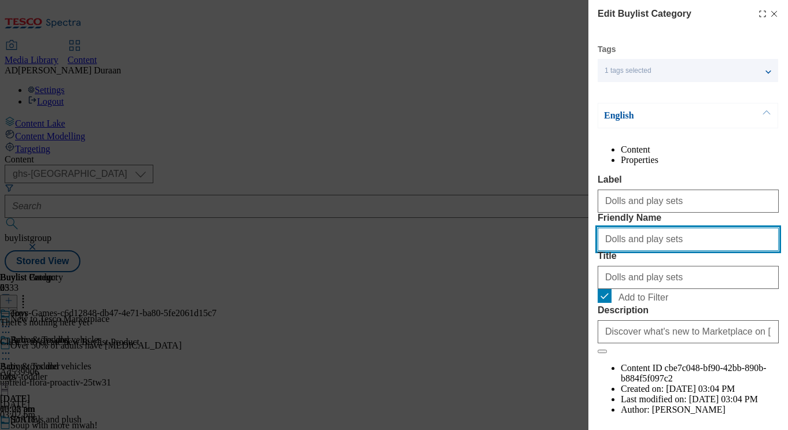
drag, startPoint x: 610, startPoint y: 282, endPoint x: 589, endPoint y: 282, distance: 20.8
click at [589, 282] on div "Edit Buylist Category Tags 1 tags selected buylist category English Content Pro…" at bounding box center [688, 207] width 200 height 414
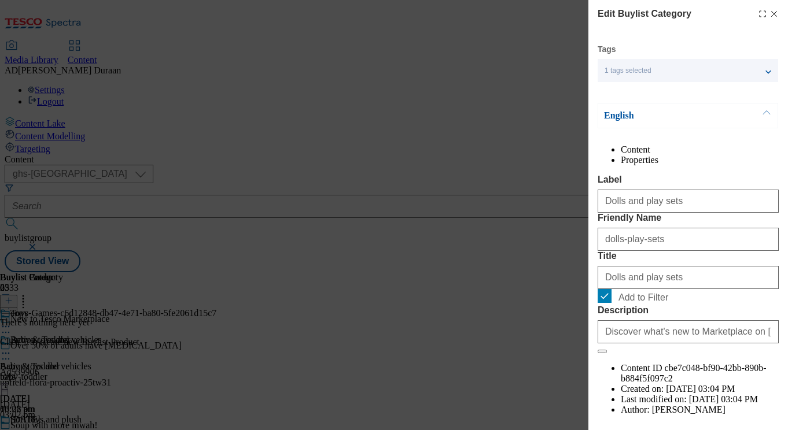
drag, startPoint x: 669, startPoint y: 185, endPoint x: 723, endPoint y: 295, distance: 122.9
click at [669, 185] on div "Content Properties Label Dolls and play sets Friendly Name dolls-play-sets Titl…" at bounding box center [688, 291] width 181 height 292
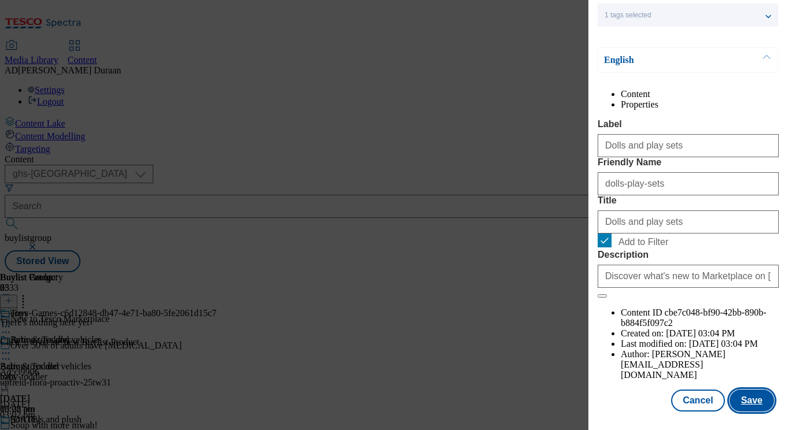
click at [763, 400] on button "Save" at bounding box center [751, 401] width 45 height 22
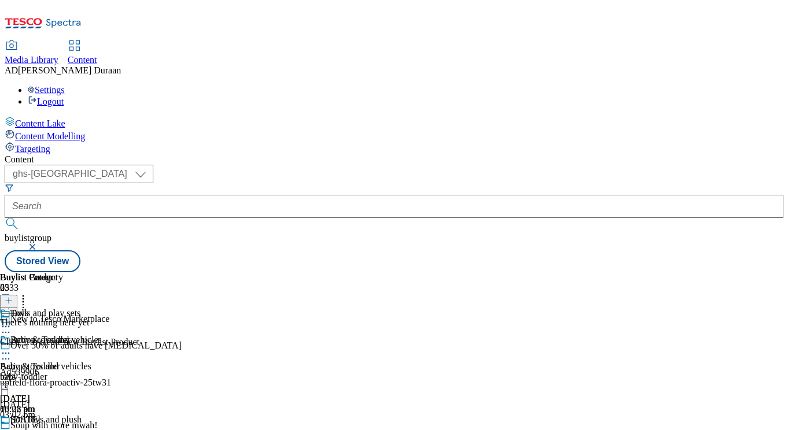
scroll to position [865, 0]
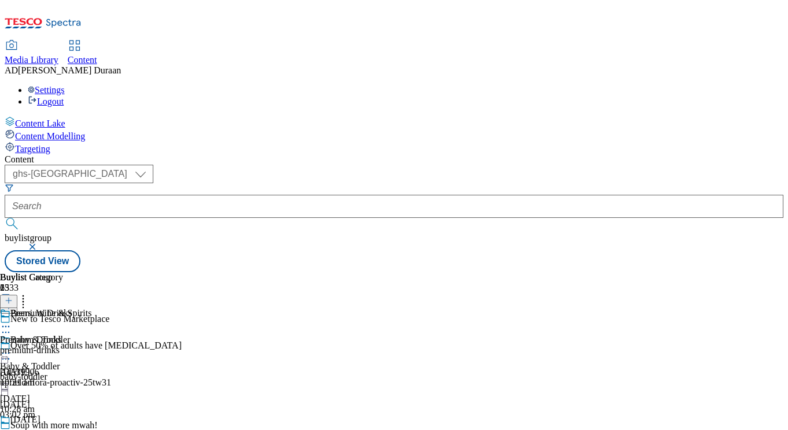
scroll to position [0, 25]
click at [72, 345] on div "premium-drinks" at bounding box center [36, 350] width 72 height 10
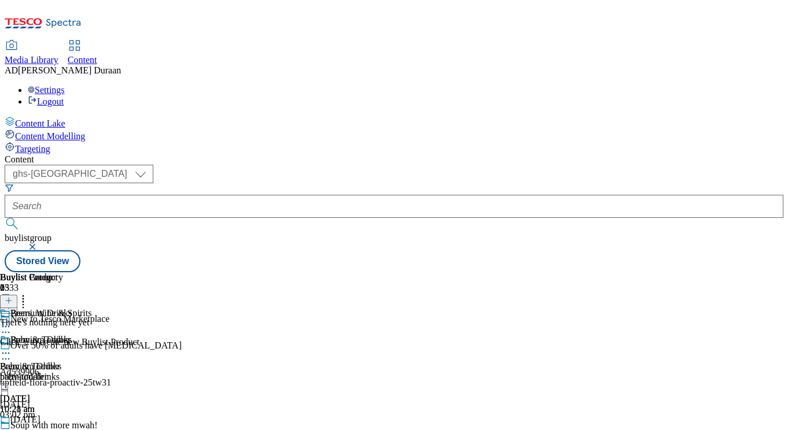
click at [12, 348] on icon at bounding box center [6, 354] width 12 height 12
click at [49, 374] on span "Edit" at bounding box center [42, 378] width 13 height 9
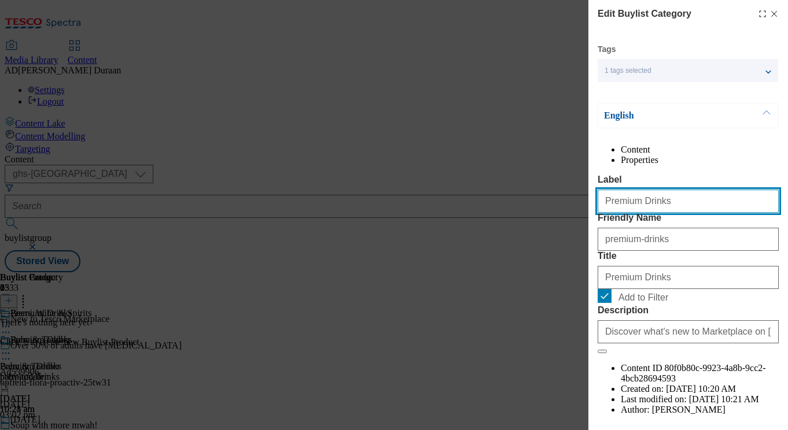
drag, startPoint x: 665, startPoint y: 224, endPoint x: 603, endPoint y: 222, distance: 62.5
click at [567, 220] on div "Edit Buylist Category Tags 1 tags selected buylist category English Content Pro…" at bounding box center [394, 215] width 788 height 430
paste input "d"
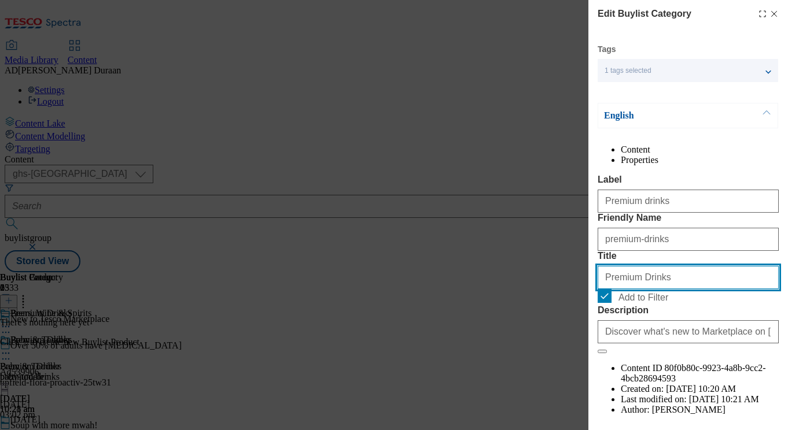
drag, startPoint x: 657, startPoint y: 344, endPoint x: 608, endPoint y: 341, distance: 49.3
click at [558, 339] on div "Edit Buylist Category Tags 1 tags selected buylist category English Content Pro…" at bounding box center [394, 215] width 788 height 430
paste input "d"
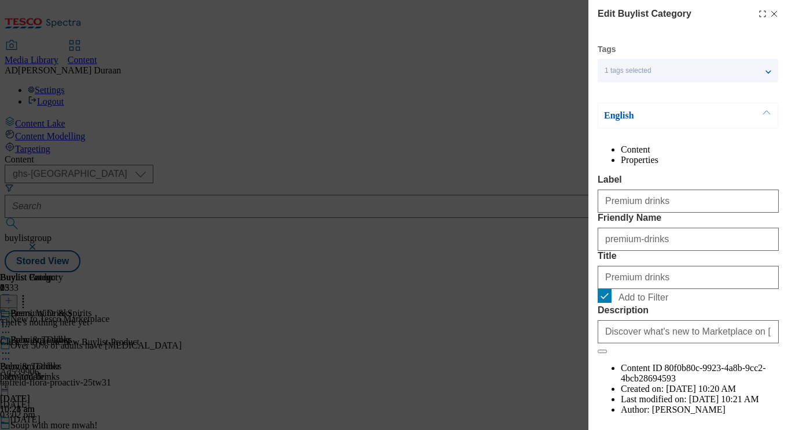
drag, startPoint x: 669, startPoint y: 188, endPoint x: 675, endPoint y: 197, distance: 10.9
click at [669, 188] on div "Content Properties Label Premium drinks Friendly Name premium-drinks Title Prem…" at bounding box center [688, 291] width 181 height 292
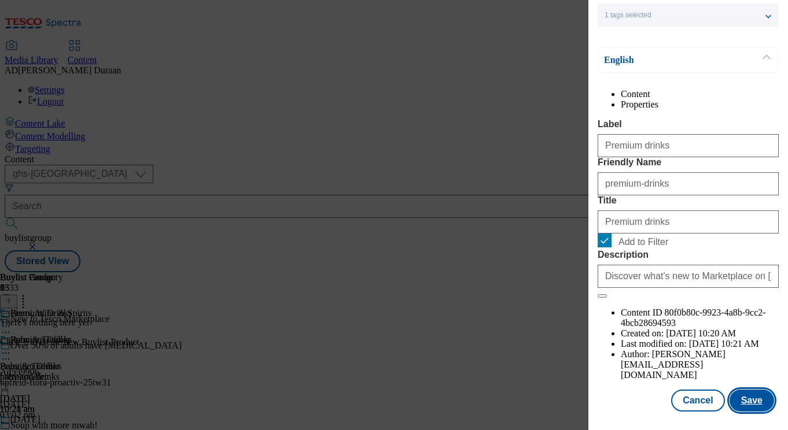
click at [757, 400] on button "Save" at bounding box center [751, 401] width 45 height 22
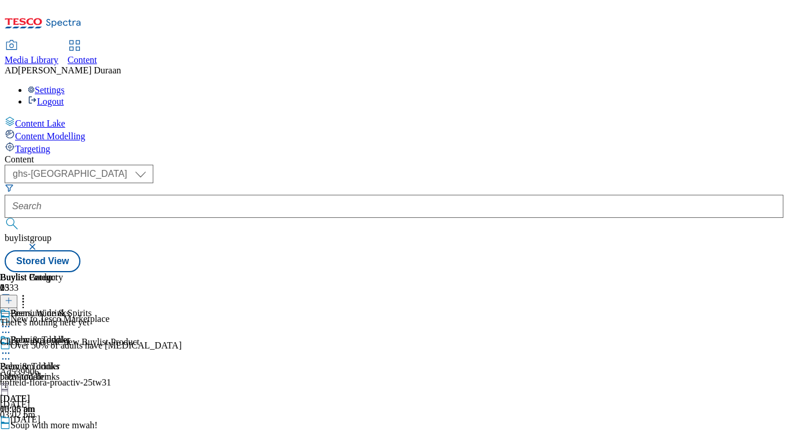
scroll to position [1003, 0]
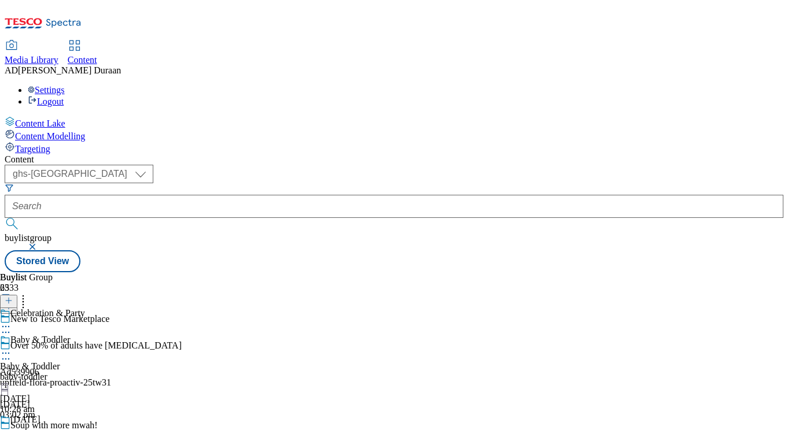
scroll to position [0, 25]
click at [12, 321] on icon at bounding box center [6, 327] width 12 height 12
click at [54, 360] on span "Copy" at bounding box center [45, 364] width 18 height 9
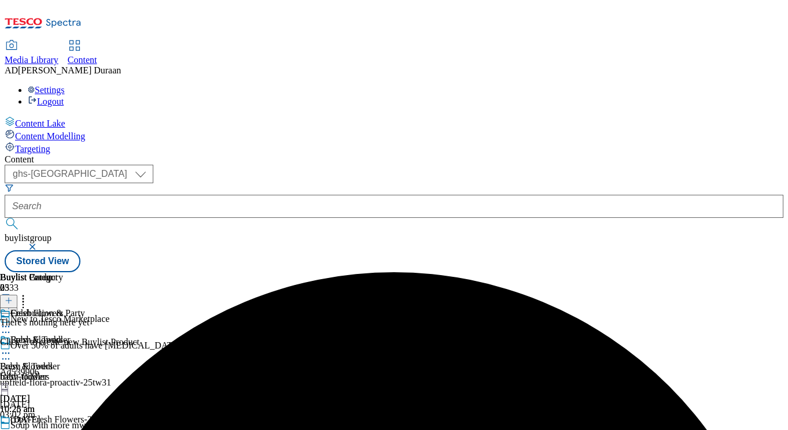
scroll to position [0, 239]
click at [12, 428] on icon at bounding box center [6, 434] width 12 height 12
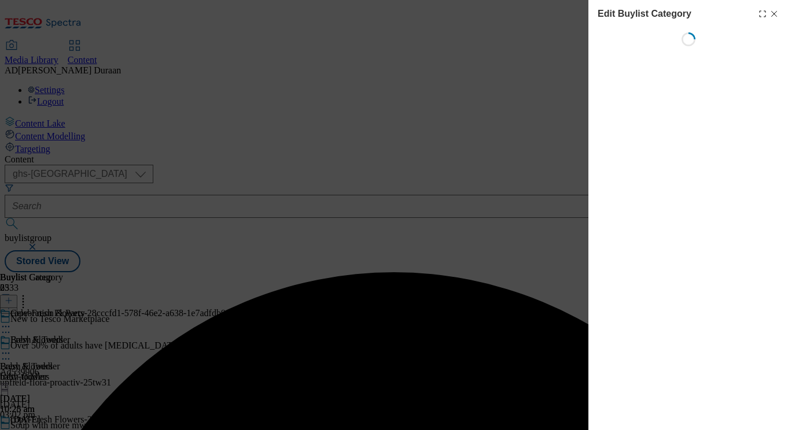
scroll to position [0, 25]
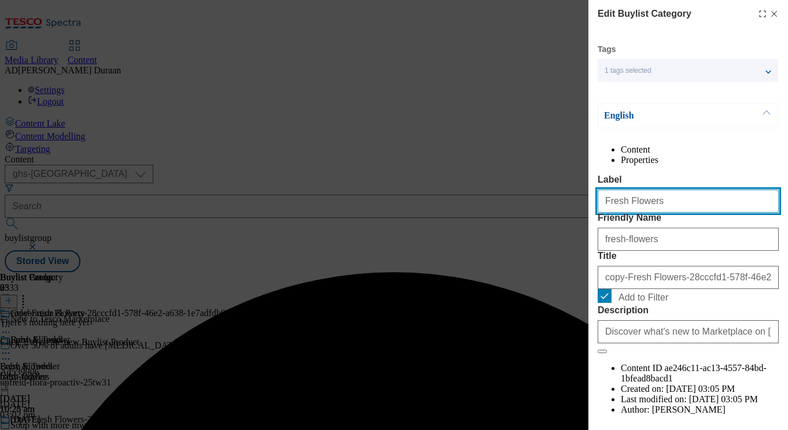
drag, startPoint x: 651, startPoint y: 228, endPoint x: 620, endPoint y: 224, distance: 31.5
click at [578, 223] on div "Edit Buylist Category Tags 1 tags selected buylist category English Content Pro…" at bounding box center [394, 215] width 788 height 430
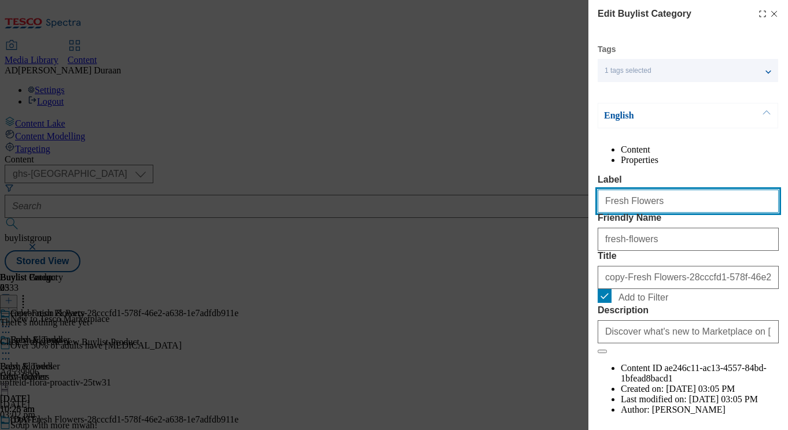
paste input "Decoration"
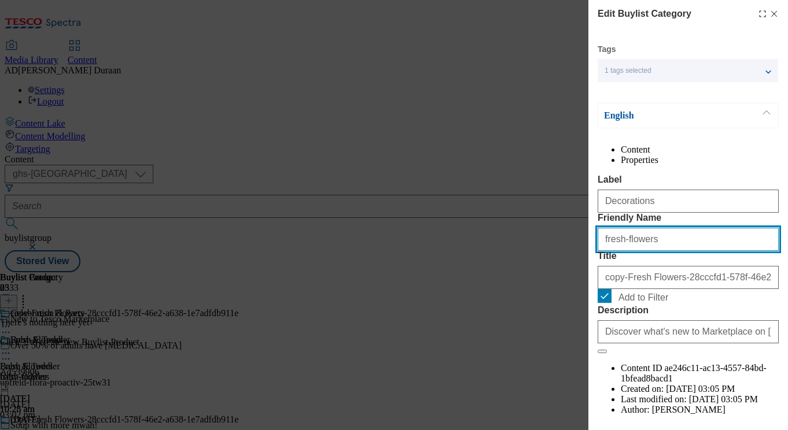
drag, startPoint x: 640, startPoint y: 286, endPoint x: 590, endPoint y: 278, distance: 50.9
click at [574, 278] on div "Edit Buylist Category Tags 1 tags selected buylist category English Content Pro…" at bounding box center [394, 215] width 788 height 430
paste input "Decoration"
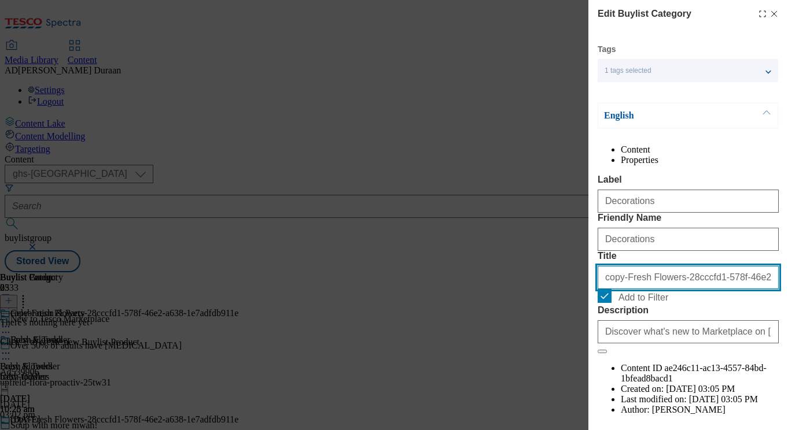
click at [635, 289] on input "copy-Fresh Flowers-28cccfd1-578f-46e2-a638-1e7adfdb911e" at bounding box center [688, 277] width 181 height 23
paste input "Decorations"
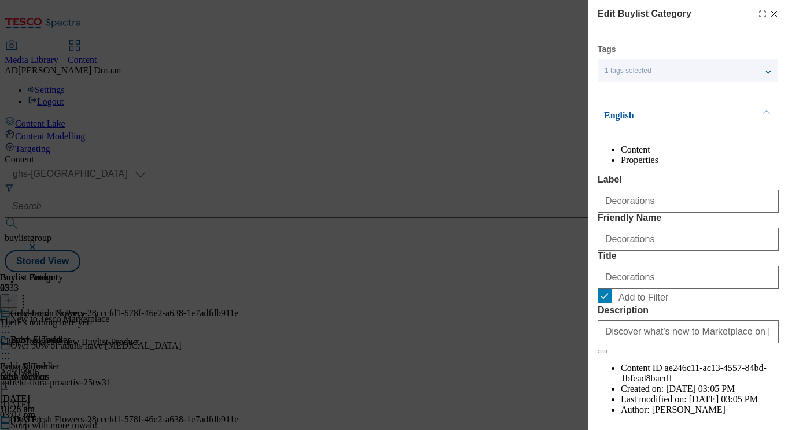
drag, startPoint x: 655, startPoint y: 194, endPoint x: 673, endPoint y: 198, distance: 18.9
click at [655, 194] on div "Content Properties Label Decorations Friendly Name Decorations Title Decoration…" at bounding box center [688, 291] width 181 height 292
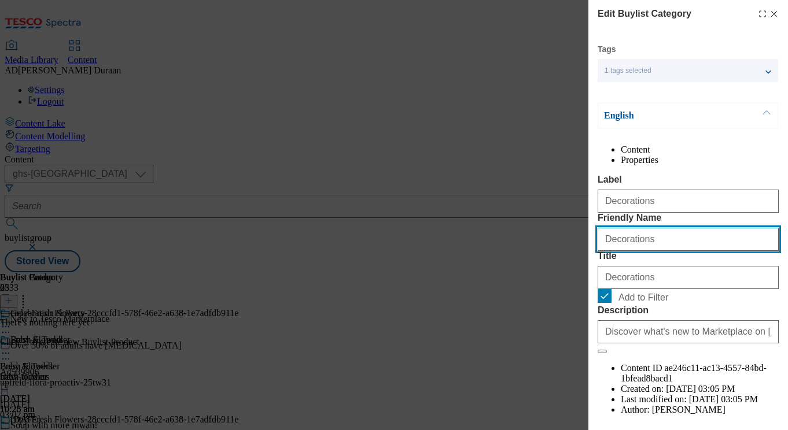
drag, startPoint x: 606, startPoint y: 284, endPoint x: 554, endPoint y: 285, distance: 52.1
click at [554, 285] on div "Edit Buylist Category Tags 1 tags selected buylist category English Content Pro…" at bounding box center [394, 215] width 788 height 430
drag, startPoint x: 610, startPoint y: 282, endPoint x: 583, endPoint y: 284, distance: 26.7
click at [583, 284] on div "Edit Buylist Category Tags 1 tags selected buylist category English Content Pro…" at bounding box center [394, 215] width 788 height 430
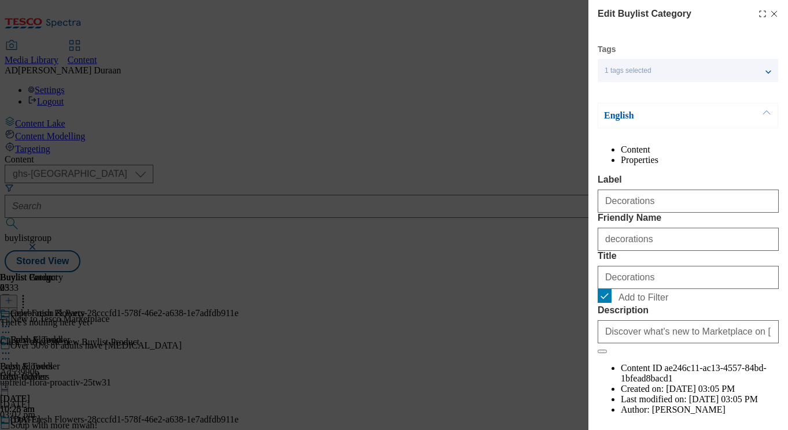
drag, startPoint x: 684, startPoint y: 194, endPoint x: 703, endPoint y: 277, distance: 84.8
click at [684, 194] on div "Content Properties Label Decorations Friendly Name decorations Title Decoration…" at bounding box center [688, 291] width 181 height 292
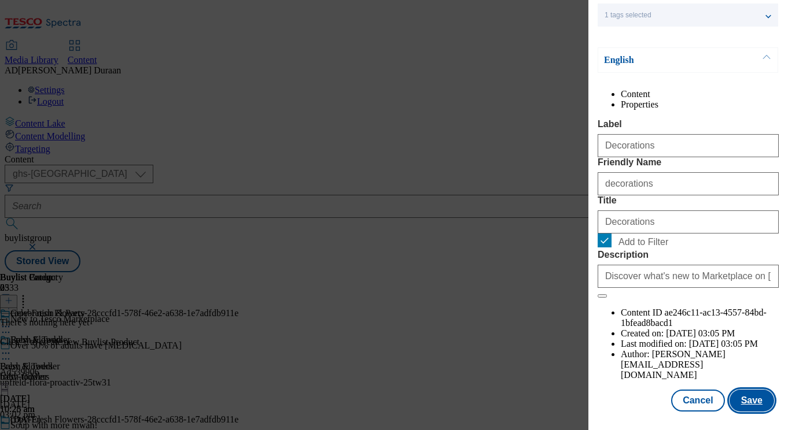
click at [756, 401] on button "Save" at bounding box center [751, 401] width 45 height 22
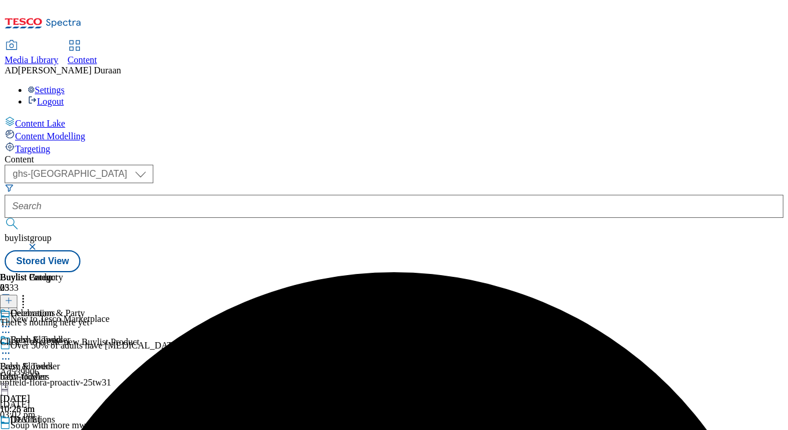
scroll to position [0, 239]
click at [12, 348] on icon at bounding box center [6, 354] width 12 height 12
click at [49, 374] on span "Edit" at bounding box center [42, 378] width 13 height 9
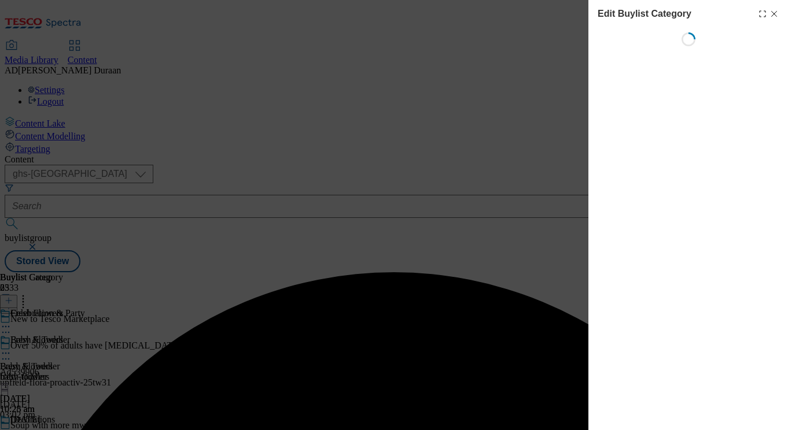
scroll to position [0, 25]
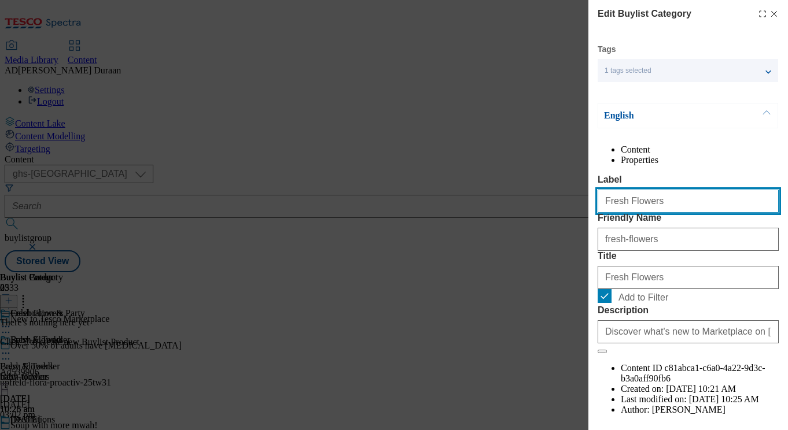
click at [627, 213] on input "Fresh Flowers" at bounding box center [688, 201] width 181 height 23
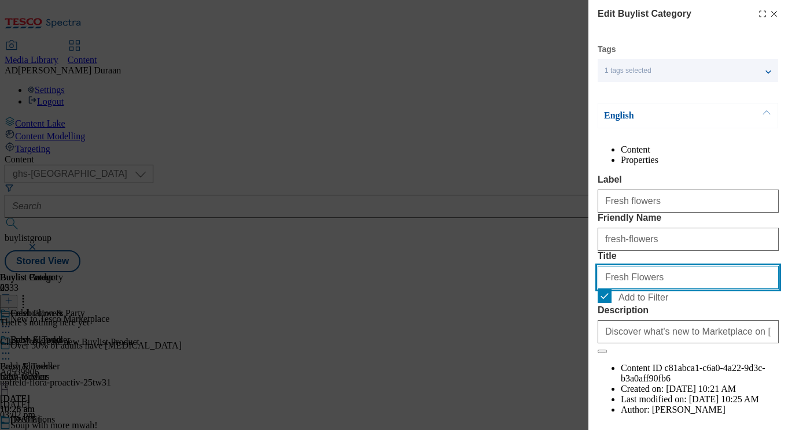
click at [627, 289] on input "Fresh Flowers" at bounding box center [688, 277] width 181 height 23
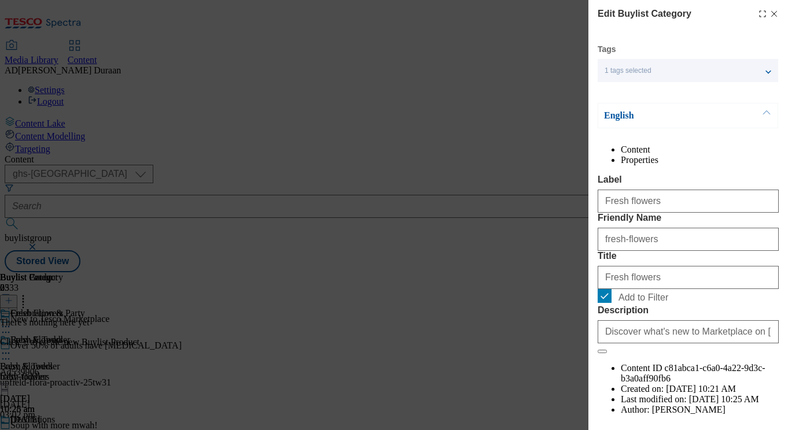
click at [691, 176] on div "Content Properties Label Fresh flowers Friendly Name fresh-flowers Title Fresh …" at bounding box center [688, 291] width 181 height 292
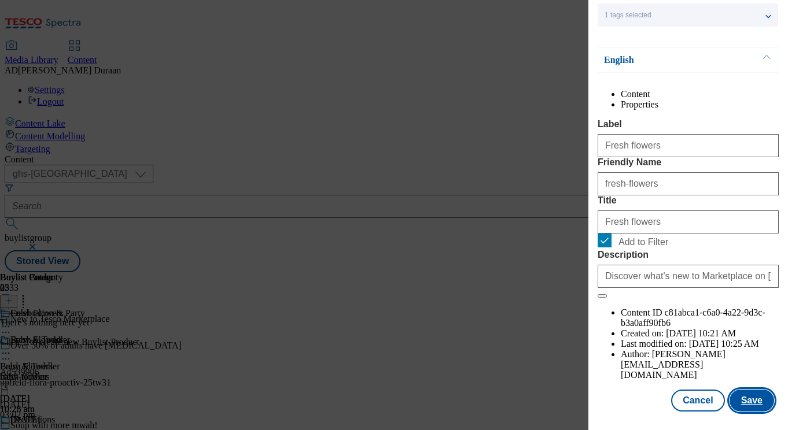
click at [758, 402] on button "Save" at bounding box center [751, 401] width 45 height 22
click at [751, 405] on button "Save" at bounding box center [751, 401] width 45 height 22
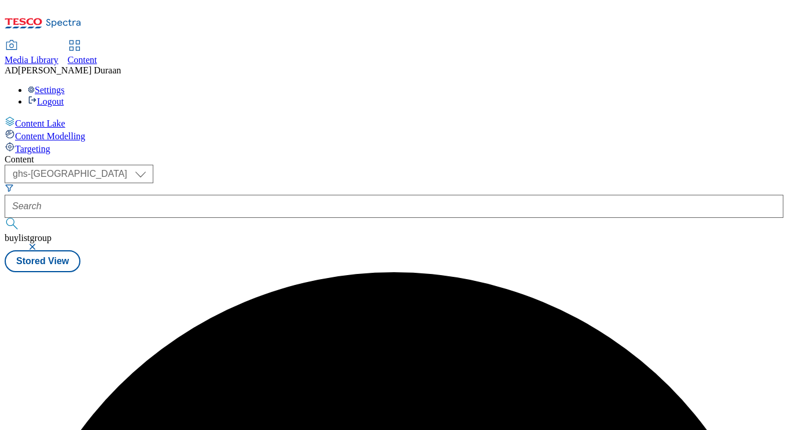
scroll to position [0, 0]
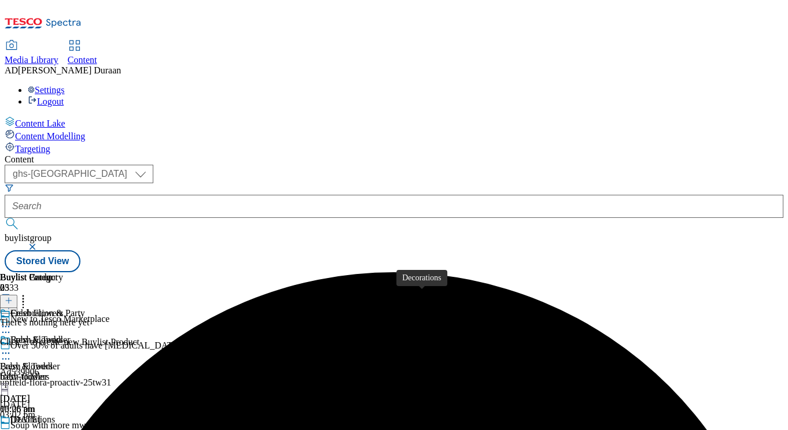
click at [55, 415] on span "Decorations" at bounding box center [32, 421] width 45 height 13
click at [12, 428] on icon at bounding box center [6, 434] width 12 height 12
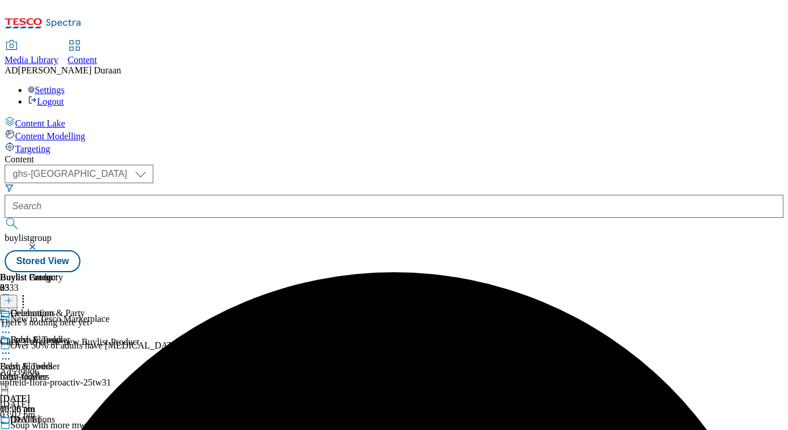
scroll to position [110, 0]
drag, startPoint x: 725, startPoint y: 310, endPoint x: 709, endPoint y: 314, distance: 16.6
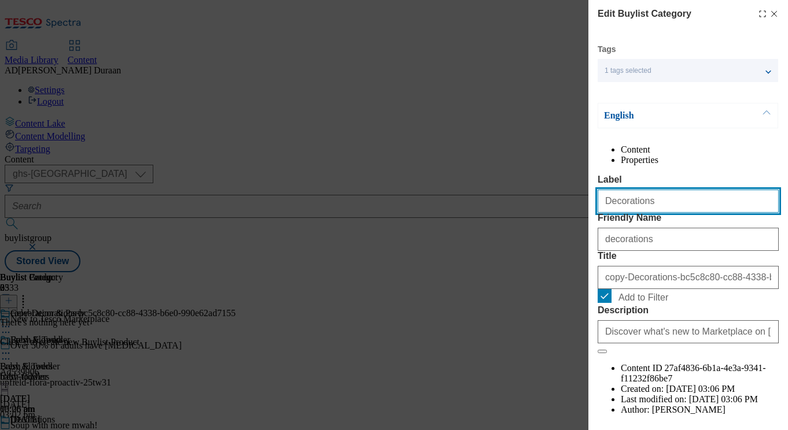
drag, startPoint x: 627, startPoint y: 227, endPoint x: 600, endPoint y: 226, distance: 26.6
click at [600, 213] on input "Decorations" at bounding box center [688, 201] width 181 height 23
paste input "Birthday card"
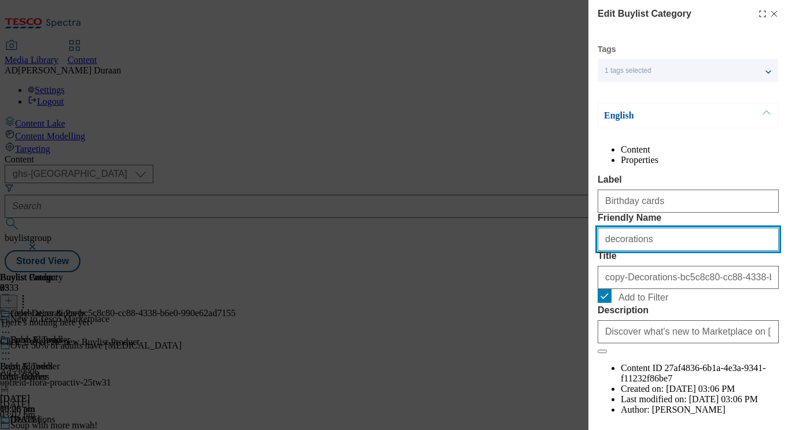
drag, startPoint x: 602, startPoint y: 283, endPoint x: 632, endPoint y: 286, distance: 30.8
click at [596, 284] on div "Edit Buylist Category Tags 1 tags selected buylist category English Content Pro…" at bounding box center [688, 207] width 200 height 414
paste input "Birthday card"
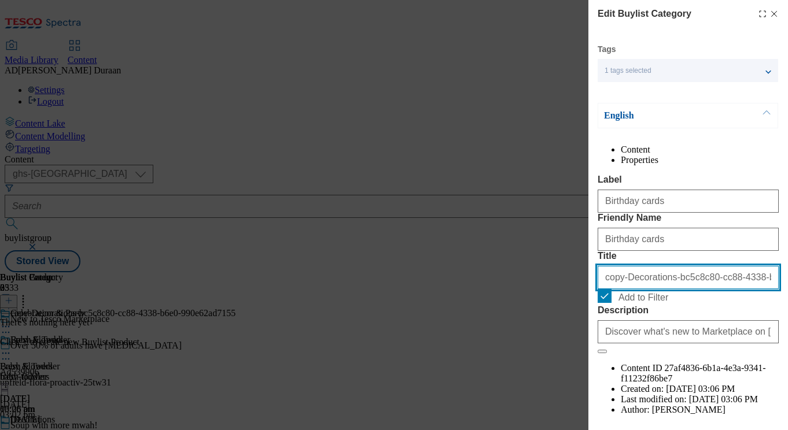
click at [647, 289] on input "copy-Decorations-bc5c8c80-cc88-4338-b6e0-990e62ad7155" at bounding box center [688, 277] width 181 height 23
paste input "Birthday cards"
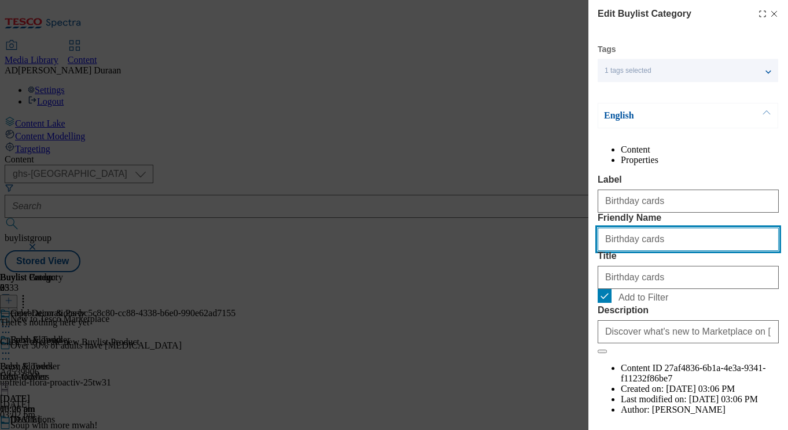
drag, startPoint x: 607, startPoint y: 284, endPoint x: 582, endPoint y: 281, distance: 25.7
click at [583, 281] on div "Edit Buylist Category Tags 1 tags selected buylist category English Content Pro…" at bounding box center [394, 215] width 788 height 430
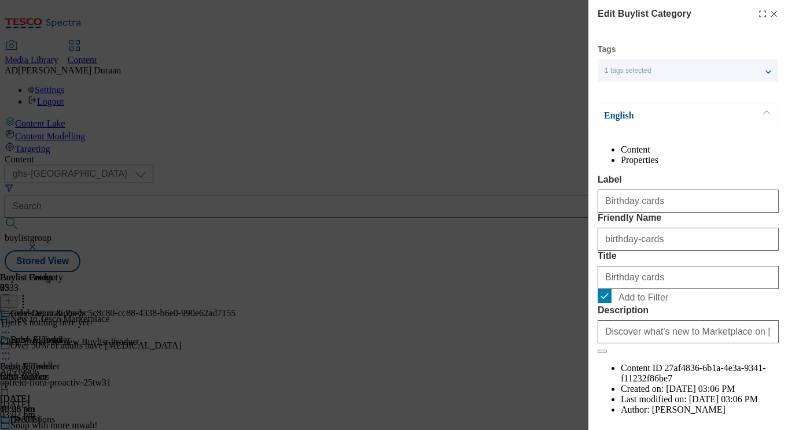
click at [694, 191] on div "Content Properties Label Birthday cards Friendly Name birthday-cards Title Birt…" at bounding box center [688, 291] width 181 height 292
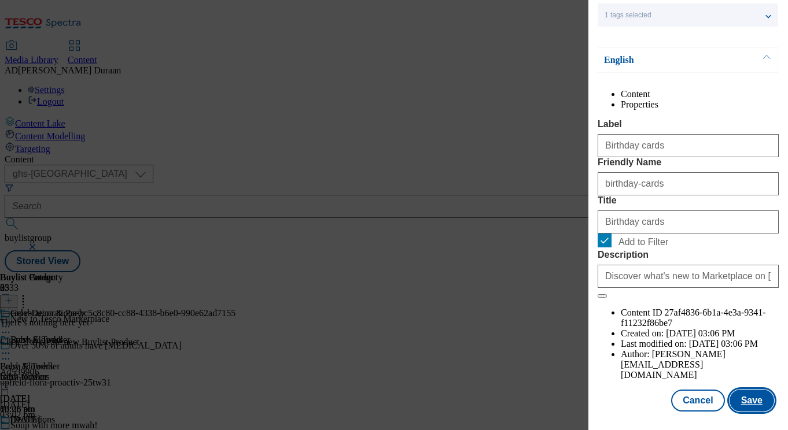
click at [751, 402] on button "Save" at bounding box center [751, 401] width 45 height 22
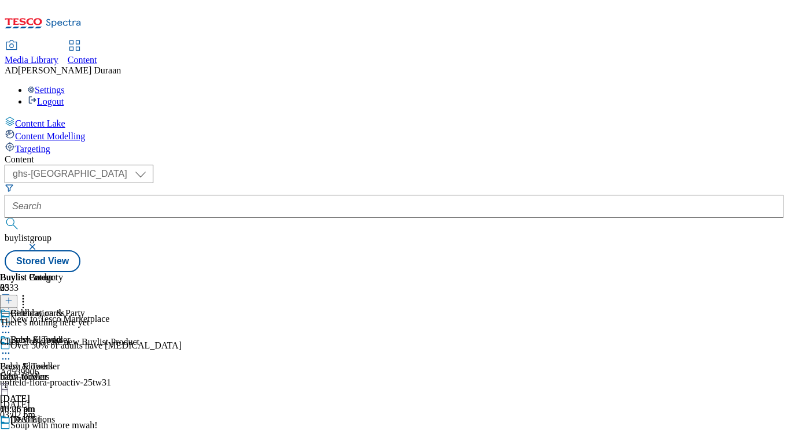
scroll to position [1236, 0]
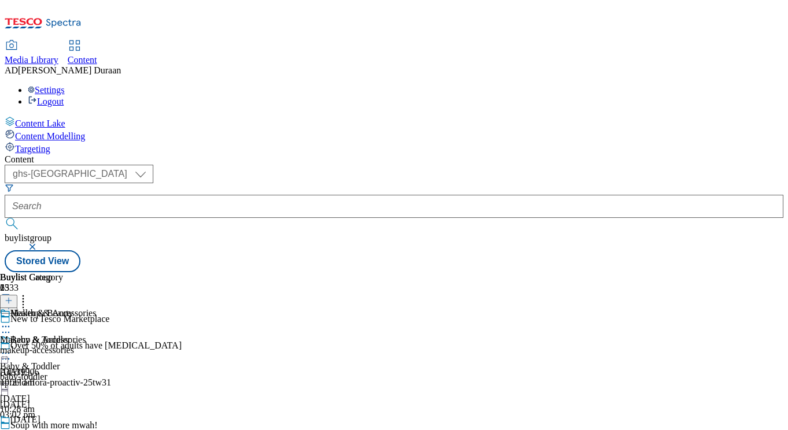
scroll to position [0, 25]
click at [96, 345] on div "makeup-accessories" at bounding box center [48, 350] width 96 height 10
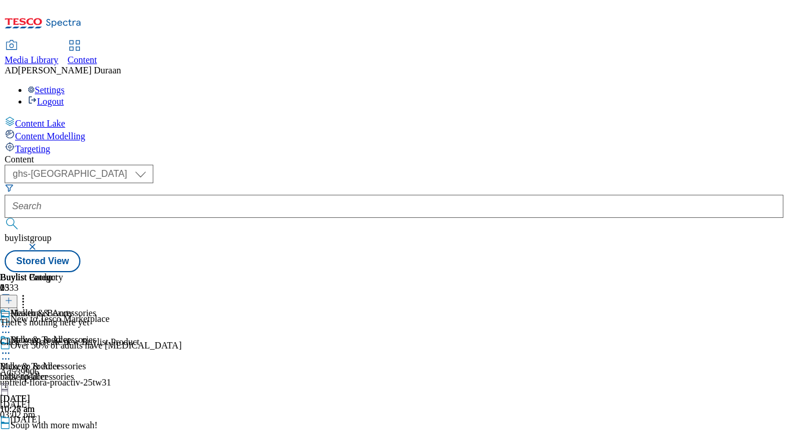
scroll to position [0, 239]
drag, startPoint x: 514, startPoint y: 71, endPoint x: 503, endPoint y: 76, distance: 11.6
click at [12, 348] on icon at bounding box center [6, 354] width 12 height 12
click at [49, 374] on span "Edit" at bounding box center [42, 378] width 13 height 9
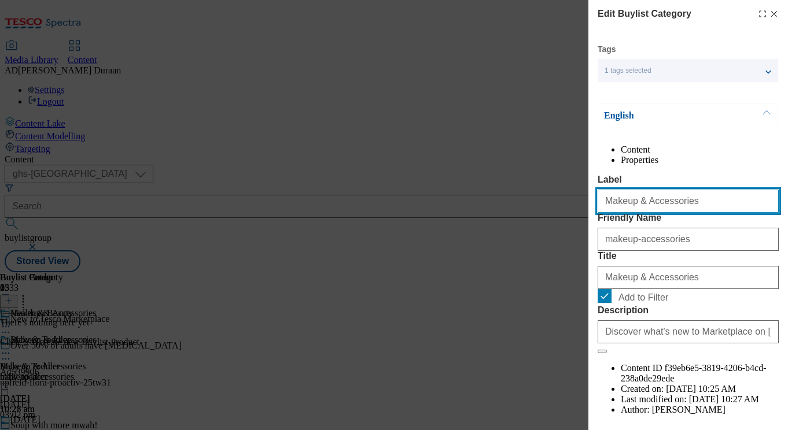
drag, startPoint x: 680, startPoint y: 226, endPoint x: 617, endPoint y: 231, distance: 63.3
click at [558, 226] on div "Edit Buylist Category Tags 1 tags selected buylist category English Content Pro…" at bounding box center [394, 215] width 788 height 430
paste input "and a"
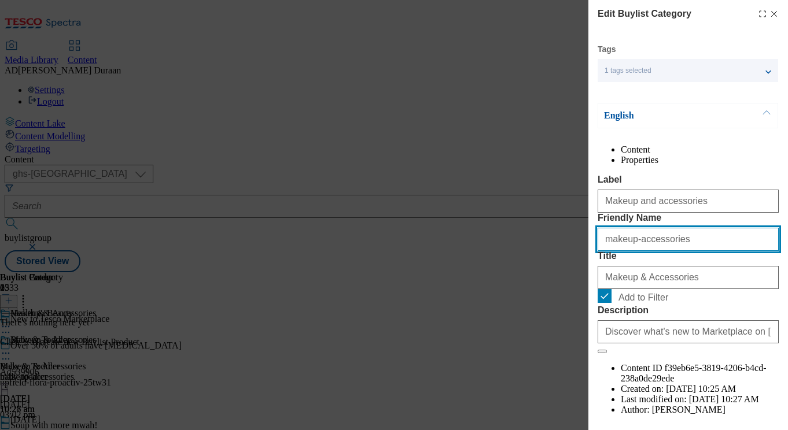
drag, startPoint x: 678, startPoint y: 285, endPoint x: 596, endPoint y: 283, distance: 82.2
click at [558, 284] on div "Edit Buylist Category Tags 1 tags selected buylist category English Content Pro…" at bounding box center [394, 215] width 788 height 430
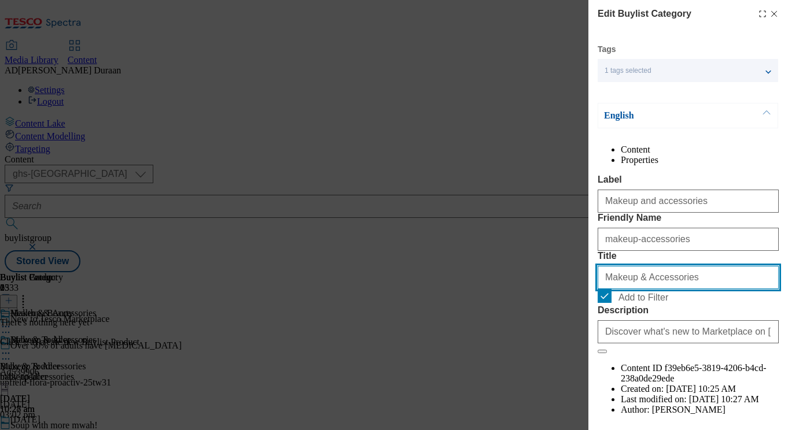
click at [689, 289] on input "Makeup & Accessories" at bounding box center [688, 277] width 181 height 23
drag, startPoint x: 585, startPoint y: 340, endPoint x: 627, endPoint y: 340, distance: 41.1
click at [518, 339] on div "Edit Buylist Category Tags 1 tags selected buylist category English Content Pro…" at bounding box center [394, 215] width 788 height 430
paste input "and a"
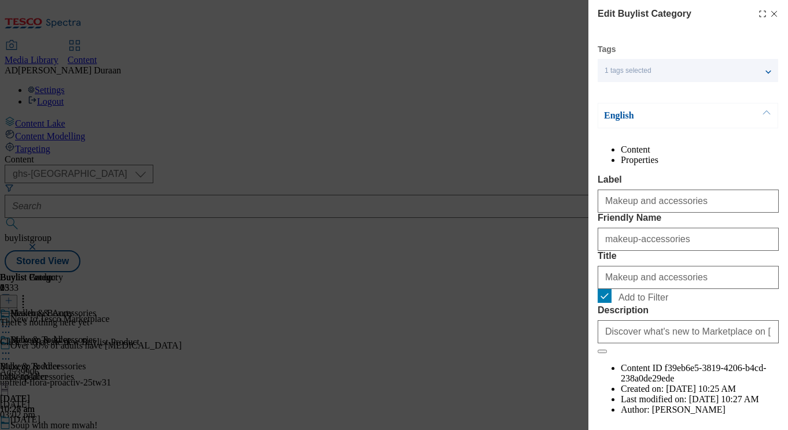
click at [668, 189] on div "Content Properties Label Makeup and accessories Friendly Name makeup-accessorie…" at bounding box center [688, 291] width 181 height 292
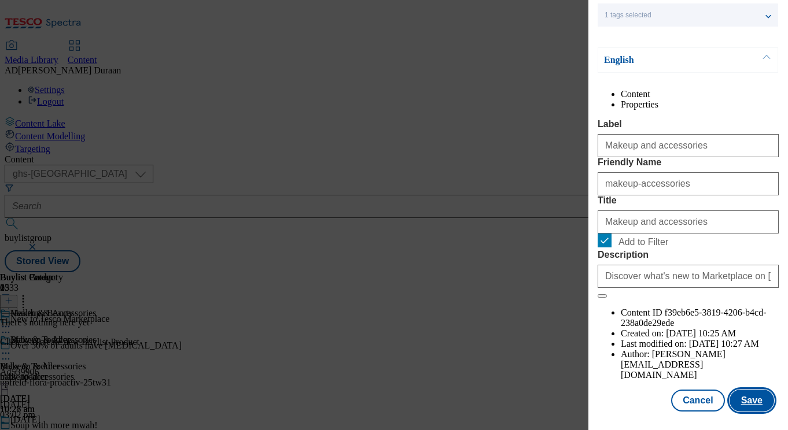
click at [755, 403] on button "Save" at bounding box center [751, 401] width 45 height 22
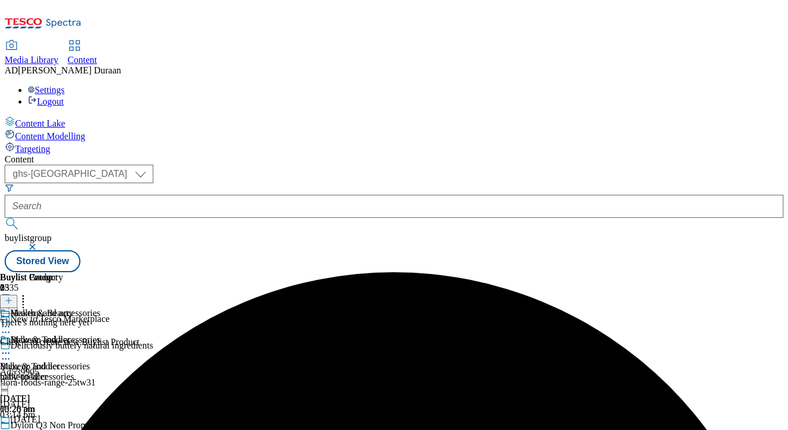
scroll to position [0, 239]
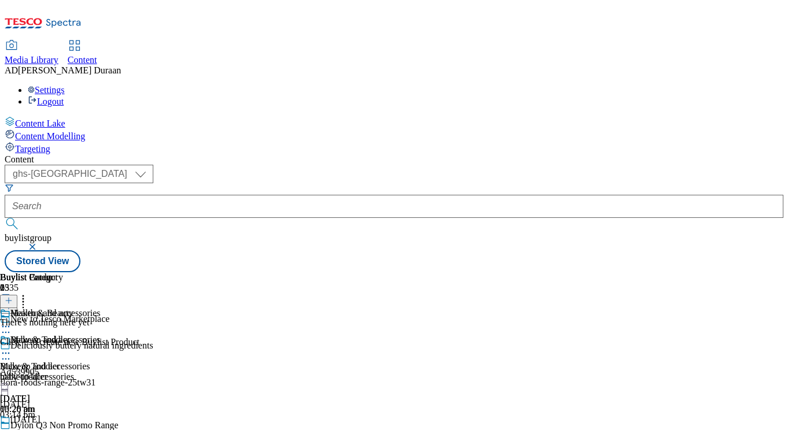
click at [12, 348] on icon at bounding box center [6, 354] width 12 height 12
click at [54, 387] on span "Copy" at bounding box center [45, 391] width 18 height 9
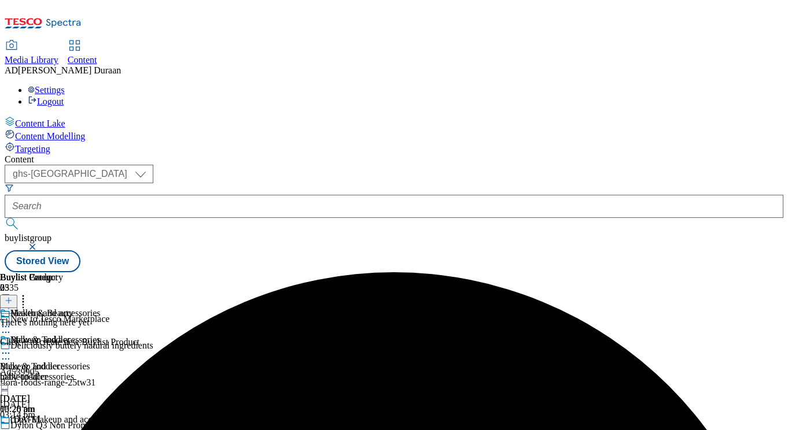
scroll to position [0, 169]
click at [12, 428] on icon at bounding box center [6, 434] width 12 height 12
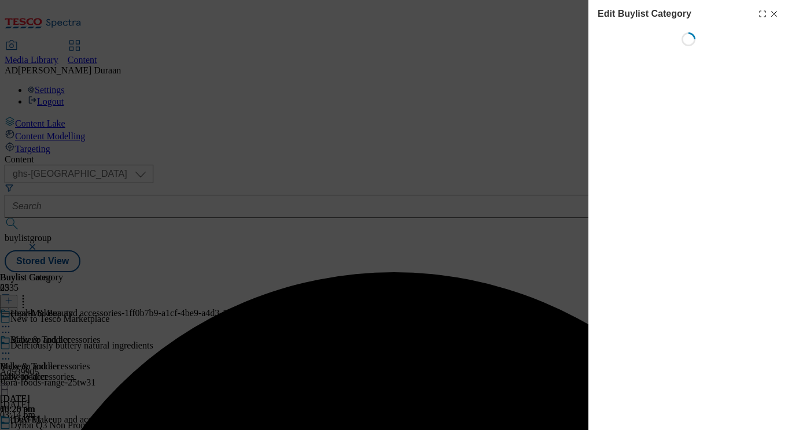
scroll to position [0, 25]
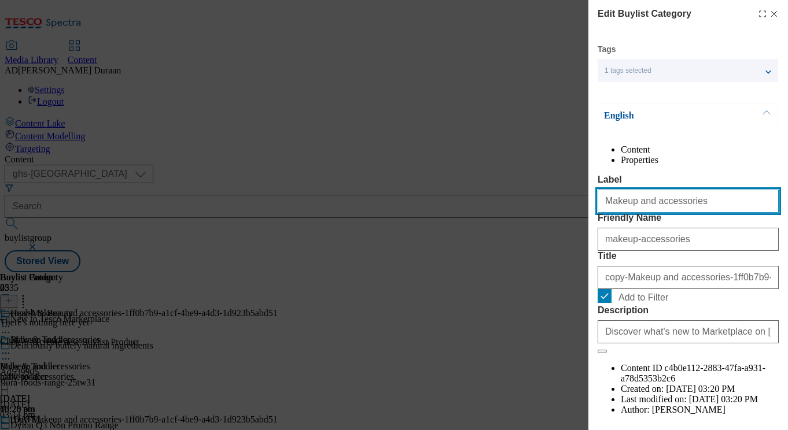
drag, startPoint x: 581, startPoint y: 222, endPoint x: 592, endPoint y: 227, distance: 12.4
click at [553, 220] on div "Edit Buylist Category Tags 1 tags selected buylist category English Content Pro…" at bounding box center [394, 215] width 788 height 430
paste input "Personal grooming"
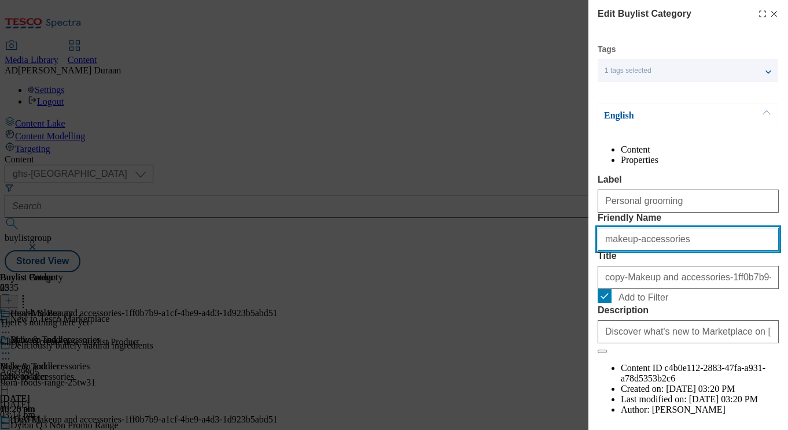
drag, startPoint x: 675, startPoint y: 287, endPoint x: 640, endPoint y: 285, distance: 34.2
click at [544, 278] on div "Edit Buylist Category Tags 1 tags selected buylist category English Content Pro…" at bounding box center [394, 215] width 788 height 430
paste
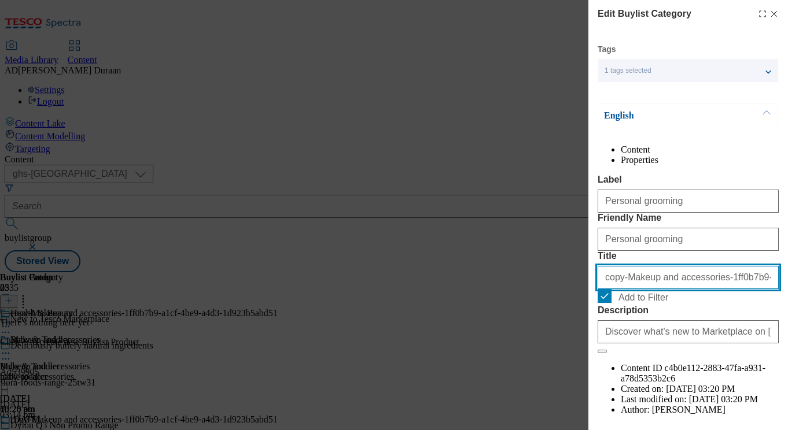
click at [705, 289] on input "copy-Makeup and accessories-1ff0b7b9-a1cf-4be9-a4d3-1d923b5abd51" at bounding box center [688, 277] width 181 height 23
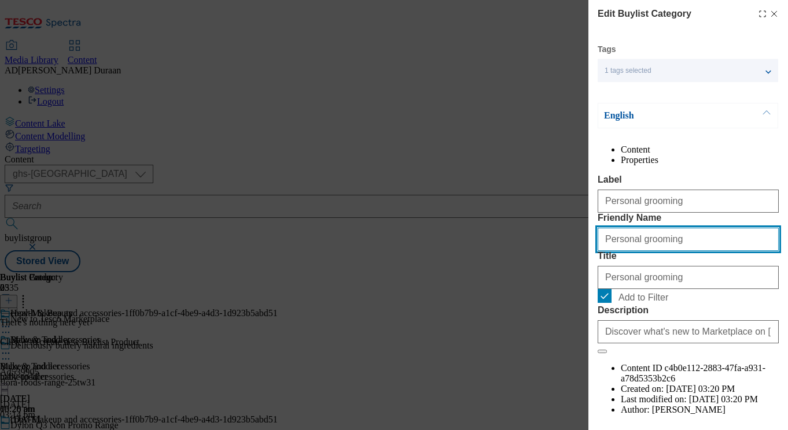
drag, startPoint x: 608, startPoint y: 284, endPoint x: 572, endPoint y: 282, distance: 35.9
click at [572, 282] on div "Edit Buylist Category Tags 1 tags selected buylist category English Content Pro…" at bounding box center [394, 215] width 788 height 430
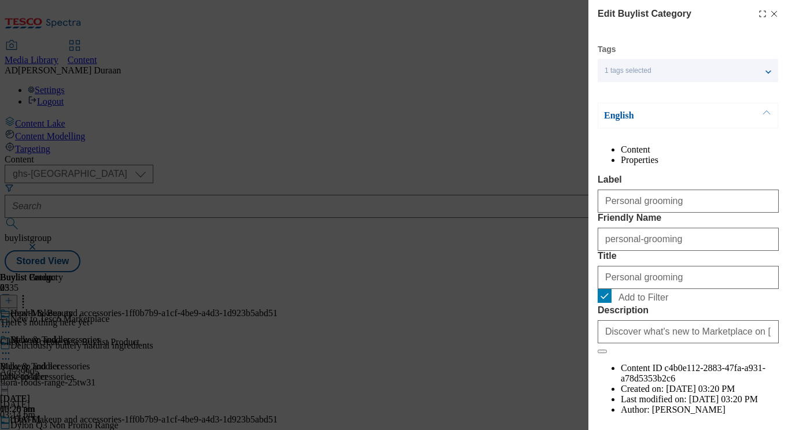
click at [691, 187] on div "Content Properties Label Personal grooming Friendly Name personal-grooming Titl…" at bounding box center [688, 291] width 181 height 292
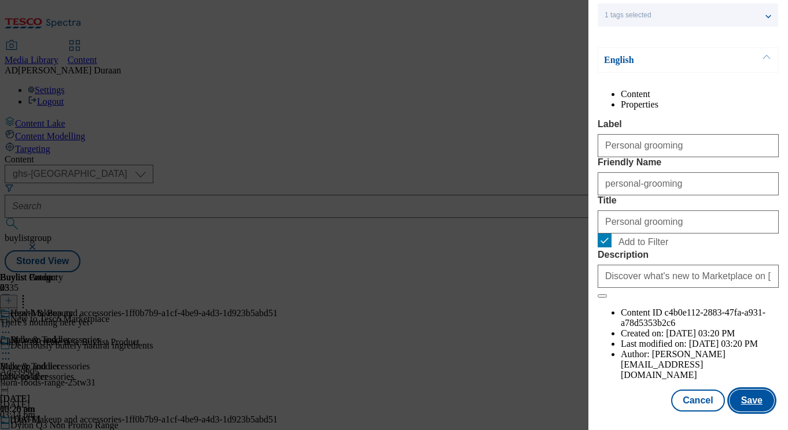
click at [757, 405] on button "Save" at bounding box center [751, 401] width 45 height 22
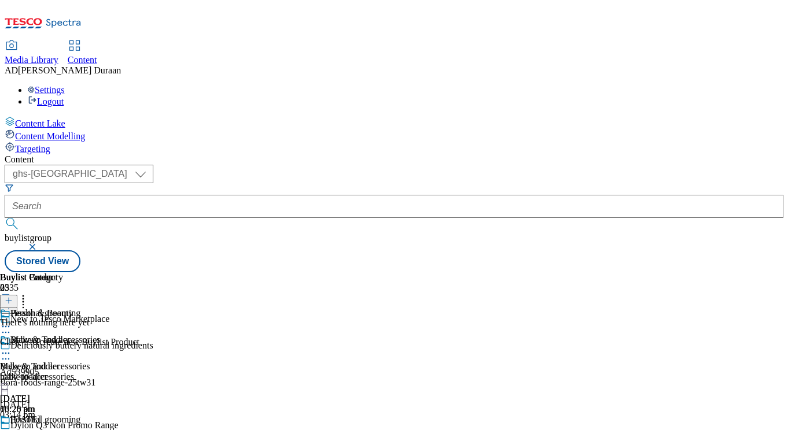
scroll to position [0, 150]
click at [12, 428] on icon at bounding box center [6, 434] width 12 height 12
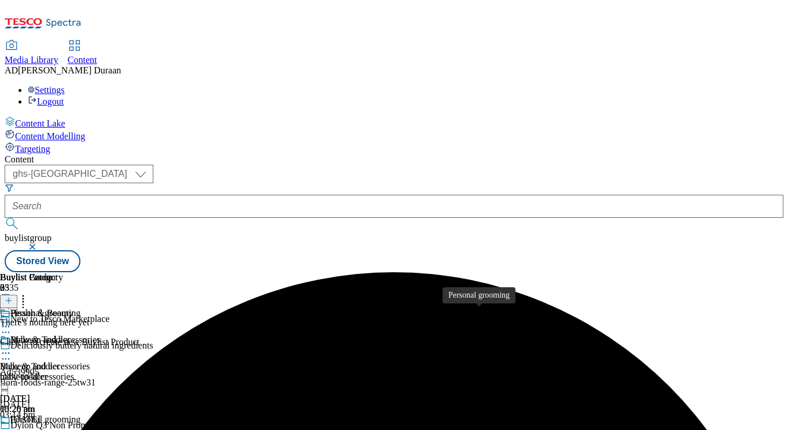
scroll to position [110, 0]
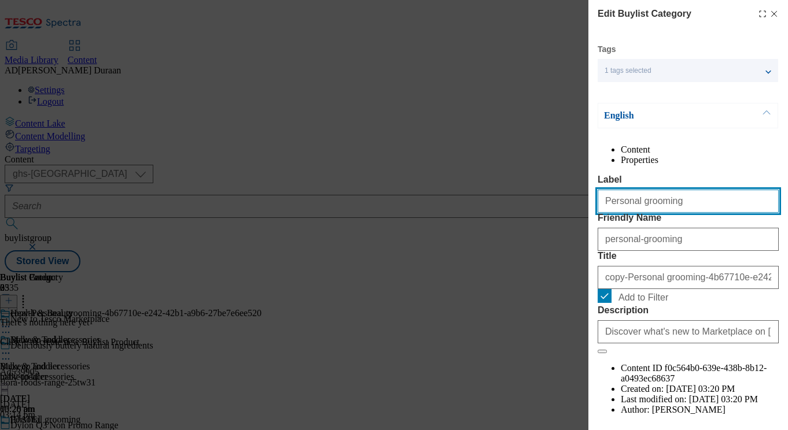
drag, startPoint x: 601, startPoint y: 223, endPoint x: 588, endPoint y: 222, distance: 13.4
click at [588, 222] on div "Edit Buylist Category Tags 1 tags selected buylist category English Content Pro…" at bounding box center [688, 207] width 200 height 414
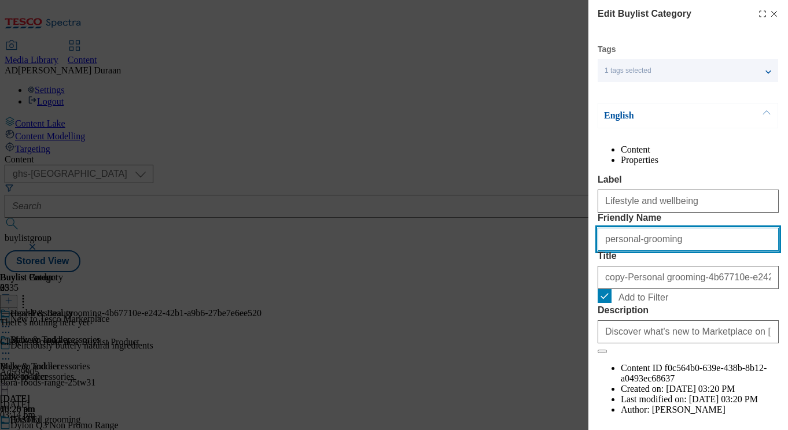
drag, startPoint x: 669, startPoint y: 285, endPoint x: 603, endPoint y: 280, distance: 66.2
click at [603, 251] on input "personal-grooming" at bounding box center [688, 239] width 181 height 23
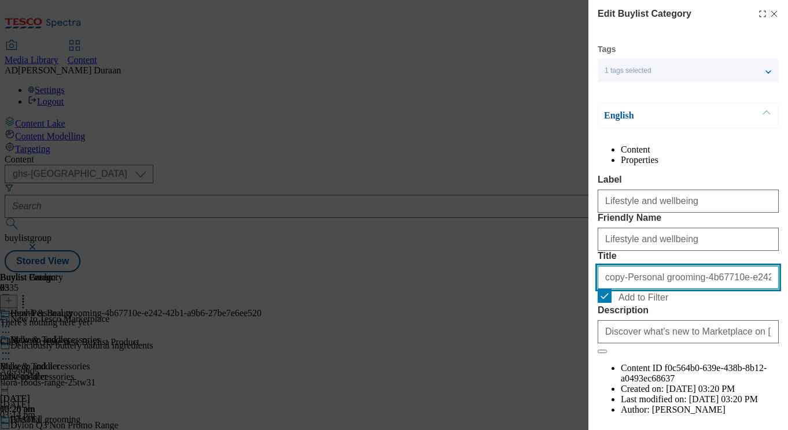
click at [627, 289] on input "copy-Personal grooming-4b67710e-e242-42b1-a9b6-27be7e6ee520" at bounding box center [688, 277] width 181 height 23
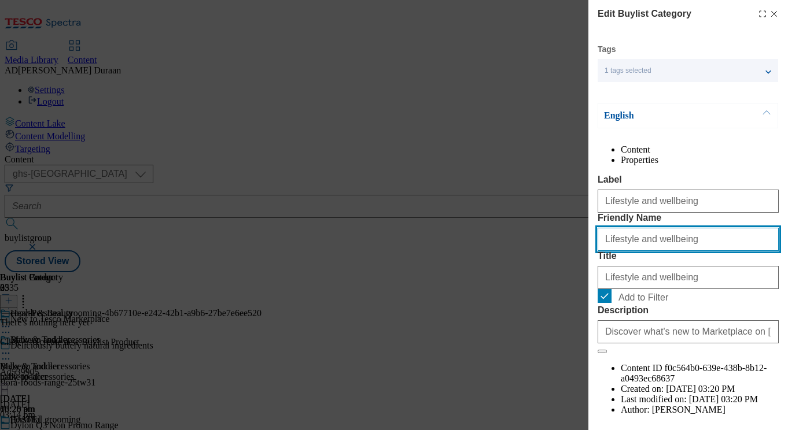
drag, startPoint x: 607, startPoint y: 280, endPoint x: 581, endPoint y: 279, distance: 25.5
click at [581, 279] on div "Edit Buylist Category Tags 1 tags selected buylist category English Content Pro…" at bounding box center [394, 215] width 788 height 430
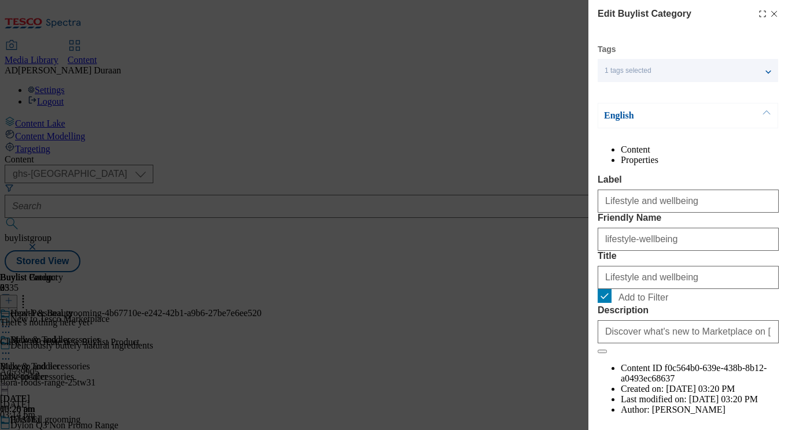
click at [669, 191] on div "Content Properties Label Lifestyle and wellbeing Friendly Name lifestyle-wellbe…" at bounding box center [688, 291] width 181 height 292
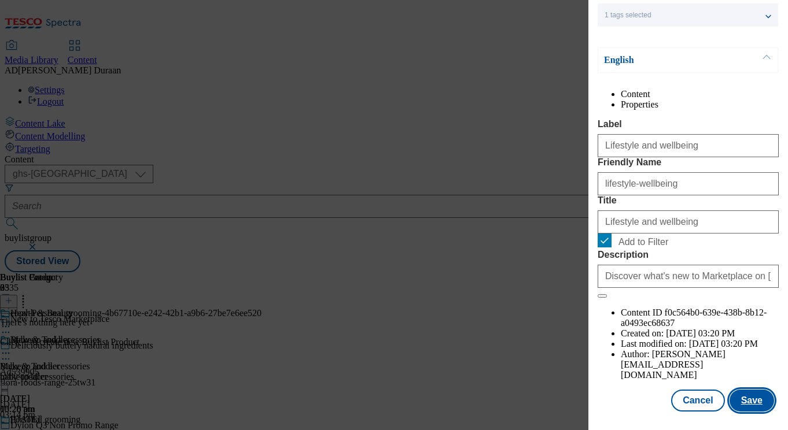
click at [750, 404] on button "Save" at bounding box center [751, 401] width 45 height 22
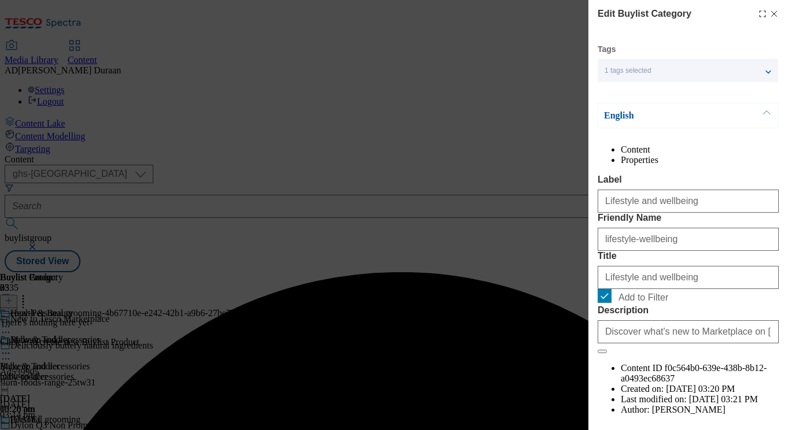
click at [680, 261] on label "Title" at bounding box center [688, 256] width 181 height 10
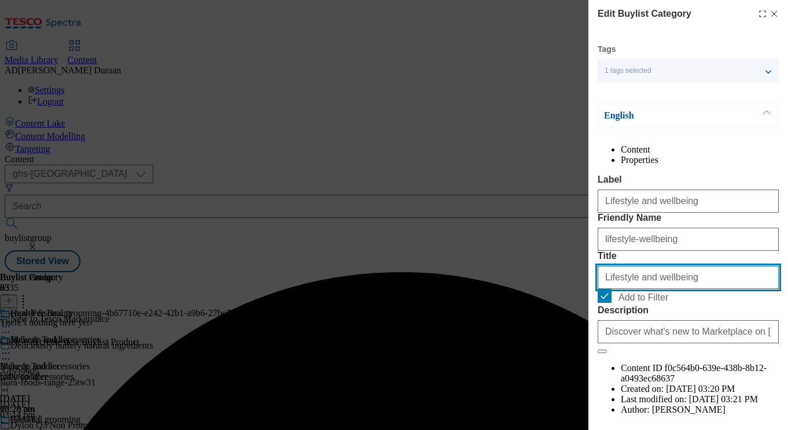
click at [680, 289] on input "Lifestyle and wellbeing" at bounding box center [688, 277] width 181 height 23
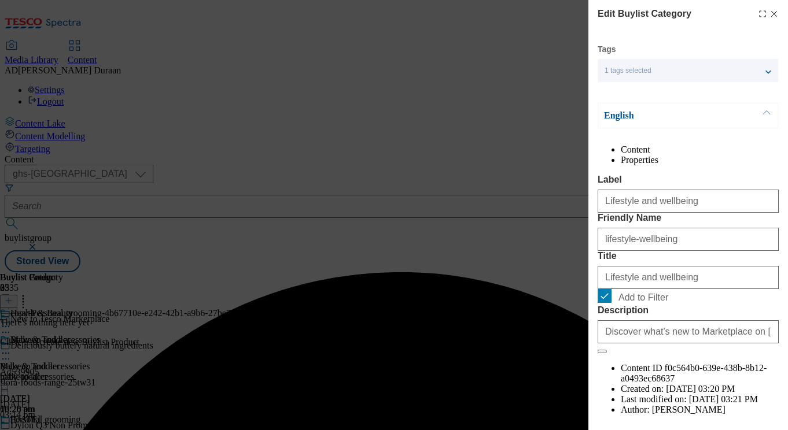
click at [699, 253] on form "Label Lifestyle and wellbeing Friendly Name lifestyle-wellbeing Title Lifestyle…" at bounding box center [688, 264] width 181 height 179
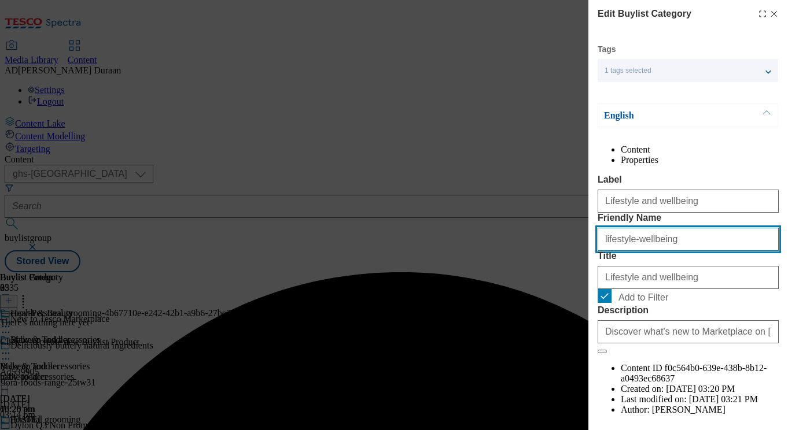
click at [683, 251] on input "lifestyle-wellbeing" at bounding box center [688, 239] width 181 height 23
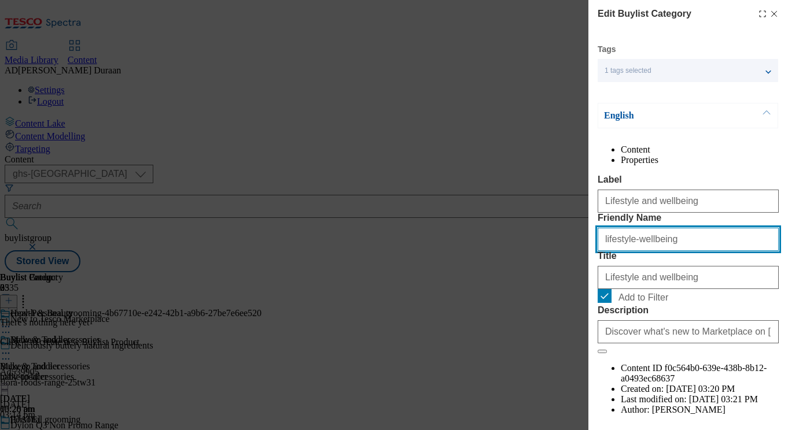
click at [608, 251] on input "lifestyle-wellbeing" at bounding box center [688, 239] width 181 height 23
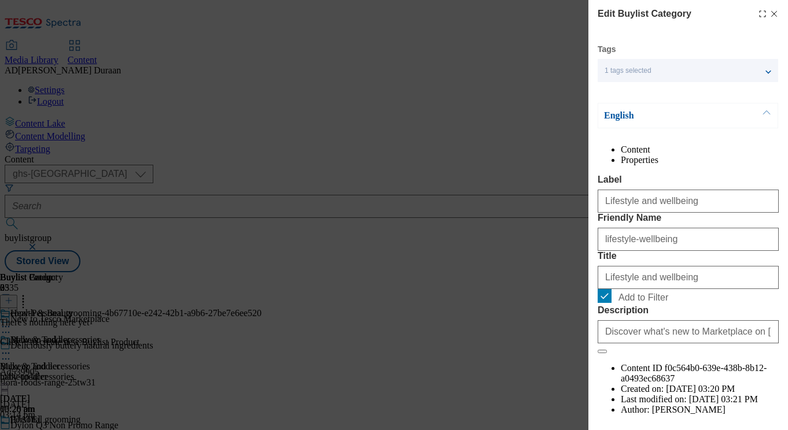
click at [694, 190] on div "Content Properties Label Lifestyle and wellbeing Friendly Name lifestyle-wellbe…" at bounding box center [688, 291] width 181 height 292
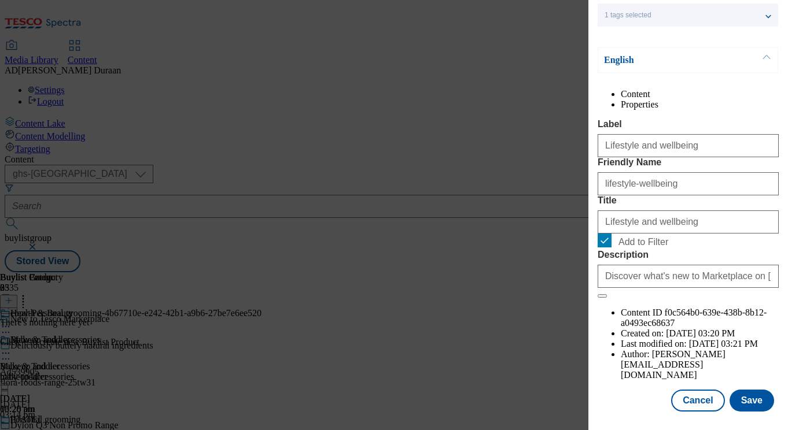
click at [633, 401] on div "Cancel Save" at bounding box center [688, 401] width 181 height 22
click at [757, 405] on button "Save" at bounding box center [751, 401] width 45 height 22
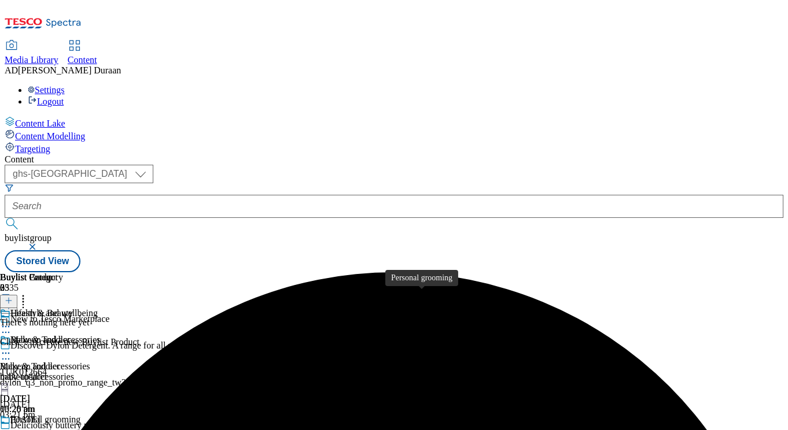
scroll to position [110, 0]
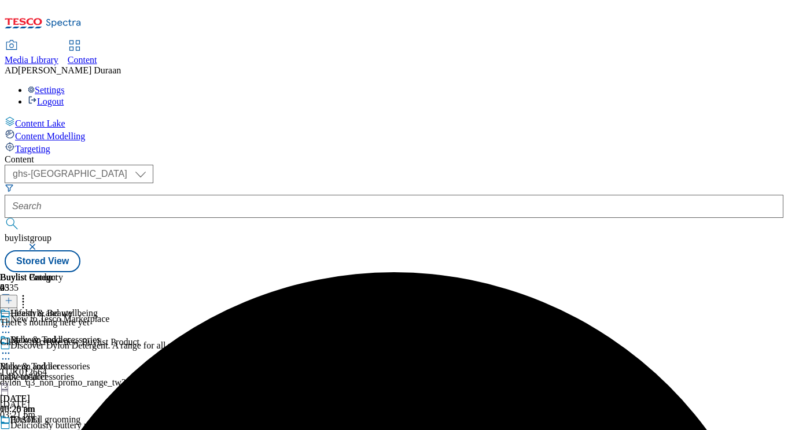
scroll to position [110, 0]
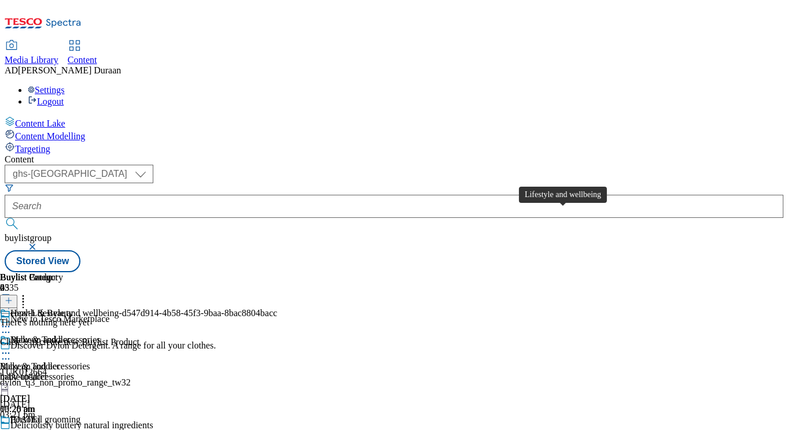
scroll to position [0, 239]
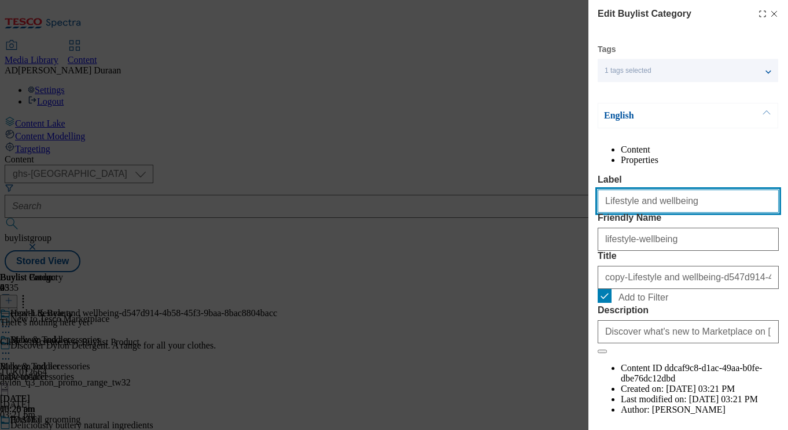
click at [498, 226] on div "Edit Buylist Category Tags 1 tags selected buylist category English Content Pro…" at bounding box center [394, 215] width 788 height 430
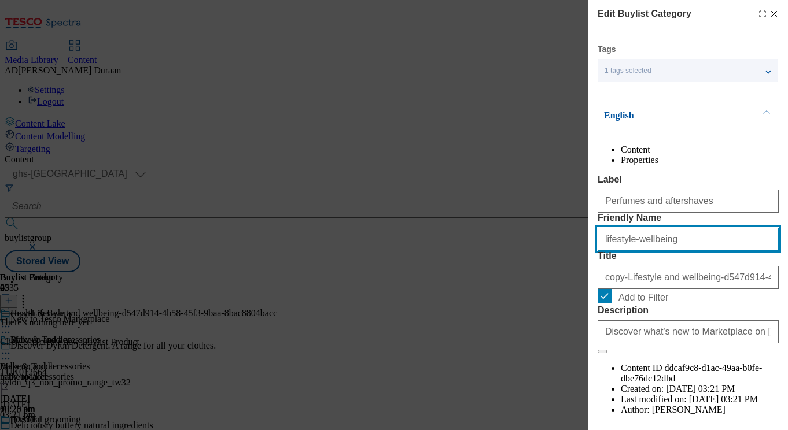
drag, startPoint x: 676, startPoint y: 287, endPoint x: 575, endPoint y: 282, distance: 100.8
click at [575, 282] on div "Edit Buylist Category Tags 1 tags selected buylist category English Content Pro…" at bounding box center [394, 215] width 788 height 430
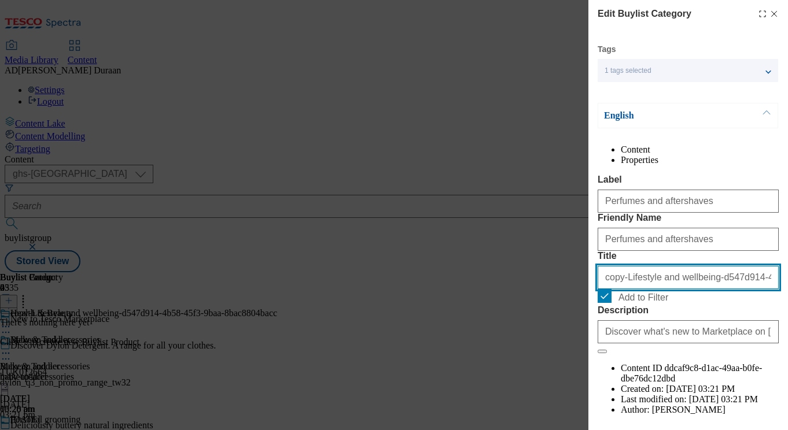
click at [663, 289] on input "copy-Lifestyle and wellbeing-d547d914-4b58-45f3-9baa-8bac8804bacc" at bounding box center [688, 277] width 181 height 23
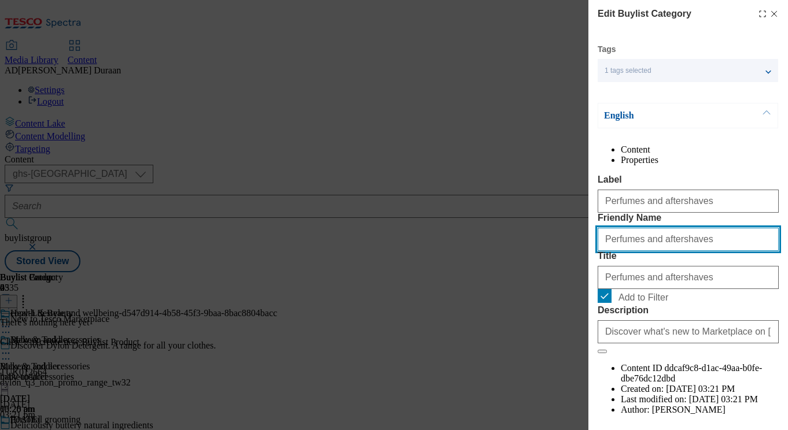
drag, startPoint x: 610, startPoint y: 281, endPoint x: 574, endPoint y: 279, distance: 35.9
click at [574, 279] on div "Edit Buylist Category Tags 1 tags selected buylist category English Content Pro…" at bounding box center [394, 215] width 788 height 430
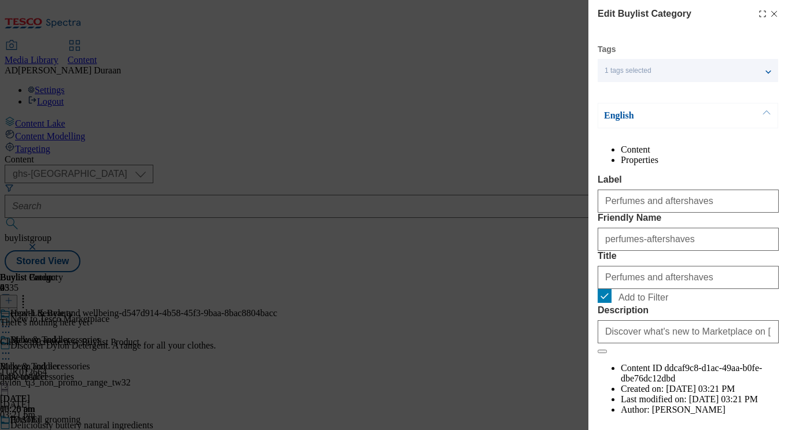
click at [647, 191] on div "Content Properties Label Perfumes and aftershaves Friendly Name perfumes-afters…" at bounding box center [688, 291] width 181 height 292
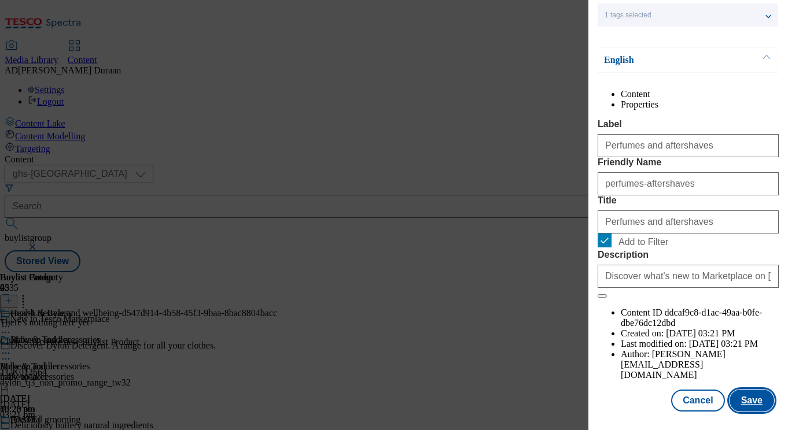
click at [763, 401] on button "Save" at bounding box center [751, 401] width 45 height 22
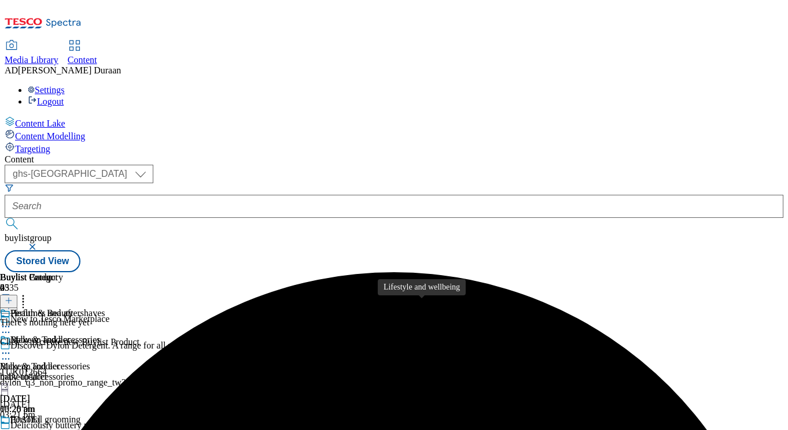
scroll to position [110, 0]
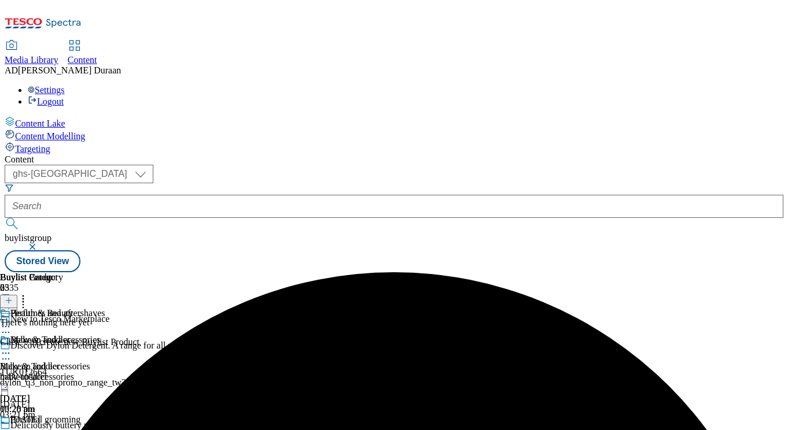
scroll to position [227, 0]
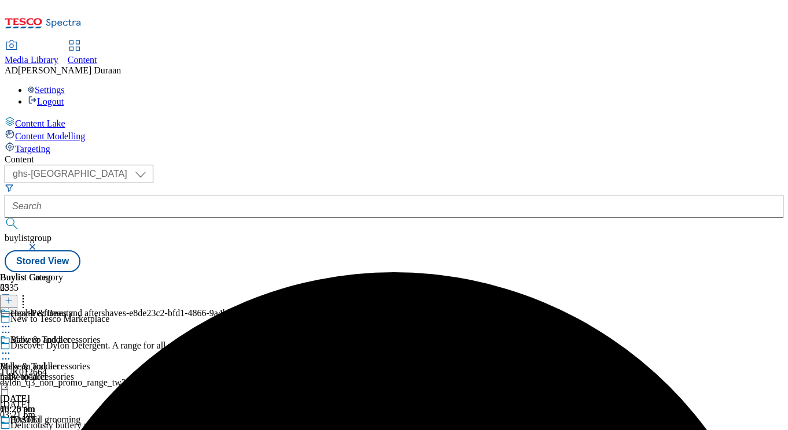
scroll to position [0, 239]
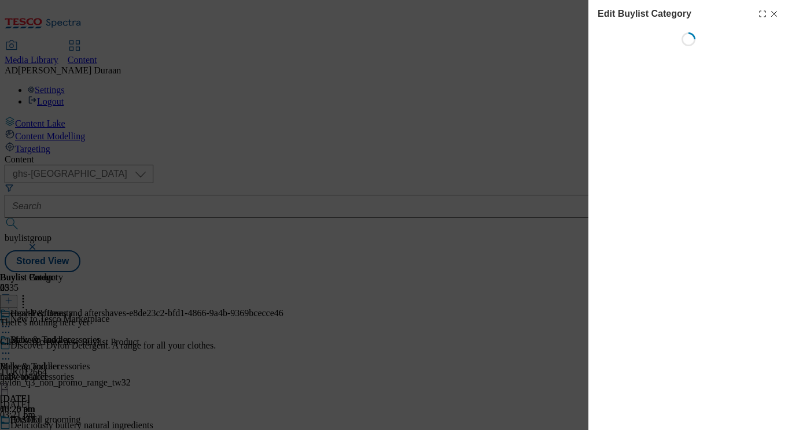
scroll to position [0, 0]
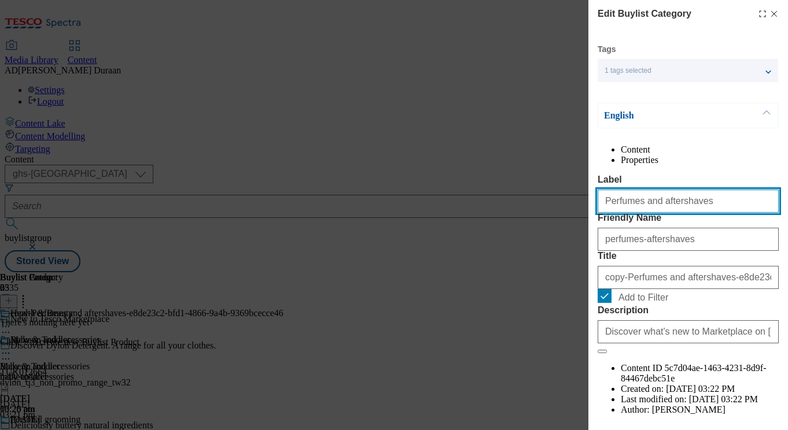
drag, startPoint x: 690, startPoint y: 231, endPoint x: 591, endPoint y: 220, distance: 99.5
click at [570, 220] on div "Edit Buylist Category Tags 1 tags selected buylist category English Content Pro…" at bounding box center [394, 215] width 788 height 430
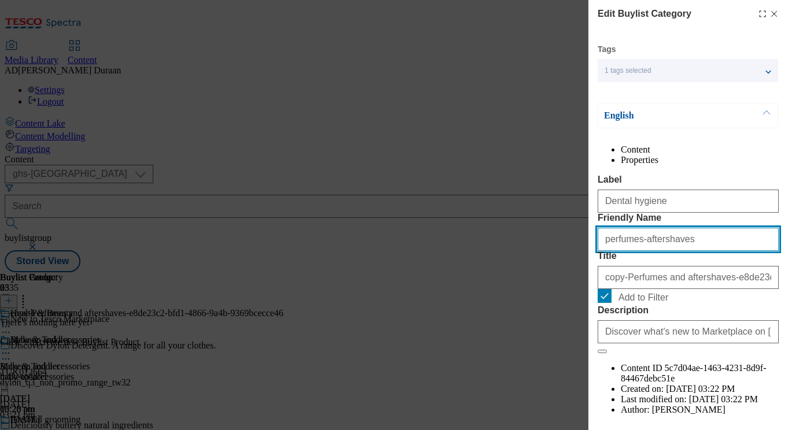
drag, startPoint x: 685, startPoint y: 281, endPoint x: 633, endPoint y: 284, distance: 51.6
click at [582, 282] on div "Edit Buylist Category Tags 1 tags selected buylist category English Content Pro…" at bounding box center [394, 215] width 788 height 430
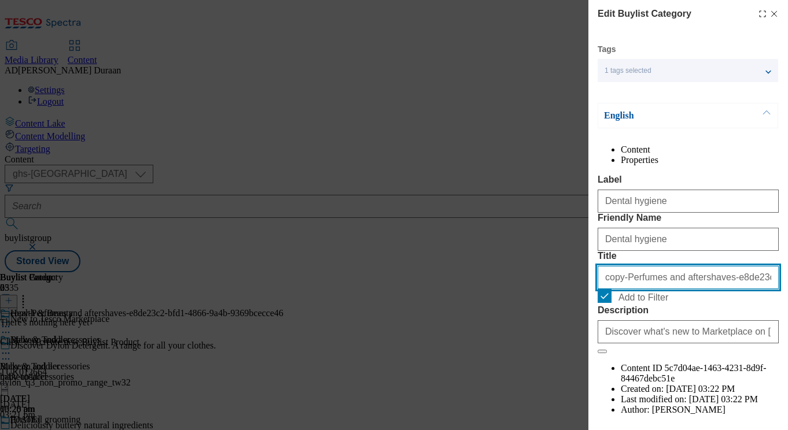
click at [680, 289] on input "copy-Perfumes and aftershaves-e8de23c2-bfd1-4866-9a4b-9369bcecce46" at bounding box center [688, 277] width 181 height 23
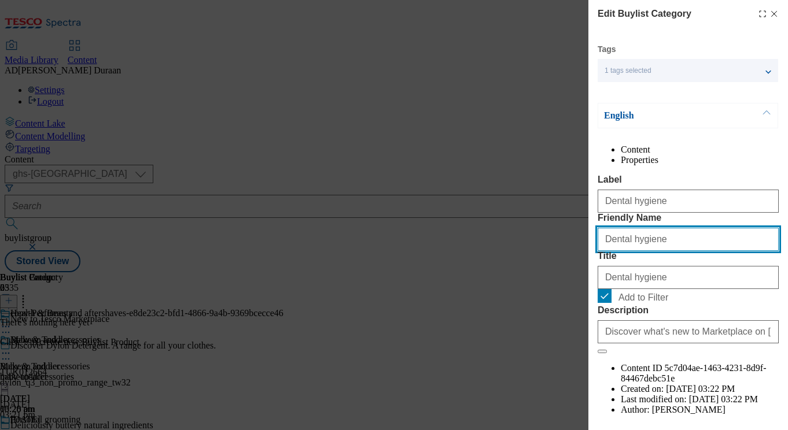
drag, startPoint x: 608, startPoint y: 284, endPoint x: 548, endPoint y: 279, distance: 59.8
click at [548, 279] on div "Edit Buylist Category Tags 1 tags selected buylist category English Content Pro…" at bounding box center [394, 215] width 788 height 430
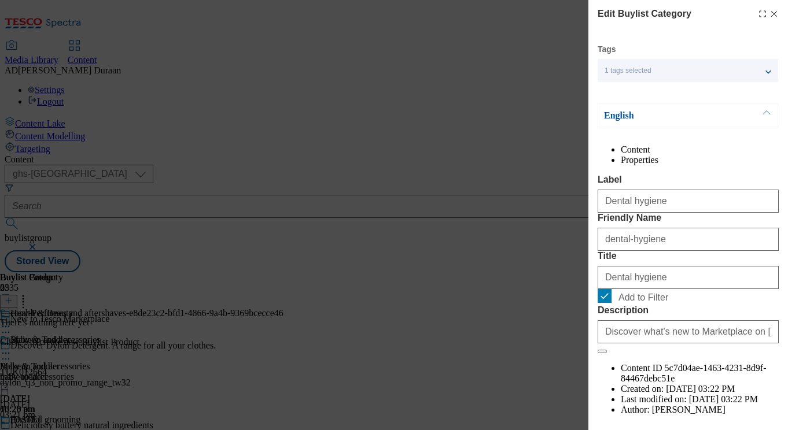
click at [631, 190] on div "Content Properties Label Dental hygiene Friendly Name dental-hygiene Title Dent…" at bounding box center [688, 291] width 181 height 292
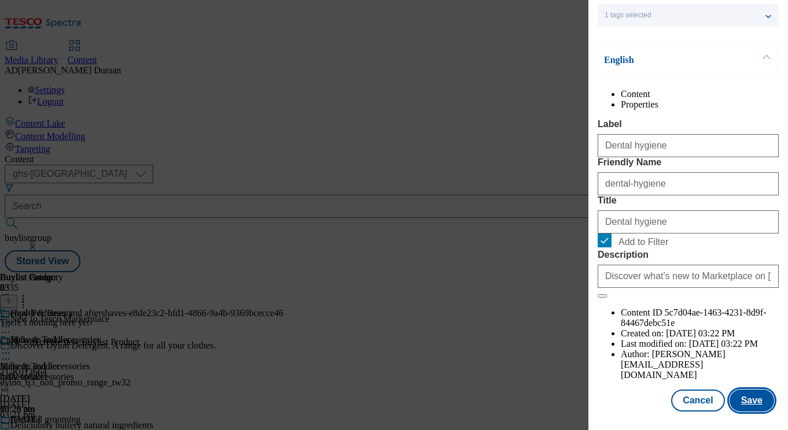
click at [760, 401] on button "Save" at bounding box center [751, 401] width 45 height 22
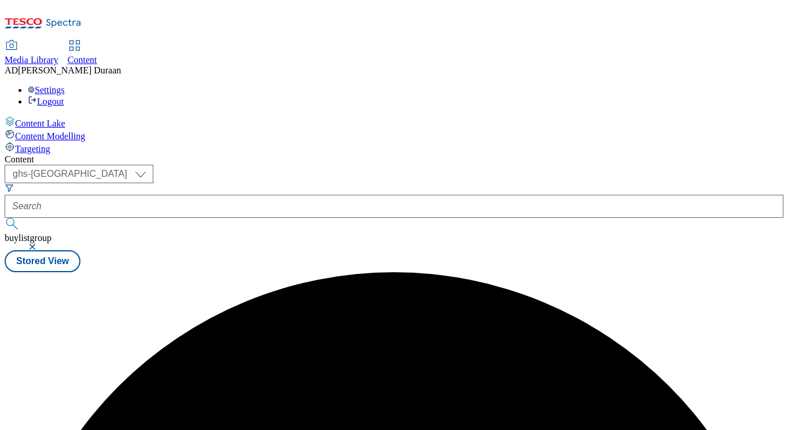
scroll to position [0, 0]
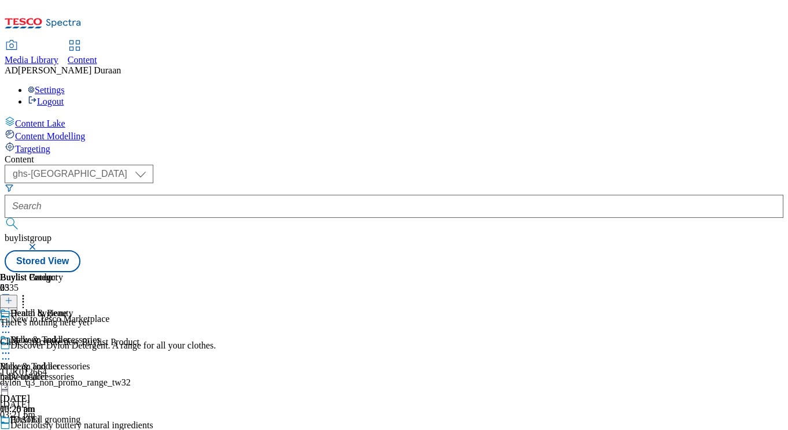
click at [91, 372] on div "baby-toddler" at bounding box center [45, 377] width 91 height 10
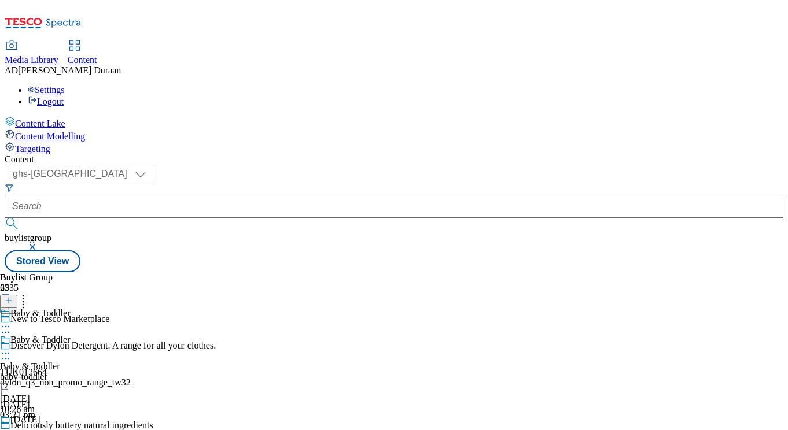
scroll to position [0, 25]
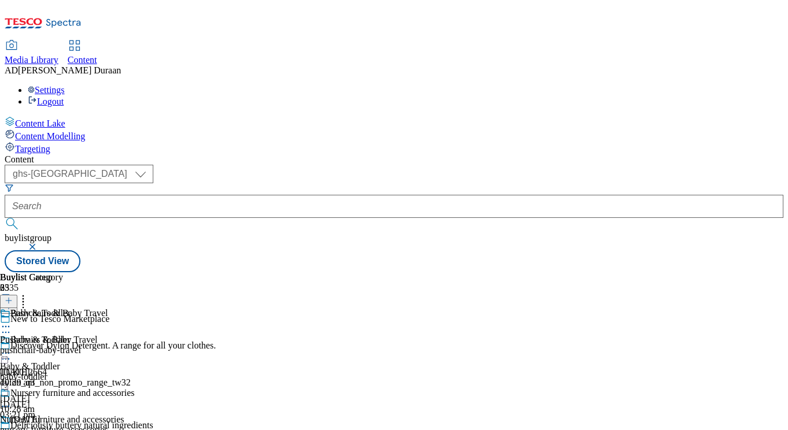
click at [135, 345] on div "pushchair-baby-travel" at bounding box center [67, 350] width 135 height 10
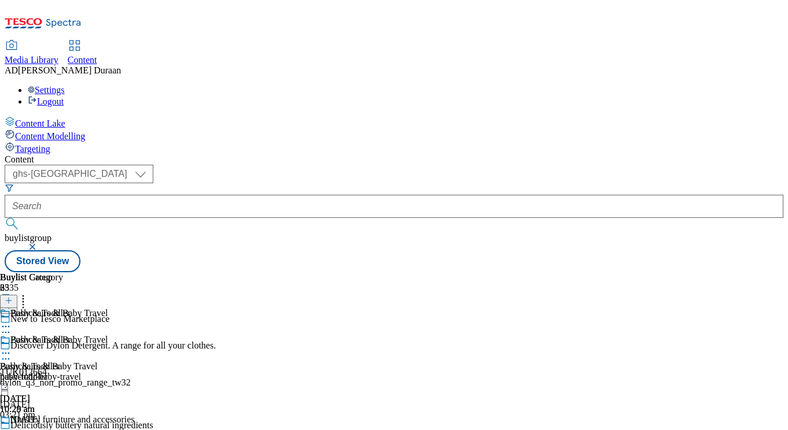
scroll to position [0, 239]
click at [13, 297] on icon at bounding box center [9, 301] width 8 height 8
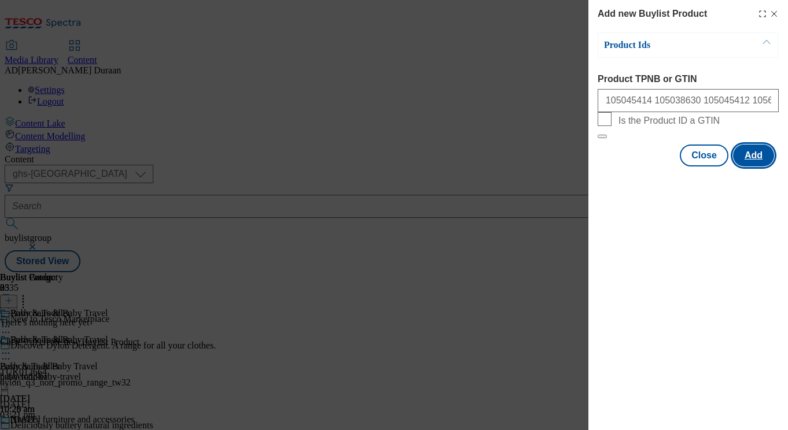
scroll to position [0, 0]
click at [763, 167] on button "Add" at bounding box center [753, 156] width 41 height 22
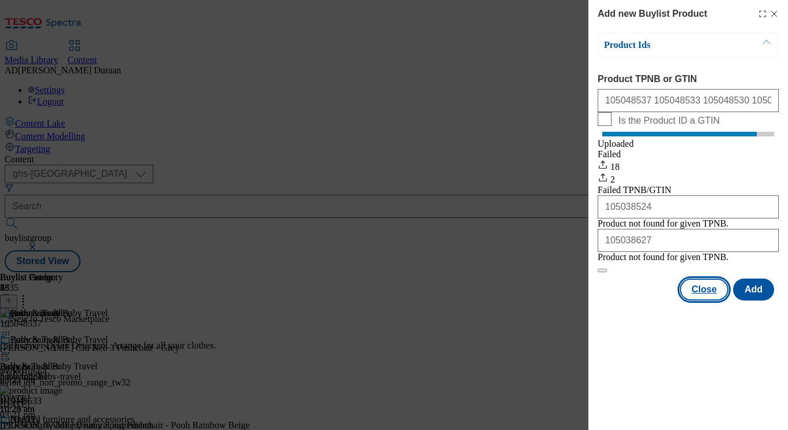
click at [704, 301] on button "Close" at bounding box center [704, 290] width 49 height 22
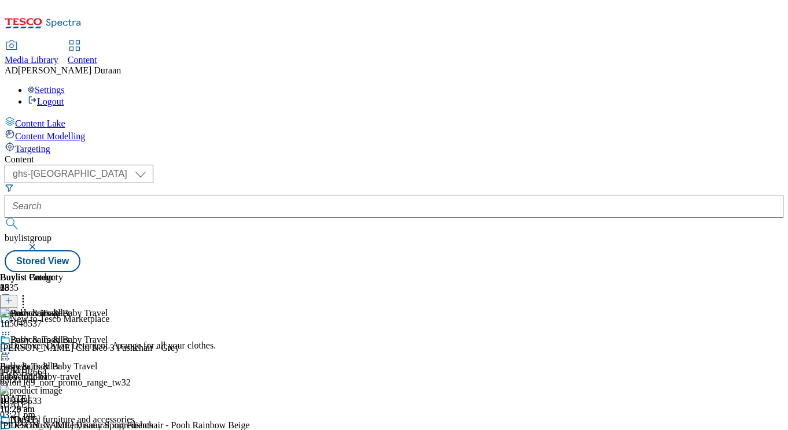
click at [12, 348] on icon at bounding box center [6, 354] width 12 height 12
click at [135, 372] on div "pushchair-baby-travel" at bounding box center [67, 377] width 135 height 10
click at [12, 348] on icon at bounding box center [6, 354] width 12 height 12
click at [49, 374] on span "Edit" at bounding box center [42, 378] width 13 height 9
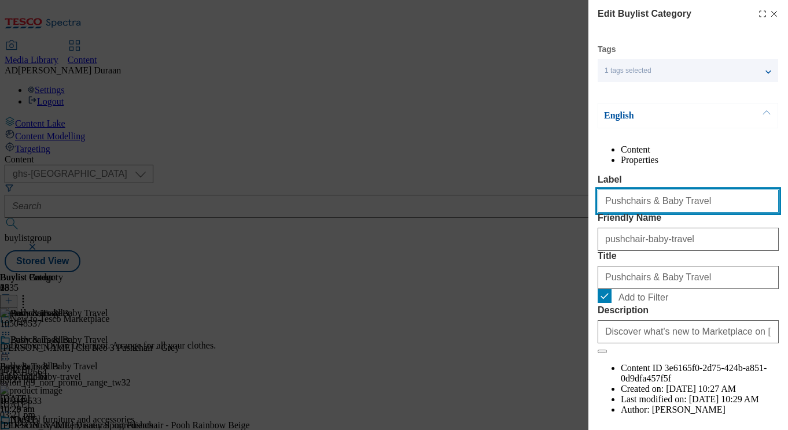
click at [651, 213] on input "Pushchairs & Baby Travel" at bounding box center [688, 201] width 181 height 23
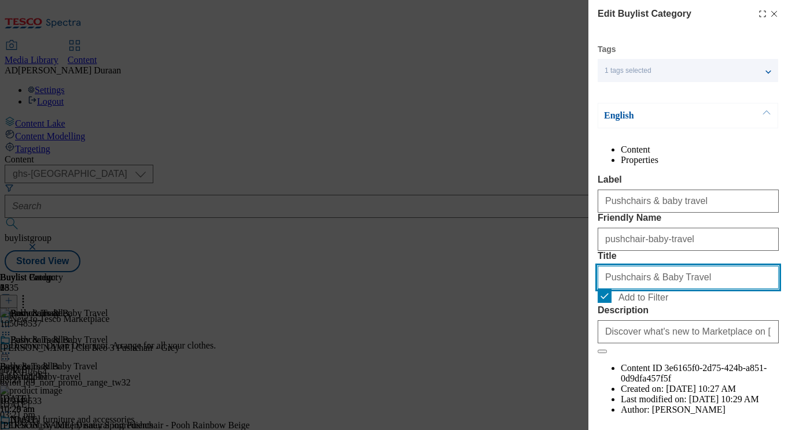
drag, startPoint x: 649, startPoint y: 342, endPoint x: 652, endPoint y: 327, distance: 15.3
click at [649, 289] on input "Pushchairs & Baby Travel" at bounding box center [688, 277] width 181 height 23
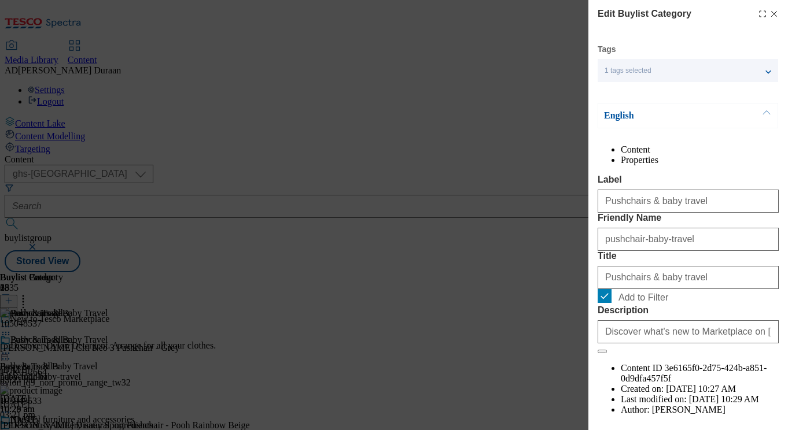
click at [762, 187] on div "Content Properties Label Pushchairs & baby travel Friendly Name pushchair-baby-…" at bounding box center [688, 291] width 181 height 292
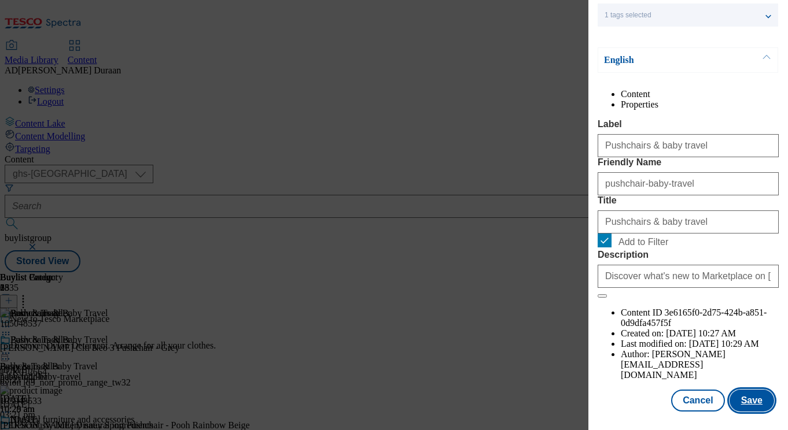
click at [759, 402] on button "Save" at bounding box center [751, 401] width 45 height 22
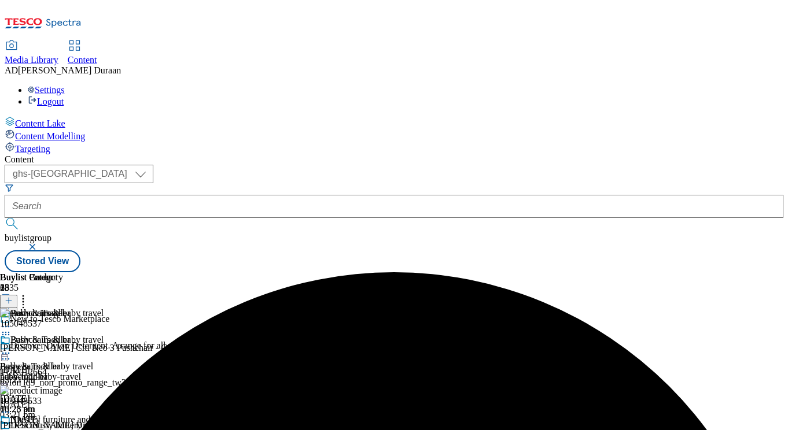
scroll to position [0, 239]
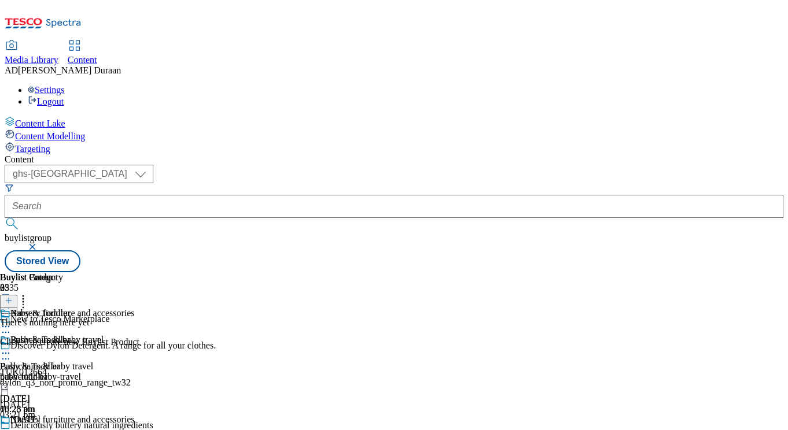
scroll to position [0, 239]
click at [13, 297] on icon at bounding box center [9, 301] width 8 height 8
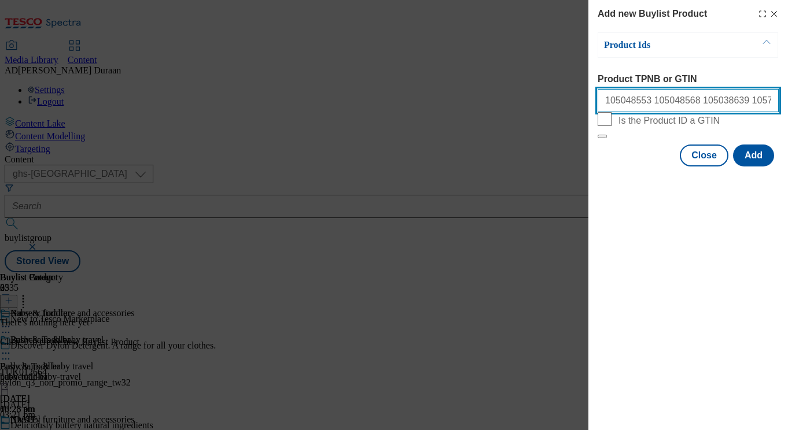
scroll to position [0, 365]
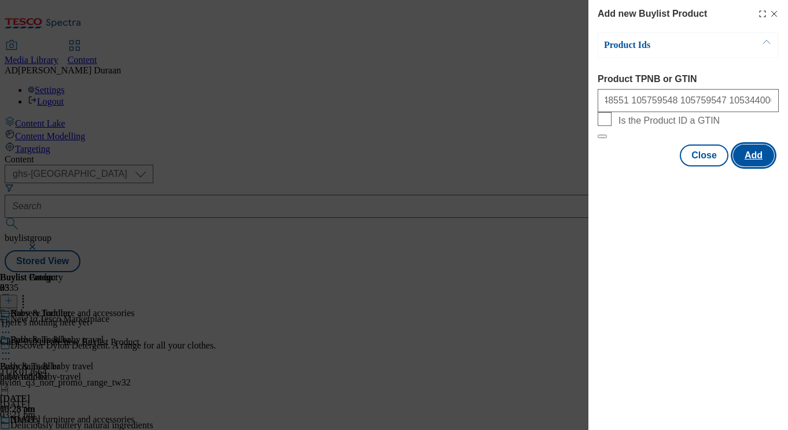
click at [757, 167] on button "Add" at bounding box center [753, 156] width 41 height 22
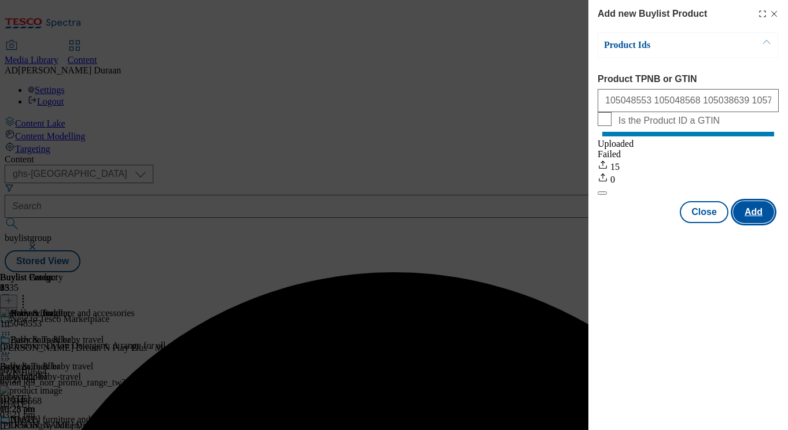
scroll to position [0, 0]
drag, startPoint x: 697, startPoint y: 223, endPoint x: 675, endPoint y: 227, distance: 22.4
click at [697, 223] on button "Close" at bounding box center [704, 212] width 49 height 22
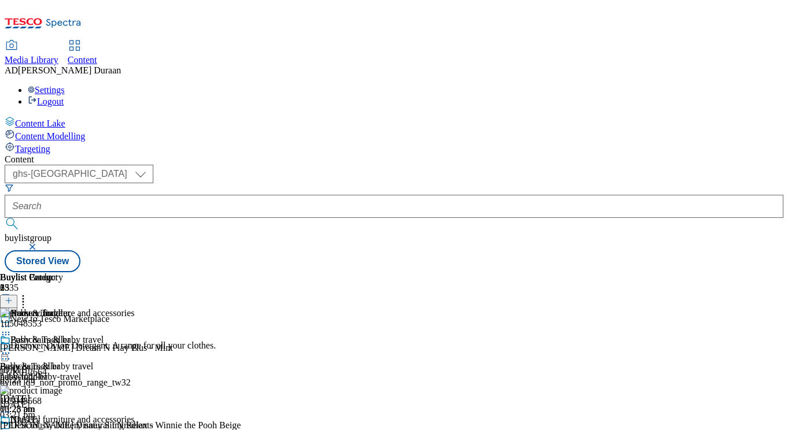
scroll to position [110, 0]
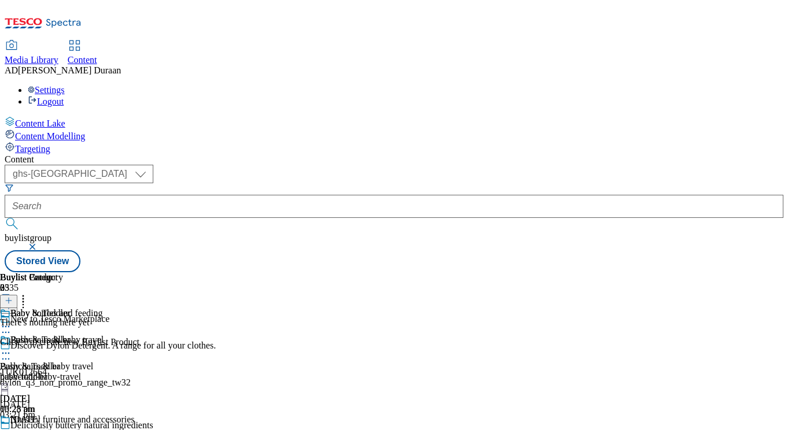
scroll to position [47, 0]
drag, startPoint x: 728, startPoint y: 86, endPoint x: 712, endPoint y: 89, distance: 16.5
click at [9, 298] on line at bounding box center [9, 301] width 0 height 6
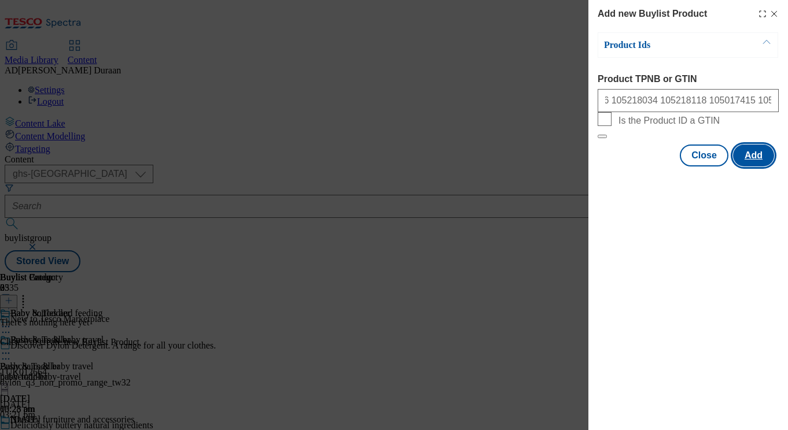
scroll to position [0, 0]
click at [754, 167] on button "Add" at bounding box center [753, 156] width 41 height 22
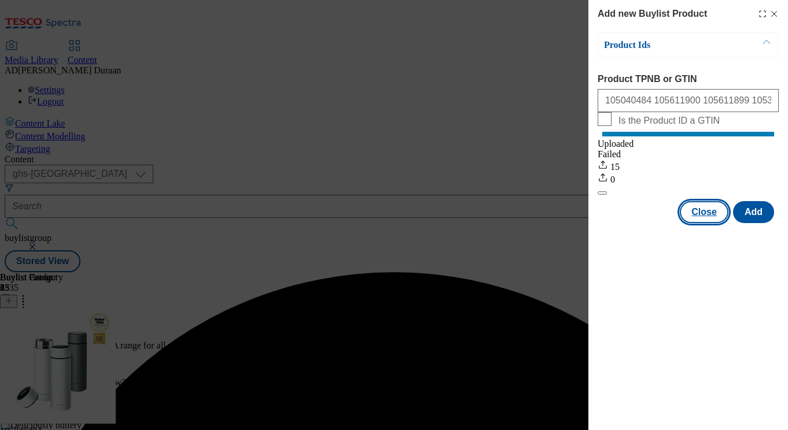
click at [695, 223] on button "Close" at bounding box center [704, 212] width 49 height 22
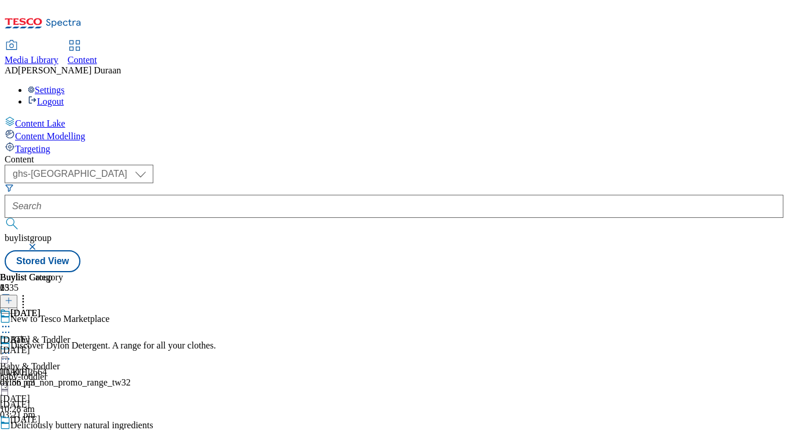
click at [63, 345] on div "[DATE]" at bounding box center [31, 350] width 63 height 10
click at [13, 297] on icon at bounding box center [9, 301] width 8 height 8
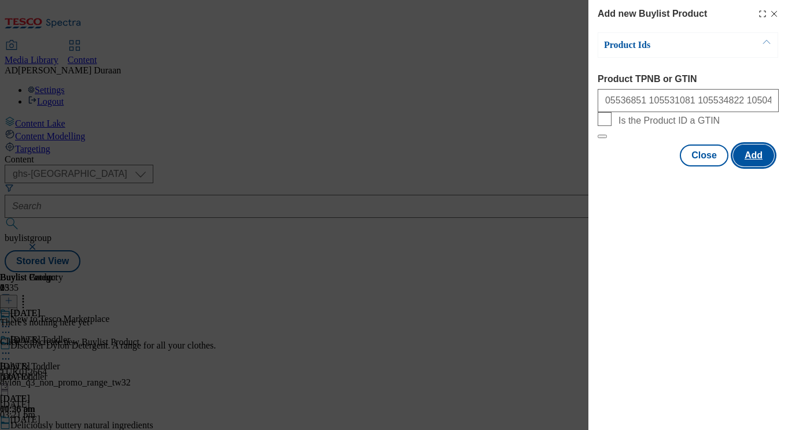
scroll to position [0, 0]
click at [749, 167] on button "Add" at bounding box center [753, 156] width 41 height 22
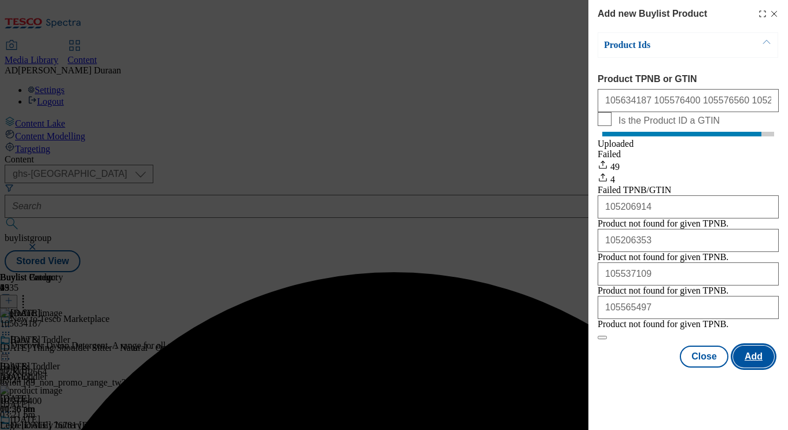
scroll to position [16, 0]
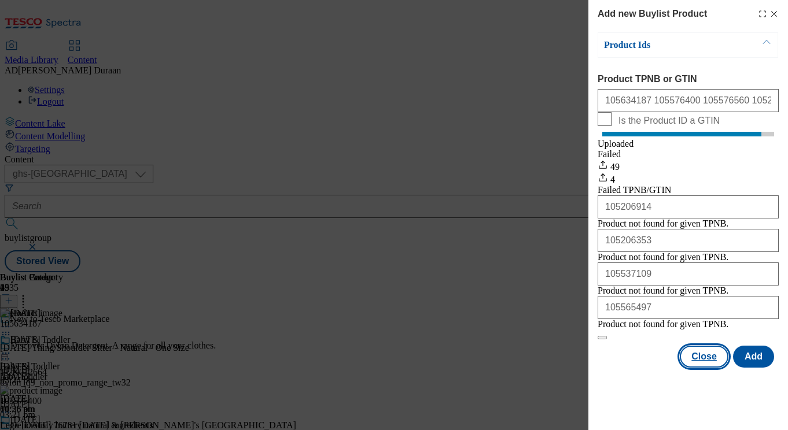
click at [709, 368] on button "Close" at bounding box center [704, 357] width 49 height 22
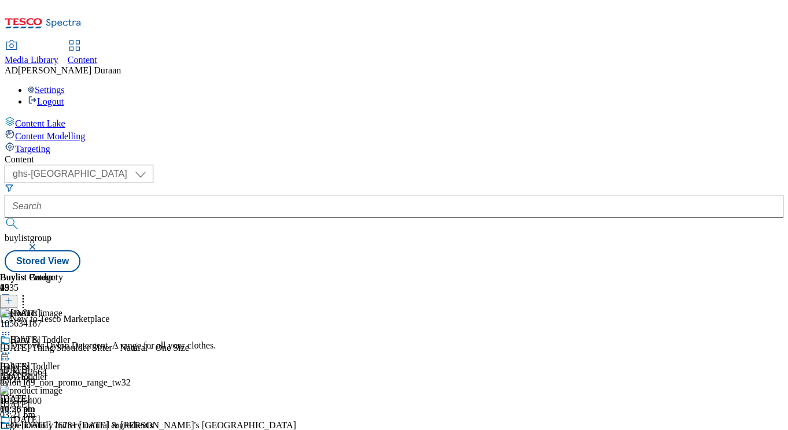
scroll to position [1199, 0]
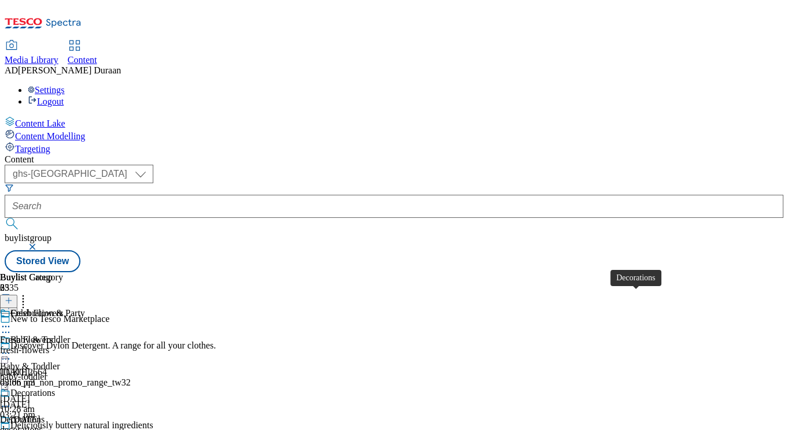
scroll to position [28, 0]
click at [65, 425] on div "decorations" at bounding box center [32, 430] width 65 height 10
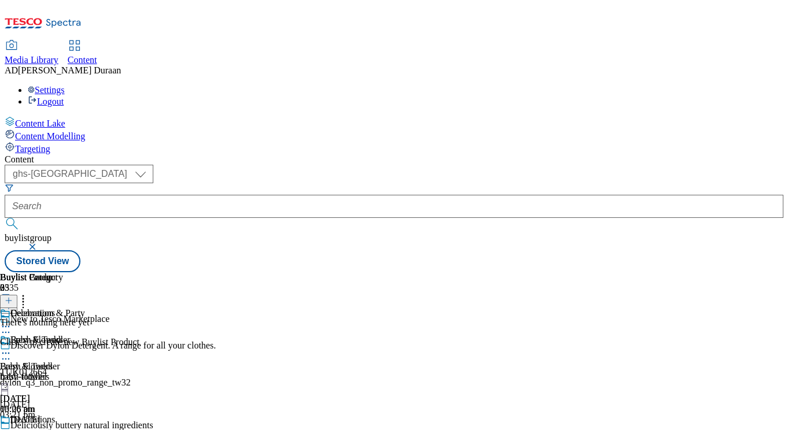
scroll to position [0, 239]
click at [13, 297] on icon at bounding box center [9, 301] width 8 height 8
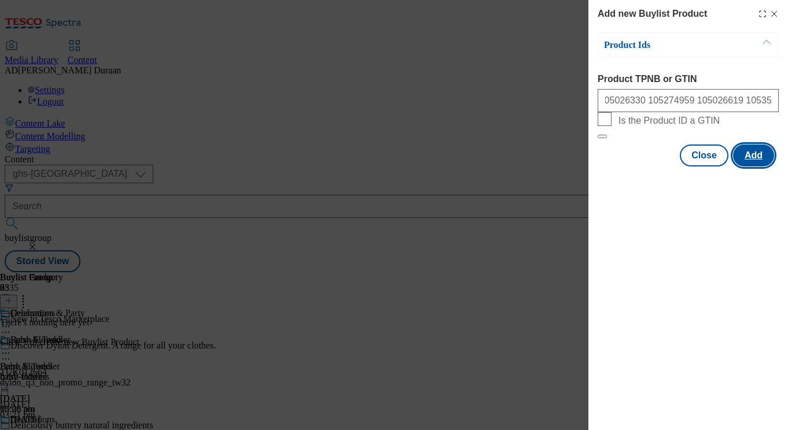
scroll to position [0, 0]
click at [753, 167] on button "Add" at bounding box center [753, 156] width 41 height 22
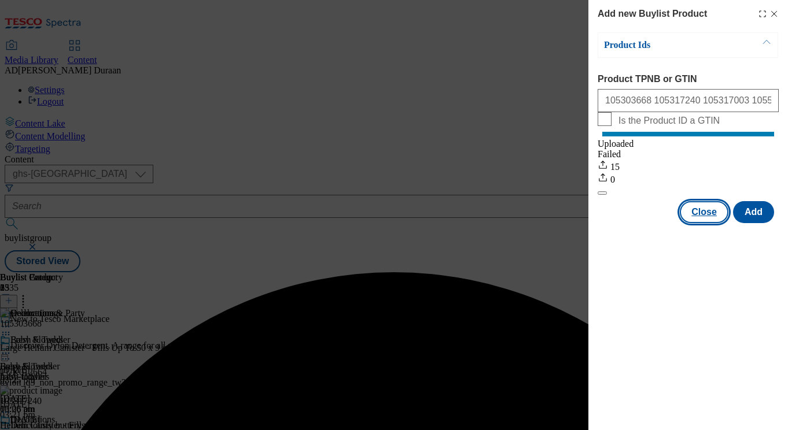
click at [702, 222] on button "Close" at bounding box center [704, 212] width 49 height 22
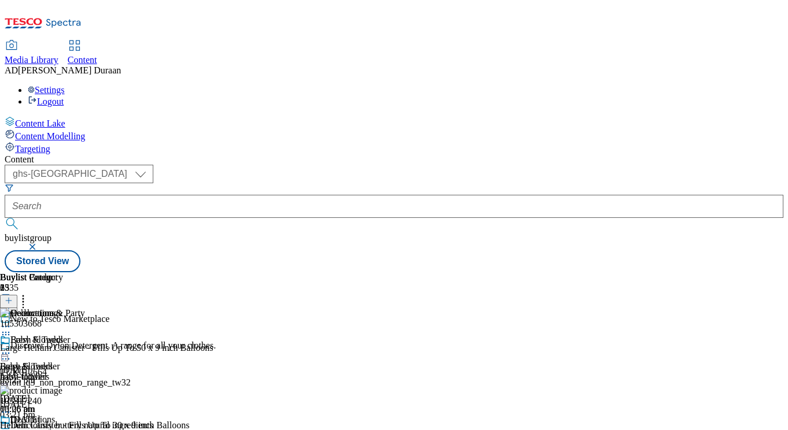
click at [65, 372] on div "fresh-flowers" at bounding box center [32, 377] width 65 height 10
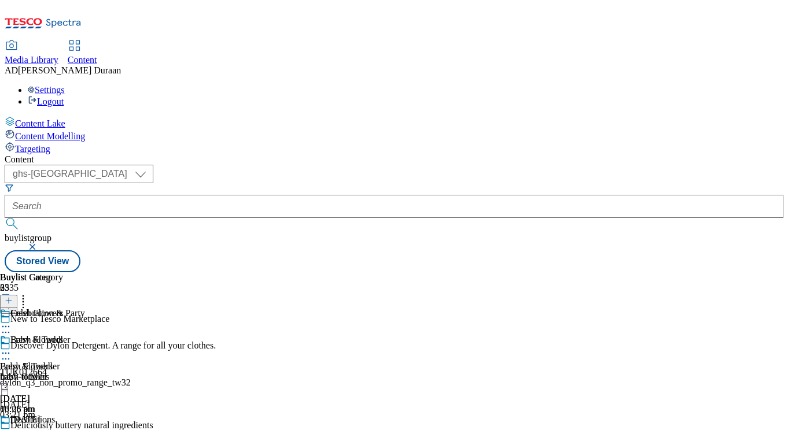
scroll to position [0, 239]
click at [13, 297] on icon at bounding box center [9, 301] width 8 height 8
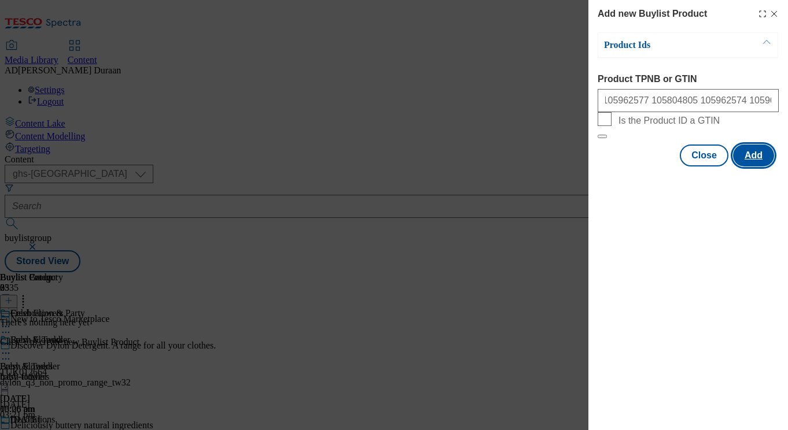
scroll to position [0, 0]
click at [757, 167] on button "Add" at bounding box center [753, 156] width 41 height 22
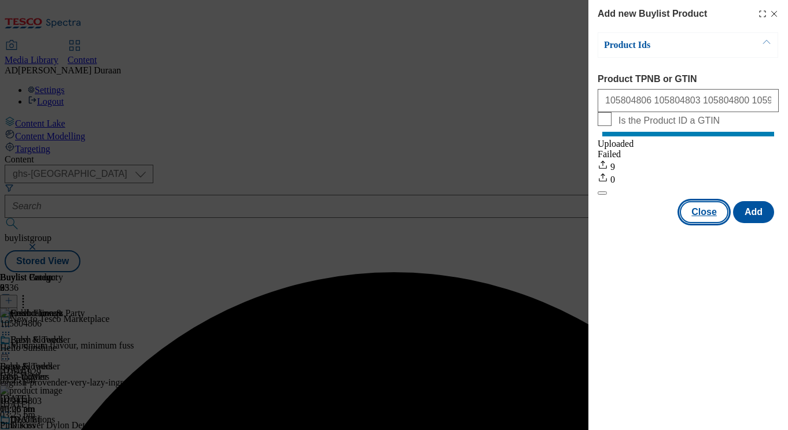
drag, startPoint x: 703, startPoint y: 227, endPoint x: 660, endPoint y: 249, distance: 48.1
click at [703, 223] on button "Close" at bounding box center [704, 212] width 49 height 22
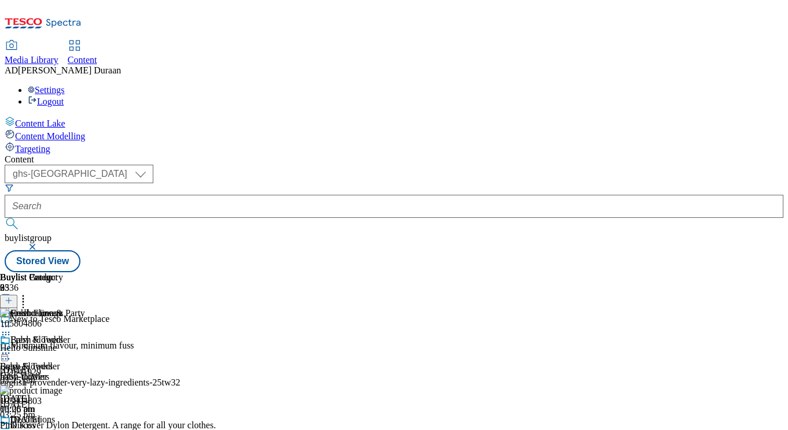
scroll to position [110, 0]
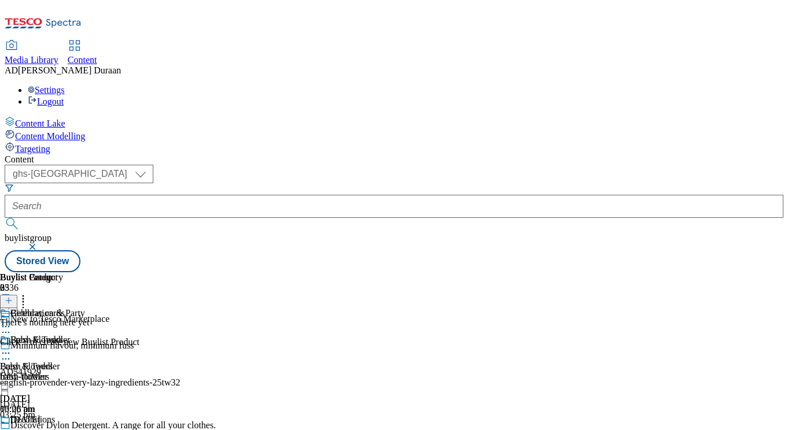
scroll to position [87, 0]
click at [13, 297] on icon at bounding box center [9, 301] width 8 height 8
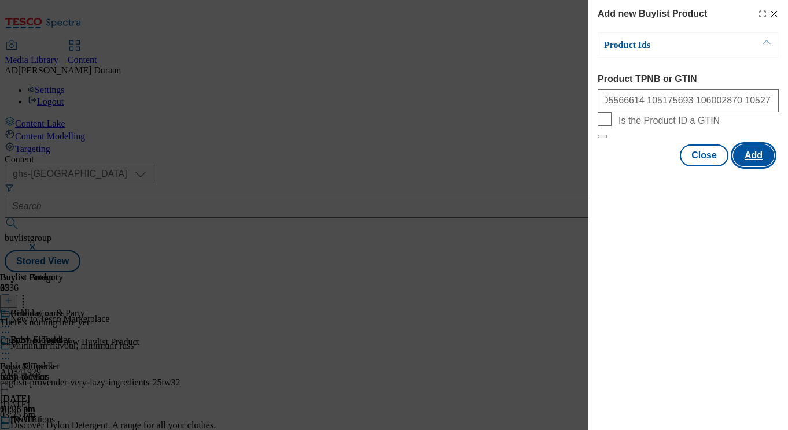
scroll to position [0, 0]
click at [747, 167] on button "Add" at bounding box center [753, 156] width 41 height 22
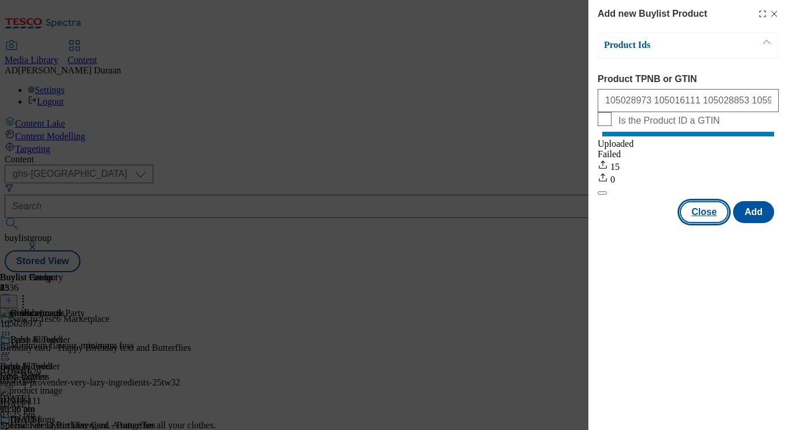
click at [703, 223] on button "Close" at bounding box center [704, 212] width 49 height 22
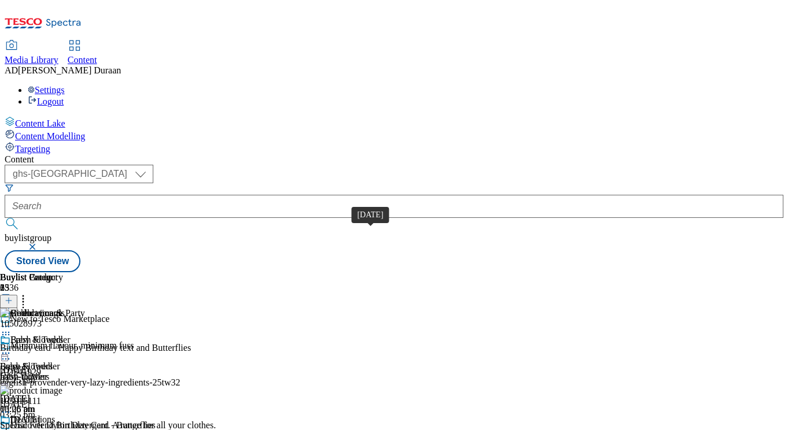
scroll to position [97, 0]
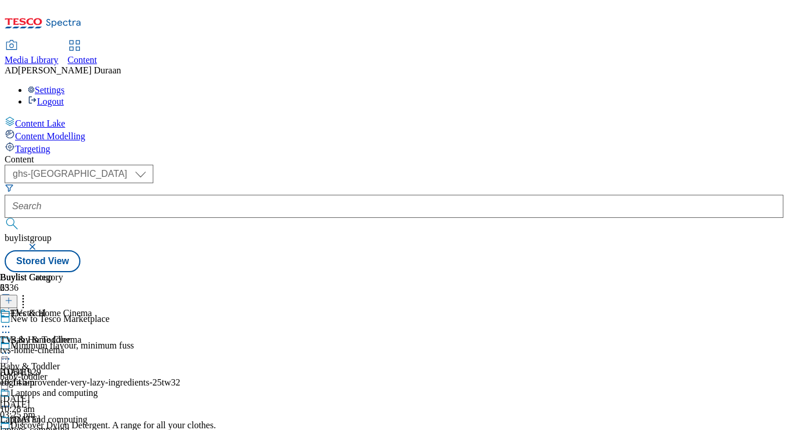
click at [148, 345] on div "tvs-home-cinema" at bounding box center [74, 350] width 148 height 10
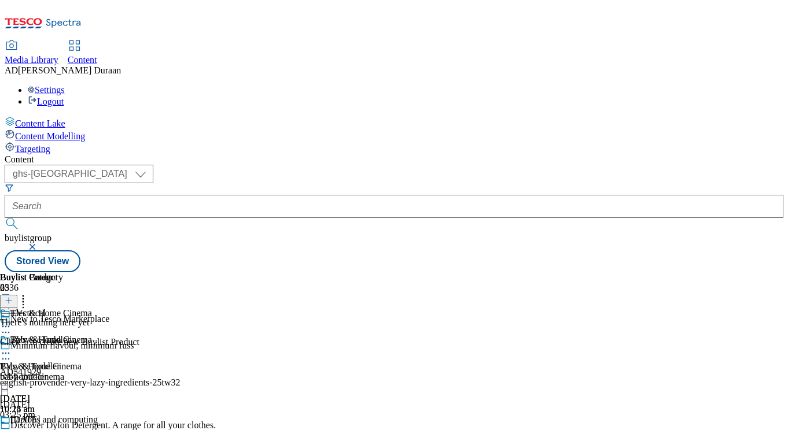
scroll to position [0, 239]
click at [13, 297] on icon at bounding box center [9, 301] width 8 height 8
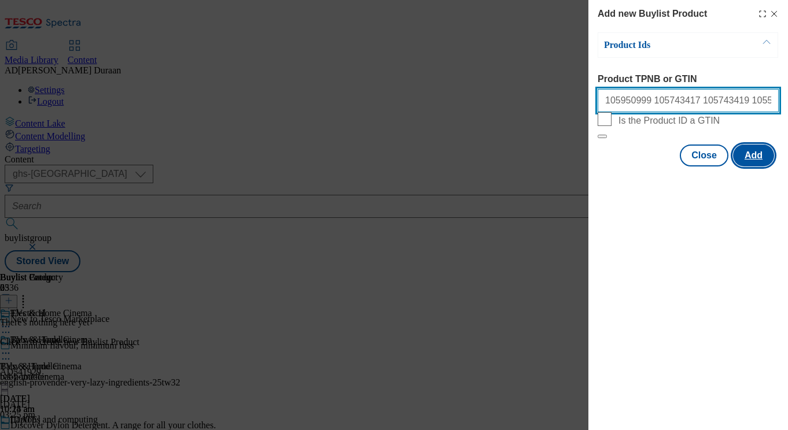
scroll to position [0, 506]
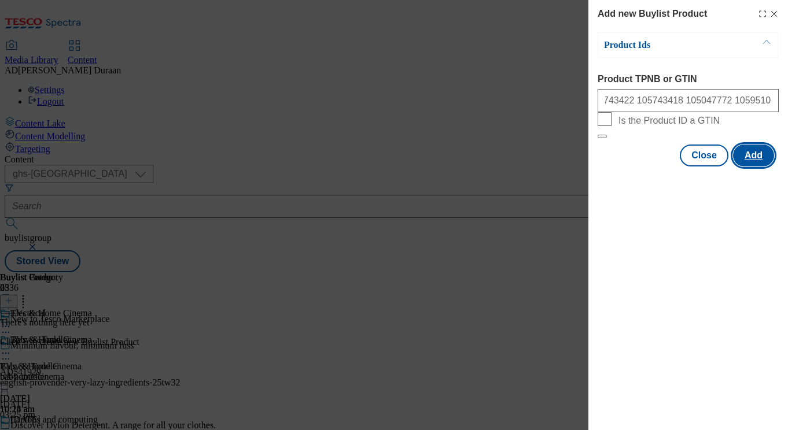
click at [751, 167] on button "Add" at bounding box center [753, 156] width 41 height 22
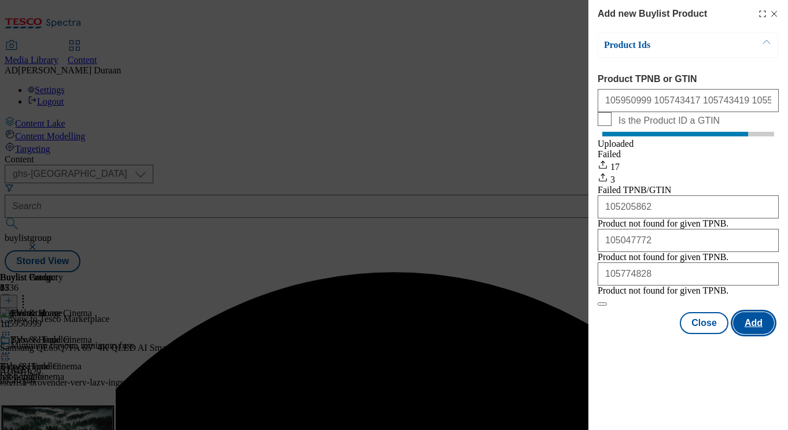
scroll to position [0, 0]
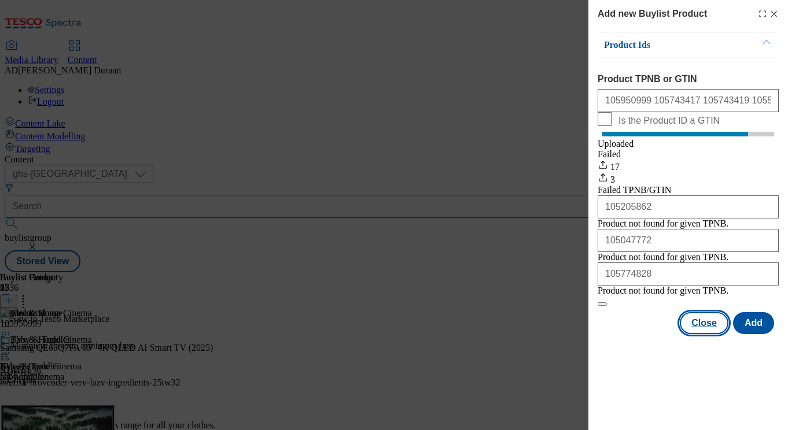
click at [707, 334] on button "Close" at bounding box center [704, 323] width 49 height 22
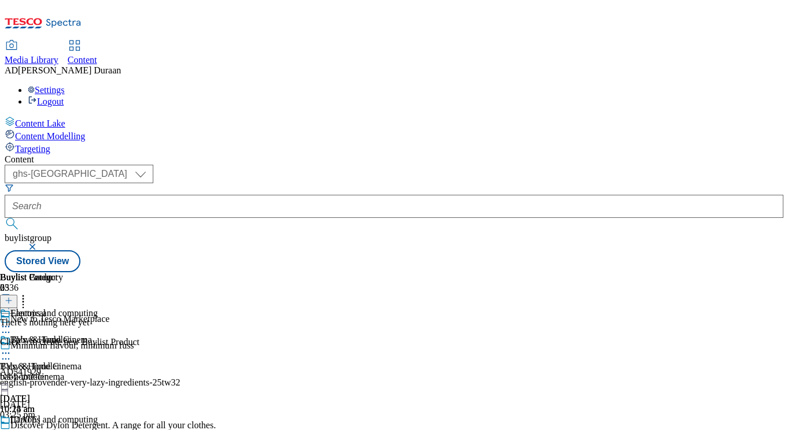
scroll to position [0, 239]
click at [13, 297] on icon at bounding box center [9, 301] width 8 height 8
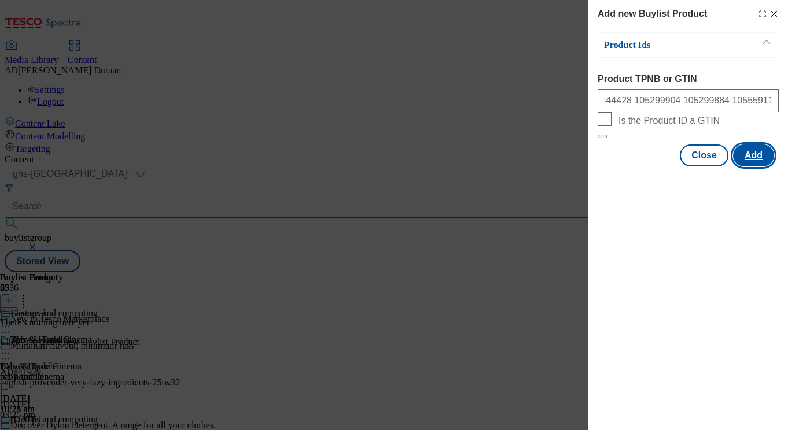
scroll to position [0, 0]
click at [754, 167] on button "Add" at bounding box center [753, 156] width 41 height 22
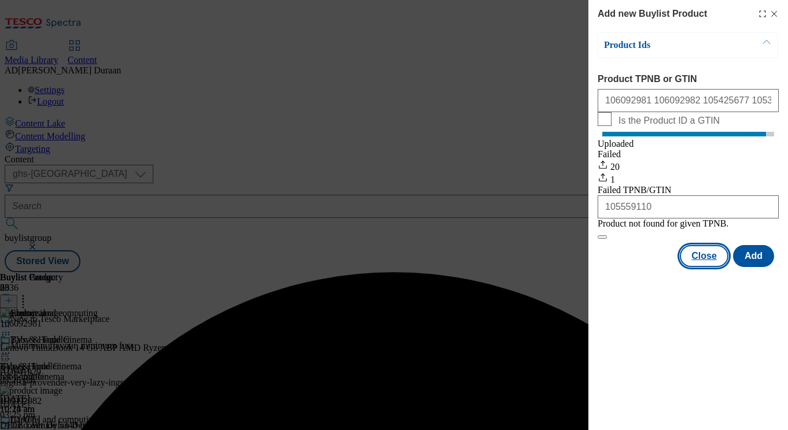
click at [703, 267] on button "Close" at bounding box center [704, 256] width 49 height 22
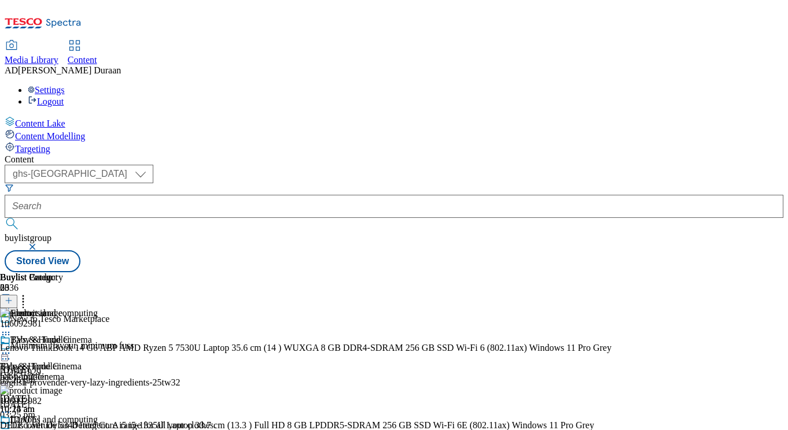
scroll to position [139, 0]
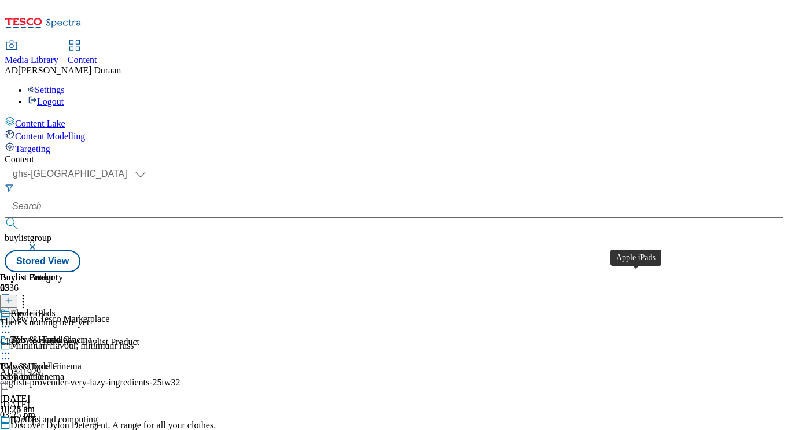
scroll to position [0, 239]
click at [13, 297] on icon at bounding box center [9, 301] width 8 height 8
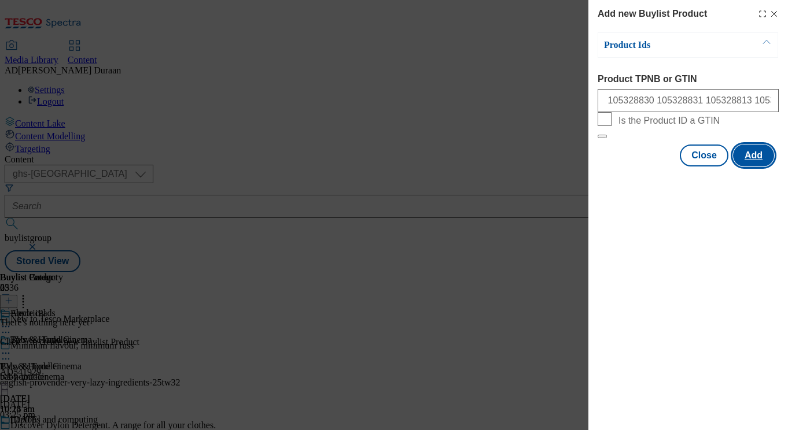
scroll to position [0, 0]
click at [754, 167] on button "Add" at bounding box center [753, 156] width 41 height 22
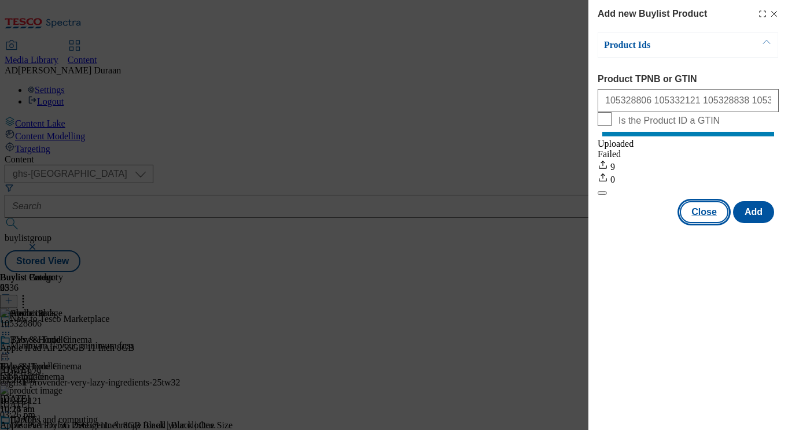
drag, startPoint x: 713, startPoint y: 222, endPoint x: 650, endPoint y: 279, distance: 85.1
click at [713, 222] on button "Close" at bounding box center [704, 212] width 49 height 22
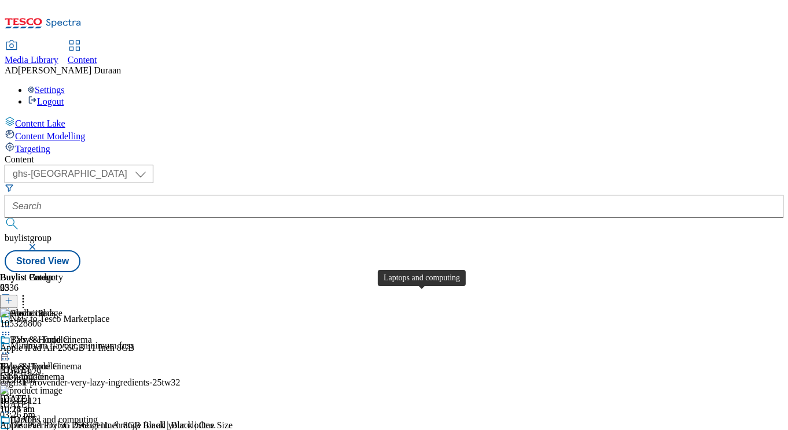
scroll to position [227, 0]
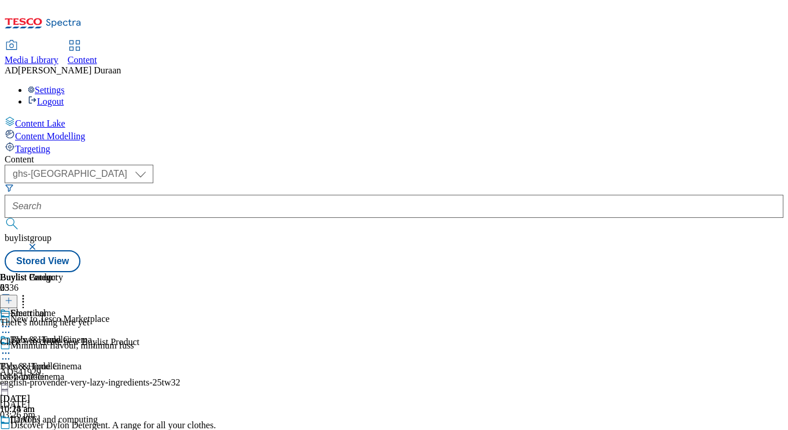
scroll to position [0, 239]
click at [12, 301] on line at bounding box center [9, 301] width 6 height 0
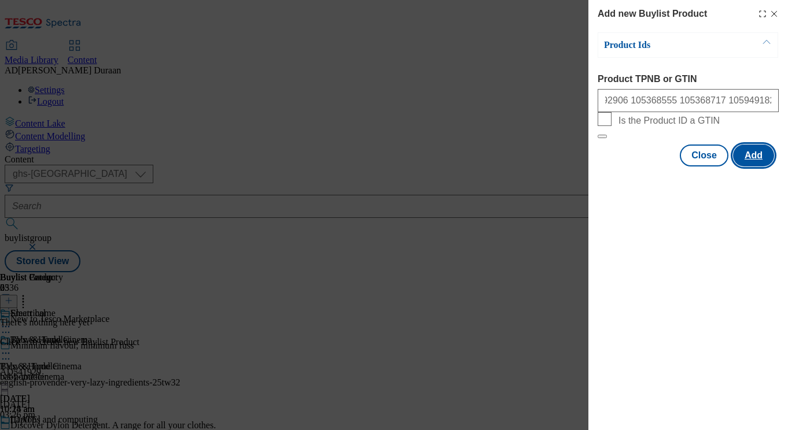
scroll to position [0, 0]
click at [754, 167] on button "Add" at bounding box center [753, 156] width 41 height 22
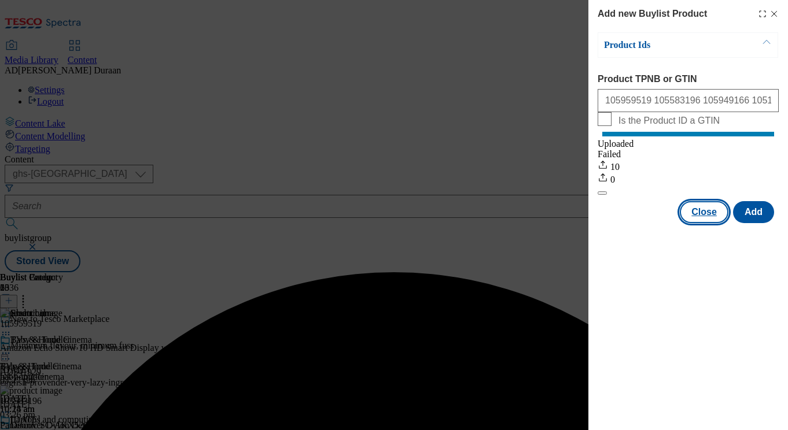
click at [699, 223] on button "Close" at bounding box center [704, 212] width 49 height 22
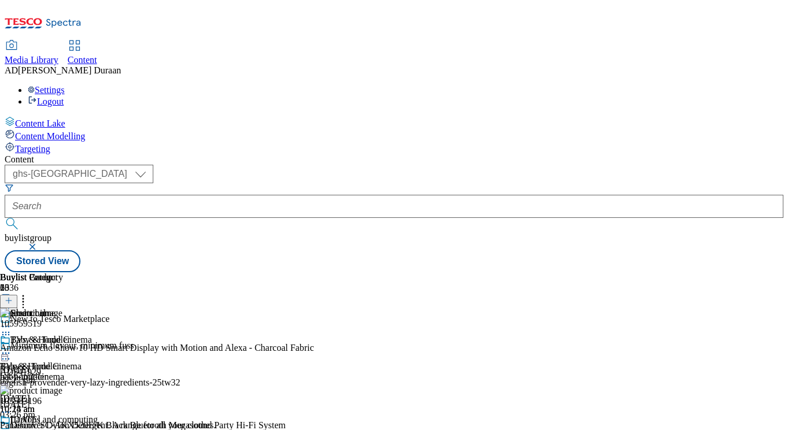
scroll to position [110, 0]
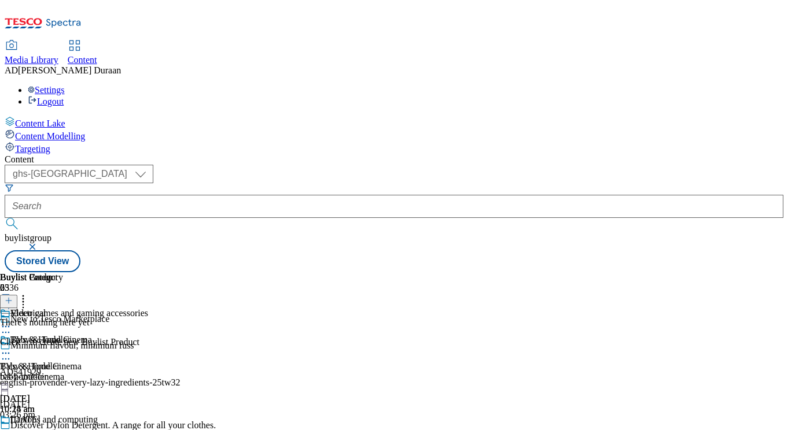
click at [13, 297] on icon at bounding box center [9, 301] width 8 height 8
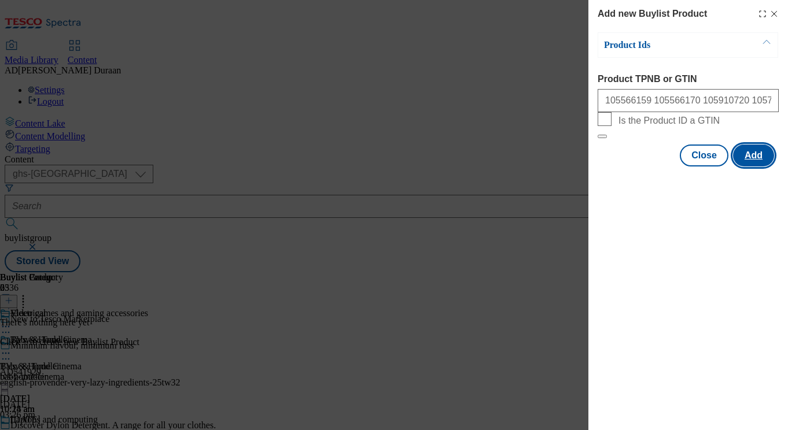
click at [751, 167] on button "Add" at bounding box center [753, 156] width 41 height 22
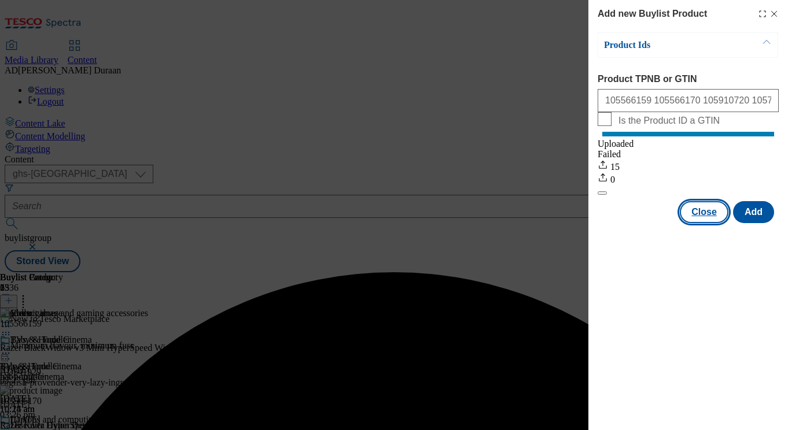
click at [699, 223] on button "Close" at bounding box center [704, 212] width 49 height 22
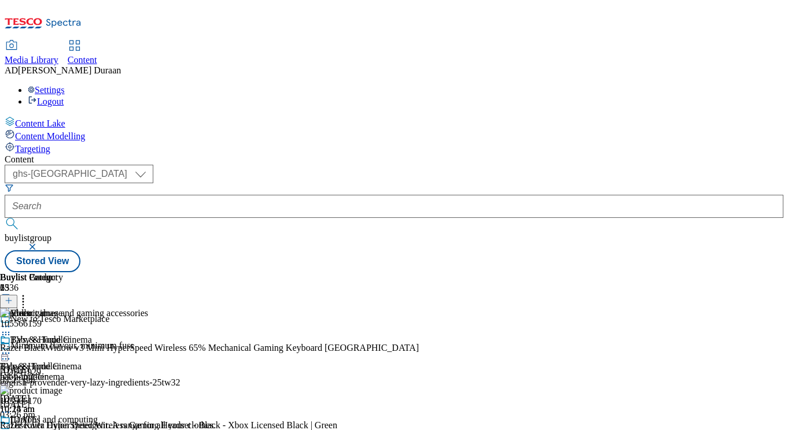
scroll to position [238, 0]
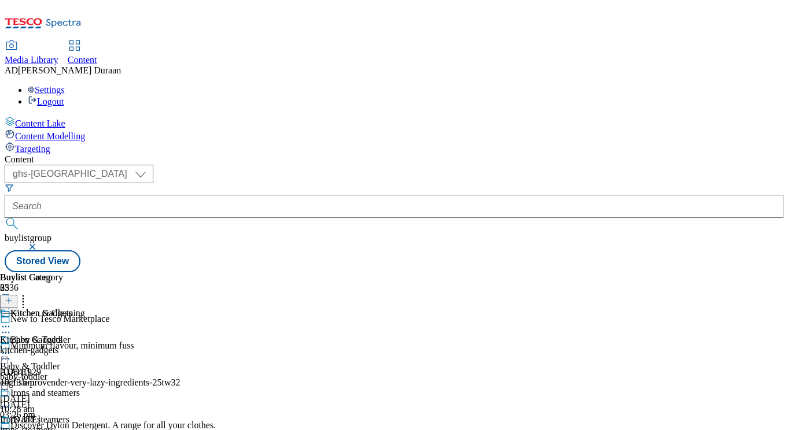
scroll to position [0, 25]
click at [125, 345] on div "kitchen-gadgets" at bounding box center [62, 350] width 125 height 10
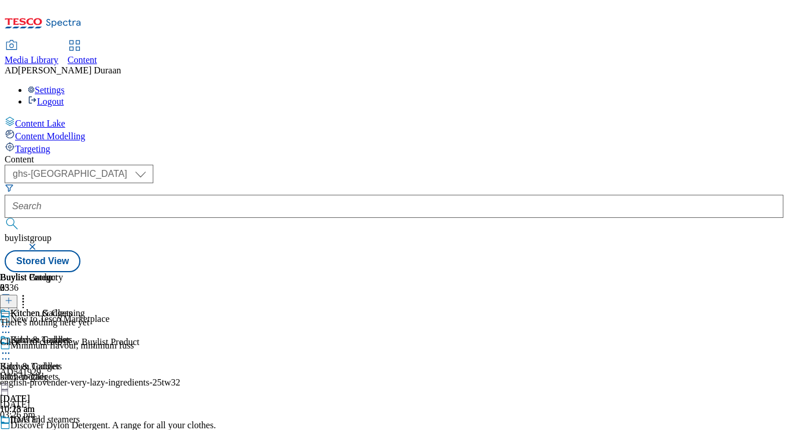
scroll to position [0, 239]
click at [13, 297] on icon at bounding box center [9, 301] width 8 height 8
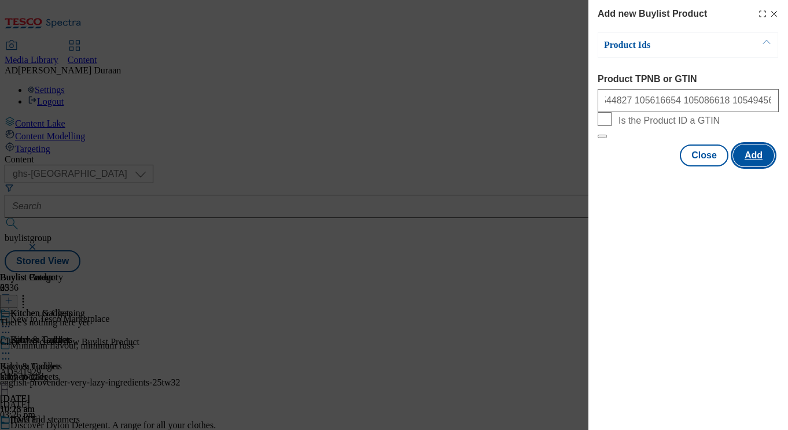
scroll to position [0, 0]
click at [761, 167] on button "Add" at bounding box center [753, 156] width 41 height 22
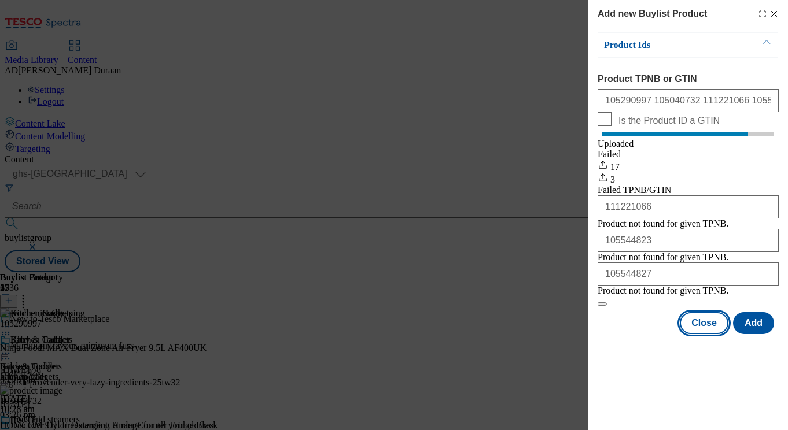
click at [695, 334] on button "Close" at bounding box center [704, 323] width 49 height 22
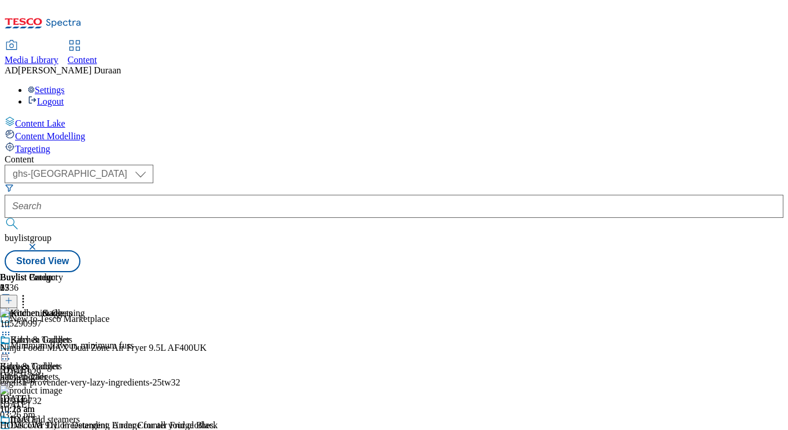
scroll to position [0, 239]
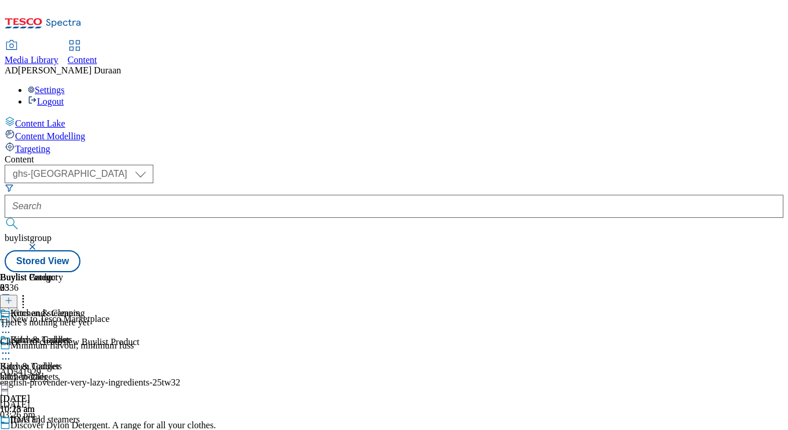
scroll to position [0, 239]
click at [13, 297] on icon at bounding box center [9, 301] width 8 height 8
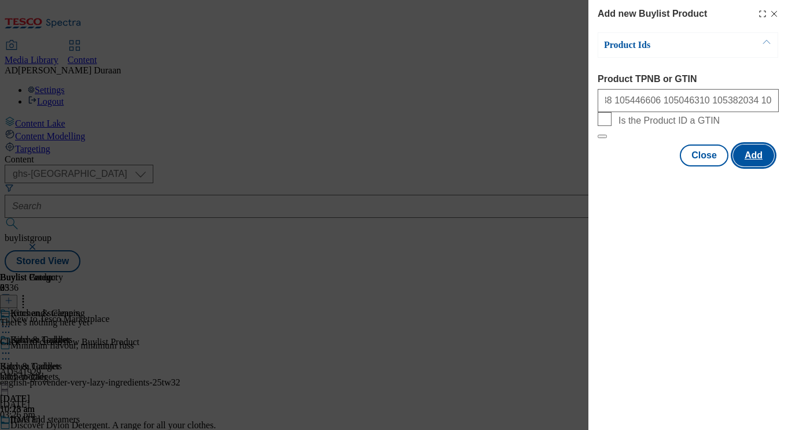
scroll to position [0, 0]
click at [753, 167] on button "Add" at bounding box center [753, 156] width 41 height 22
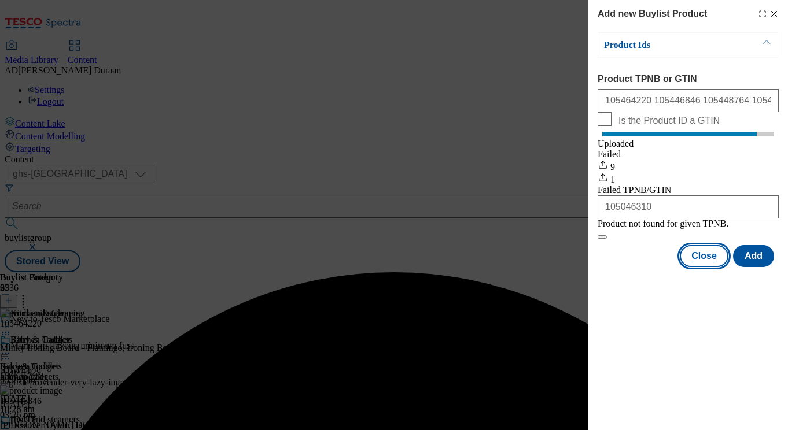
drag, startPoint x: 702, startPoint y: 282, endPoint x: 568, endPoint y: 286, distance: 134.3
click at [701, 267] on button "Close" at bounding box center [704, 256] width 49 height 22
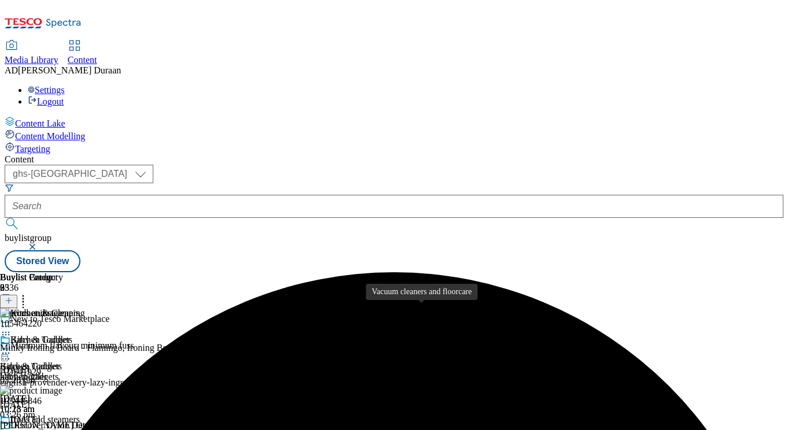
scroll to position [110, 0]
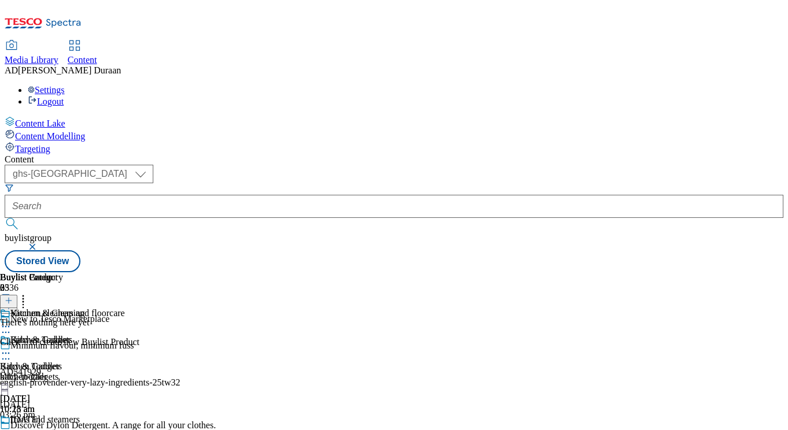
scroll to position [12, 0]
click at [12, 301] on line at bounding box center [9, 301] width 6 height 0
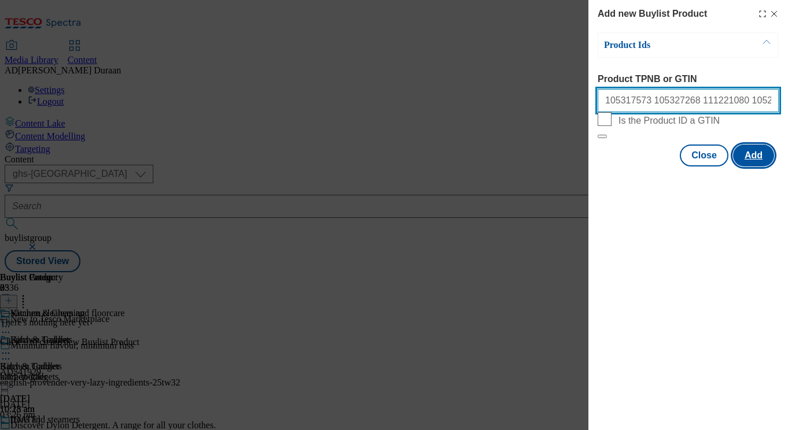
scroll to position [0, 330]
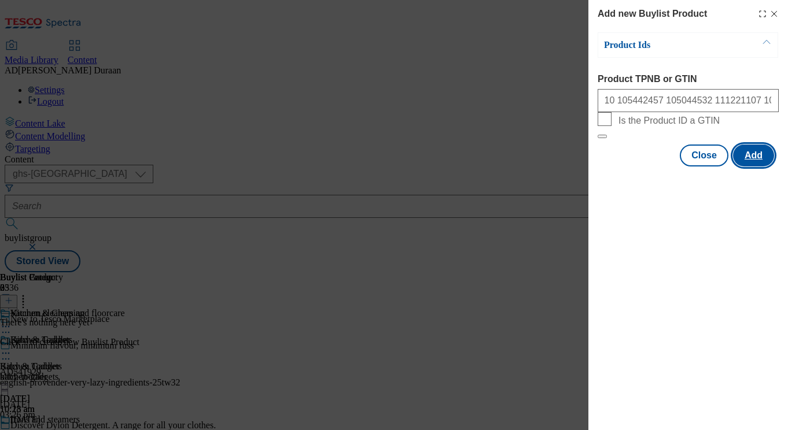
drag, startPoint x: 754, startPoint y: 186, endPoint x: 445, endPoint y: 2, distance: 359.5
click at [754, 167] on button "Add" at bounding box center [753, 156] width 41 height 22
